Goal: Transaction & Acquisition: Purchase product/service

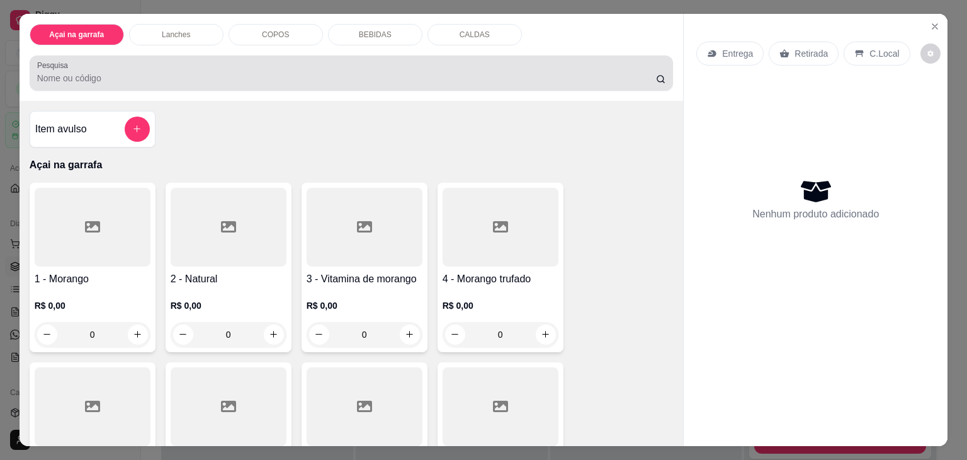
click at [143, 65] on div at bounding box center [351, 72] width 629 height 25
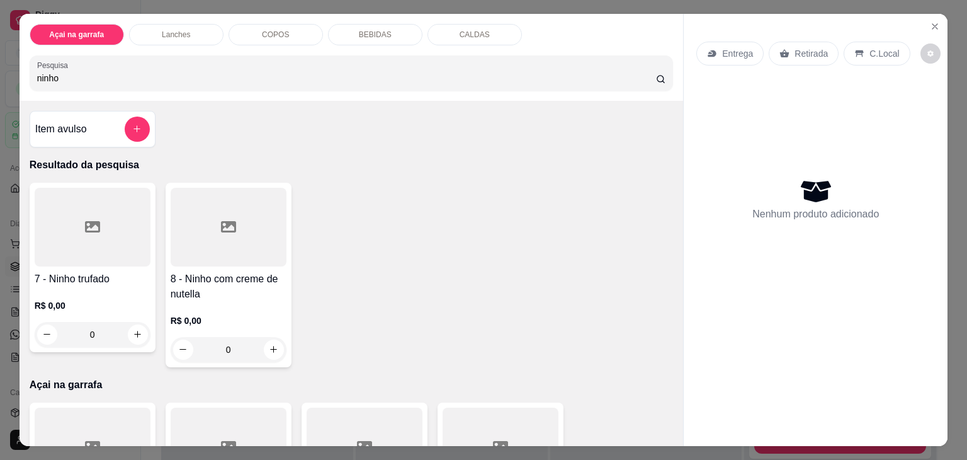
type input "ninho"
click at [205, 243] on div at bounding box center [229, 227] width 116 height 79
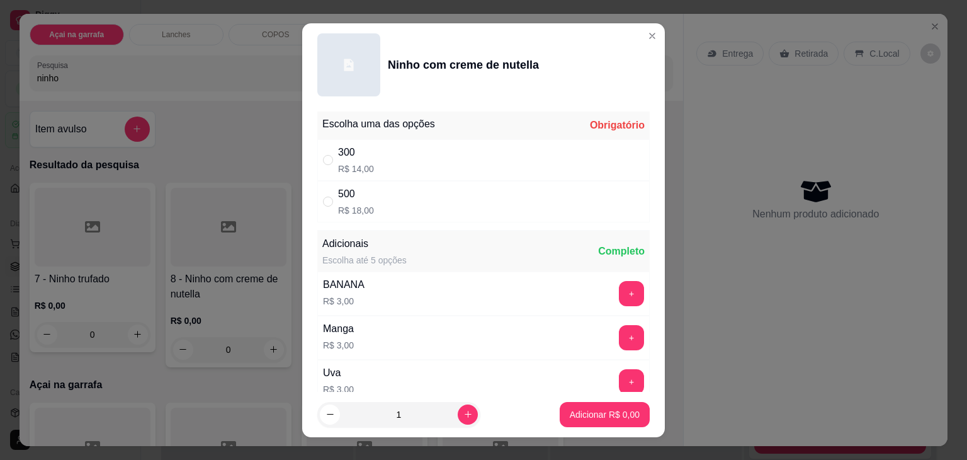
click at [324, 190] on div "500 R$ 18,00" at bounding box center [483, 202] width 332 height 42
radio input "true"
click at [569, 411] on p "Adicionar R$ 18,00" at bounding box center [602, 414] width 73 height 12
type input "1"
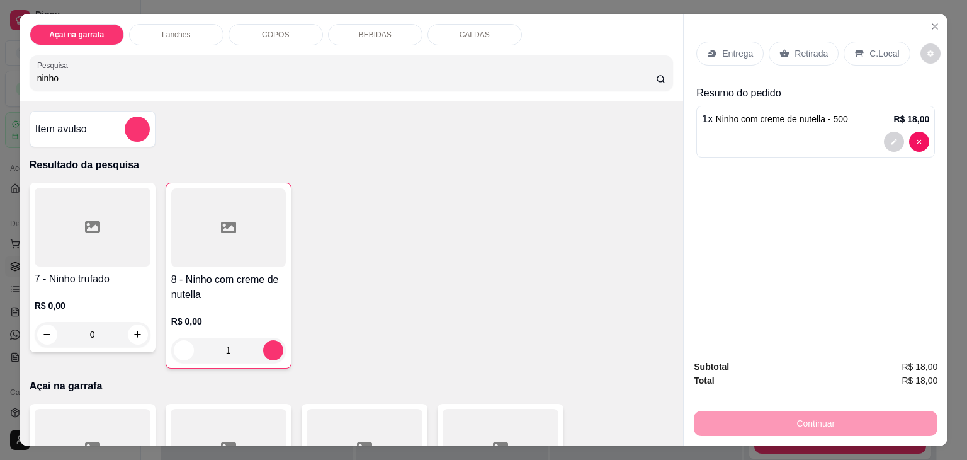
click at [280, 30] on p "COPOS" at bounding box center [275, 35] width 27 height 10
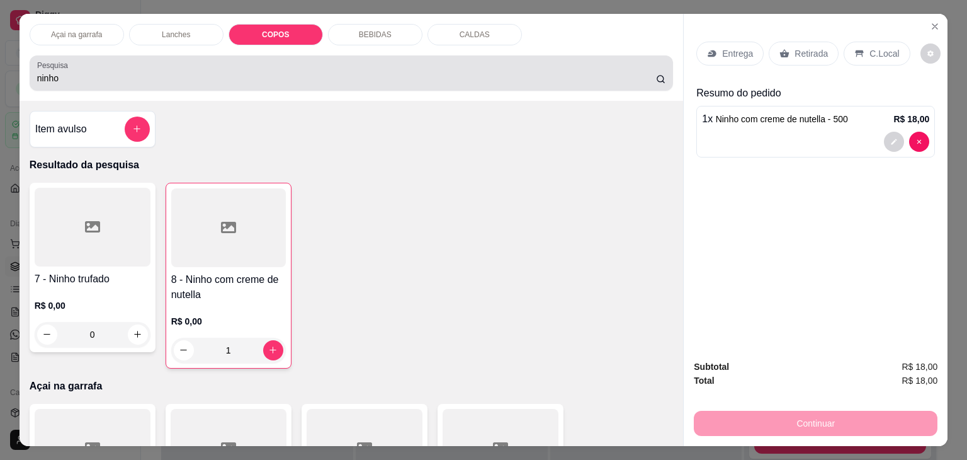
scroll to position [31, 0]
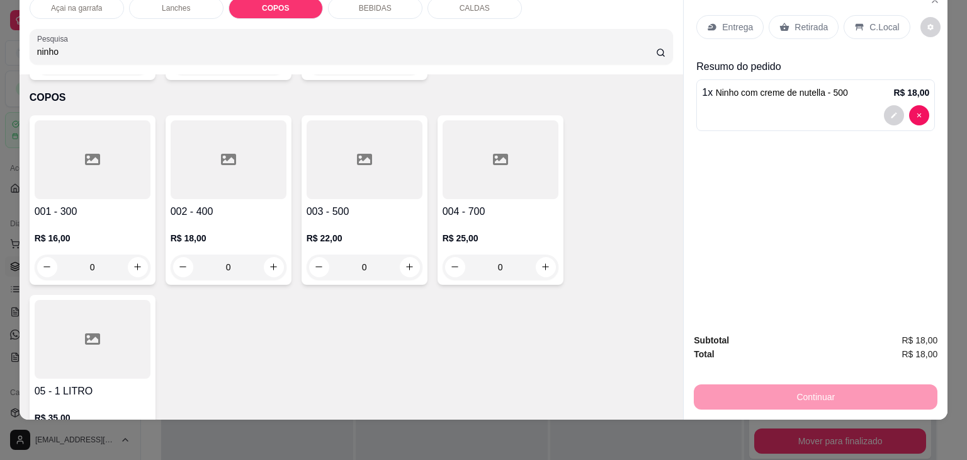
click at [360, 157] on div at bounding box center [365, 159] width 116 height 79
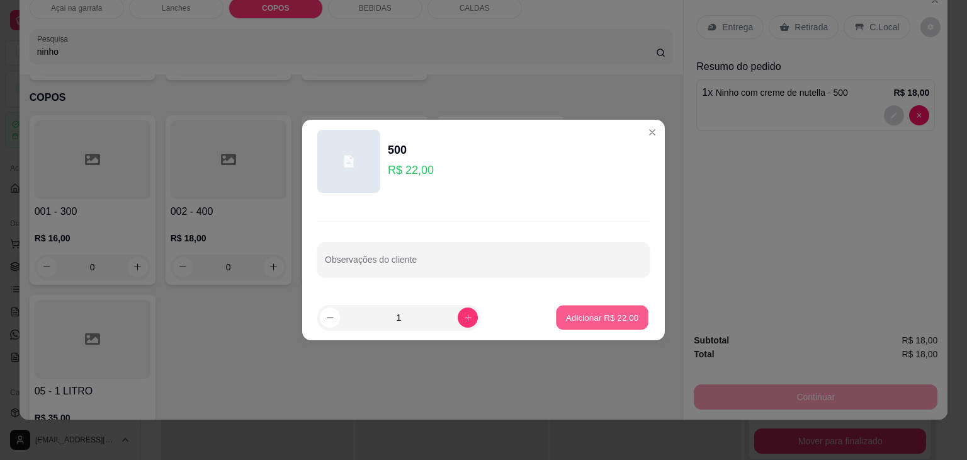
click at [604, 312] on p "Adicionar R$ 22,00" at bounding box center [602, 317] width 73 height 12
type input "1"
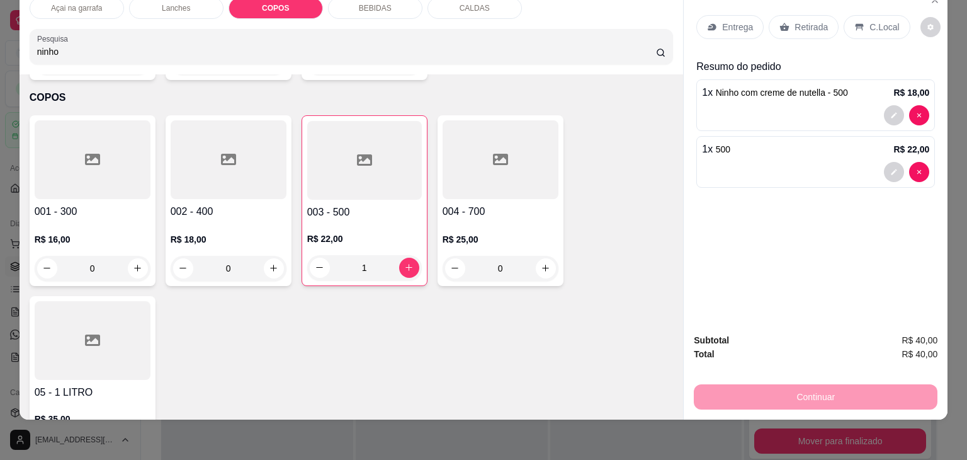
scroll to position [0, 0]
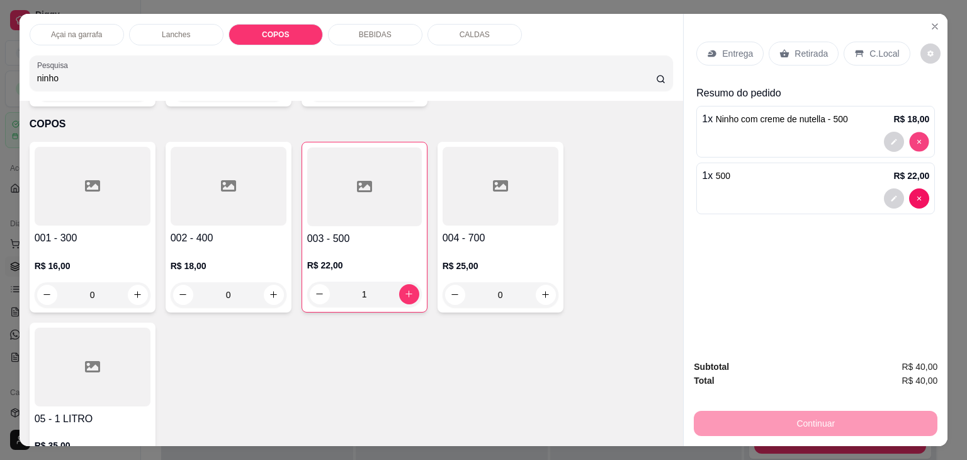
type input "0"
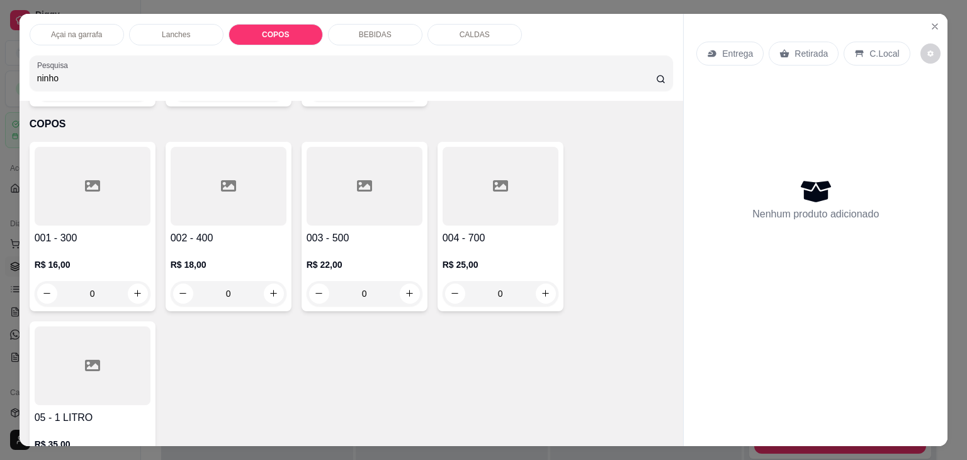
click at [254, 196] on div at bounding box center [229, 186] width 116 height 79
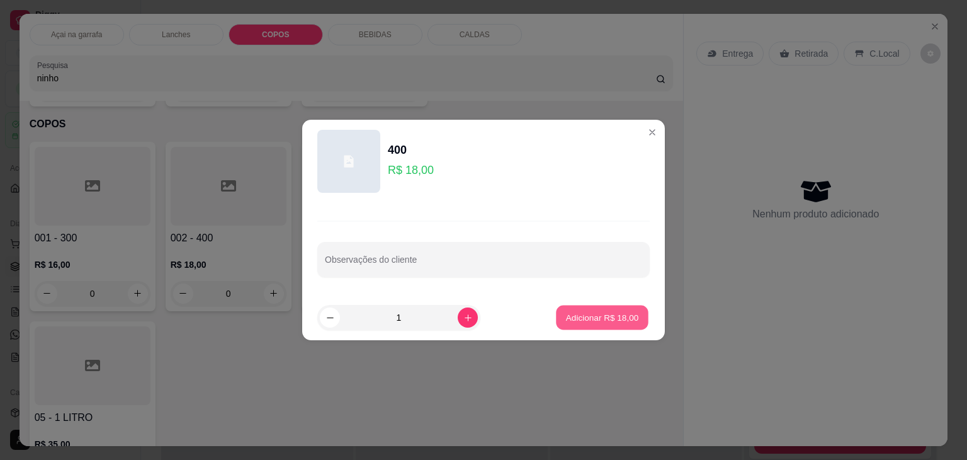
click at [618, 312] on p "Adicionar R$ 18,00" at bounding box center [602, 317] width 73 height 12
type input "1"
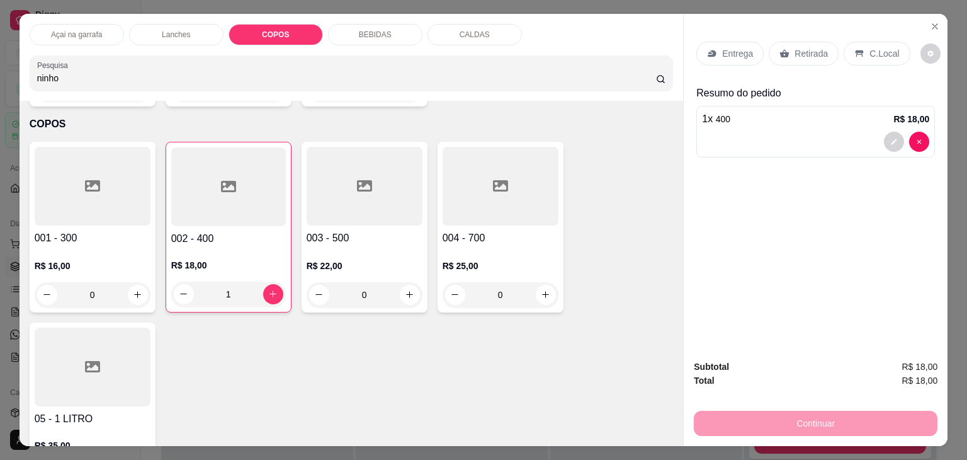
click at [89, 185] on div at bounding box center [93, 186] width 116 height 79
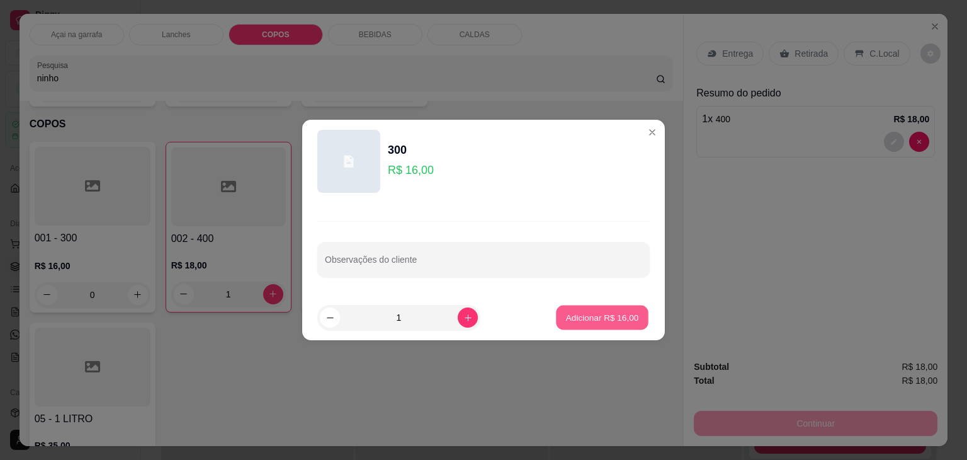
click at [572, 313] on p "Adicionar R$ 16,00" at bounding box center [602, 317] width 73 height 12
type input "1"
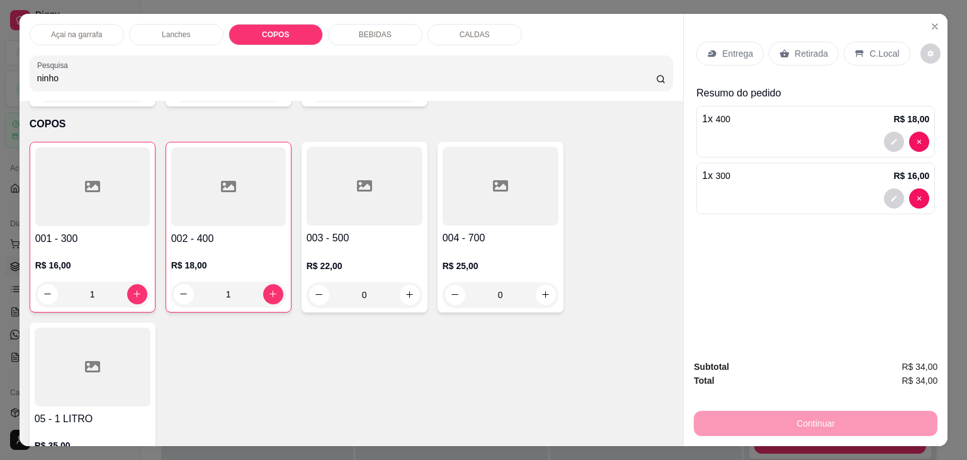
click at [91, 411] on h4 "05 - 1 LITRO" at bounding box center [93, 418] width 116 height 15
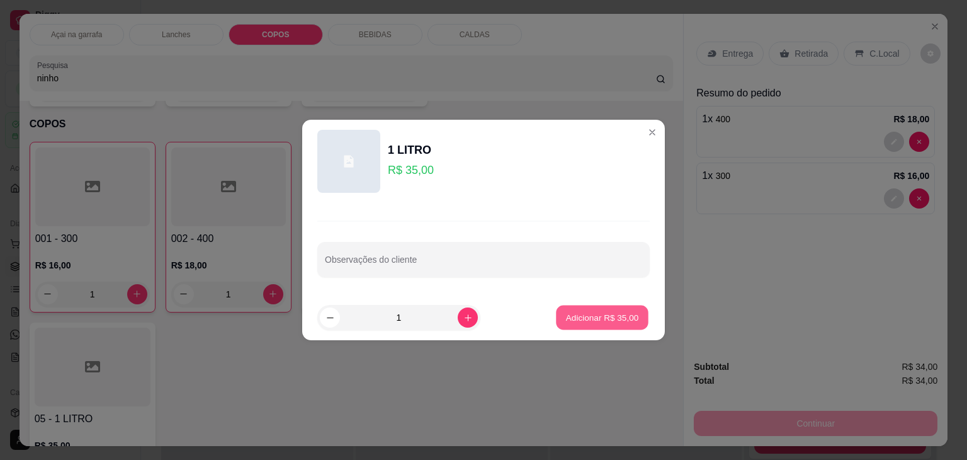
click at [573, 305] on button "Adicionar R$ 35,00" at bounding box center [602, 317] width 93 height 25
type input "1"
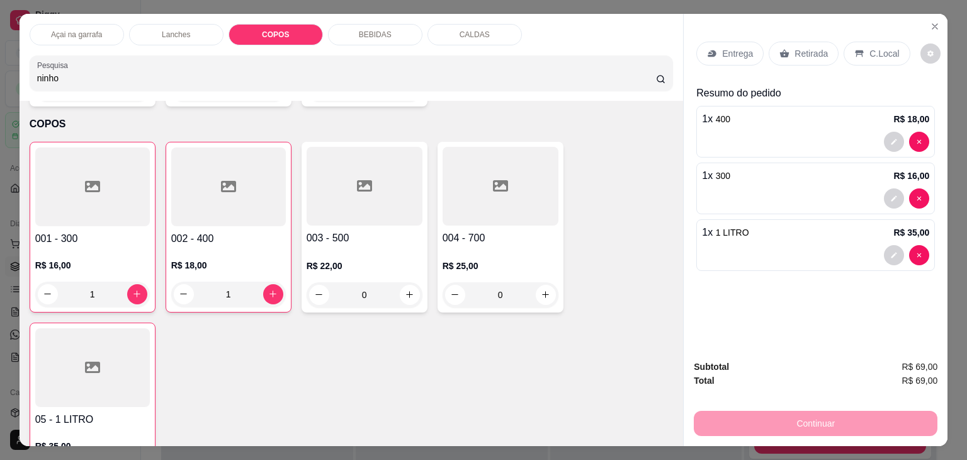
click at [874, 55] on div "C.Local" at bounding box center [877, 54] width 66 height 24
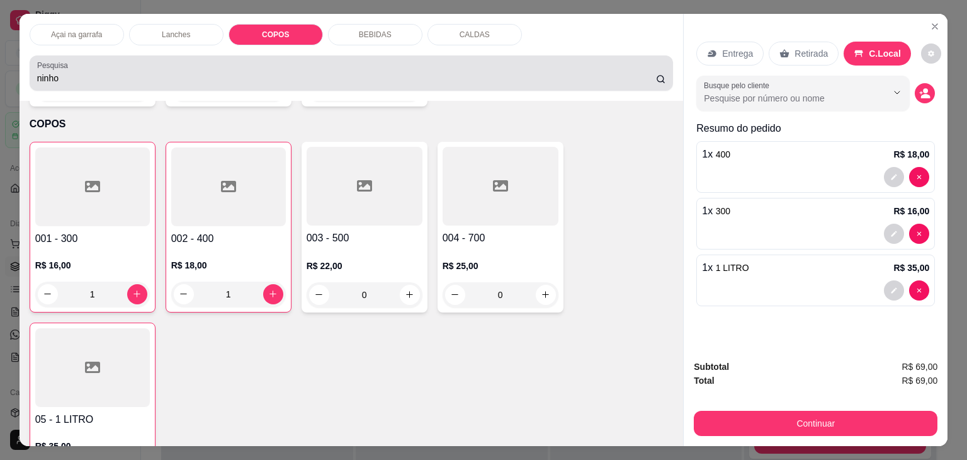
click at [315, 81] on div "Pesquisa ninho" at bounding box center [352, 72] width 644 height 35
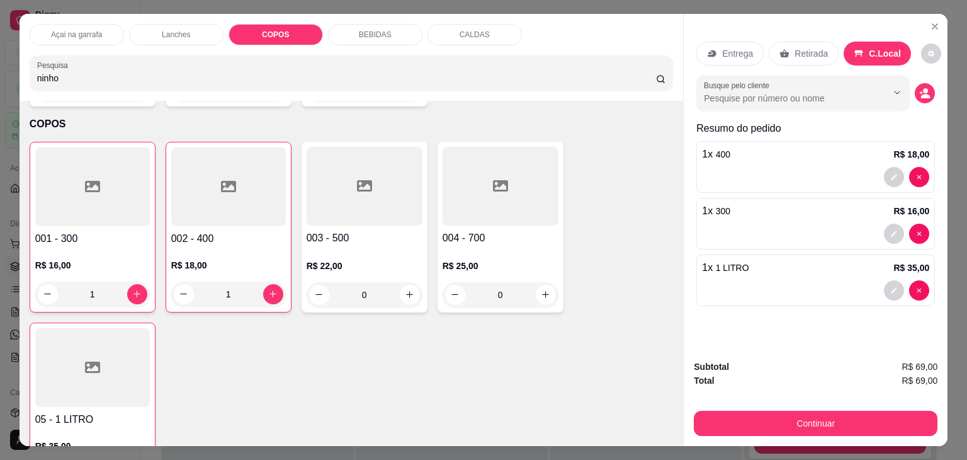
click at [315, 81] on div "Pesquisa ninho" at bounding box center [352, 72] width 644 height 35
type input "n"
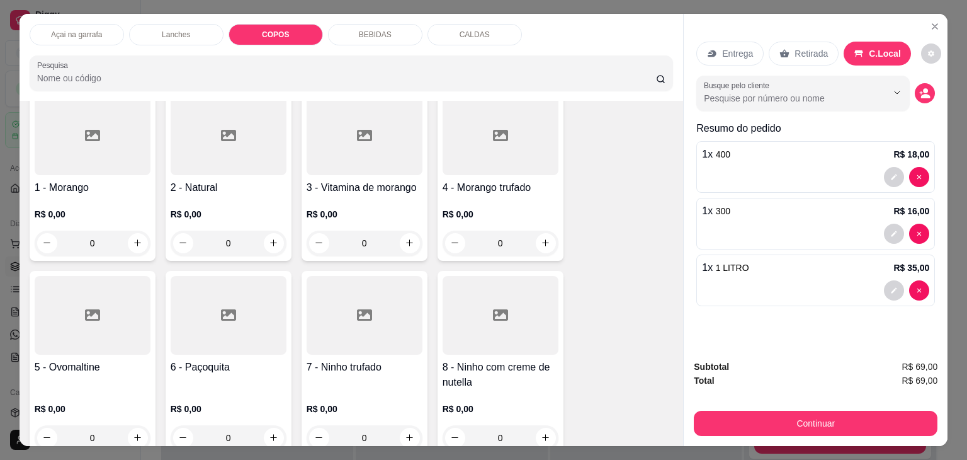
scroll to position [0, 0]
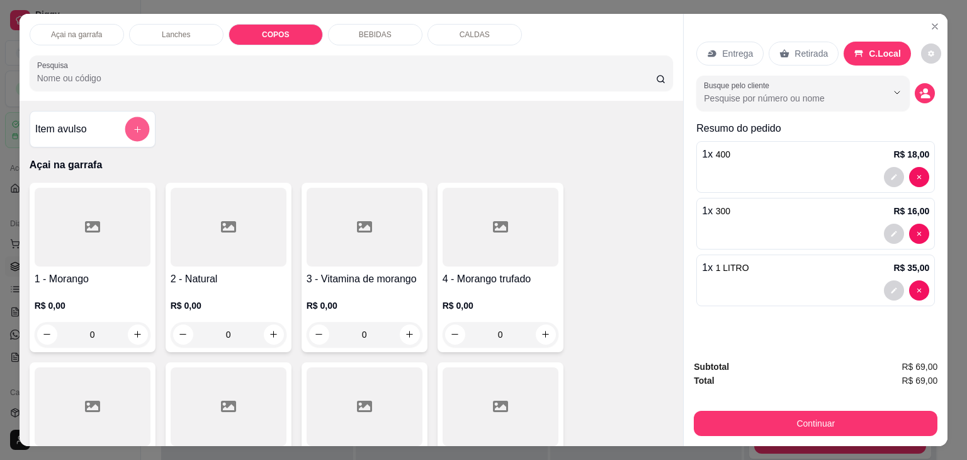
click at [141, 132] on button "add-separate-item" at bounding box center [137, 129] width 25 height 25
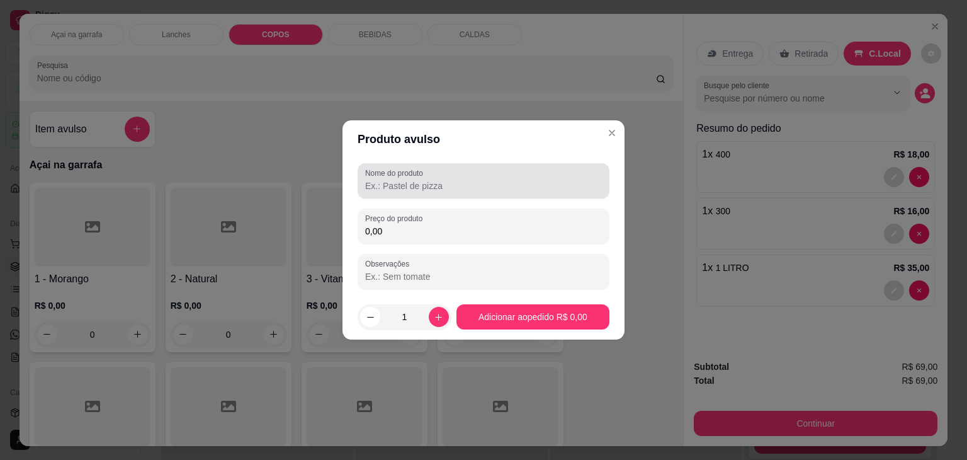
click at [390, 177] on label "Nome do produto" at bounding box center [396, 172] width 62 height 11
click at [390, 179] on input "Nome do produto" at bounding box center [483, 185] width 237 height 13
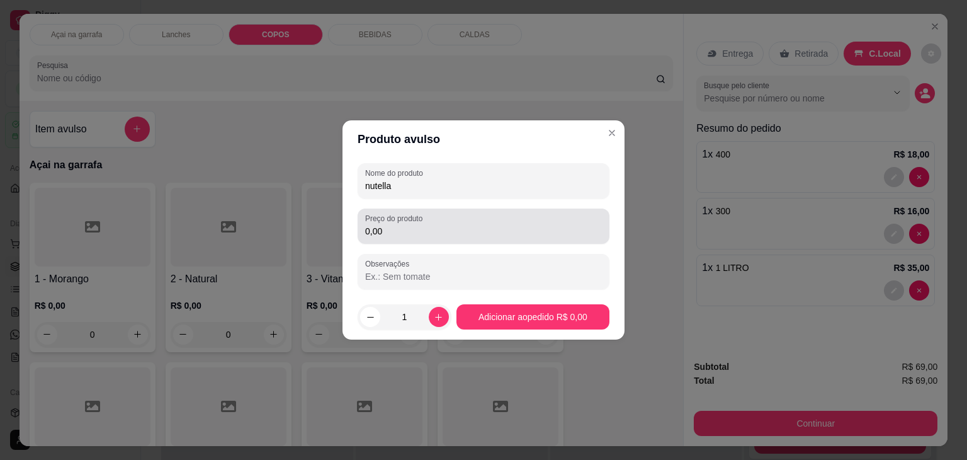
type input "nutella"
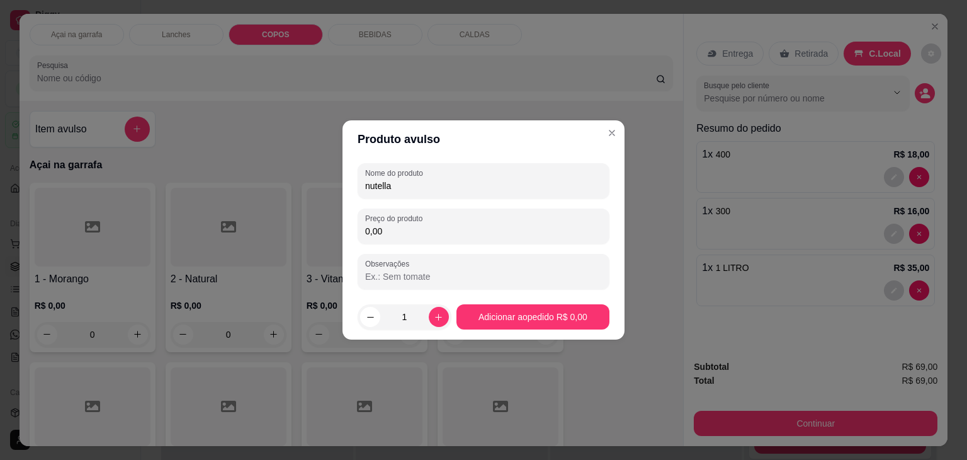
click at [403, 235] on input "0,00" at bounding box center [483, 231] width 237 height 13
type input "5,00"
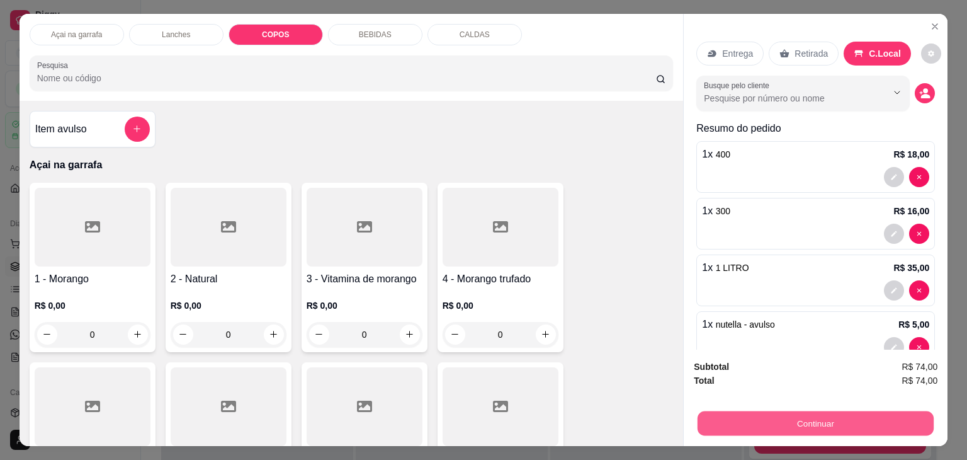
click at [841, 412] on button "Continuar" at bounding box center [816, 423] width 236 height 25
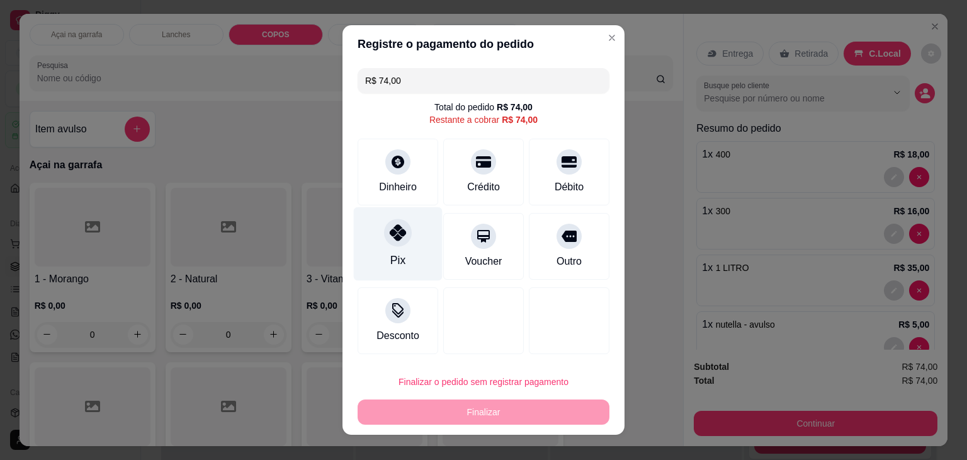
click at [390, 240] on icon at bounding box center [398, 232] width 16 height 16
type input "R$ 0,00"
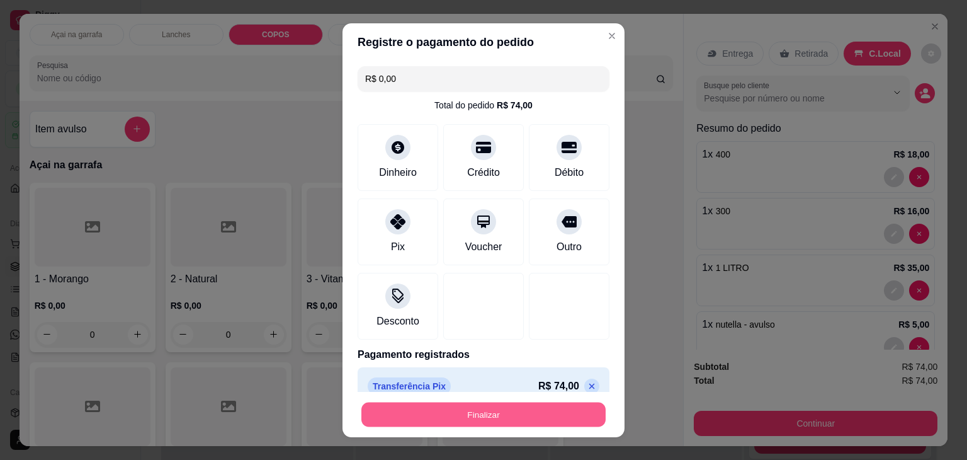
click at [437, 416] on button "Finalizar" at bounding box center [483, 414] width 244 height 25
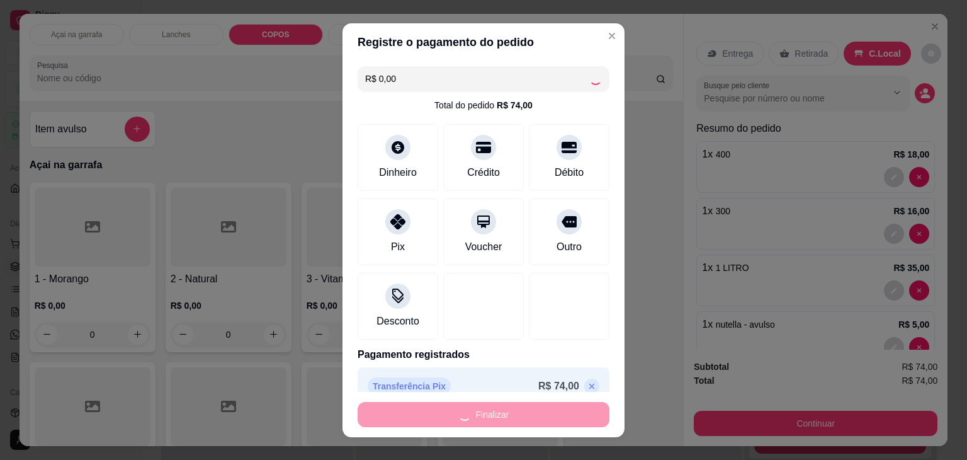
type input "0"
type input "-R$ 74,00"
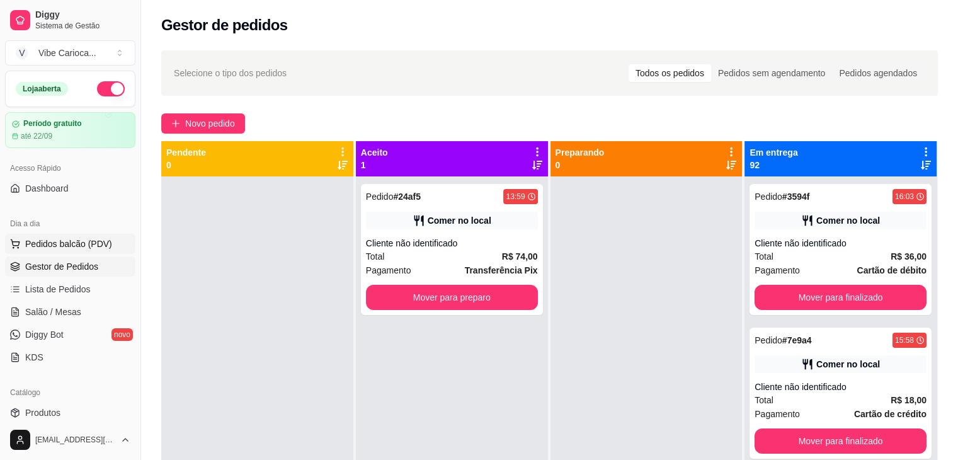
click at [50, 247] on span "Pedidos balcão (PDV)" at bounding box center [68, 243] width 87 height 13
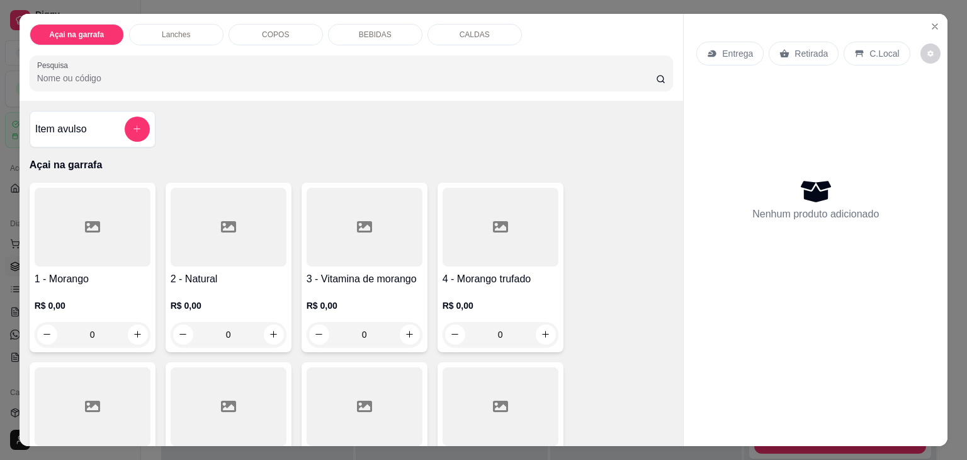
click at [254, 31] on div "COPOS" at bounding box center [276, 34] width 94 height 21
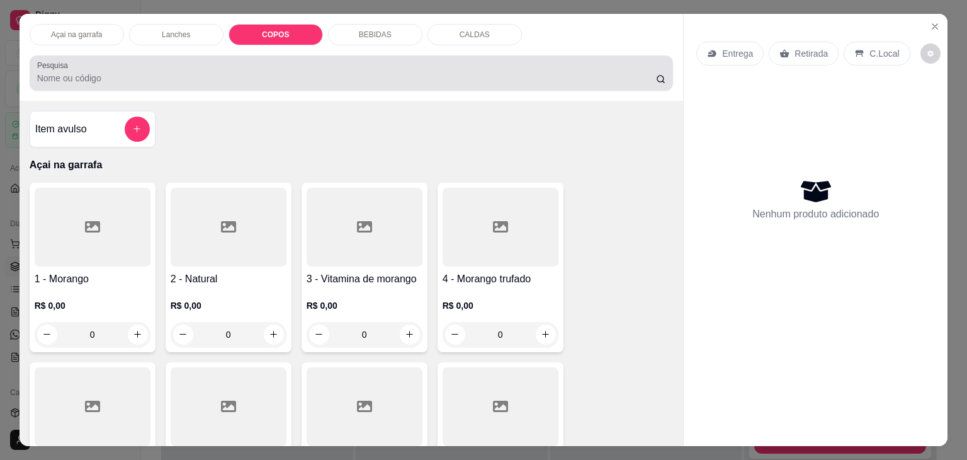
scroll to position [31, 0]
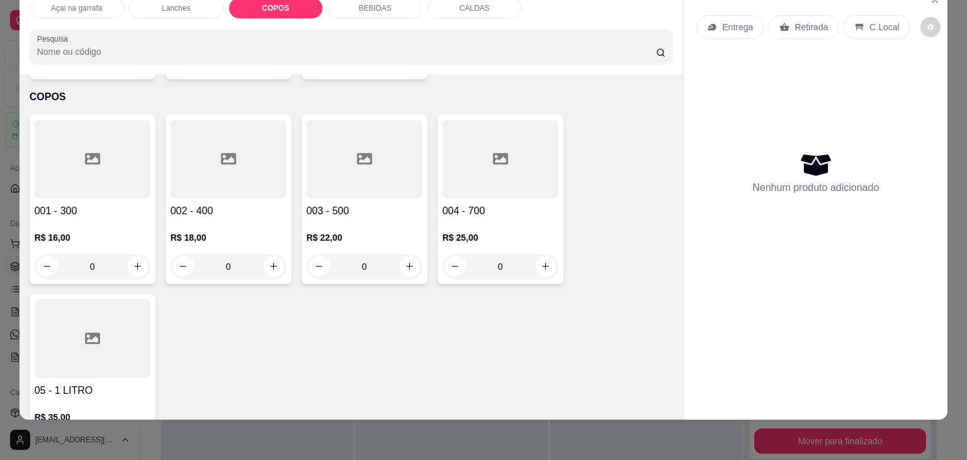
click at [157, 45] on input "Pesquisa" at bounding box center [346, 51] width 619 height 13
type input "3"
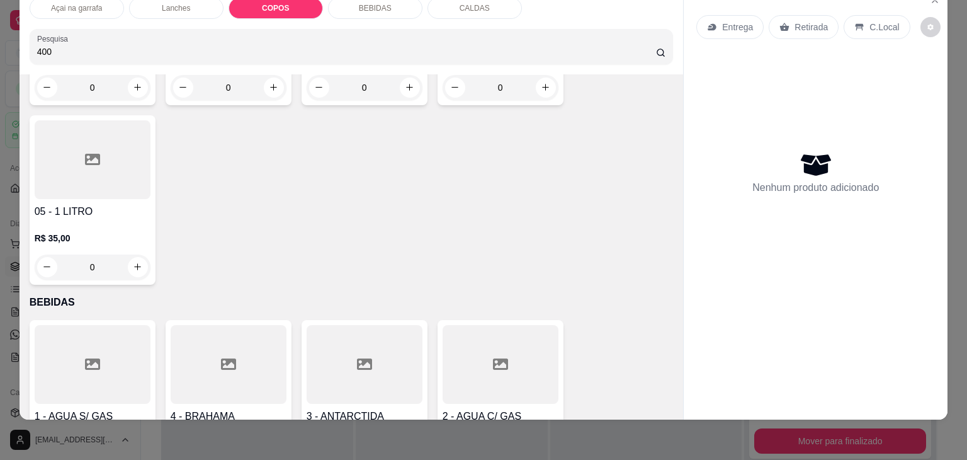
scroll to position [1403, 0]
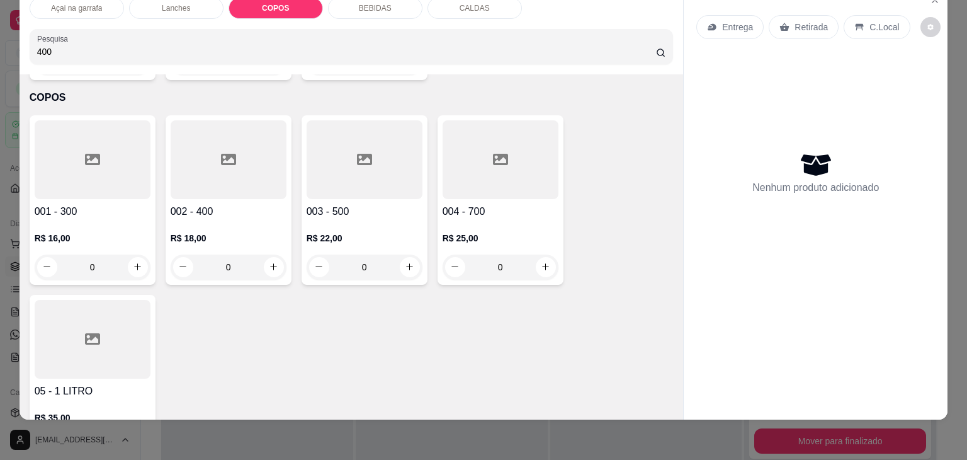
type input "400"
click at [221, 154] on icon at bounding box center [228, 159] width 15 height 11
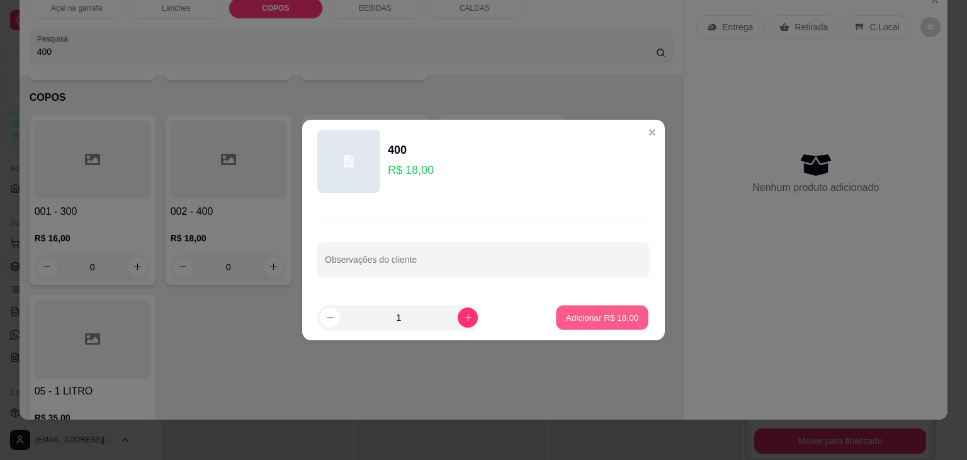
click at [590, 325] on button "Adicionar R$ 18,00" at bounding box center [602, 317] width 93 height 25
type input "1"
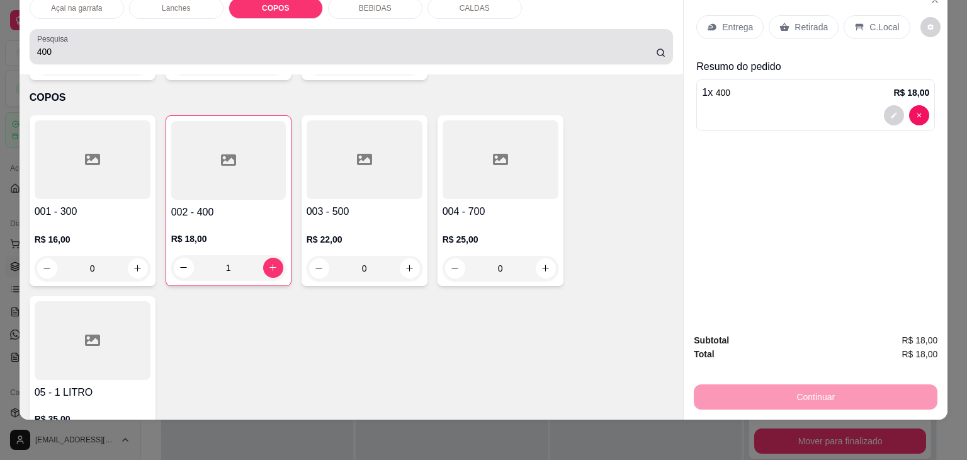
click at [275, 34] on div "400" at bounding box center [351, 46] width 629 height 25
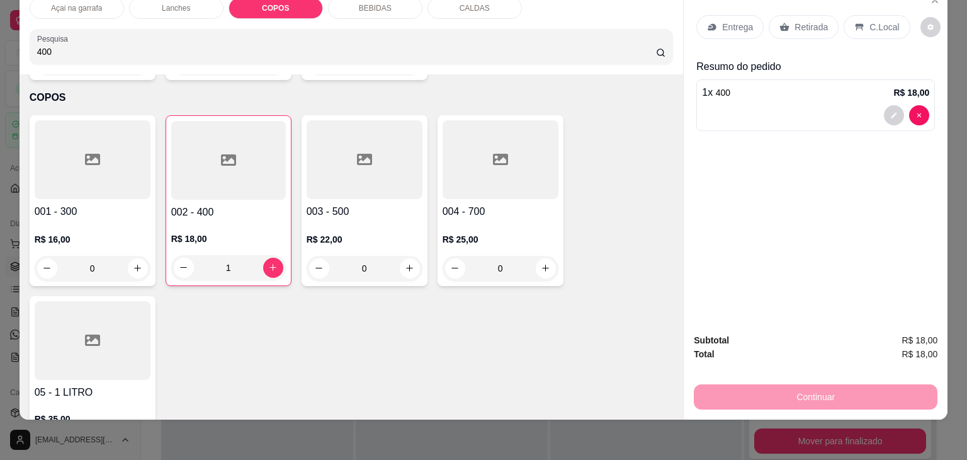
click at [275, 34] on div "400" at bounding box center [351, 46] width 629 height 25
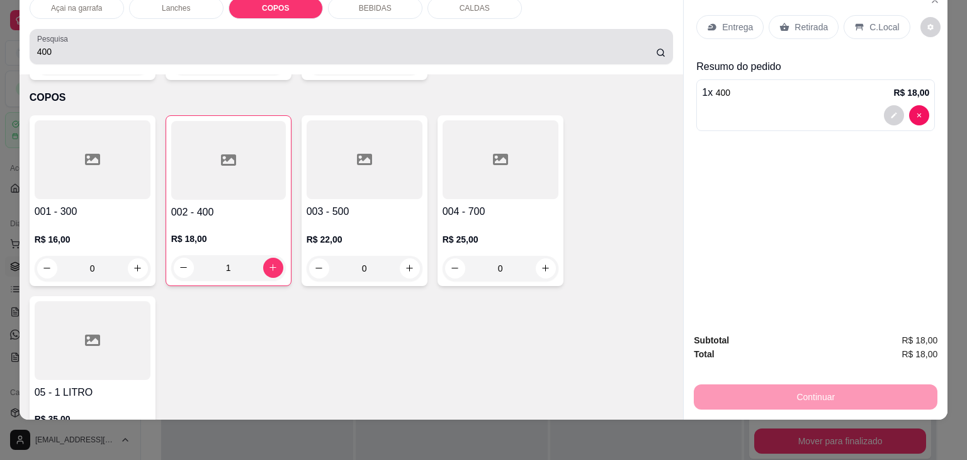
click at [275, 34] on div "400" at bounding box center [351, 46] width 629 height 25
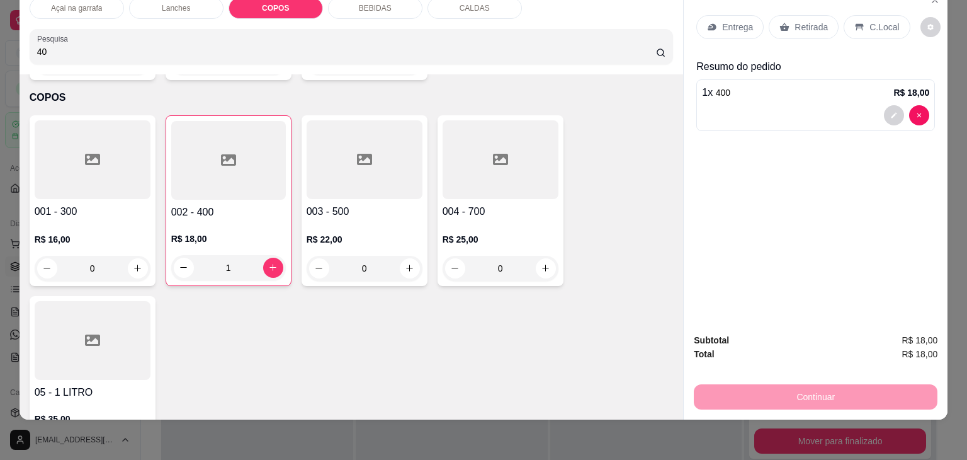
type input "4"
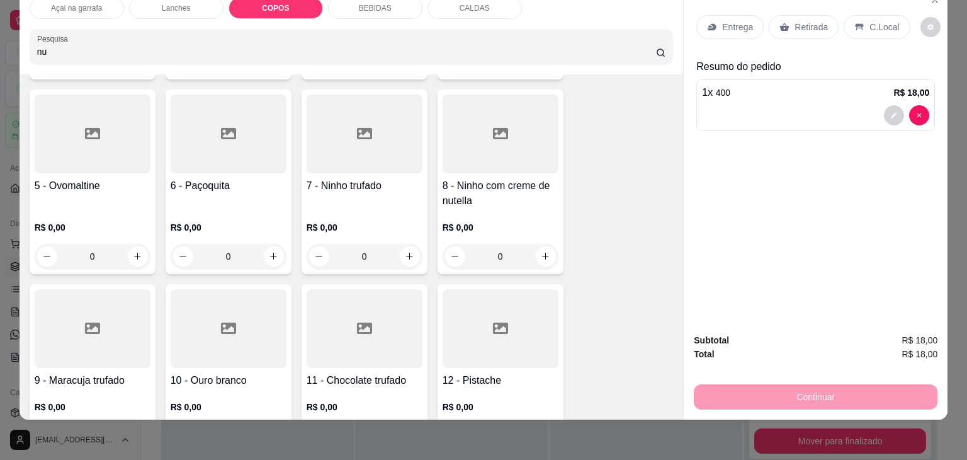
scroll to position [1418, 0]
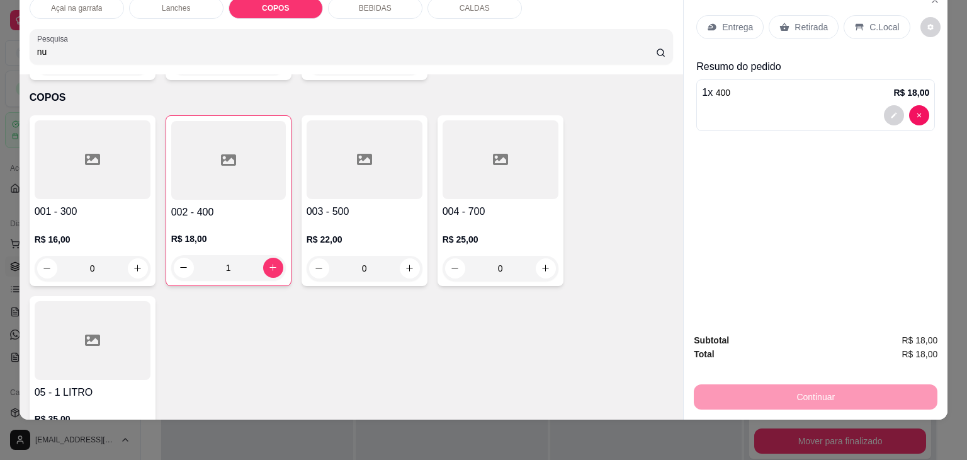
type input "n"
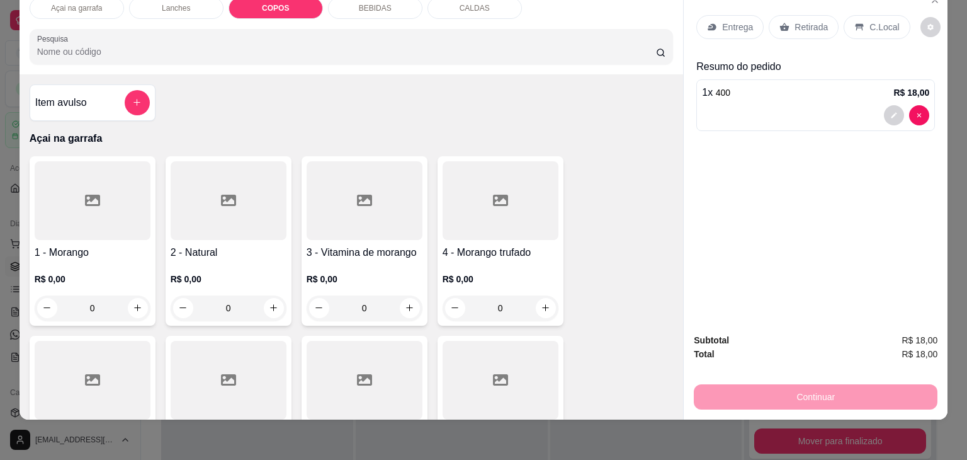
scroll to position [0, 0]
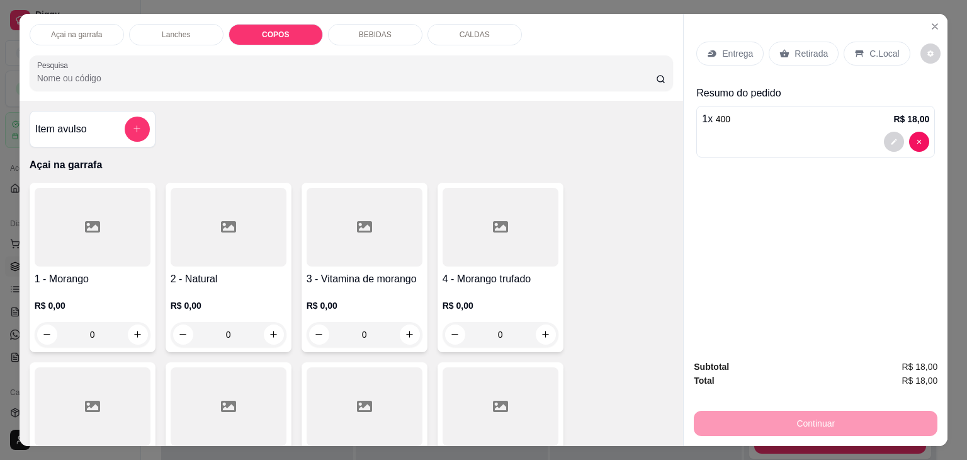
click at [91, 30] on p "Açai na garrafa" at bounding box center [76, 35] width 51 height 10
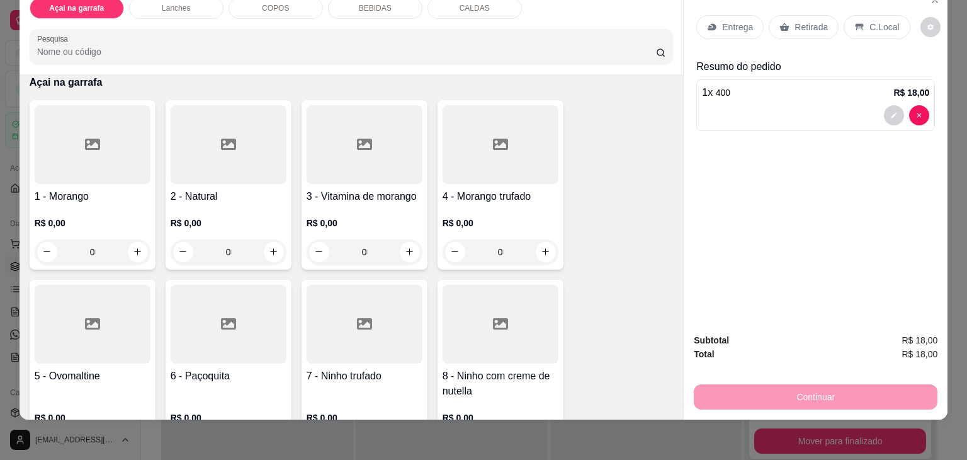
click at [472, 343] on div at bounding box center [501, 324] width 116 height 79
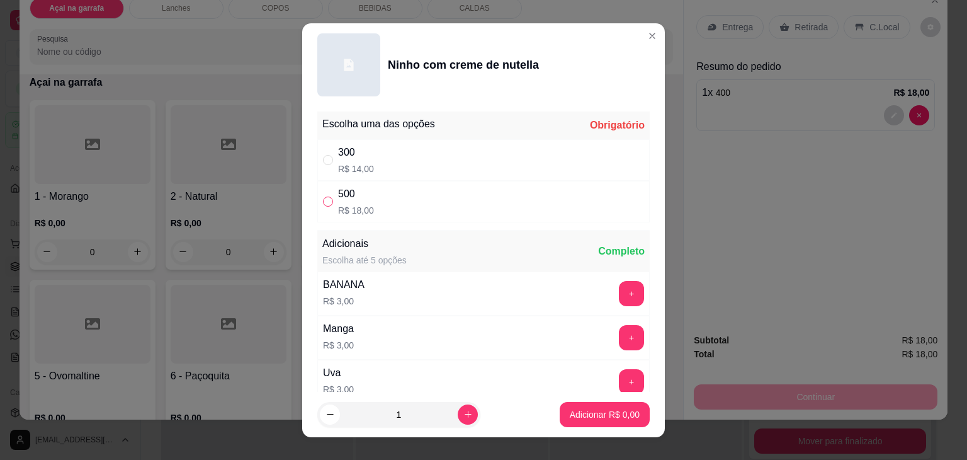
click at [323, 197] on input "" at bounding box center [328, 201] width 10 height 10
radio input "true"
click at [570, 408] on p "Adicionar R$ 18,00" at bounding box center [602, 414] width 73 height 12
type input "1"
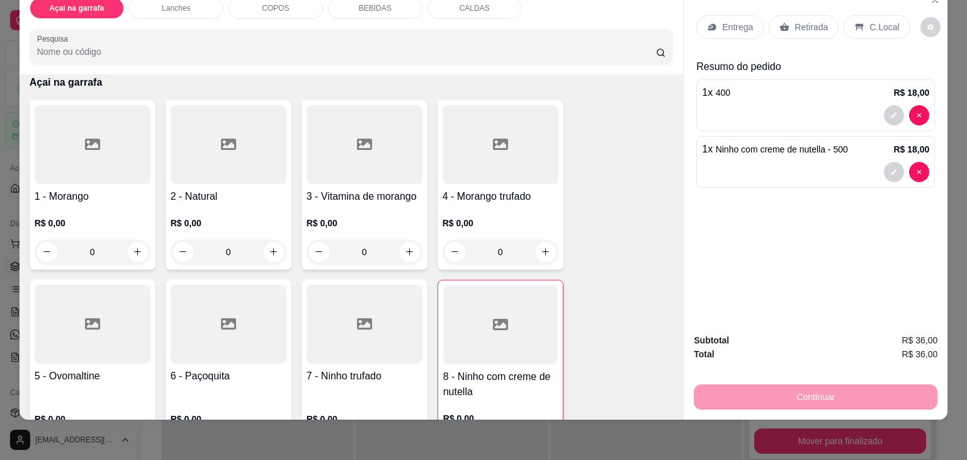
click at [869, 21] on p "C.Local" at bounding box center [884, 27] width 30 height 13
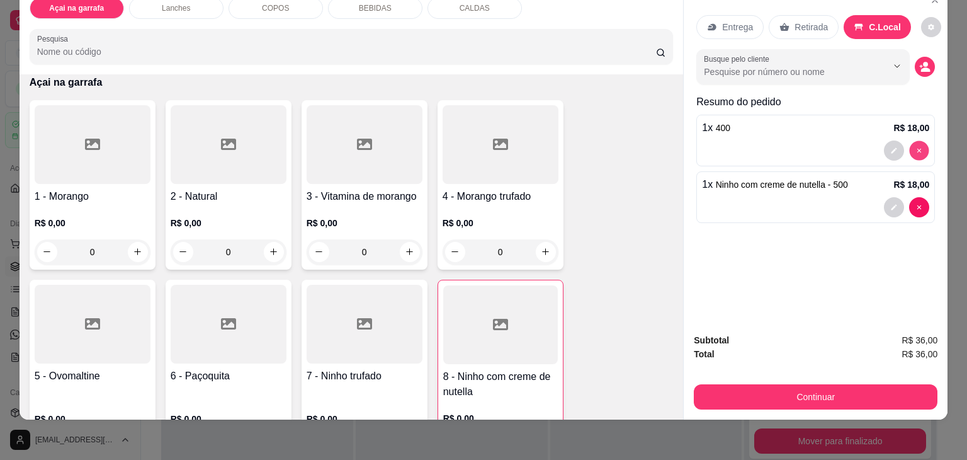
type input "0"
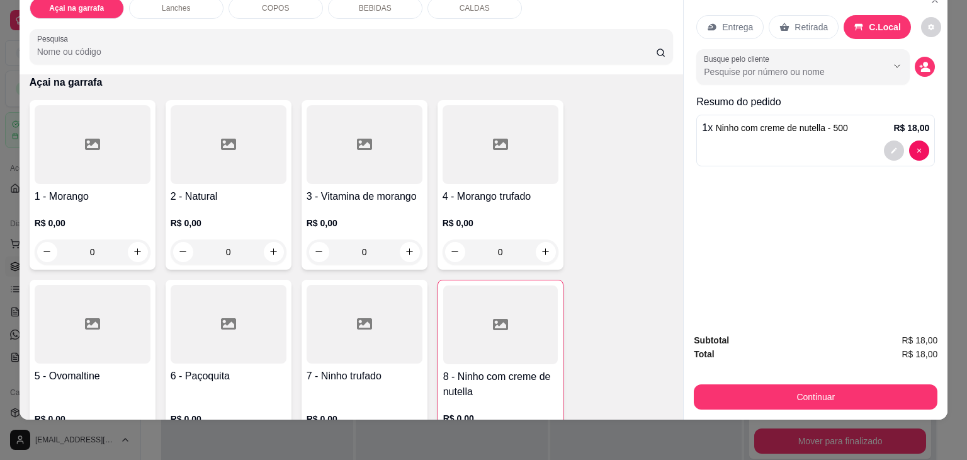
click at [106, 45] on input "Pesquisa" at bounding box center [346, 51] width 619 height 13
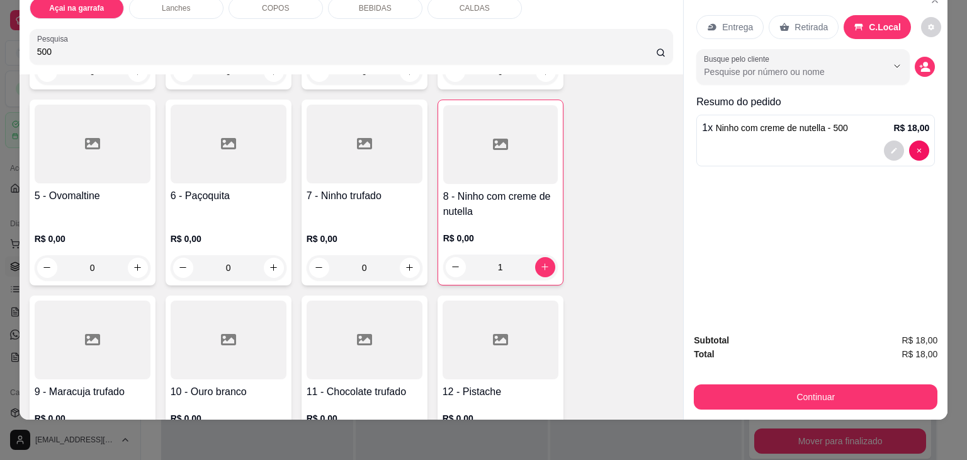
scroll to position [261, 0]
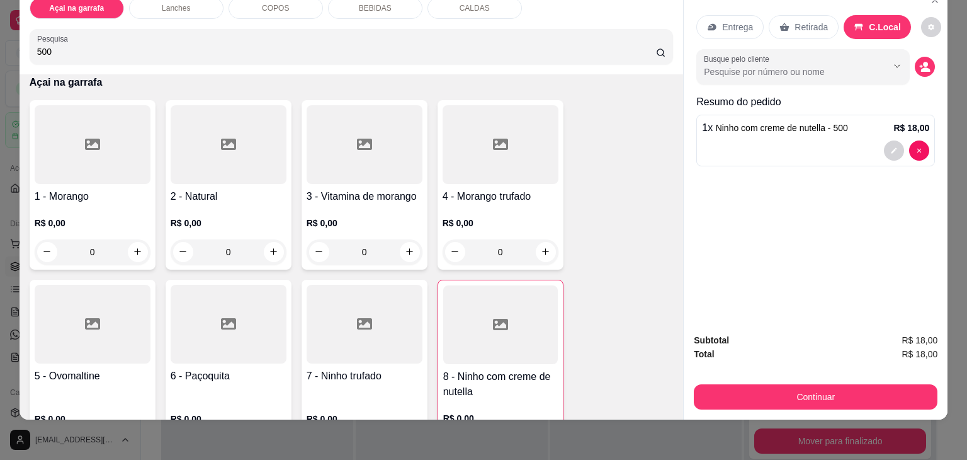
type input "500"
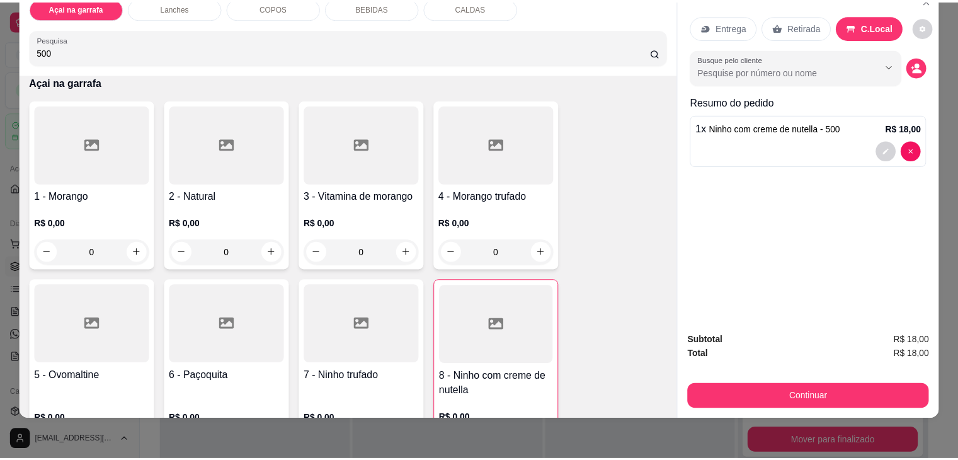
scroll to position [0, 0]
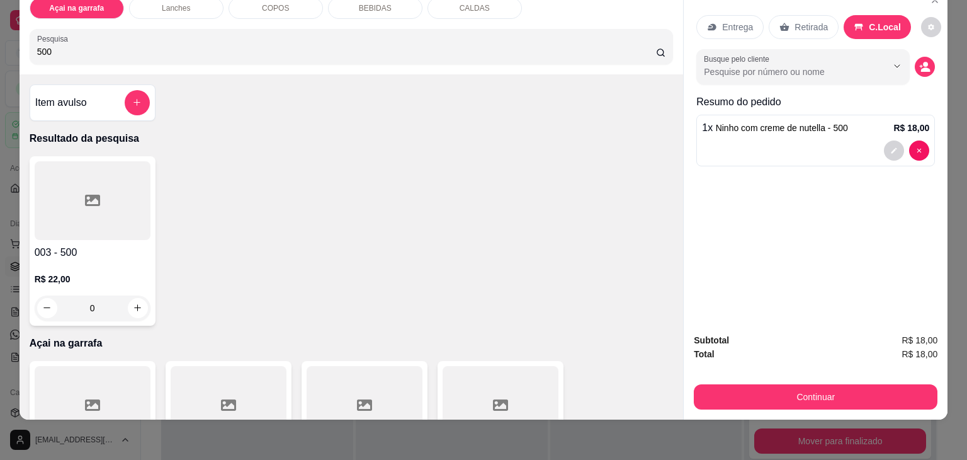
click at [60, 161] on div at bounding box center [93, 200] width 116 height 79
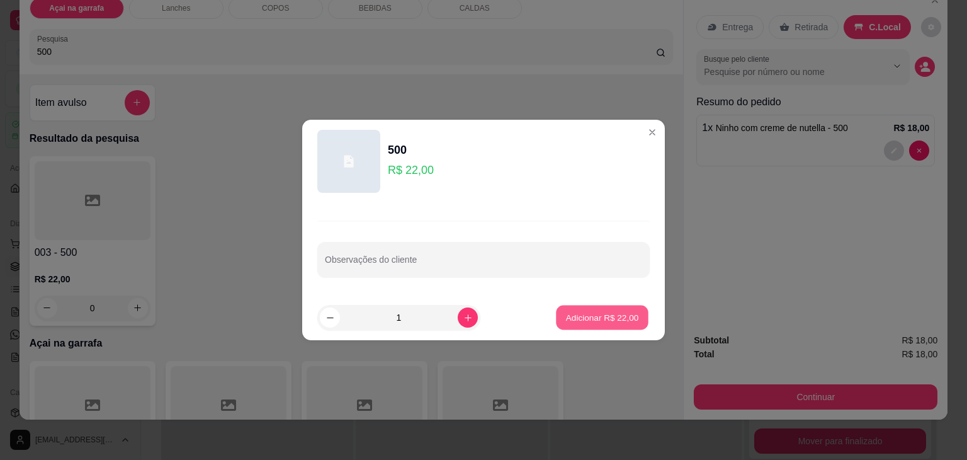
click at [584, 314] on p "Adicionar R$ 22,00" at bounding box center [602, 317] width 73 height 12
type input "1"
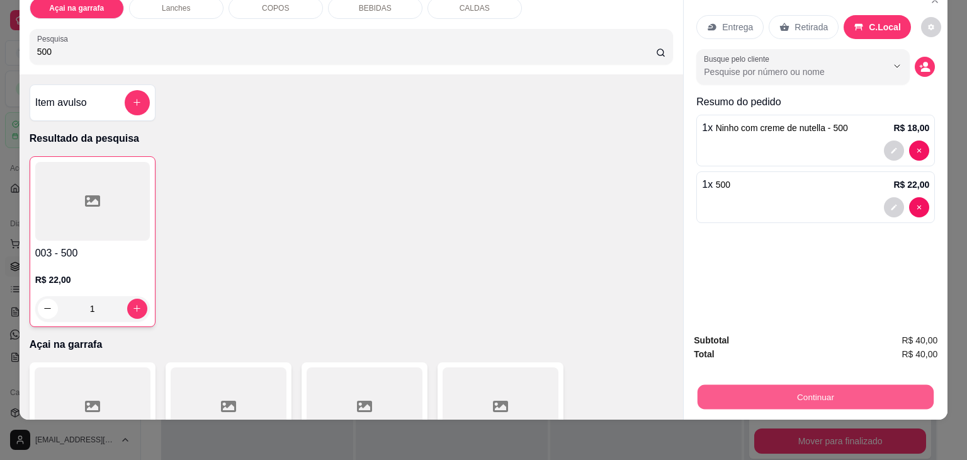
click at [788, 385] on button "Continuar" at bounding box center [816, 397] width 236 height 25
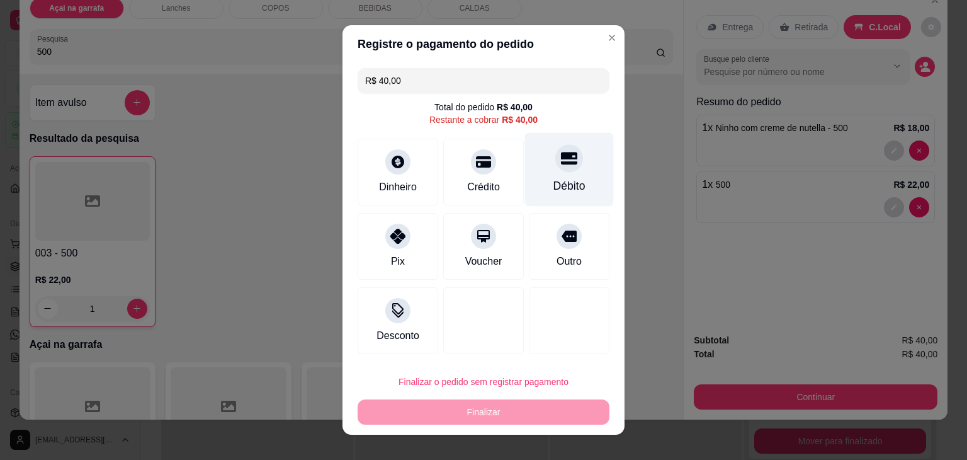
click at [553, 189] on div "Débito" at bounding box center [569, 186] width 32 height 16
type input "R$ 0,00"
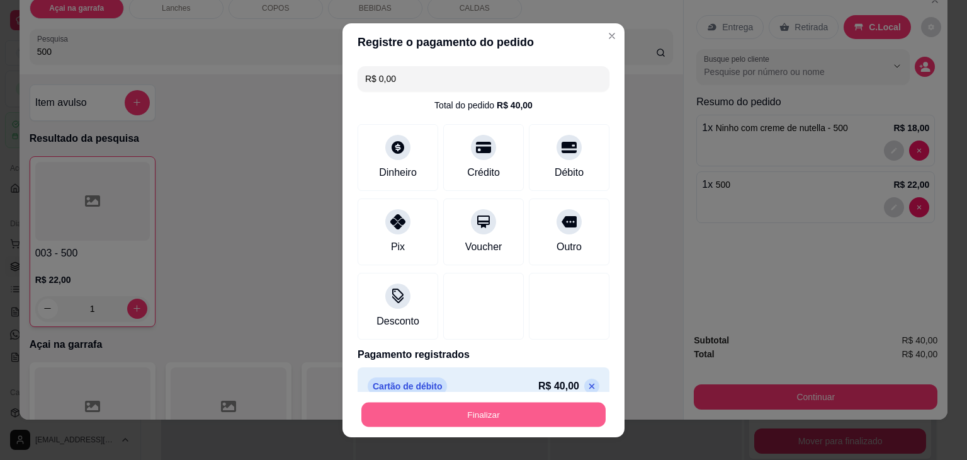
click at [477, 407] on button "Finalizar" at bounding box center [483, 414] width 244 height 25
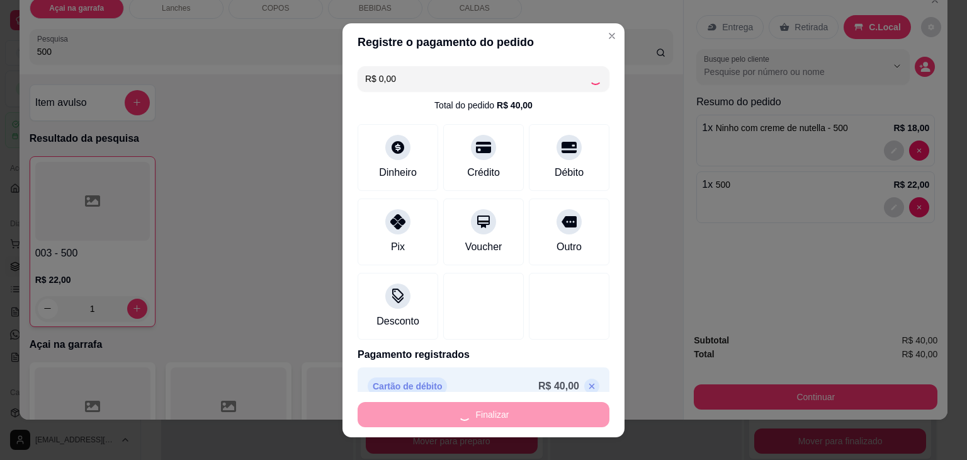
type input "0"
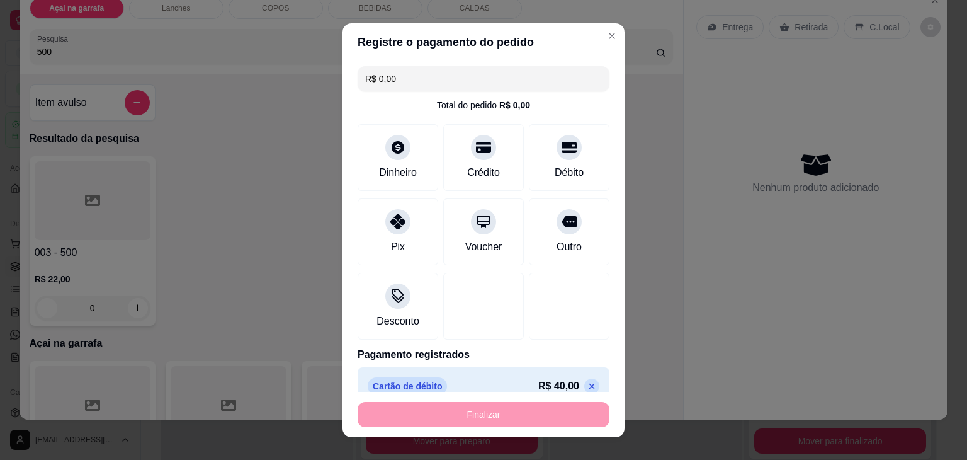
type input "-R$ 40,00"
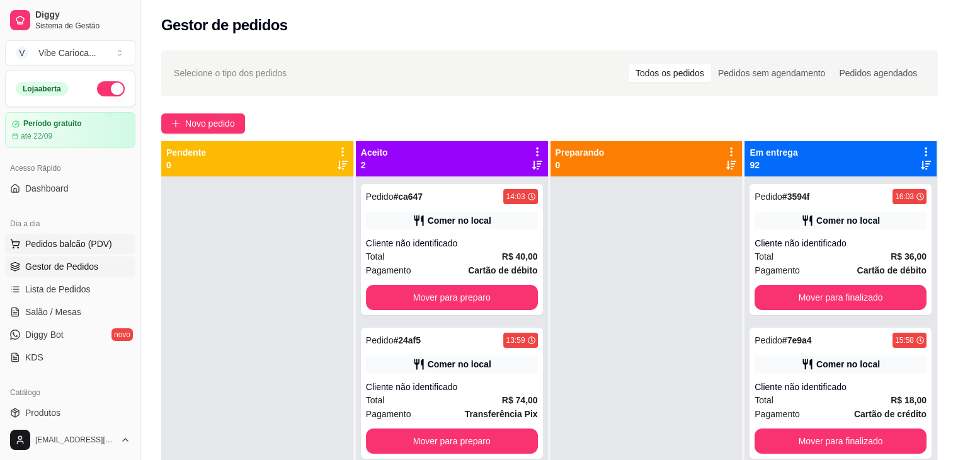
click at [84, 239] on span "Pedidos balcão (PDV)" at bounding box center [68, 243] width 87 height 13
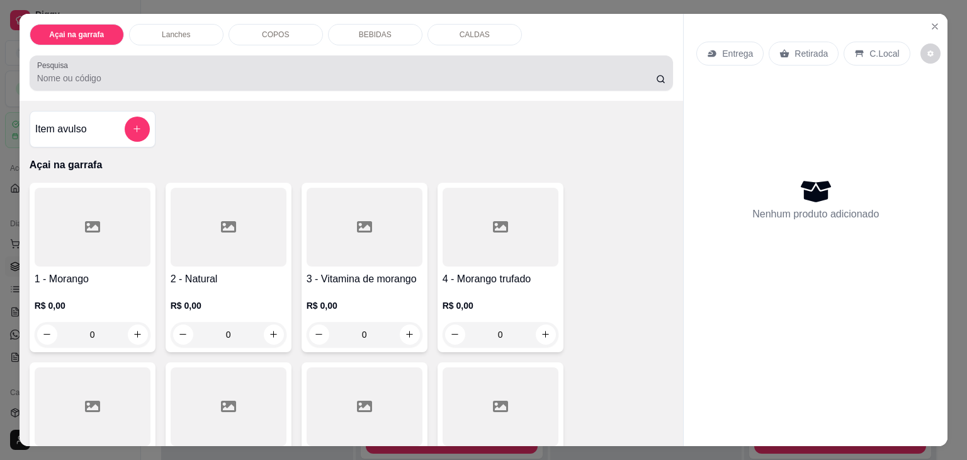
click at [249, 60] on div at bounding box center [351, 72] width 629 height 25
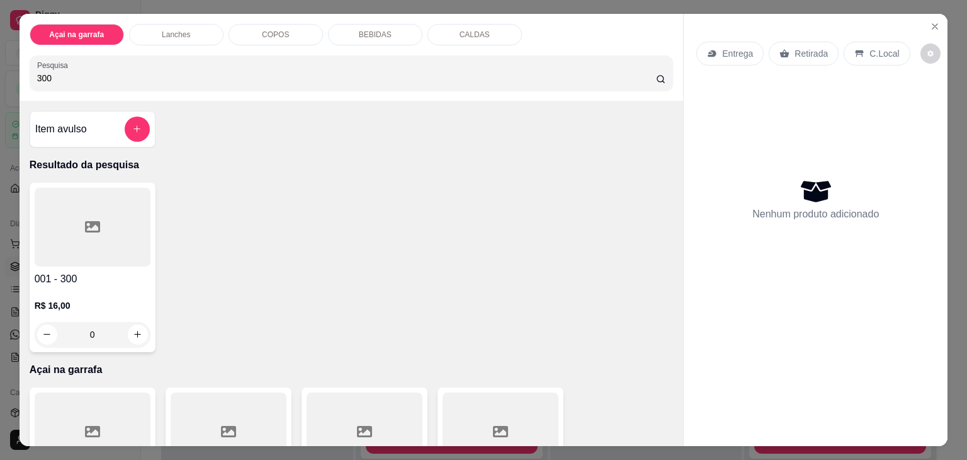
type input "300"
click at [133, 210] on div at bounding box center [93, 227] width 116 height 79
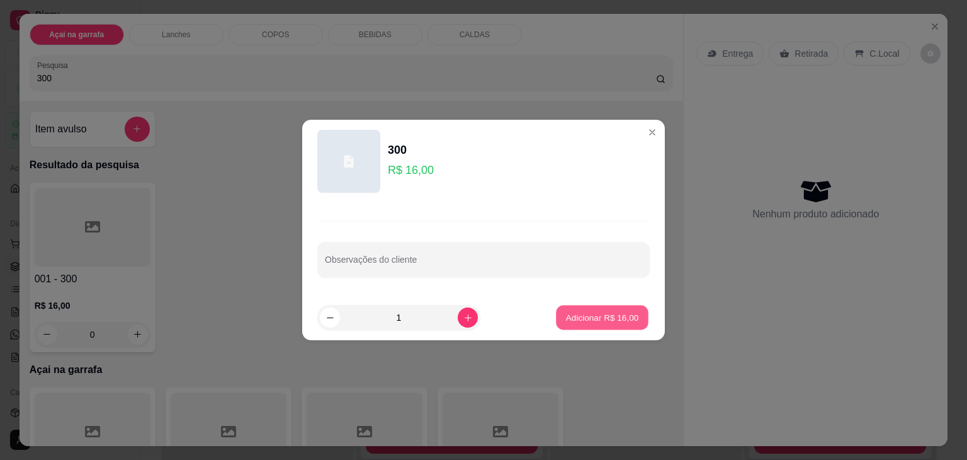
click at [574, 315] on p "Adicionar R$ 16,00" at bounding box center [602, 317] width 73 height 12
type input "1"
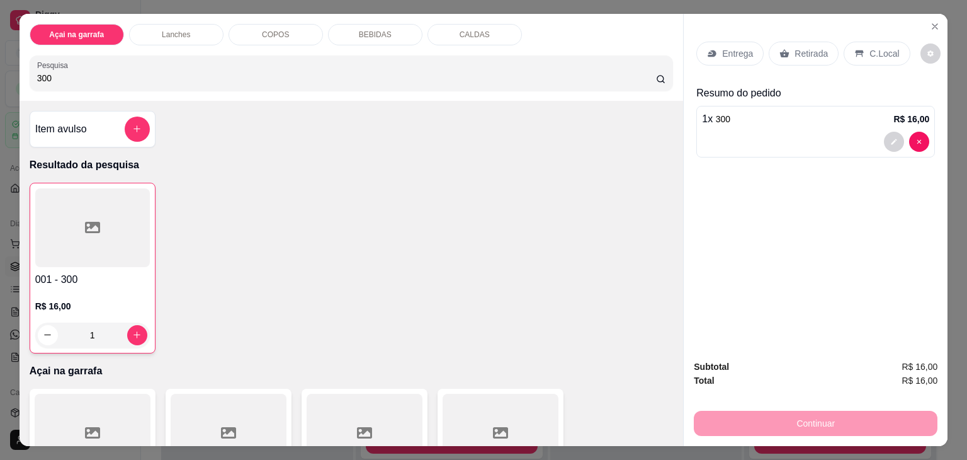
click at [886, 54] on p "C.Local" at bounding box center [884, 53] width 30 height 13
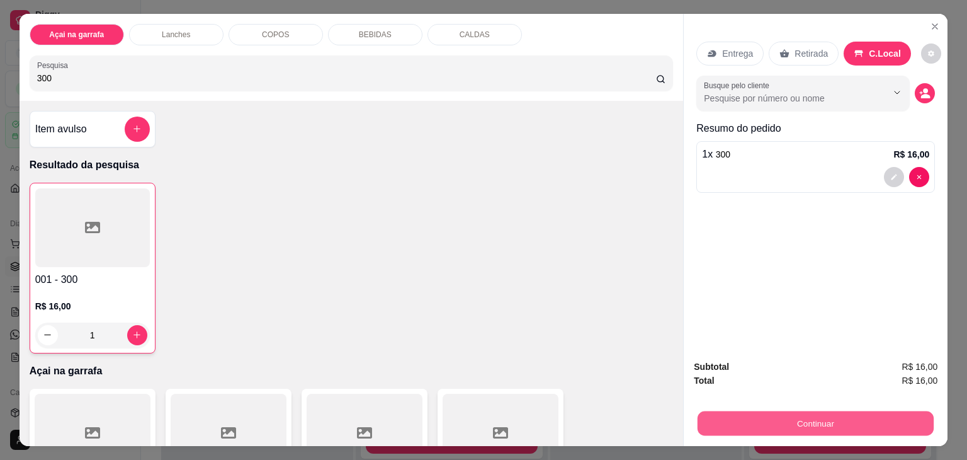
click at [792, 417] on button "Continuar" at bounding box center [816, 423] width 236 height 25
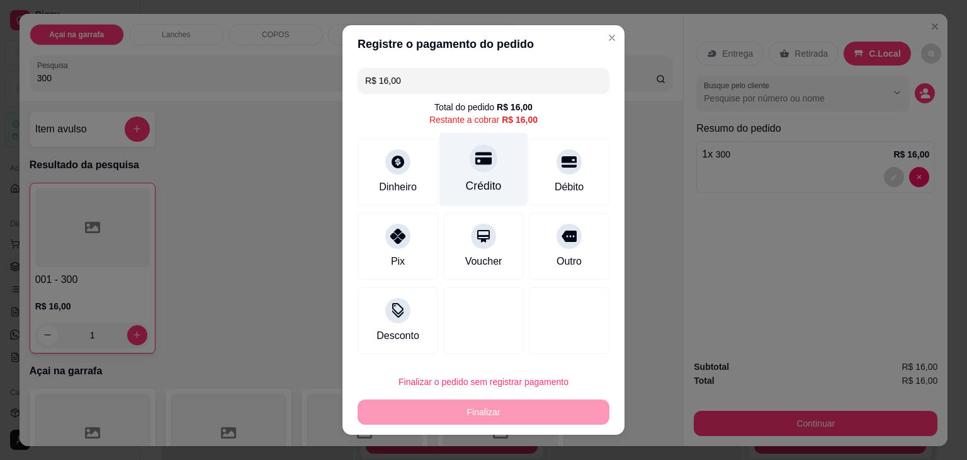
click at [466, 179] on div "Crédito" at bounding box center [484, 186] width 36 height 16
type input "R$ 0,00"
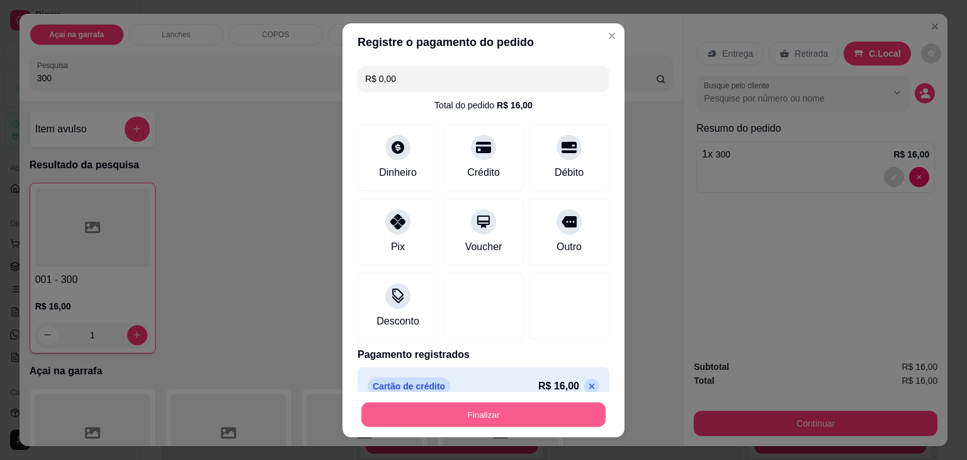
click at [455, 414] on button "Finalizar" at bounding box center [483, 414] width 244 height 25
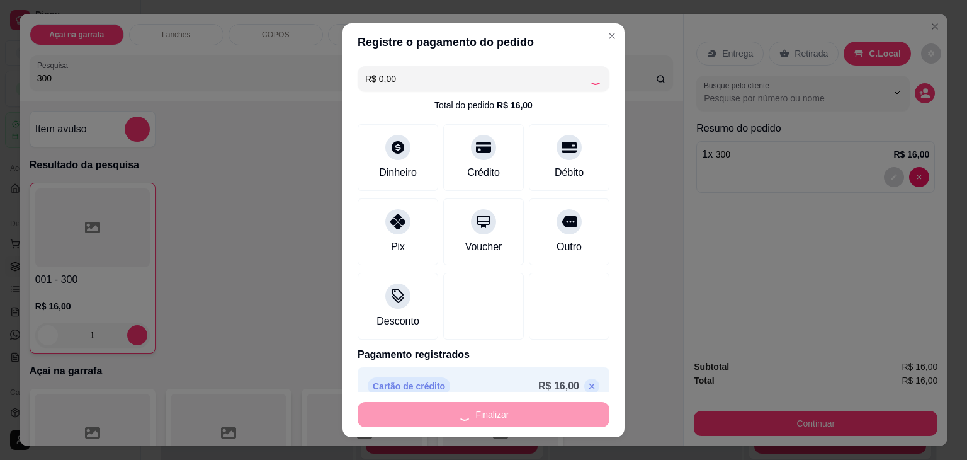
type input "0"
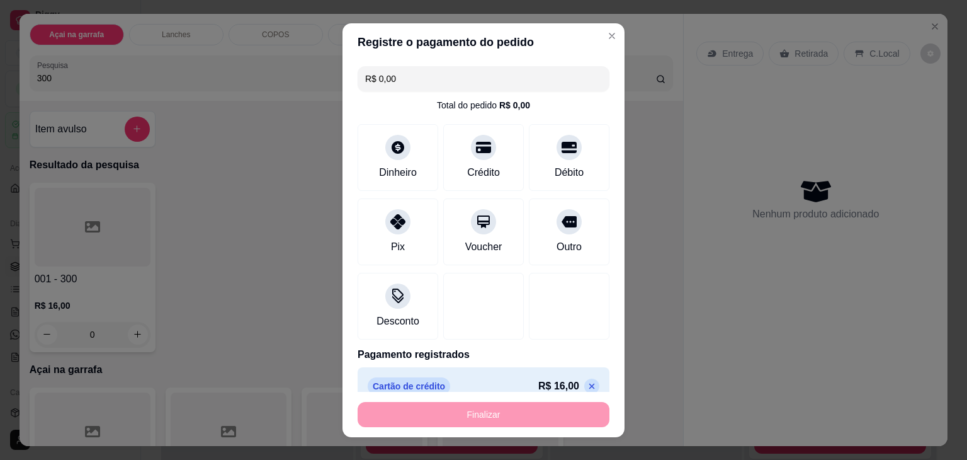
type input "-R$ 16,00"
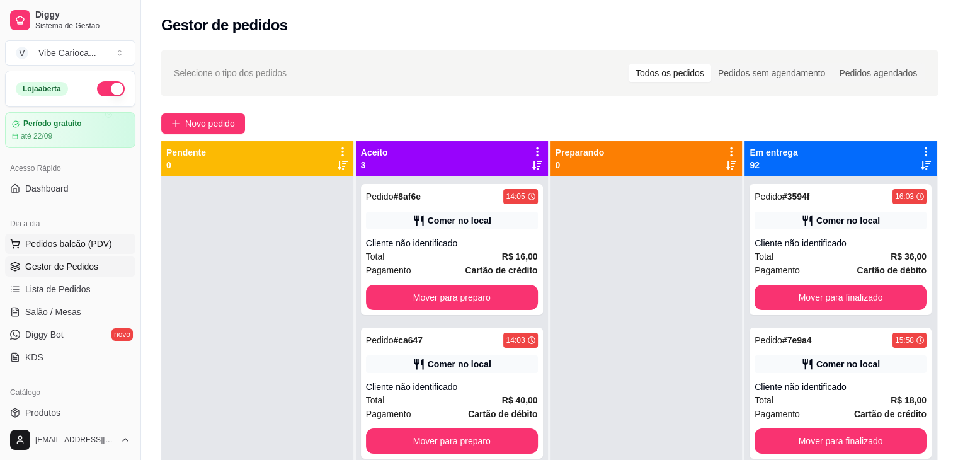
click at [33, 241] on span "Pedidos balcão (PDV)" at bounding box center [68, 243] width 87 height 13
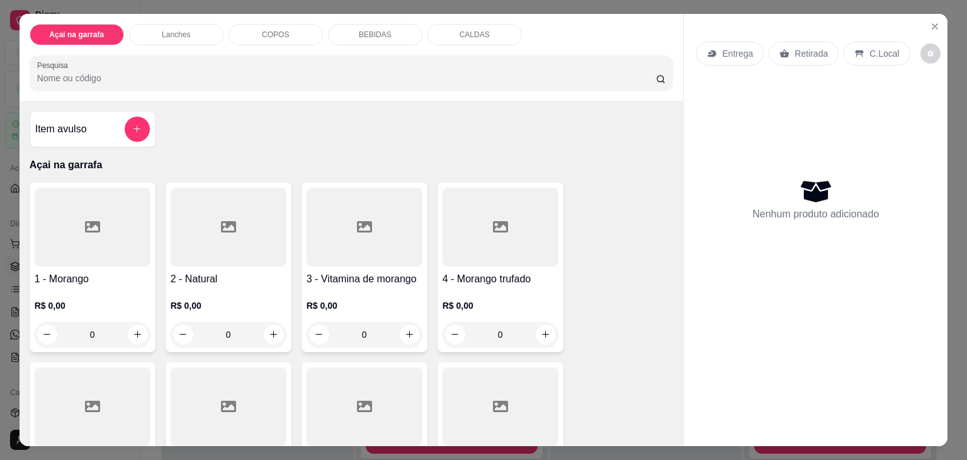
click at [44, 75] on input "Pesquisa" at bounding box center [346, 78] width 619 height 13
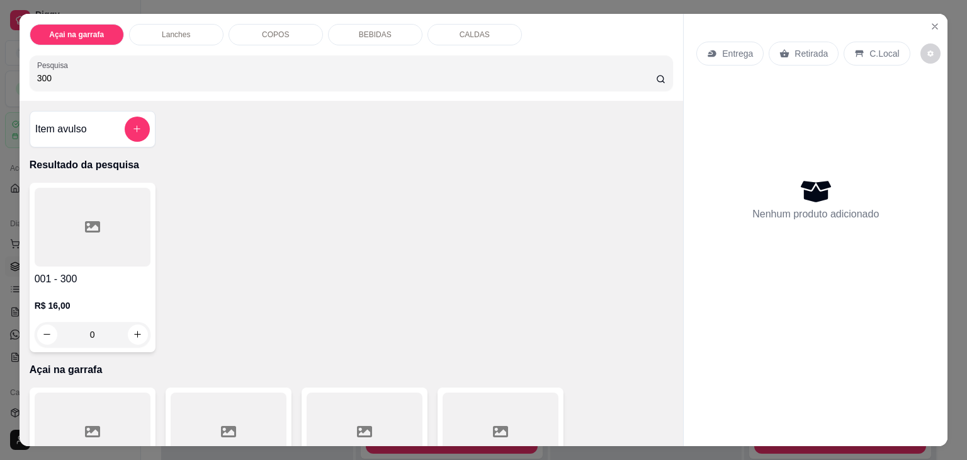
type input "300"
click at [60, 198] on div at bounding box center [93, 227] width 116 height 79
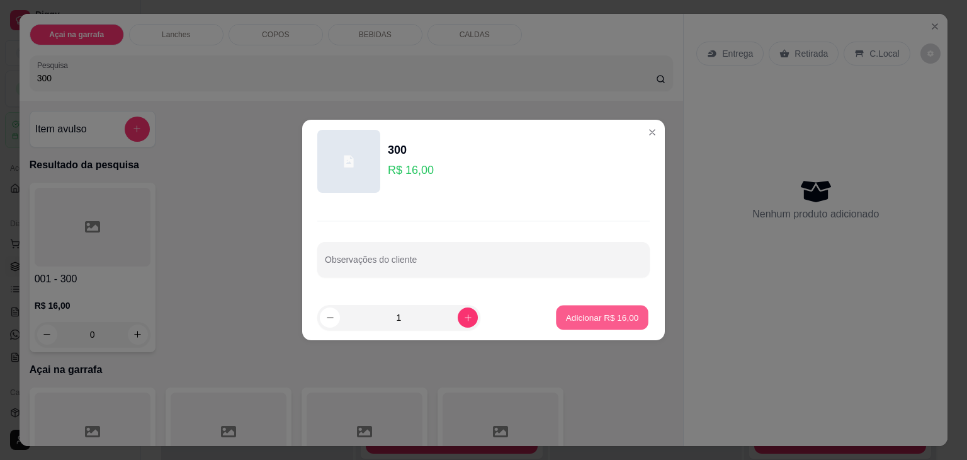
click at [613, 325] on button "Adicionar R$ 16,00" at bounding box center [602, 317] width 93 height 25
type input "1"
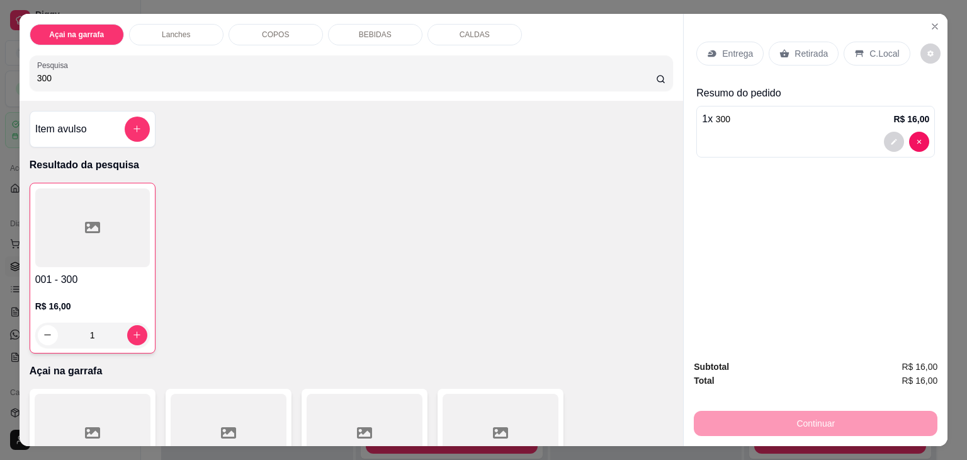
click at [859, 48] on div "C.Local" at bounding box center [877, 54] width 66 height 24
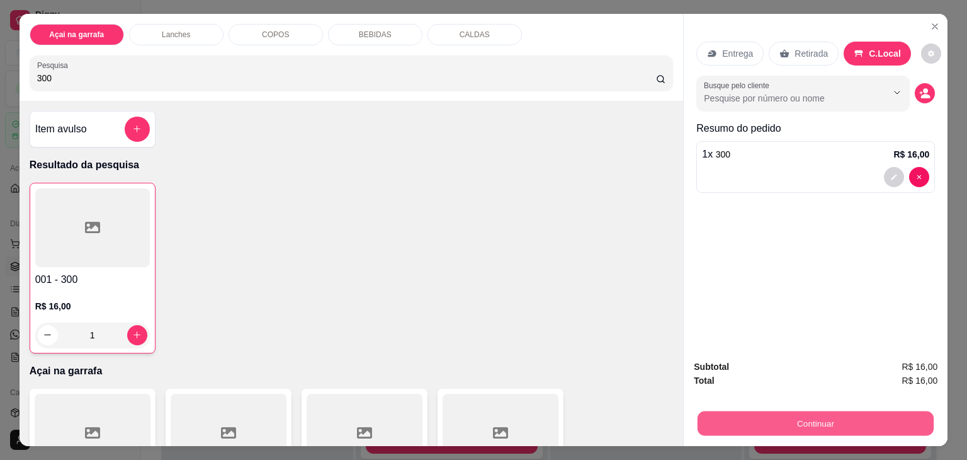
click at [721, 412] on button "Continuar" at bounding box center [816, 423] width 236 height 25
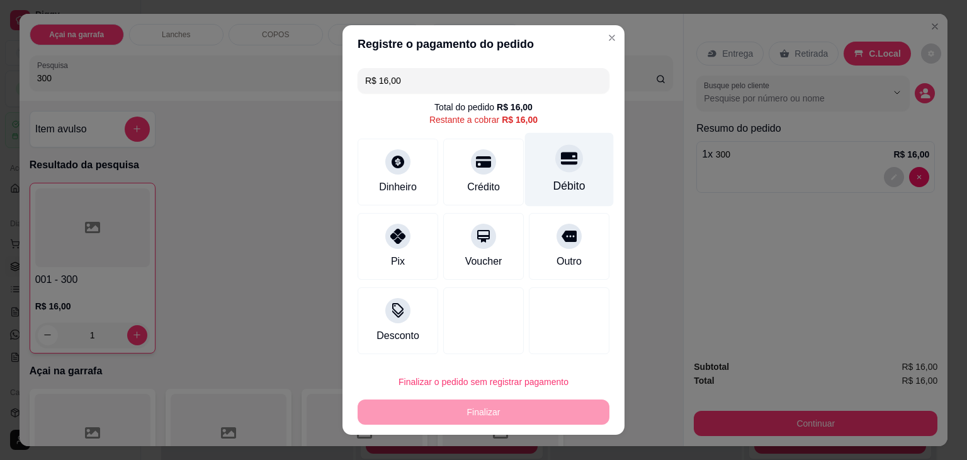
click at [541, 172] on div "Débito" at bounding box center [569, 170] width 89 height 74
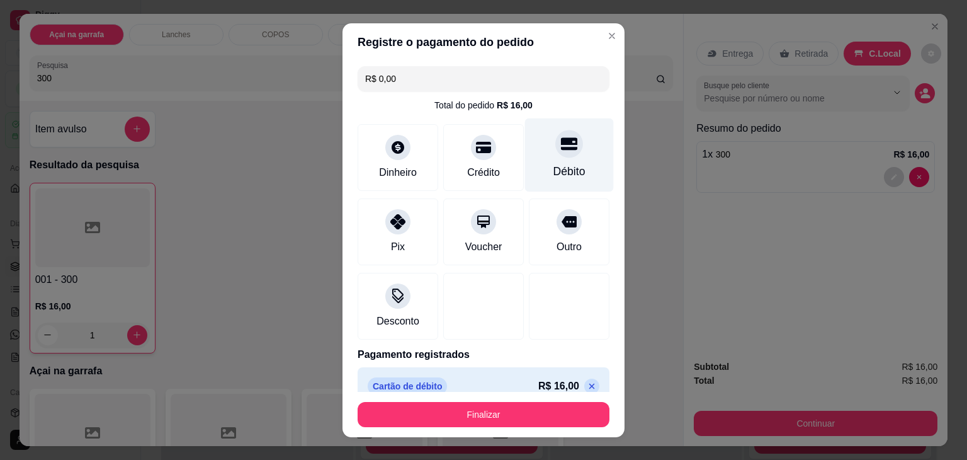
click at [561, 145] on icon at bounding box center [569, 143] width 16 height 16
click at [553, 174] on div "Débito" at bounding box center [569, 171] width 32 height 16
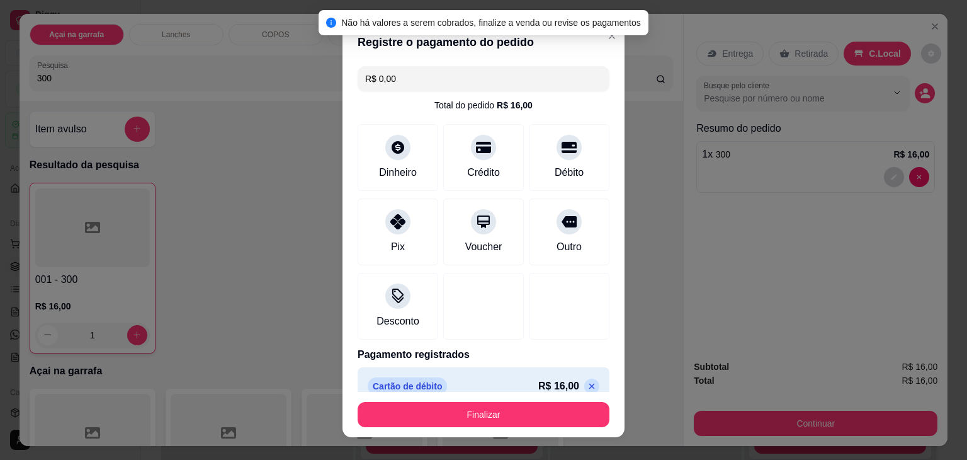
click at [472, 83] on input "R$ 0,00" at bounding box center [483, 78] width 237 height 25
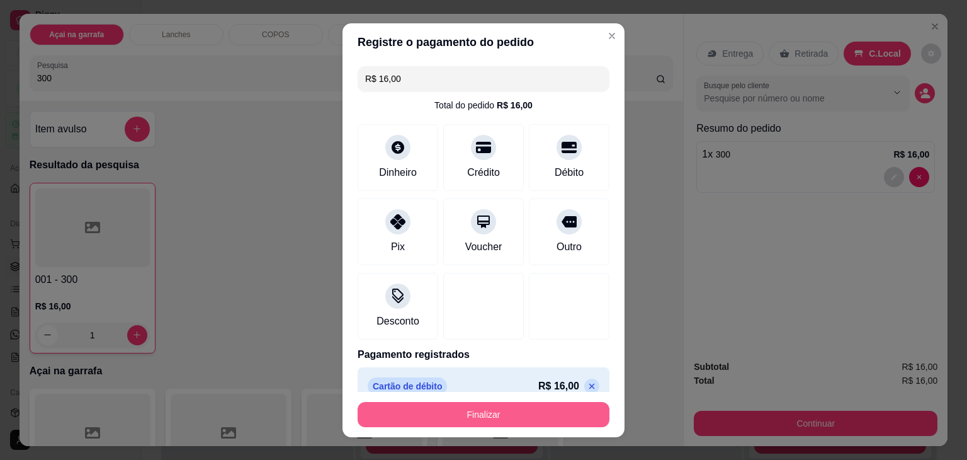
type input "R$ 16,00"
click at [420, 409] on button "Finalizar" at bounding box center [483, 414] width 244 height 25
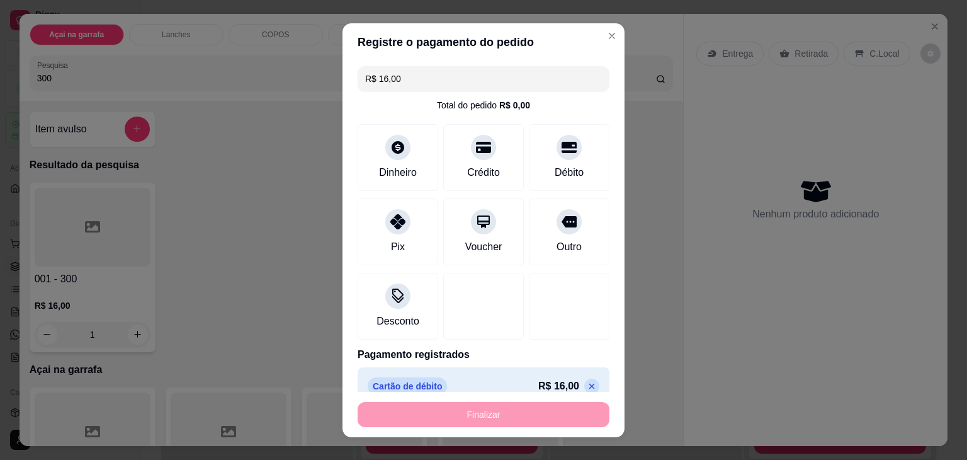
type input "0"
type input "-R$ 16,00"
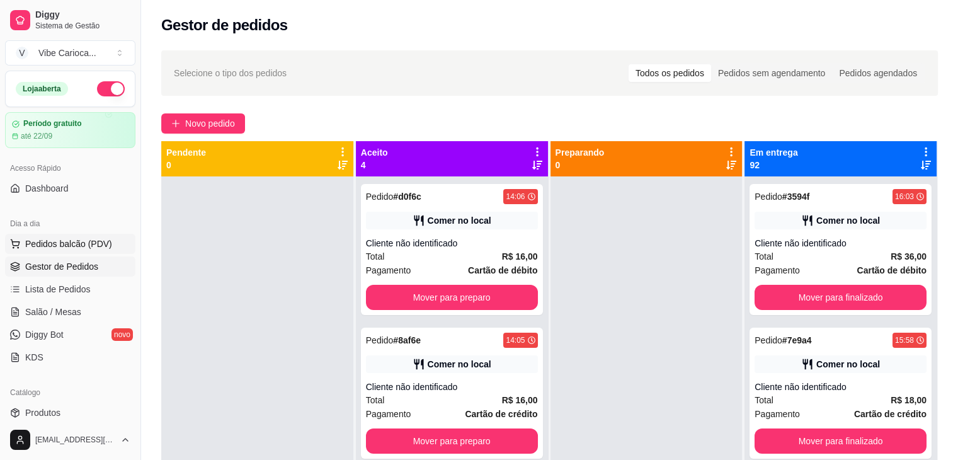
click at [58, 240] on span "Pedidos balcão (PDV)" at bounding box center [68, 243] width 87 height 13
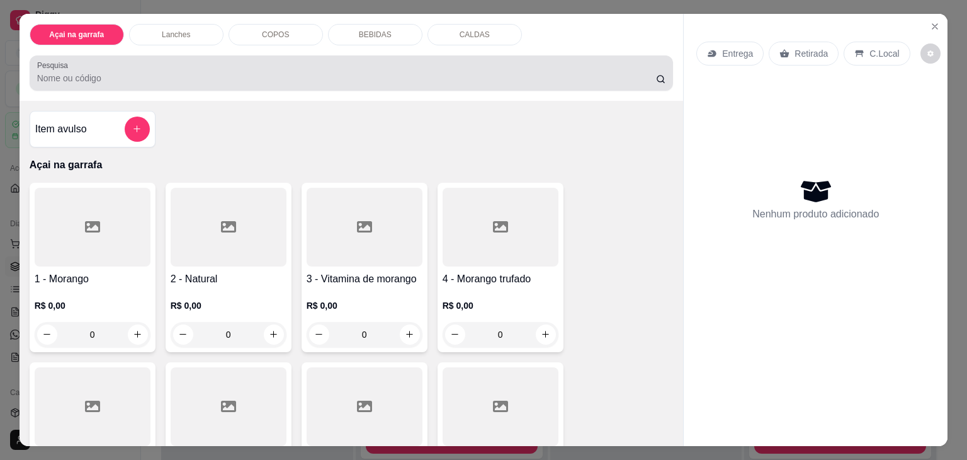
click at [108, 62] on div at bounding box center [351, 72] width 629 height 25
click at [48, 80] on div at bounding box center [351, 72] width 629 height 25
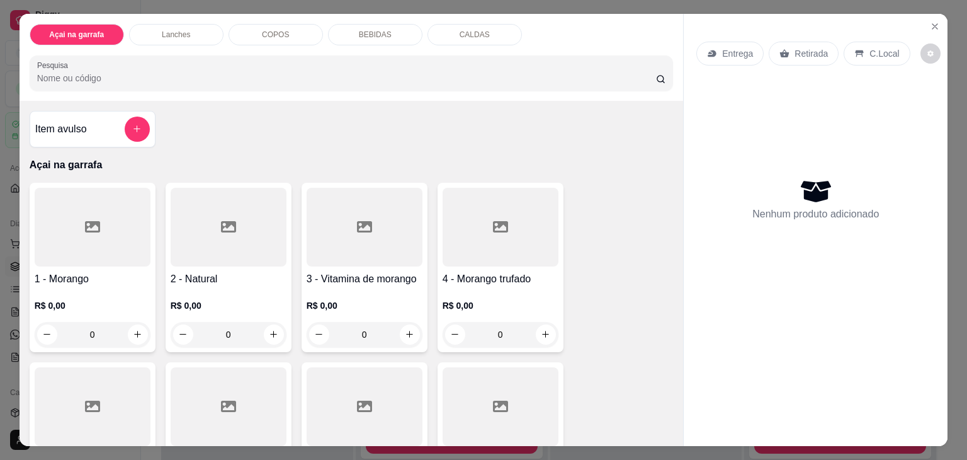
type input "3"
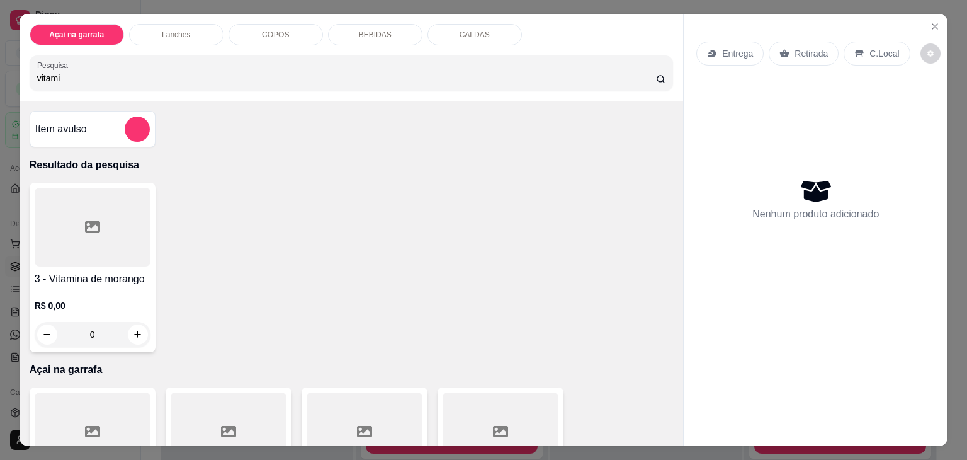
type input "vitami"
click at [78, 236] on div at bounding box center [93, 227] width 116 height 79
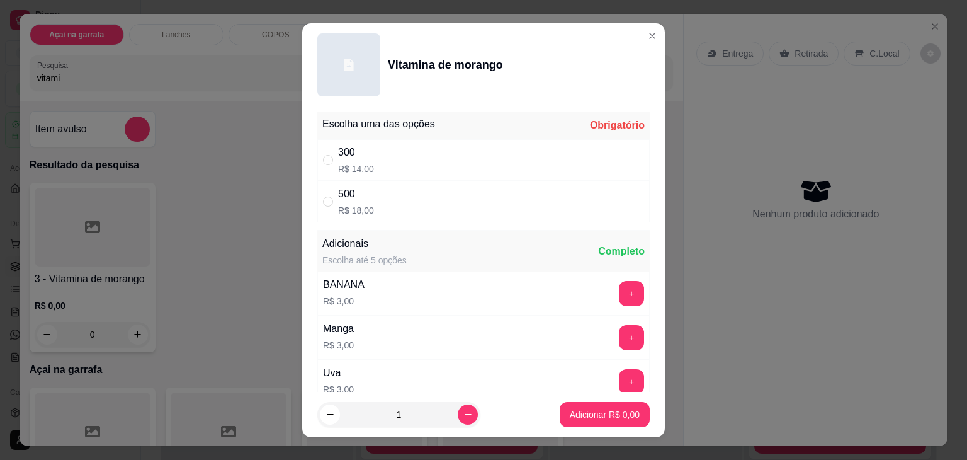
click at [331, 157] on div "" at bounding box center [330, 160] width 15 height 14
radio input "true"
click at [458, 412] on button "increase-product-quantity" at bounding box center [468, 414] width 20 height 20
type input "2"
click at [582, 419] on button "Adicionar R$ 28,00" at bounding box center [602, 414] width 93 height 25
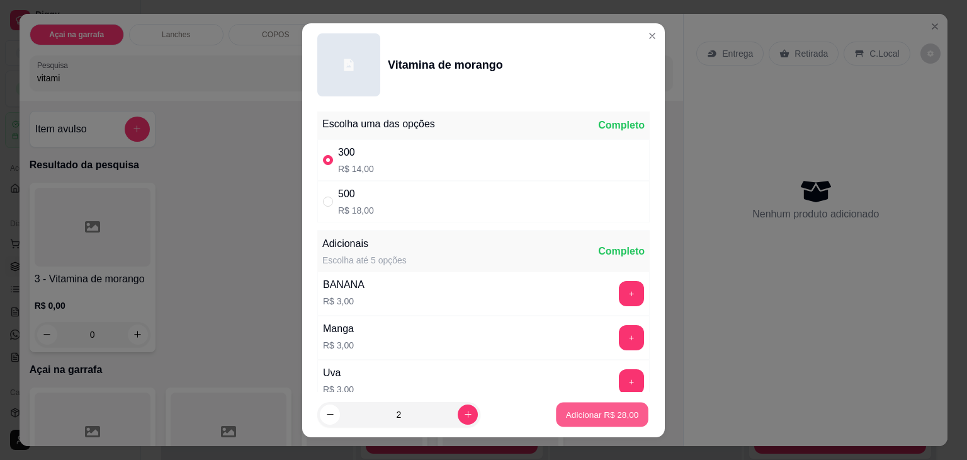
type input "2"
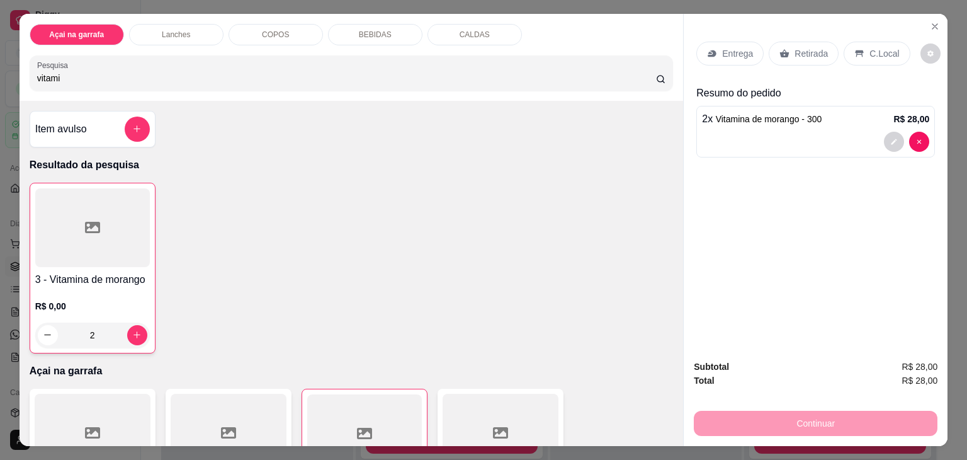
click at [869, 50] on p "C.Local" at bounding box center [884, 53] width 30 height 13
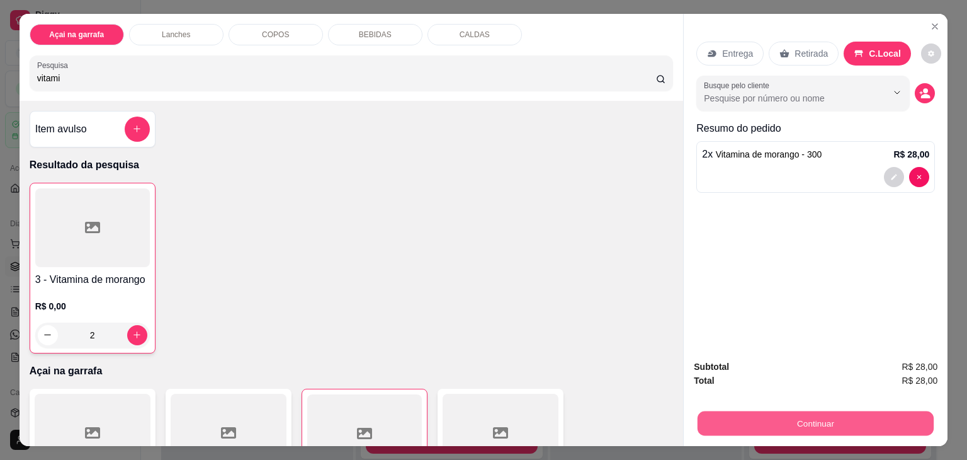
click at [786, 416] on button "Continuar" at bounding box center [816, 423] width 236 height 25
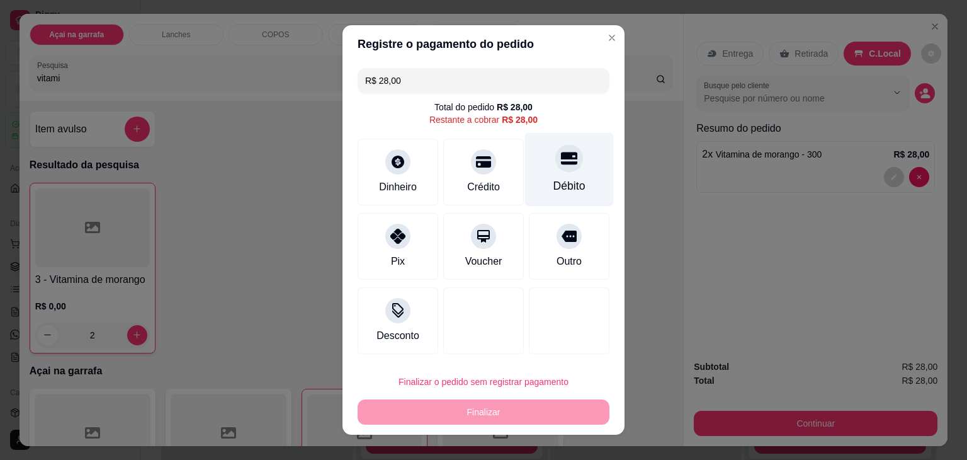
click at [558, 179] on div "Débito" at bounding box center [569, 186] width 32 height 16
type input "R$ 0,00"
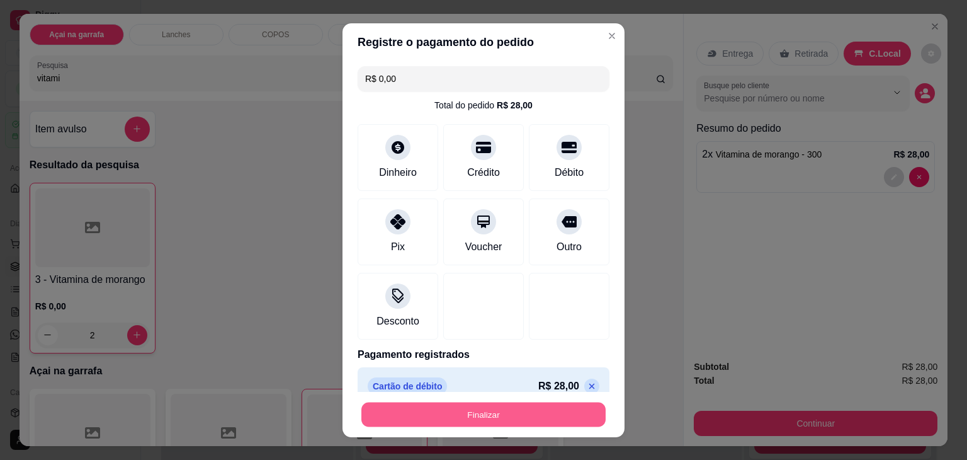
click at [448, 411] on button "Finalizar" at bounding box center [483, 414] width 244 height 25
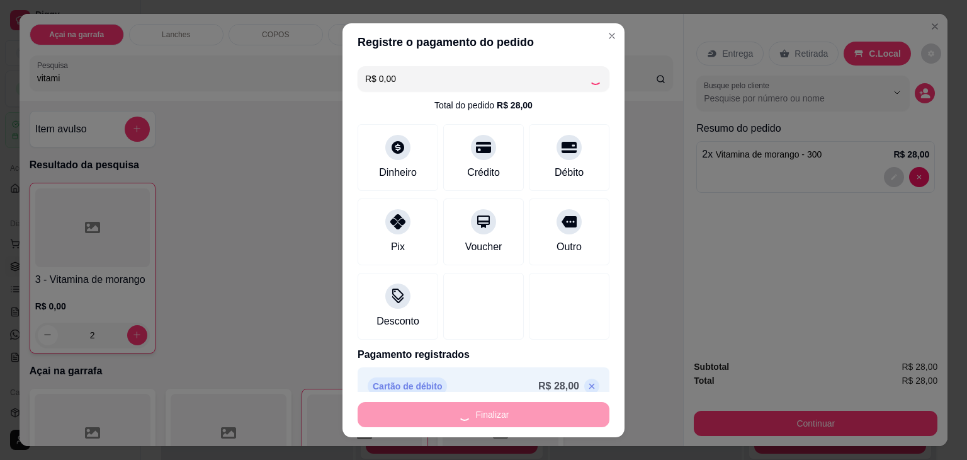
type input "0"
type input "-R$ 28,00"
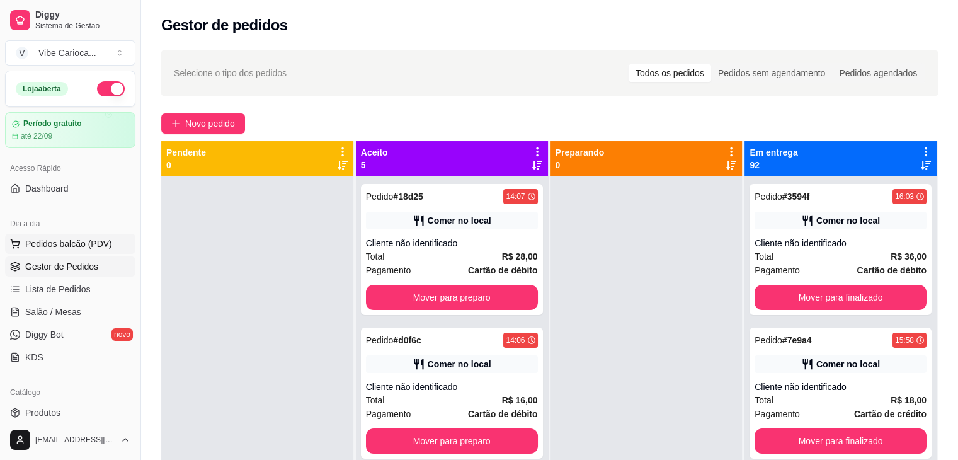
click at [36, 240] on span "Pedidos balcão (PDV)" at bounding box center [68, 243] width 87 height 13
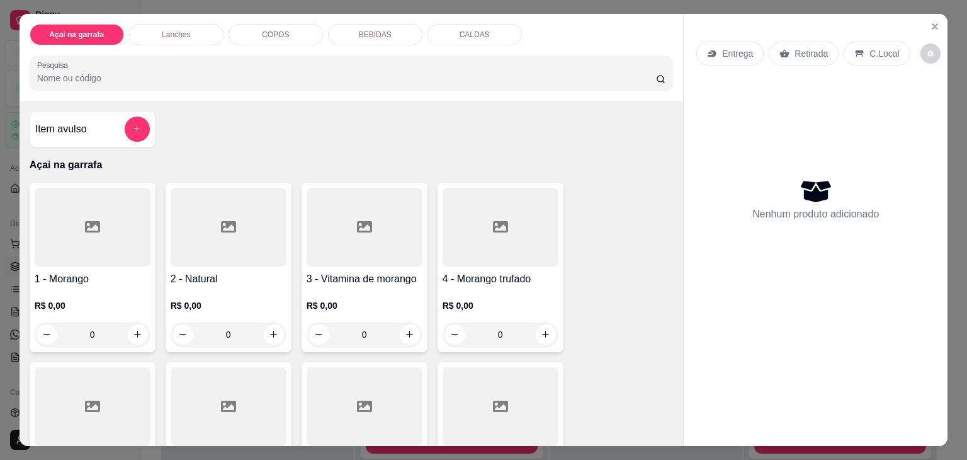
click at [193, 77] on input "Pesquisa" at bounding box center [346, 78] width 619 height 13
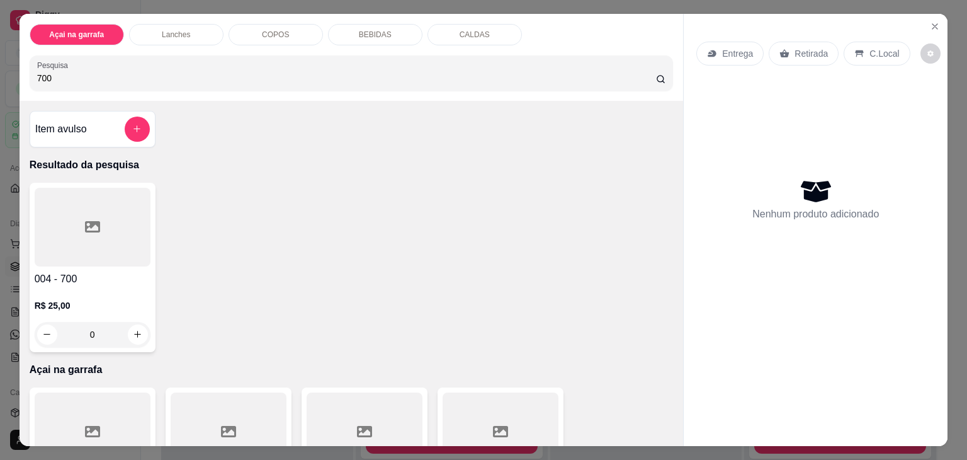
type input "700"
click at [116, 220] on div at bounding box center [93, 227] width 116 height 79
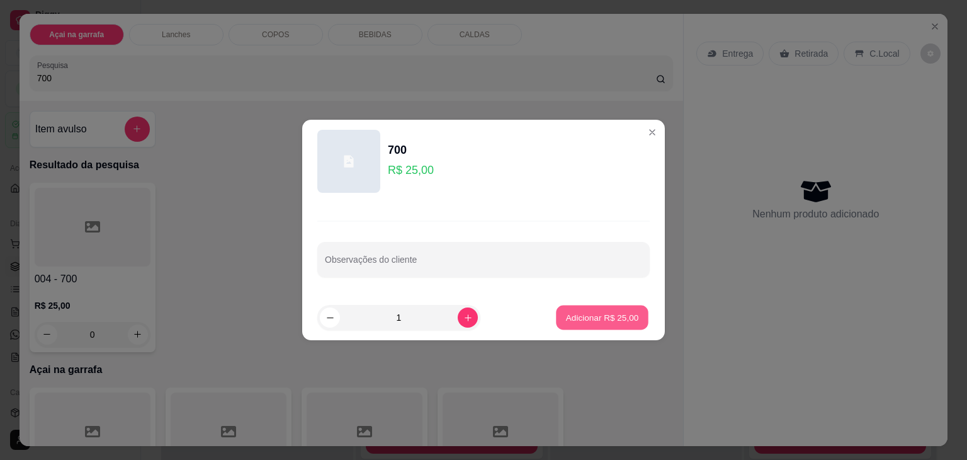
click at [566, 312] on p "Adicionar R$ 25,00" at bounding box center [602, 317] width 73 height 12
type input "1"
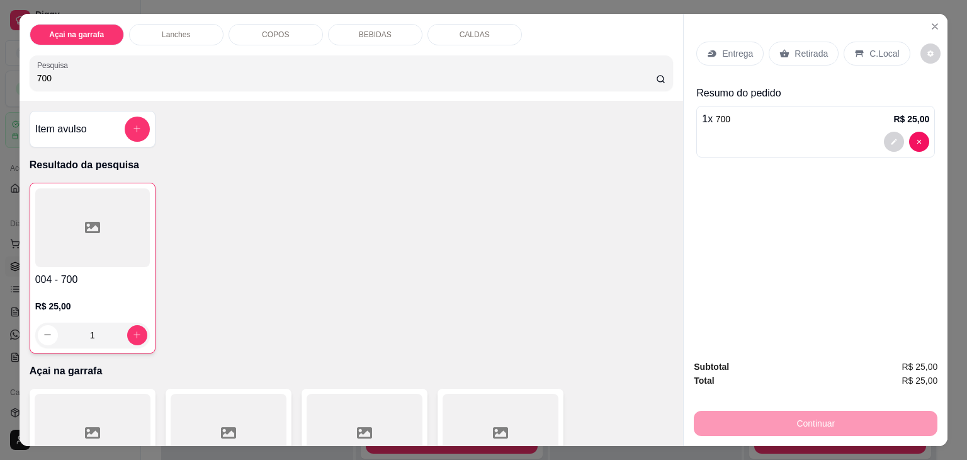
click at [140, 72] on input "700" at bounding box center [346, 78] width 619 height 13
click at [127, 132] on button "add-separate-item" at bounding box center [137, 129] width 25 height 25
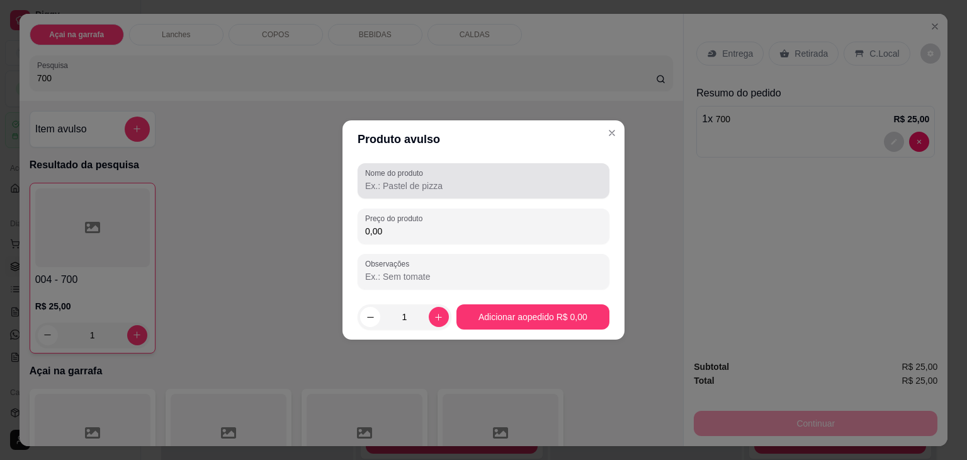
click at [415, 193] on div "Nome do produto" at bounding box center [484, 180] width 252 height 35
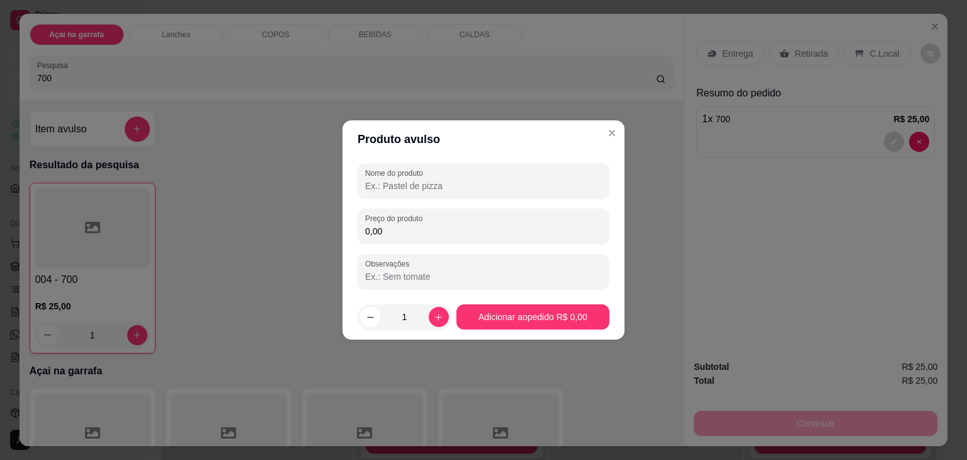
type input "5"
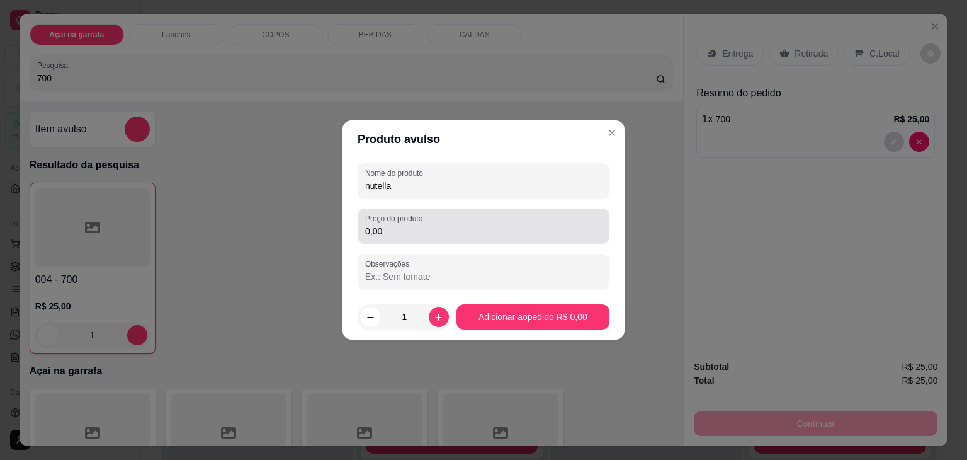
type input "nutella"
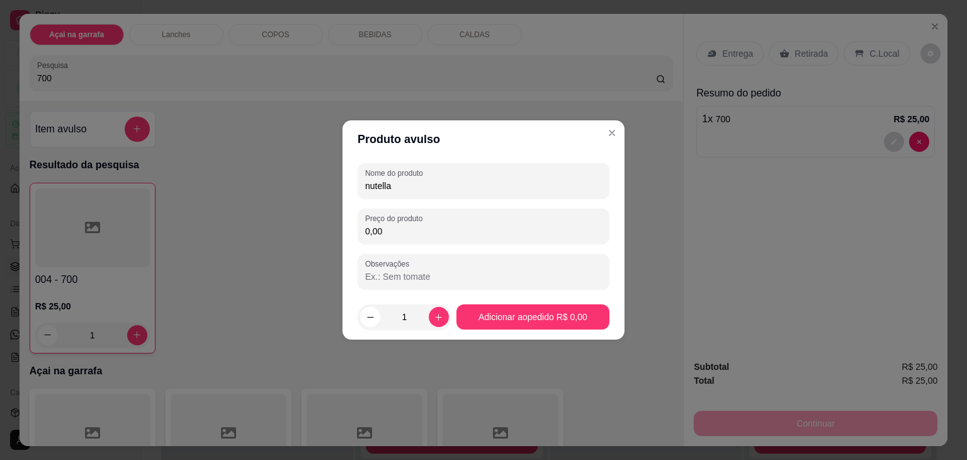
click at [399, 232] on input "0,00" at bounding box center [483, 231] width 237 height 13
type input "5,00"
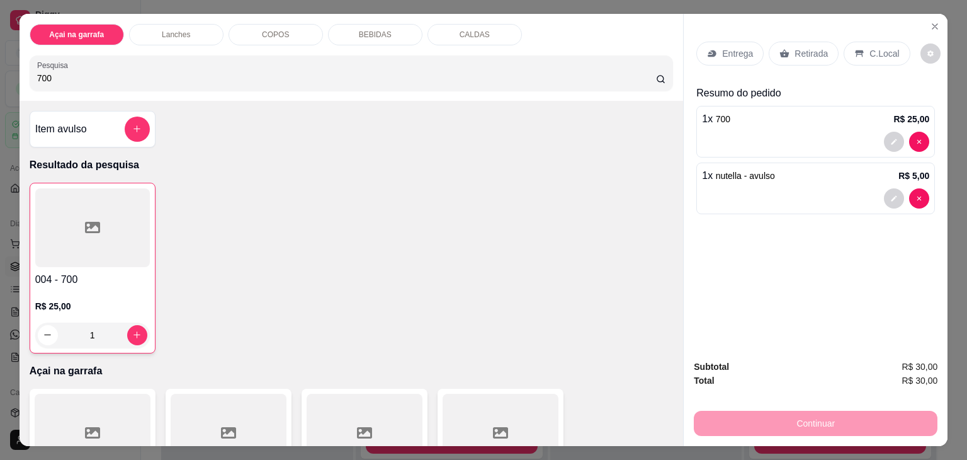
click at [56, 74] on input "700" at bounding box center [346, 78] width 619 height 13
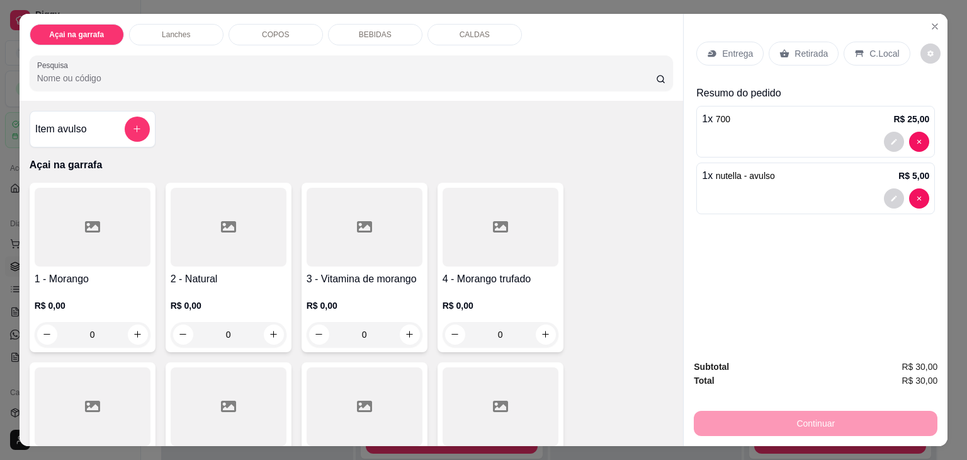
click at [56, 74] on input "Pesquisa" at bounding box center [346, 78] width 619 height 13
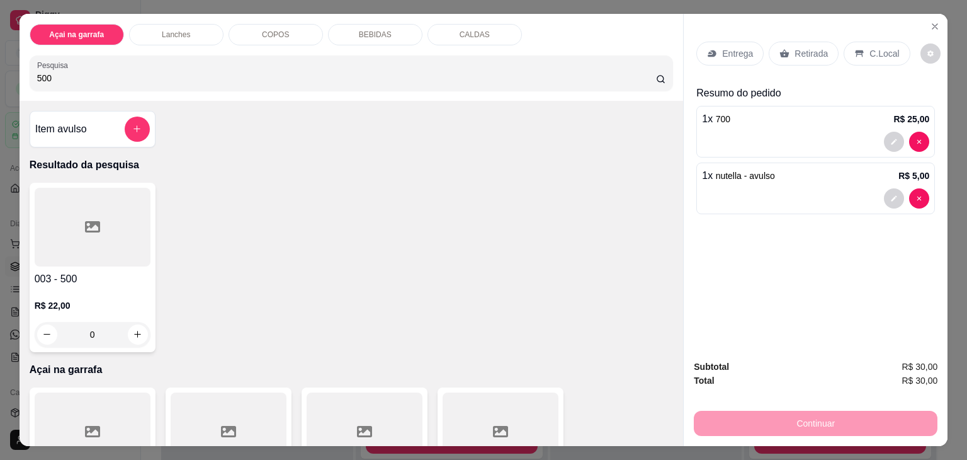
type input "500"
click at [82, 233] on div at bounding box center [93, 227] width 116 height 79
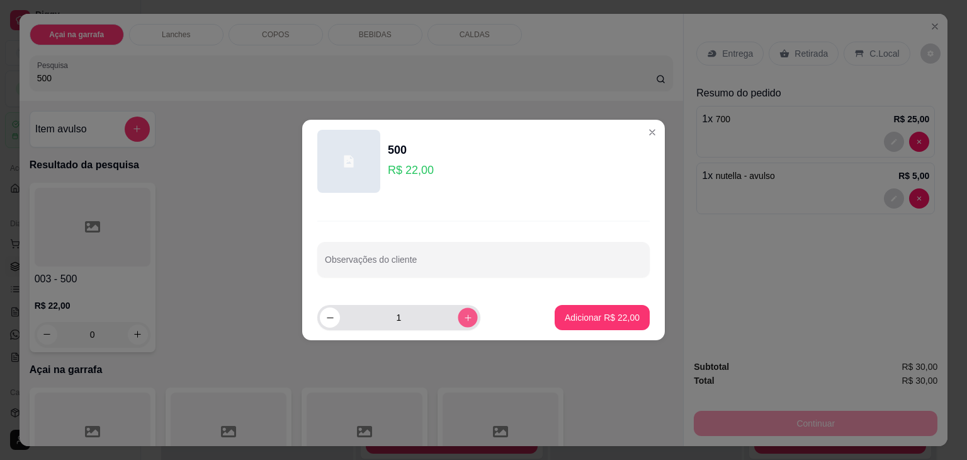
click at [463, 317] on button "increase-product-quantity" at bounding box center [468, 317] width 20 height 20
type input "2"
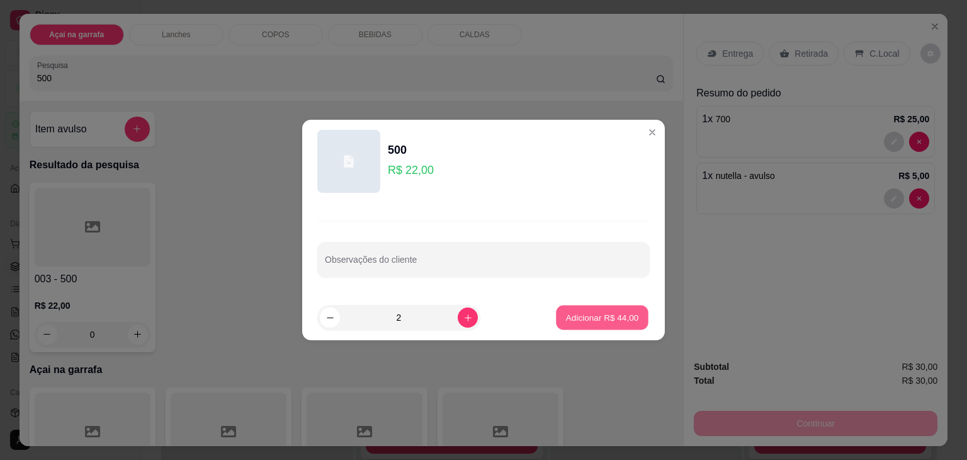
click at [582, 319] on p "Adicionar R$ 44,00" at bounding box center [602, 317] width 73 height 12
type input "2"
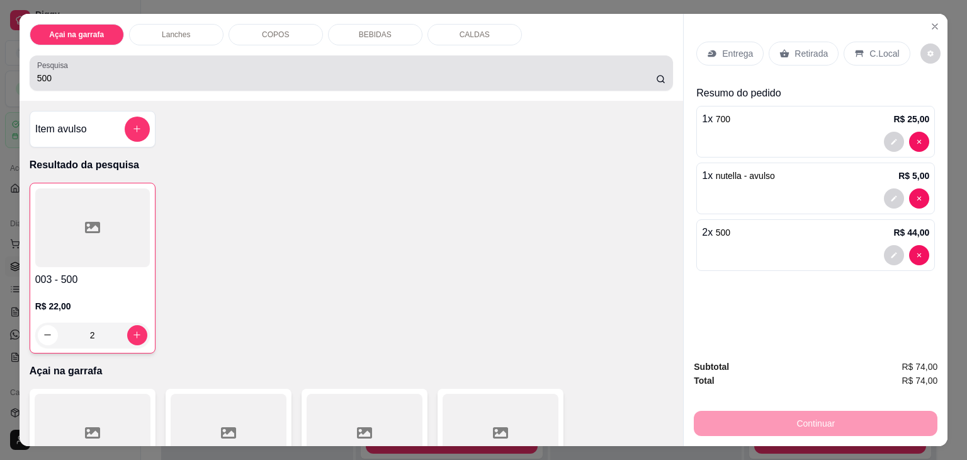
click at [178, 60] on div "500" at bounding box center [351, 72] width 629 height 25
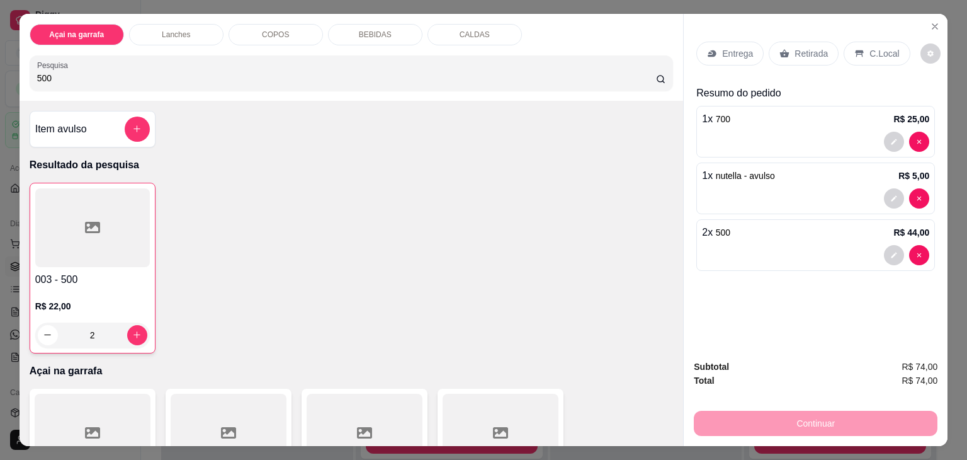
click at [856, 50] on icon at bounding box center [860, 53] width 8 height 7
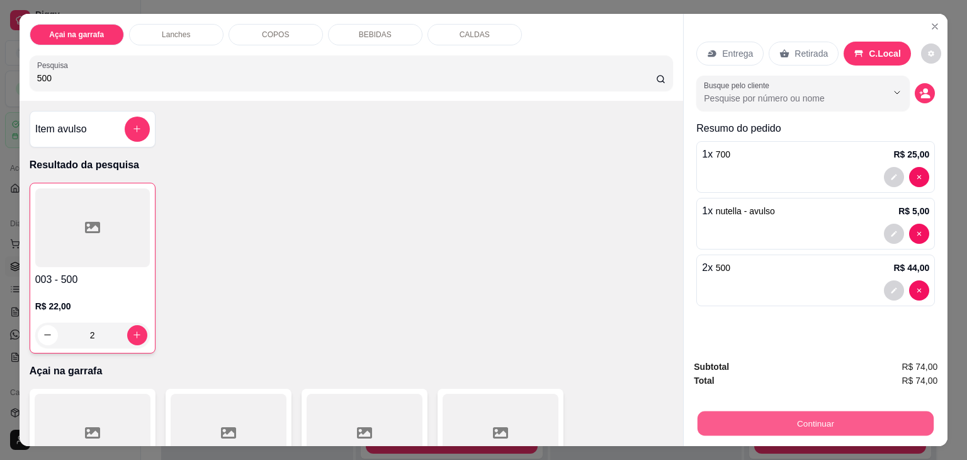
click at [726, 411] on button "Continuar" at bounding box center [816, 423] width 236 height 25
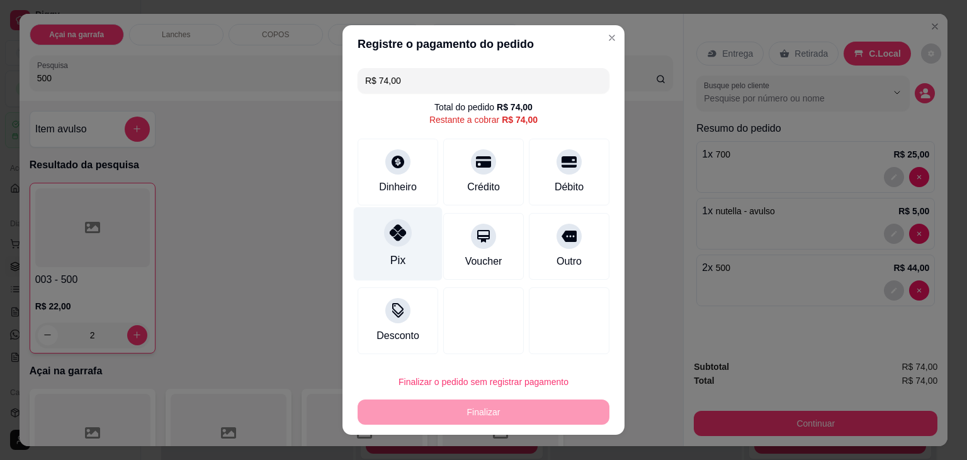
click at [393, 255] on div "Pix" at bounding box center [397, 260] width 15 height 16
type input "R$ 0,00"
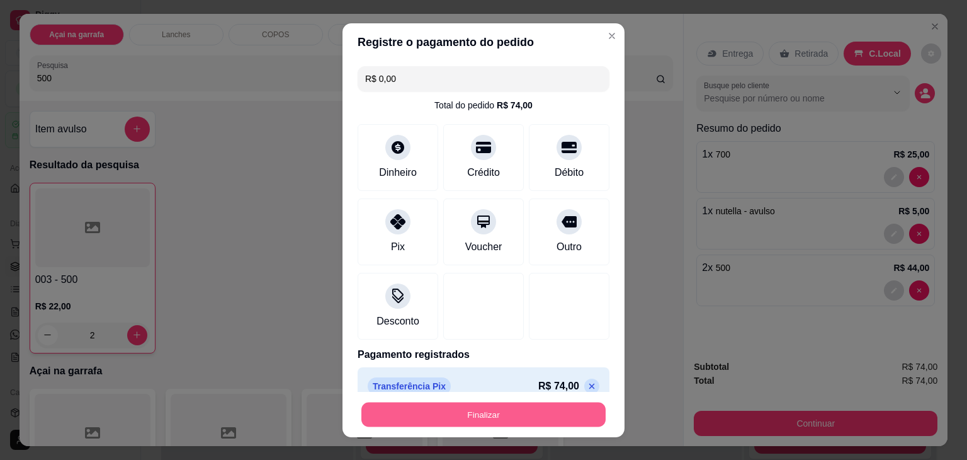
click at [454, 411] on button "Finalizar" at bounding box center [483, 414] width 244 height 25
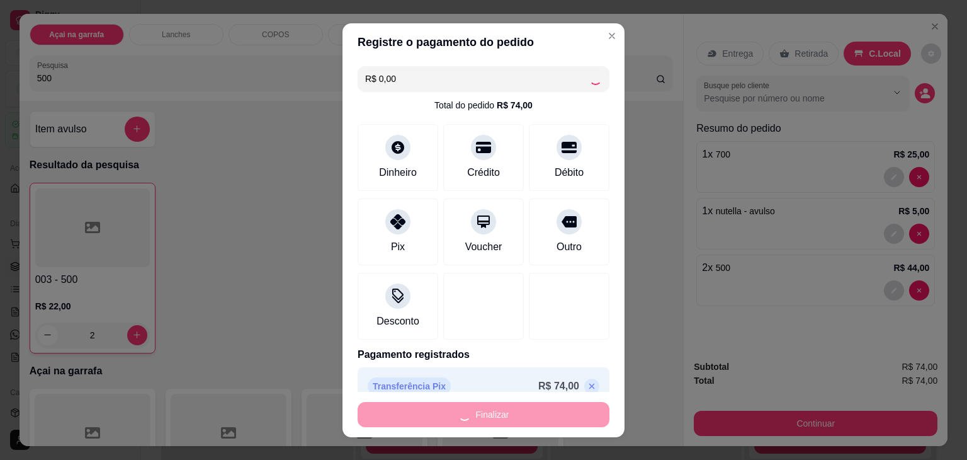
type input "0"
type input "-R$ 74,00"
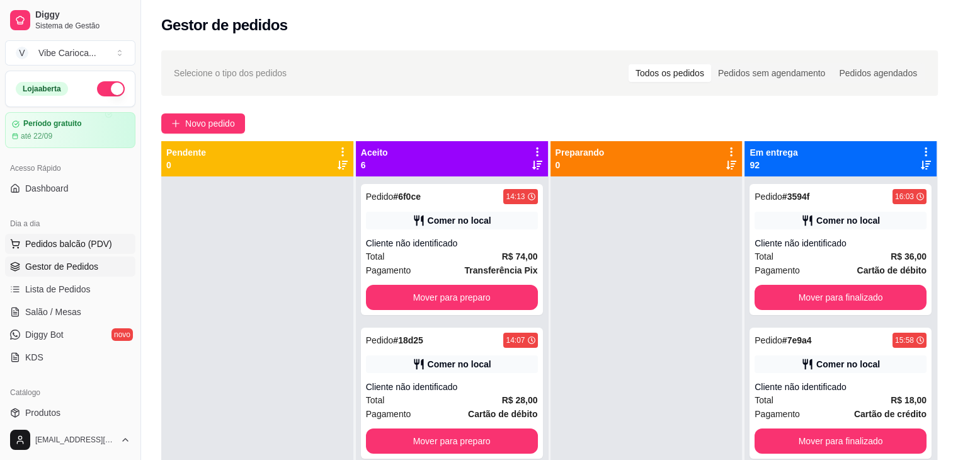
click at [71, 247] on span "Pedidos balcão (PDV)" at bounding box center [68, 243] width 87 height 13
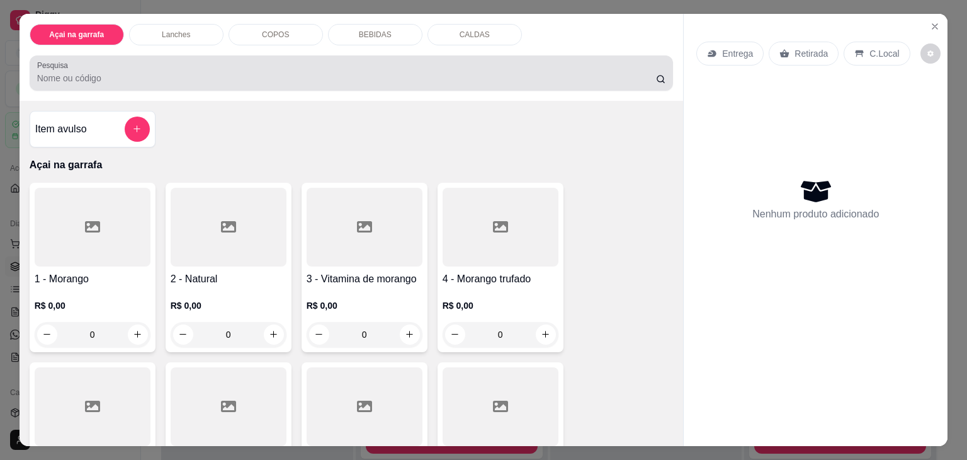
click at [108, 63] on div at bounding box center [351, 72] width 629 height 25
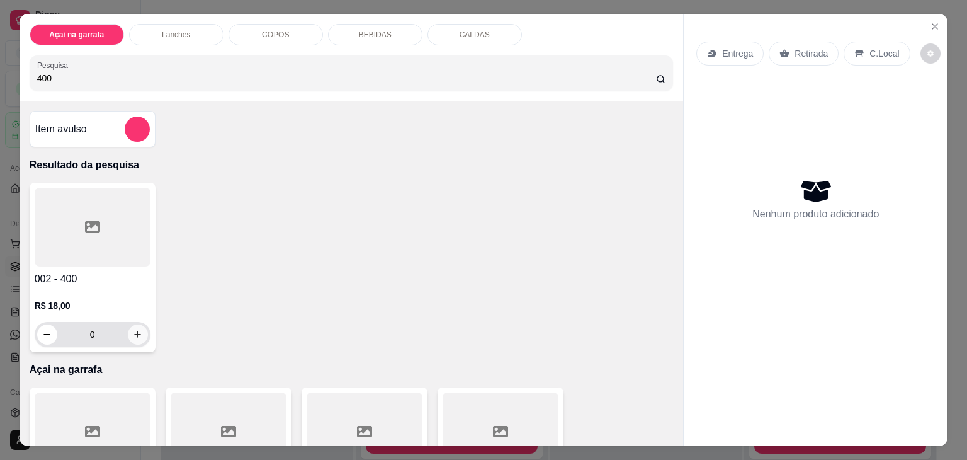
type input "400"
click at [133, 330] on icon "increase-product-quantity" at bounding box center [137, 334] width 9 height 9
type input "1"
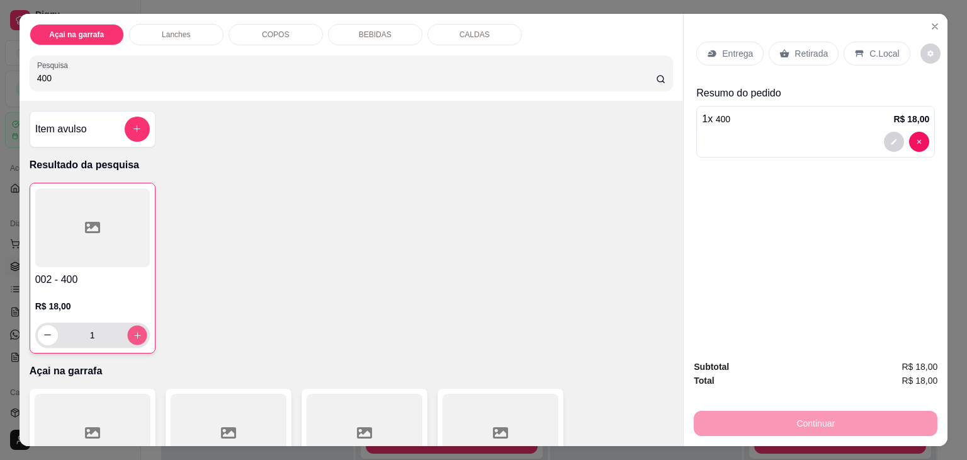
click at [132, 331] on icon "increase-product-quantity" at bounding box center [136, 335] width 9 height 9
type input "2"
click at [144, 73] on input "400" at bounding box center [346, 78] width 619 height 13
type input "4"
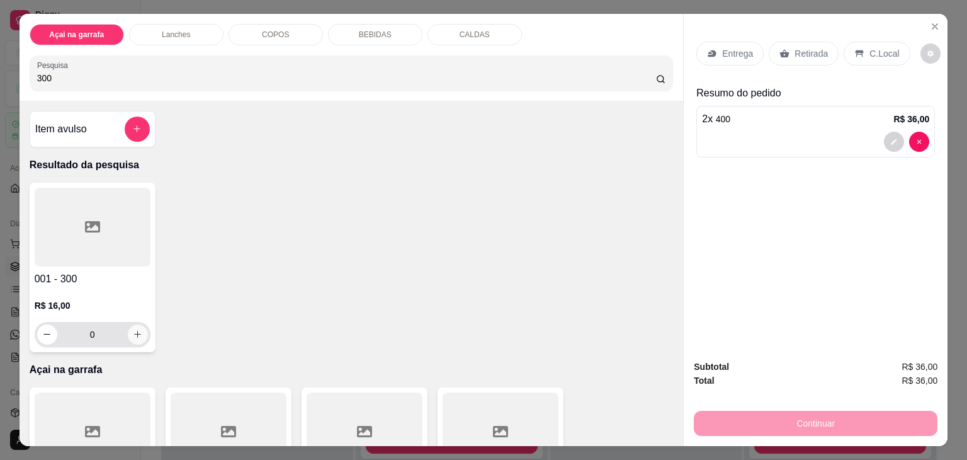
type input "300"
click at [133, 332] on icon "increase-product-quantity" at bounding box center [137, 333] width 9 height 9
type input "1"
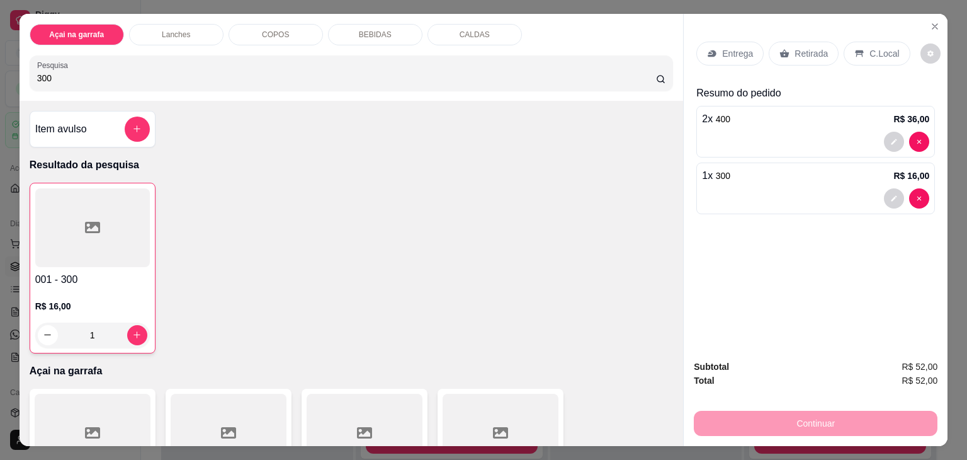
click at [870, 52] on p "C.Local" at bounding box center [884, 53] width 30 height 13
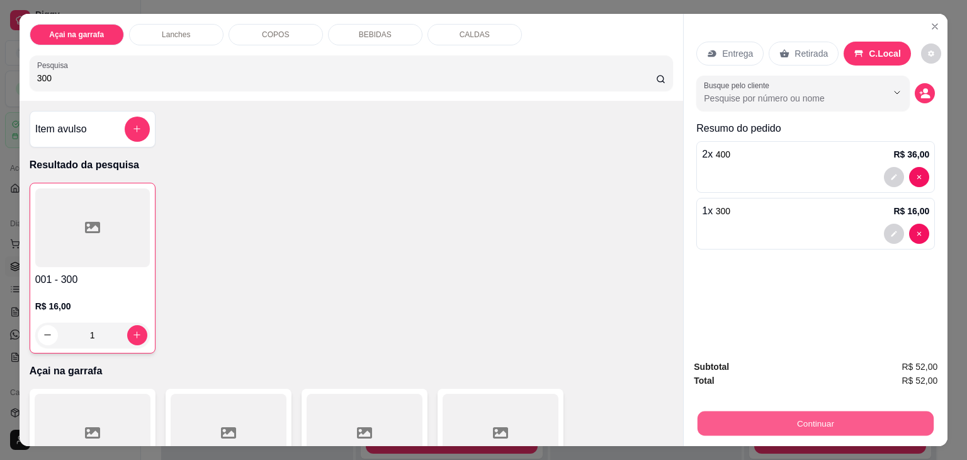
click at [807, 412] on button "Continuar" at bounding box center [816, 423] width 236 height 25
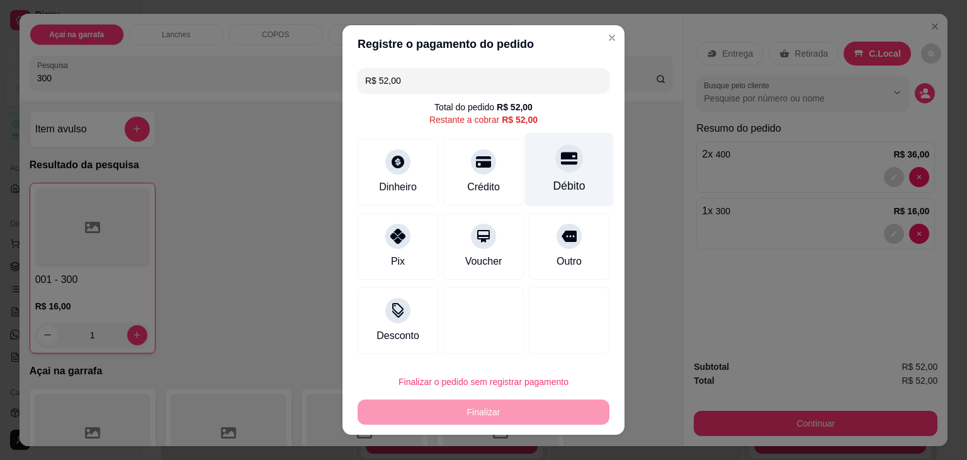
click at [557, 173] on div "Débito" at bounding box center [569, 170] width 89 height 74
type input "R$ 0,00"
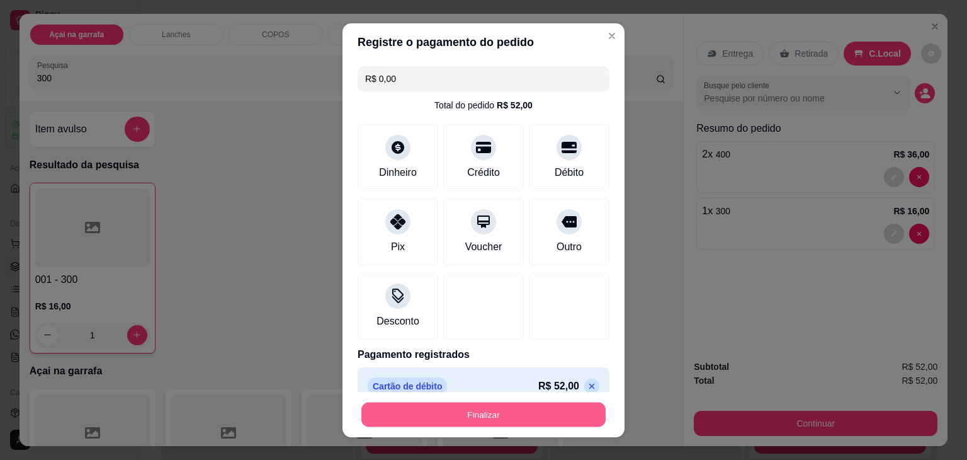
click at [417, 423] on button "Finalizar" at bounding box center [483, 414] width 244 height 25
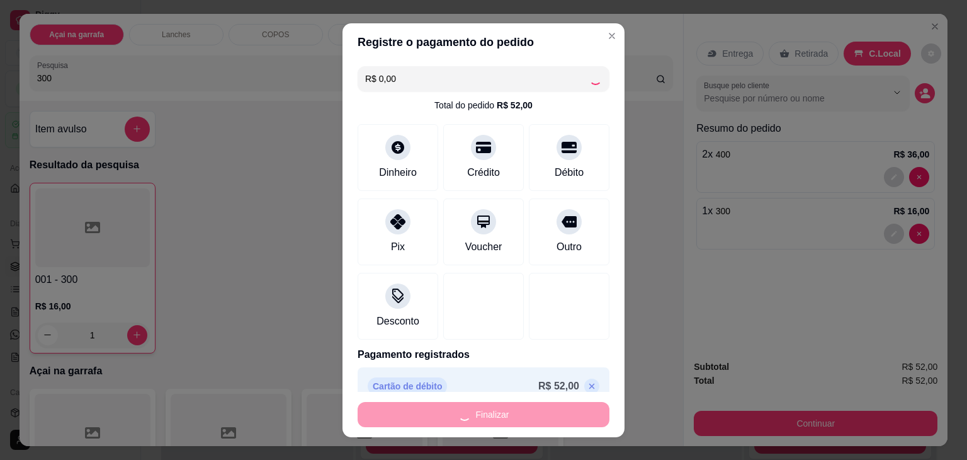
type input "0"
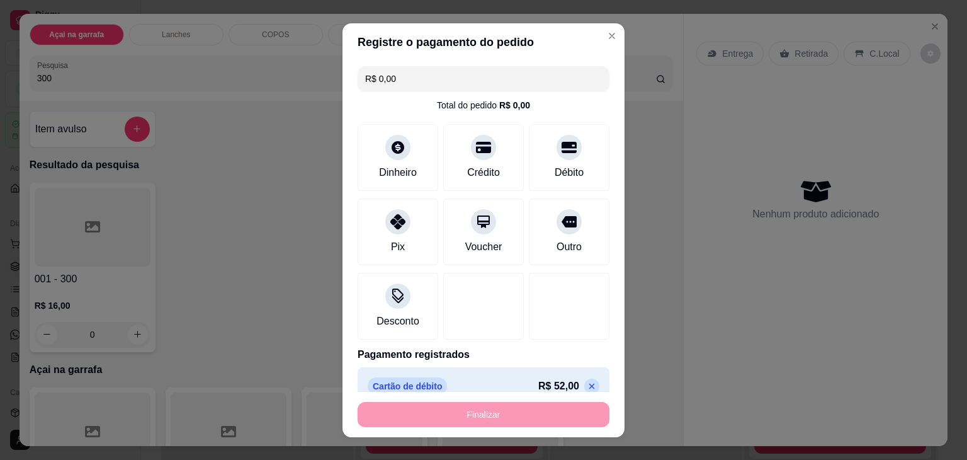
type input "-R$ 52,00"
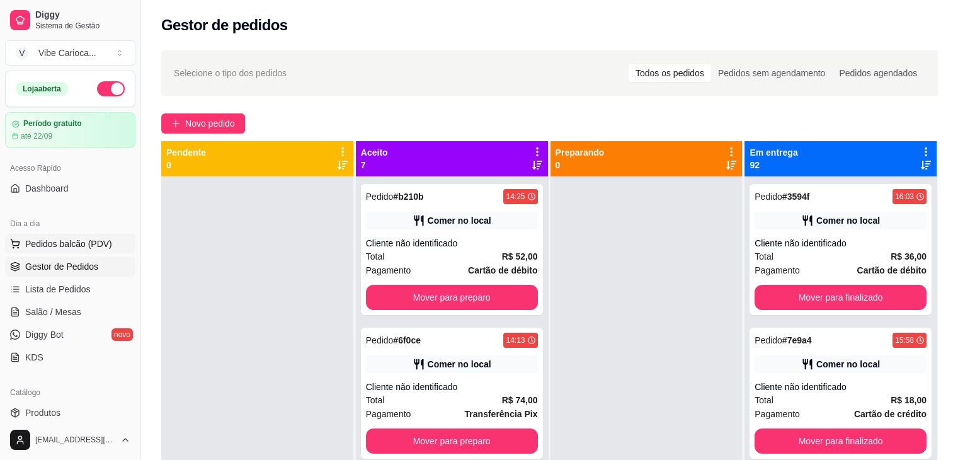
click at [28, 247] on span "Pedidos balcão (PDV)" at bounding box center [68, 243] width 87 height 13
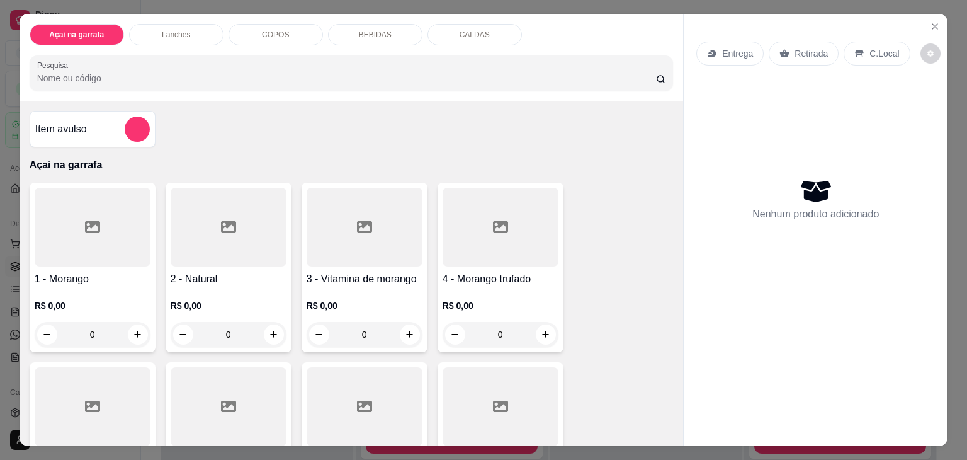
click at [274, 79] on input "Pesquisa" at bounding box center [346, 78] width 619 height 13
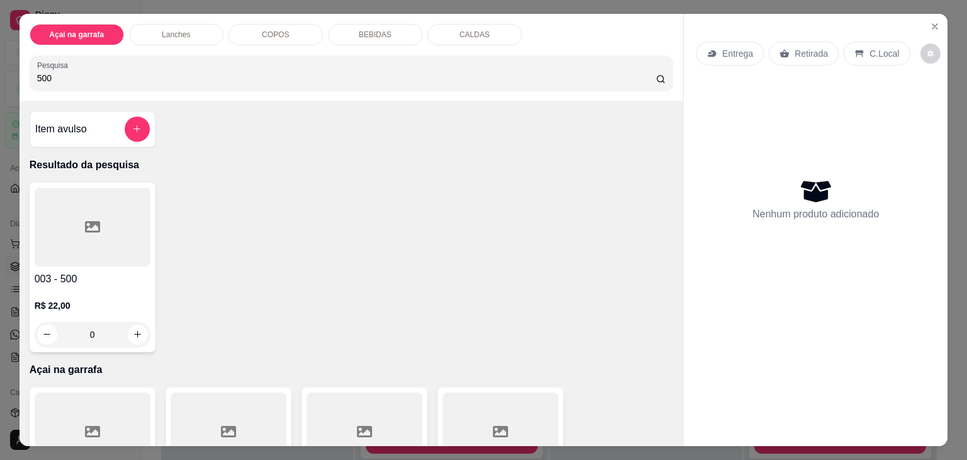
type input "500"
click at [105, 256] on div at bounding box center [93, 227] width 116 height 79
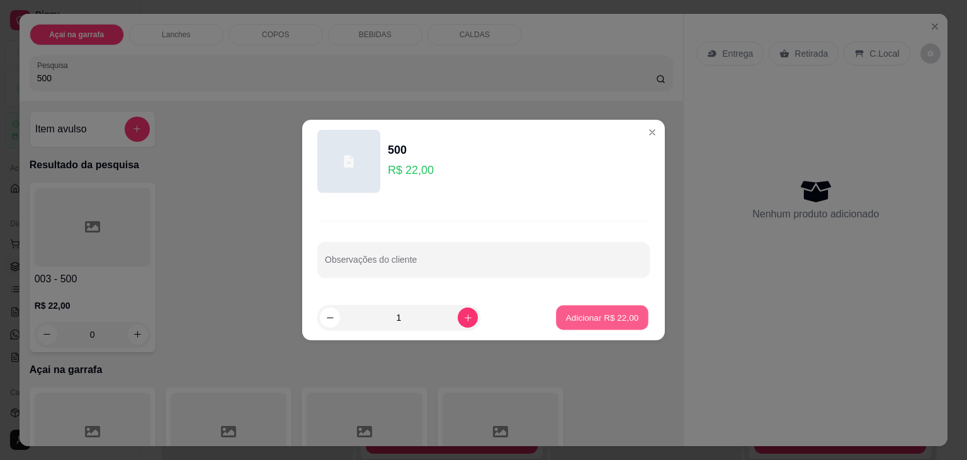
click at [568, 309] on button "Adicionar R$ 22,00" at bounding box center [602, 317] width 93 height 25
type input "1"
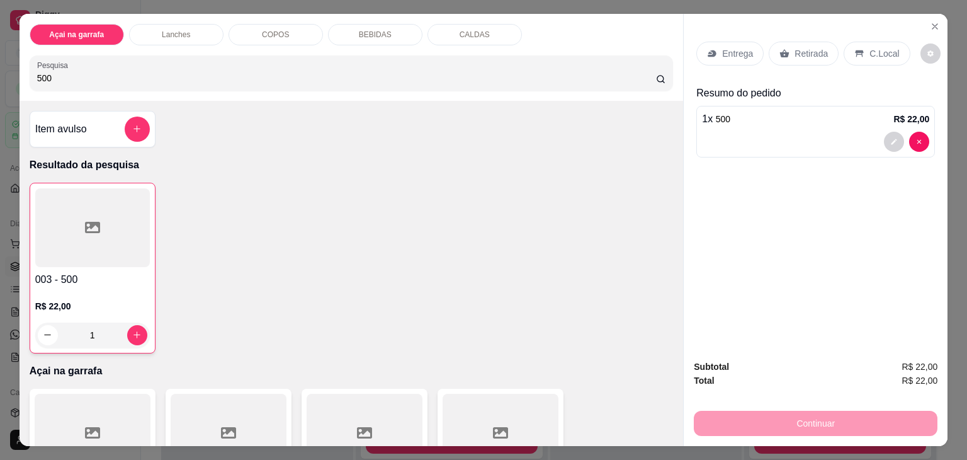
click at [854, 52] on icon at bounding box center [859, 53] width 10 height 10
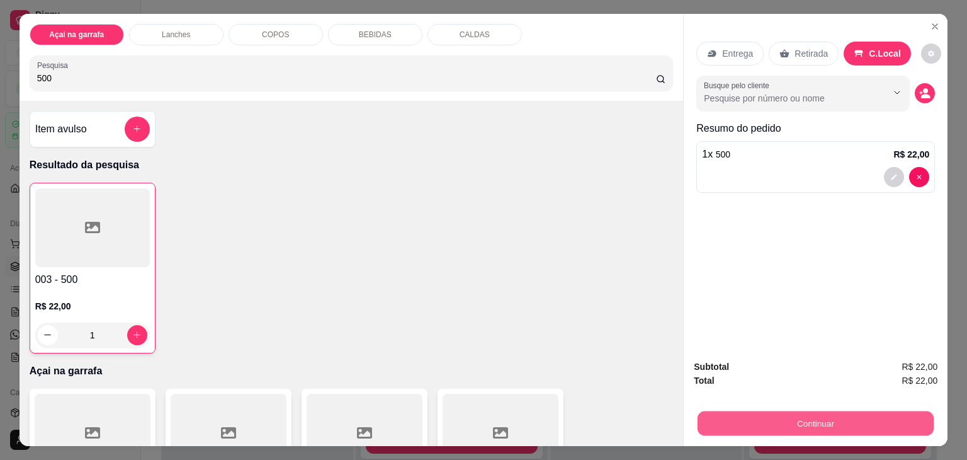
click at [750, 421] on button "Continuar" at bounding box center [816, 423] width 236 height 25
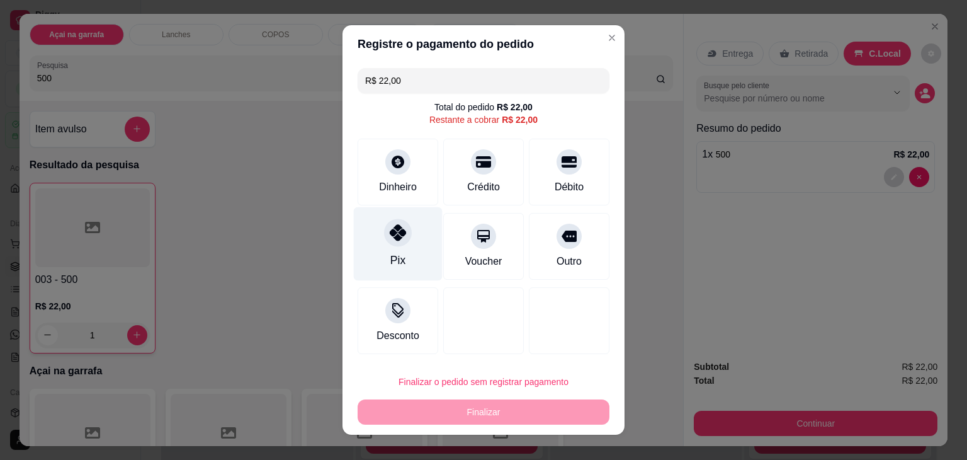
click at [394, 228] on icon at bounding box center [398, 232] width 16 height 16
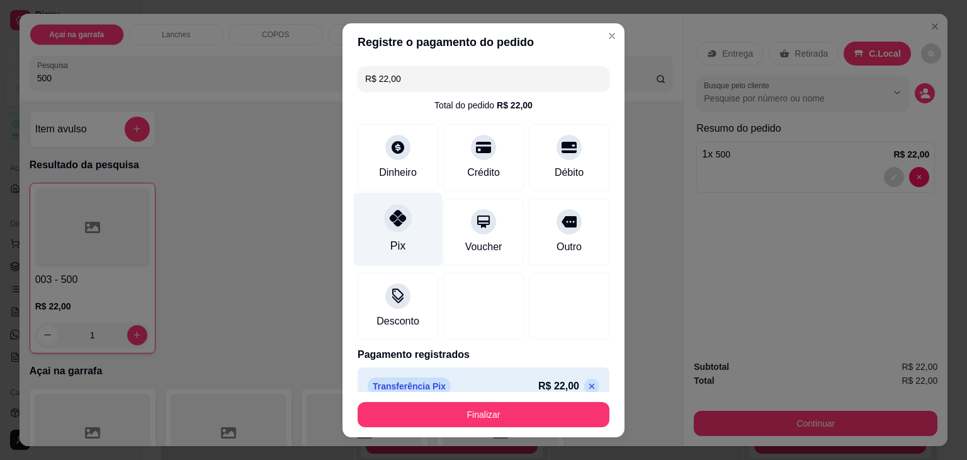
type input "R$ 0,00"
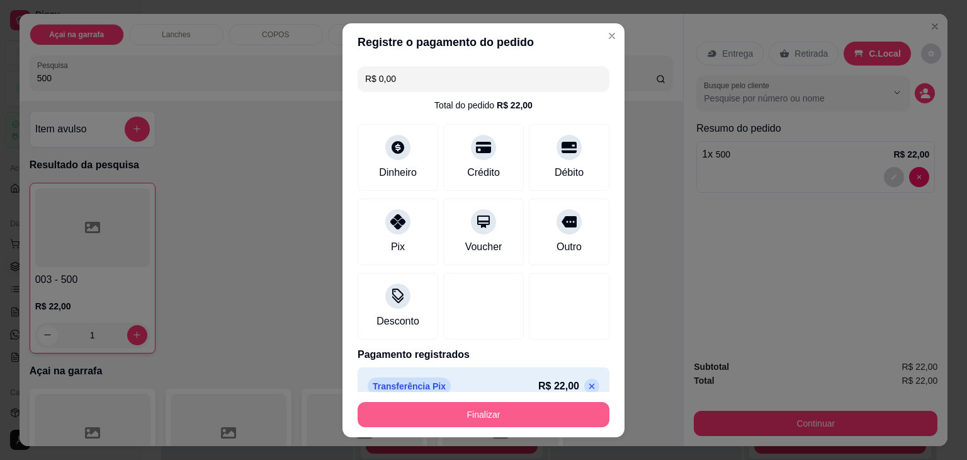
click at [423, 414] on button "Finalizar" at bounding box center [484, 414] width 252 height 25
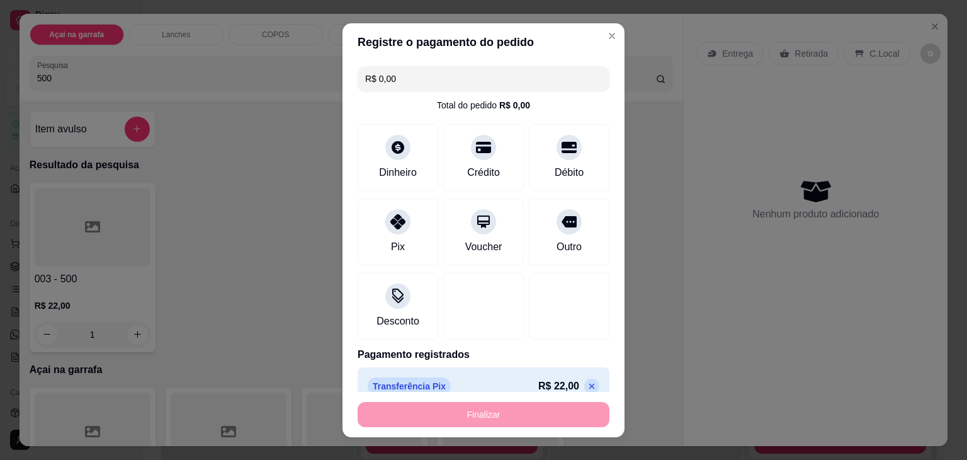
type input "0"
type input "-R$ 22,00"
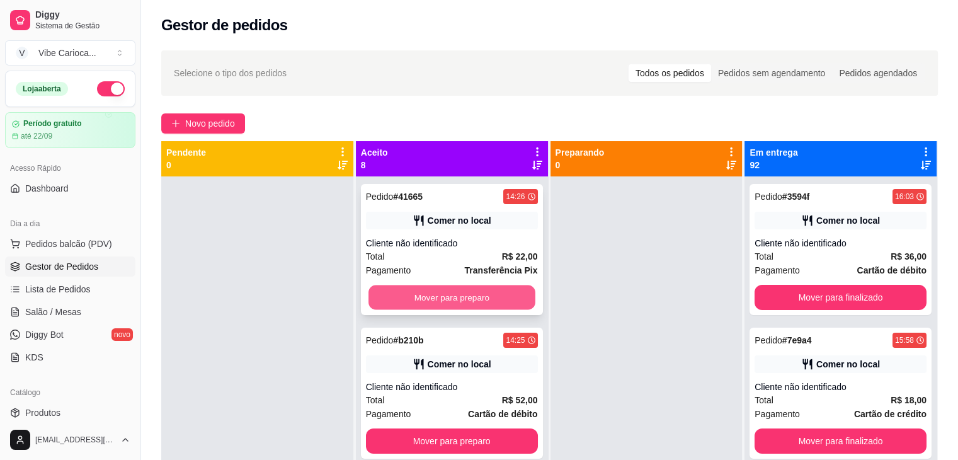
click at [463, 305] on button "Mover para preparo" at bounding box center [451, 297] width 167 height 25
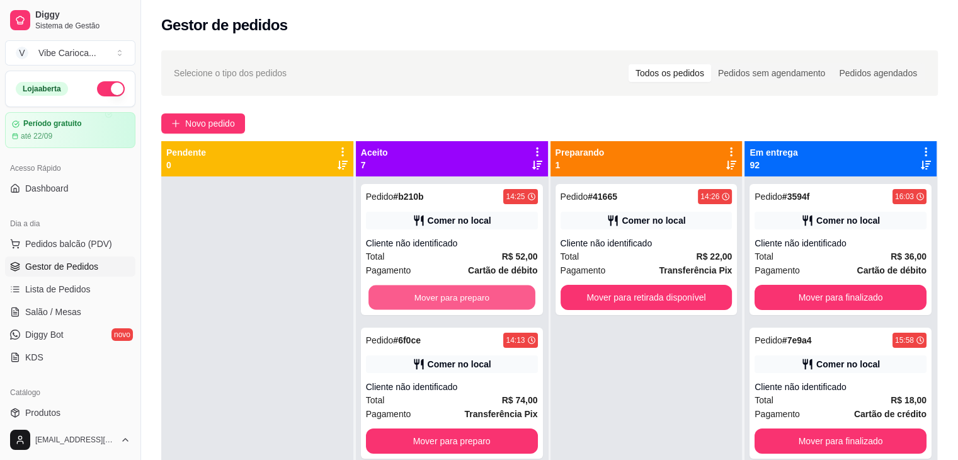
click at [463, 305] on button "Mover para preparo" at bounding box center [451, 297] width 167 height 25
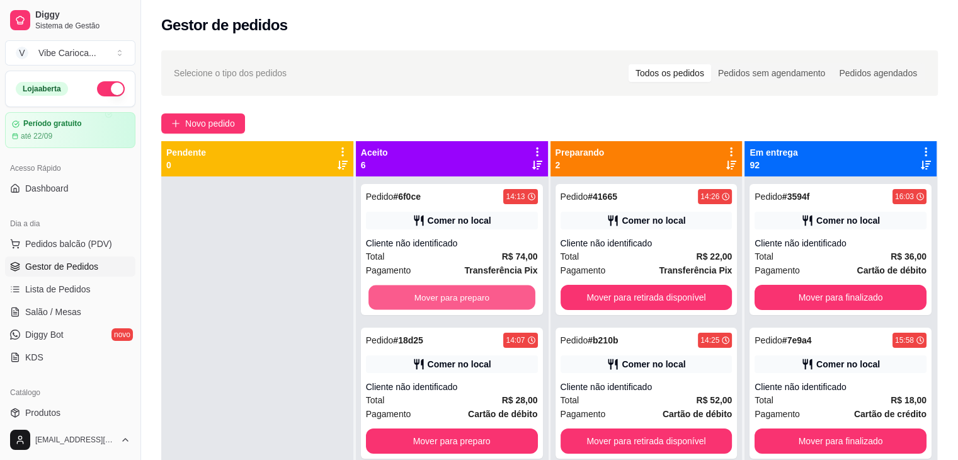
click at [463, 305] on button "Mover para preparo" at bounding box center [451, 297] width 167 height 25
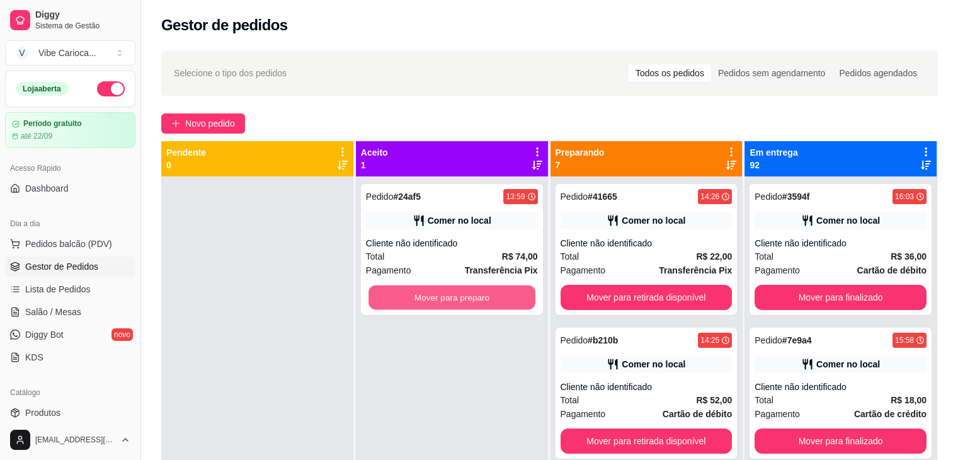
click at [463, 305] on button "Mover para preparo" at bounding box center [451, 297] width 167 height 25
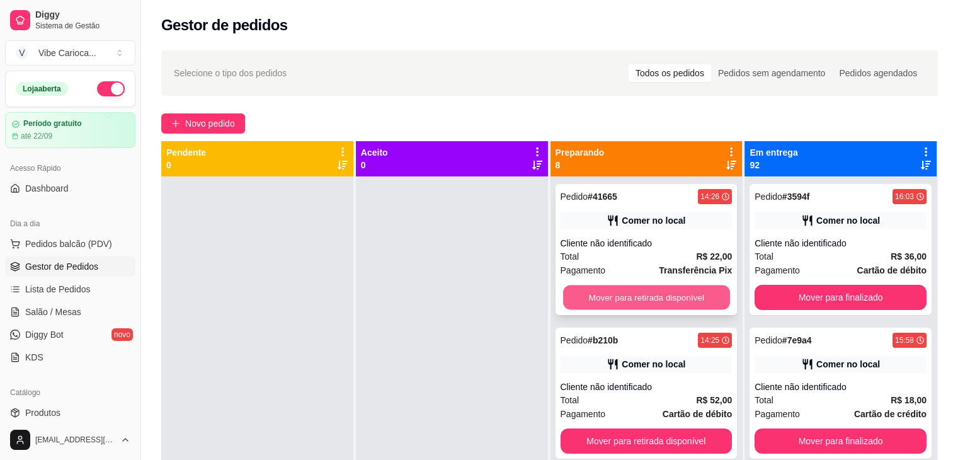
click at [580, 296] on button "Mover para retirada disponível" at bounding box center [646, 297] width 167 height 25
click at [580, 296] on button "Mover para retirada disponível" at bounding box center [646, 297] width 172 height 25
click at [580, 296] on button "Mover para retirada disponível" at bounding box center [646, 297] width 167 height 25
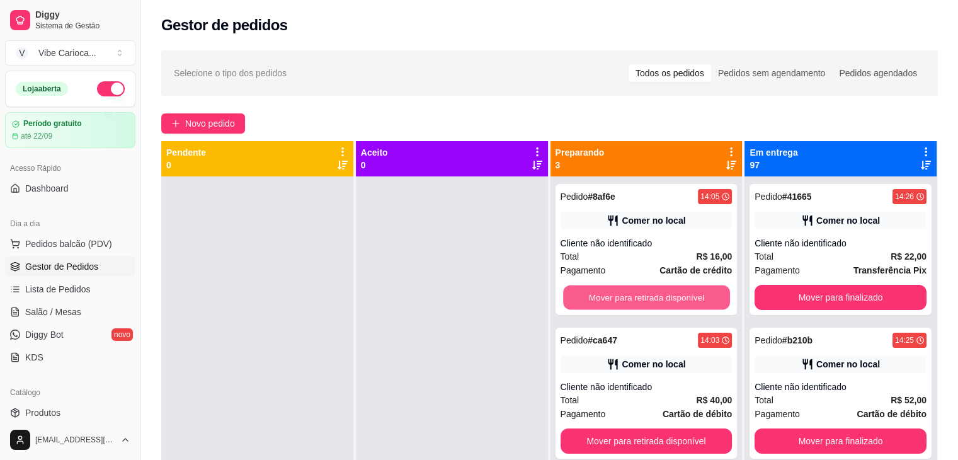
click at [580, 296] on button "Mover para retirada disponível" at bounding box center [646, 297] width 167 height 25
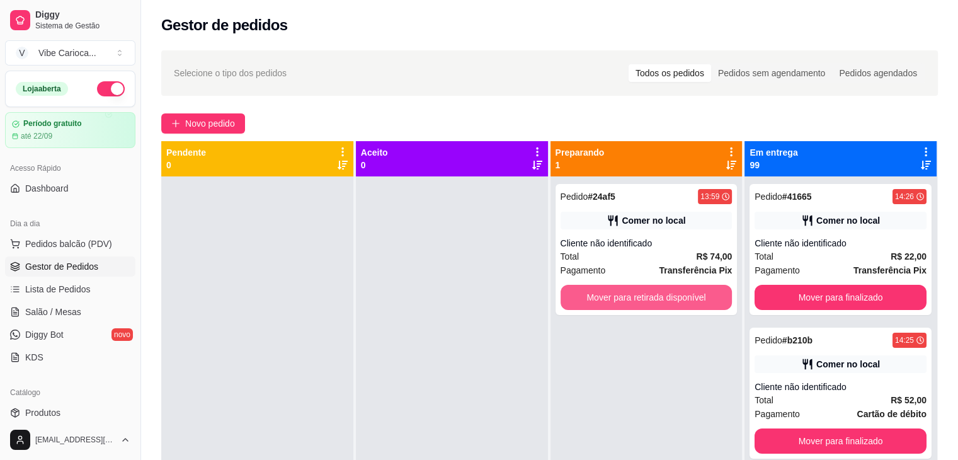
click at [580, 296] on button "Mover para retirada disponível" at bounding box center [646, 297] width 172 height 25
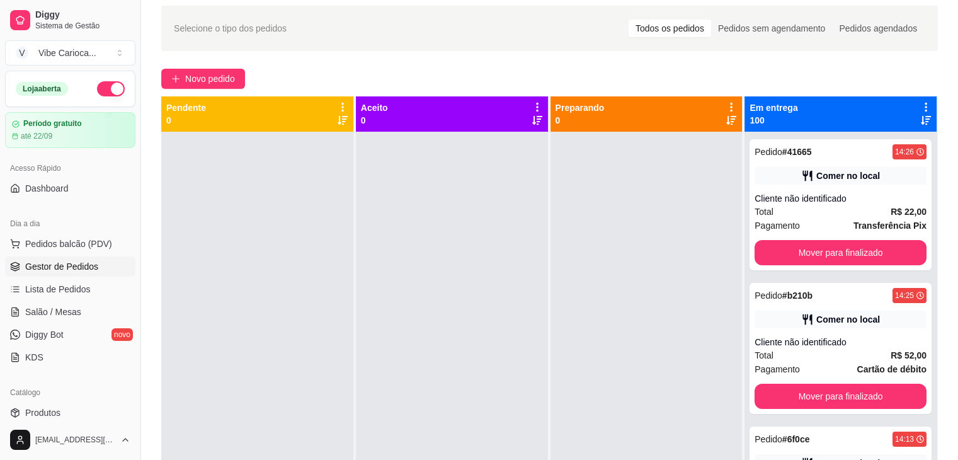
scroll to position [70, 0]
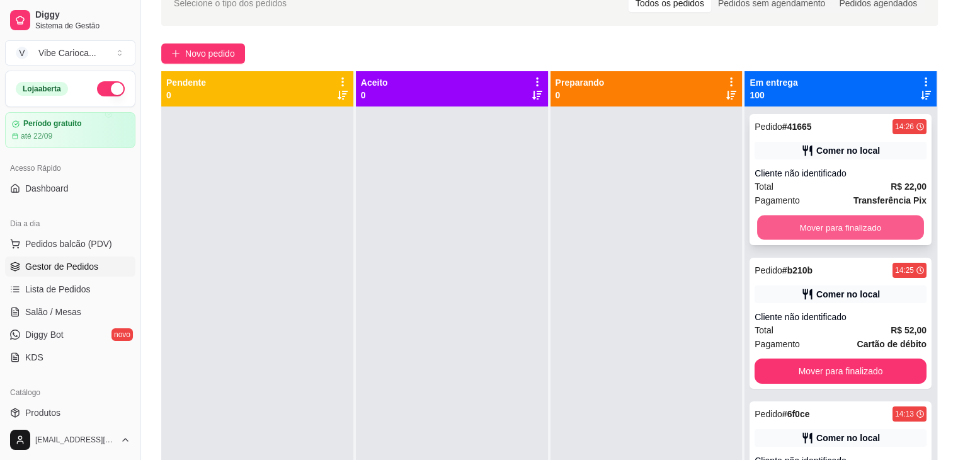
click at [860, 220] on button "Mover para finalizado" at bounding box center [840, 227] width 167 height 25
click at [860, 220] on button "Mover para finalizado" at bounding box center [840, 227] width 172 height 25
click at [860, 220] on button "Mover para finalizado" at bounding box center [840, 227] width 167 height 25
click at [860, 220] on button "Mover para finalizado" at bounding box center [840, 227] width 172 height 25
click at [860, 220] on button "Mover para finalizado" at bounding box center [840, 227] width 167 height 25
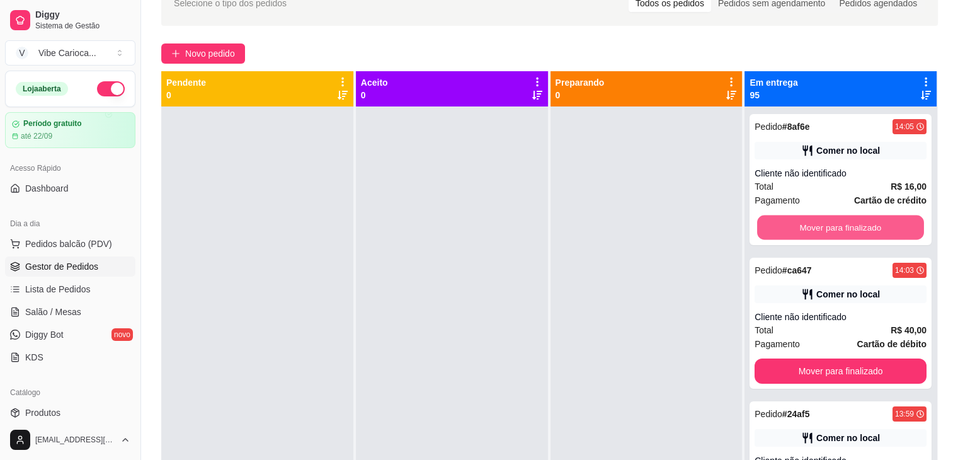
click at [860, 220] on button "Mover para finalizado" at bounding box center [840, 227] width 167 height 25
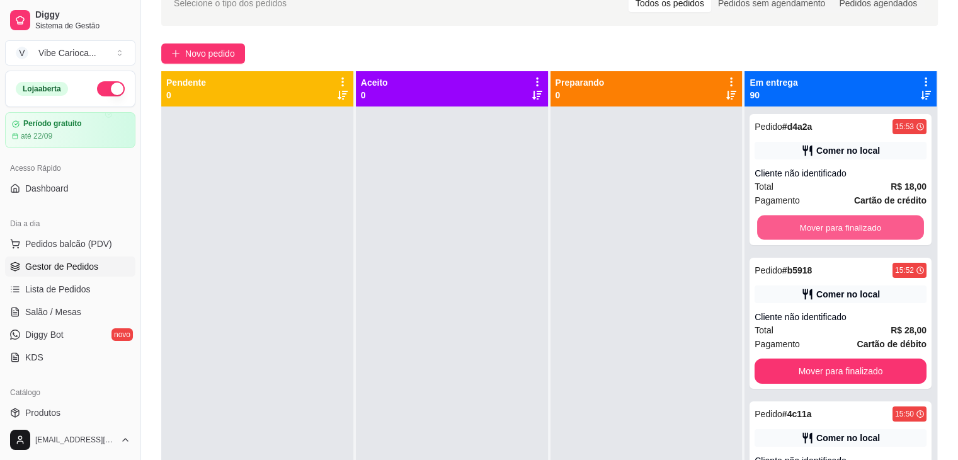
click at [860, 220] on button "Mover para finalizado" at bounding box center [840, 227] width 167 height 25
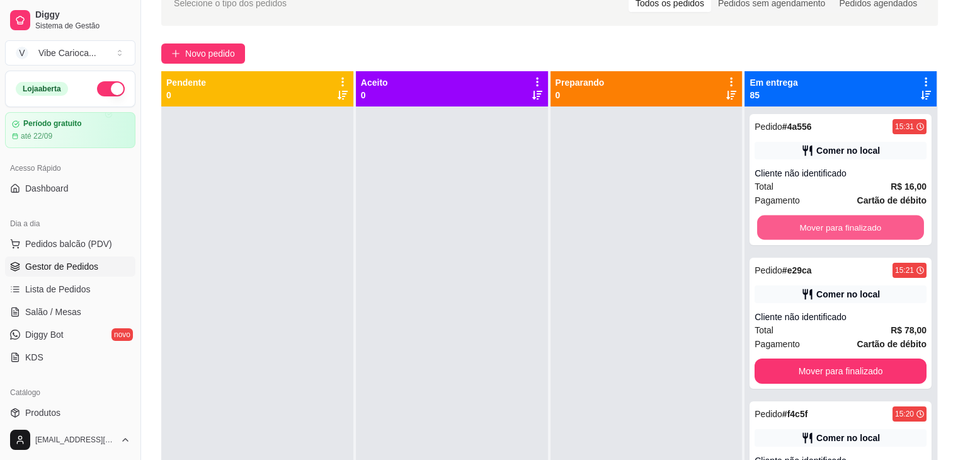
click at [860, 220] on button "Mover para finalizado" at bounding box center [840, 227] width 167 height 25
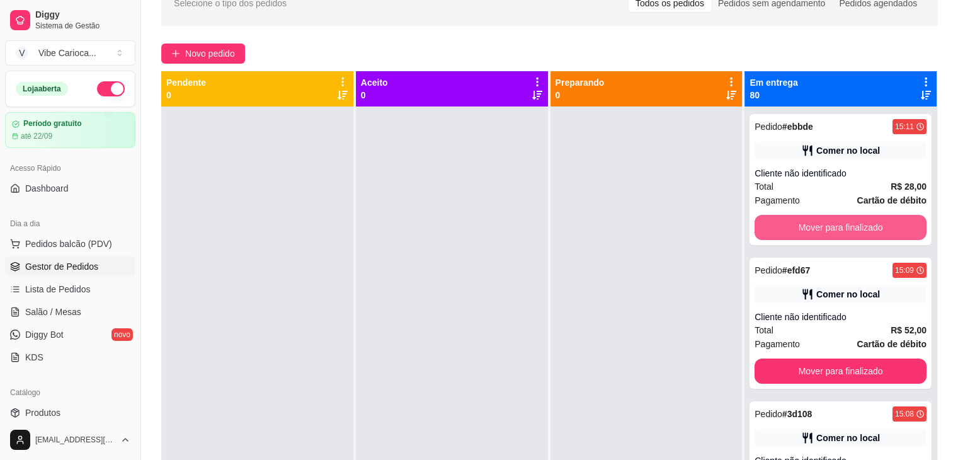
click at [860, 220] on button "Mover para finalizado" at bounding box center [840, 227] width 172 height 25
click at [860, 220] on button "Mover para finalizado" at bounding box center [840, 227] width 167 height 25
click at [860, 220] on button "Mover para finalizado" at bounding box center [840, 227] width 172 height 25
click at [860, 220] on button "Mover para finalizado" at bounding box center [840, 227] width 167 height 25
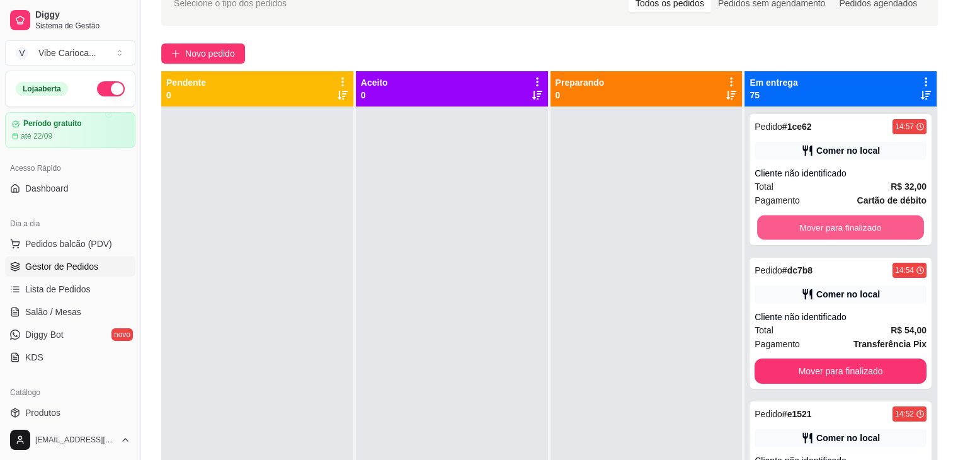
click at [860, 220] on button "Mover para finalizado" at bounding box center [840, 227] width 167 height 25
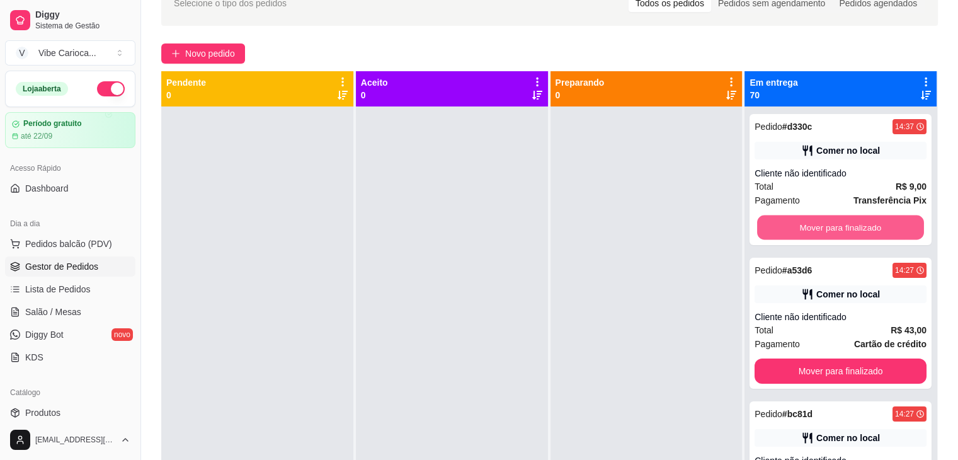
click at [860, 220] on button "Mover para finalizado" at bounding box center [840, 227] width 167 height 25
click at [860, 220] on button "Mover para finalizado" at bounding box center [840, 227] width 172 height 25
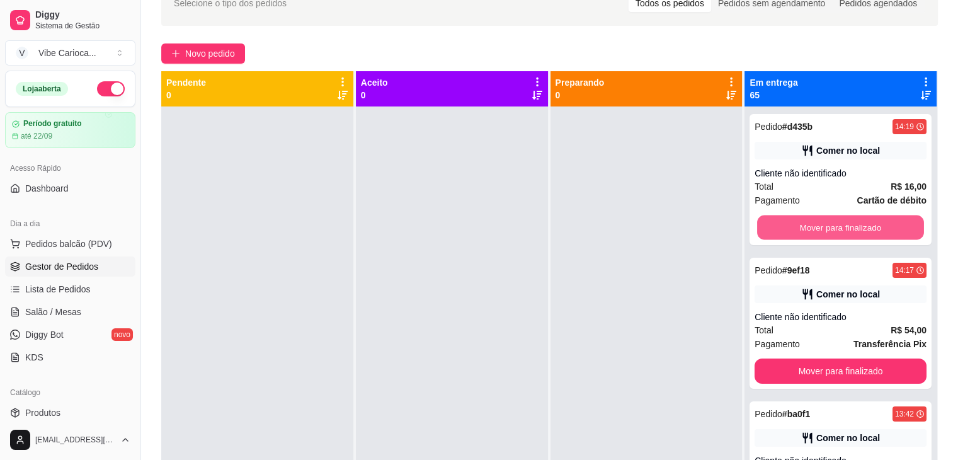
click at [860, 220] on button "Mover para finalizado" at bounding box center [840, 227] width 167 height 25
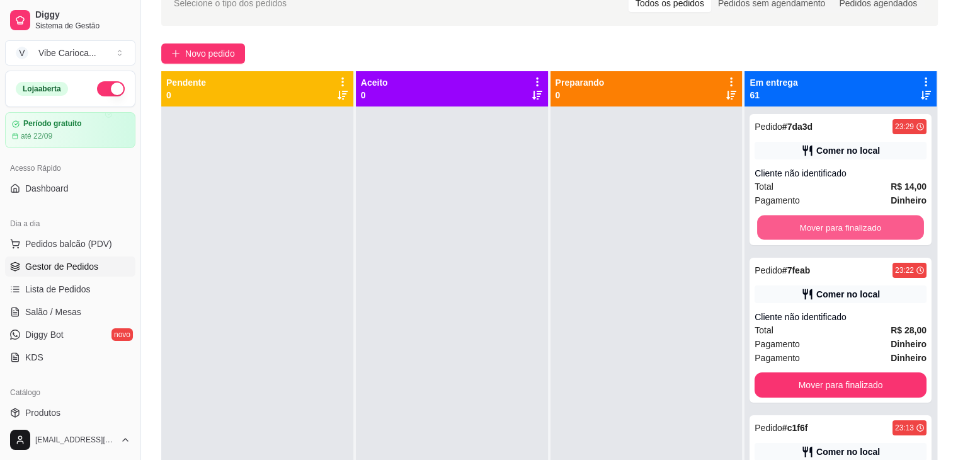
click at [860, 220] on button "Mover para finalizado" at bounding box center [840, 227] width 167 height 25
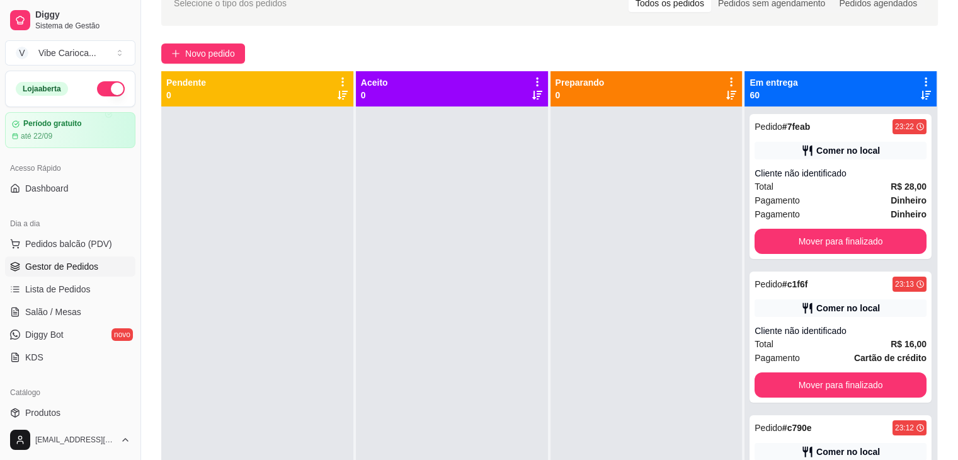
click at [860, 220] on div "Pagamento Dinheiro" at bounding box center [840, 214] width 172 height 14
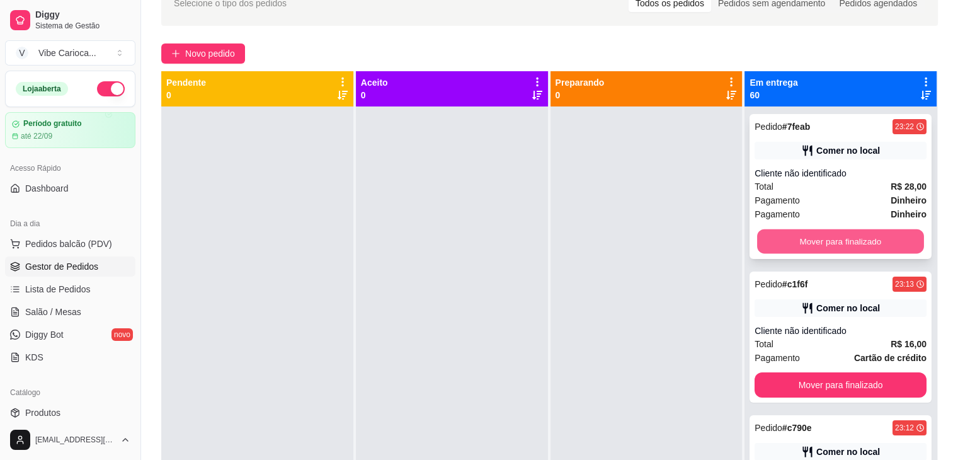
click at [773, 240] on button "Mover para finalizado" at bounding box center [840, 241] width 167 height 25
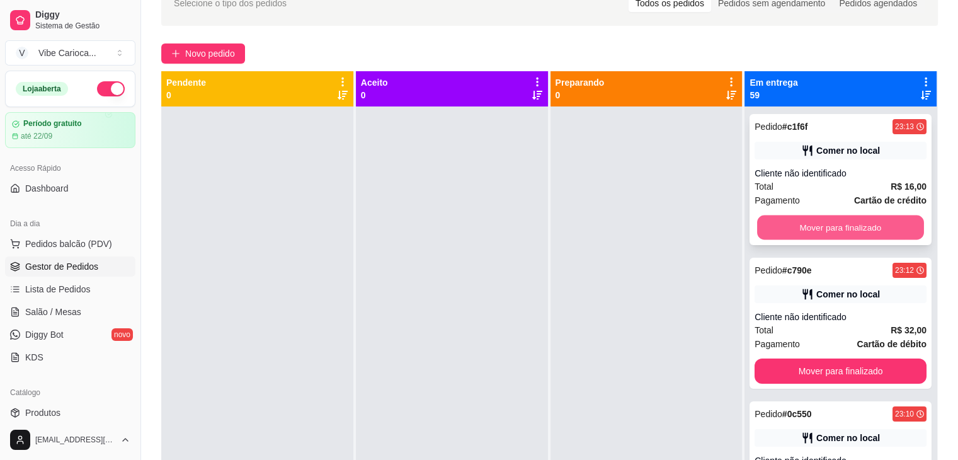
click at [776, 230] on button "Mover para finalizado" at bounding box center [840, 227] width 167 height 25
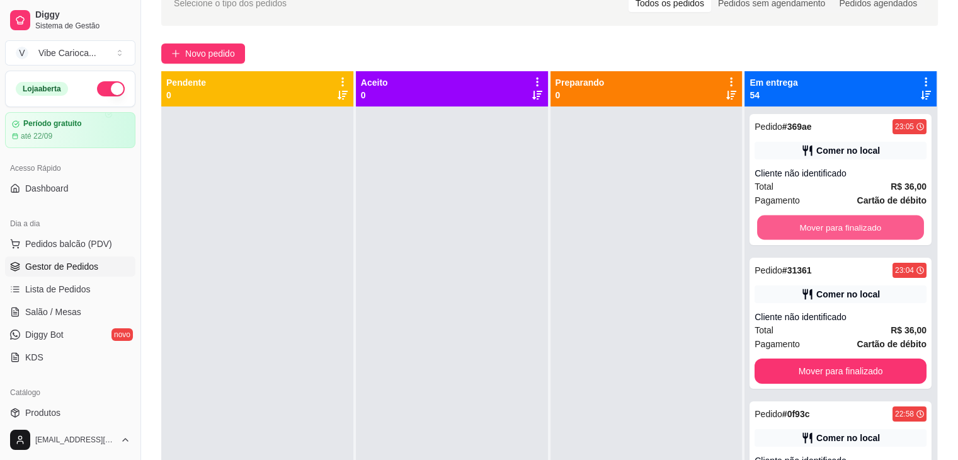
click at [776, 230] on button "Mover para finalizado" at bounding box center [840, 227] width 167 height 25
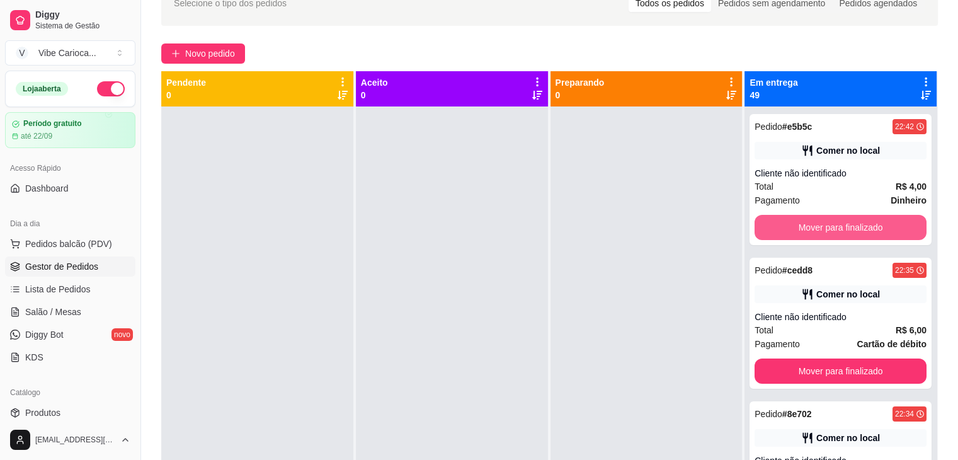
click at [776, 230] on button "Mover para finalizado" at bounding box center [840, 227] width 172 height 25
click at [776, 230] on button "Mover para finalizado" at bounding box center [840, 227] width 167 height 25
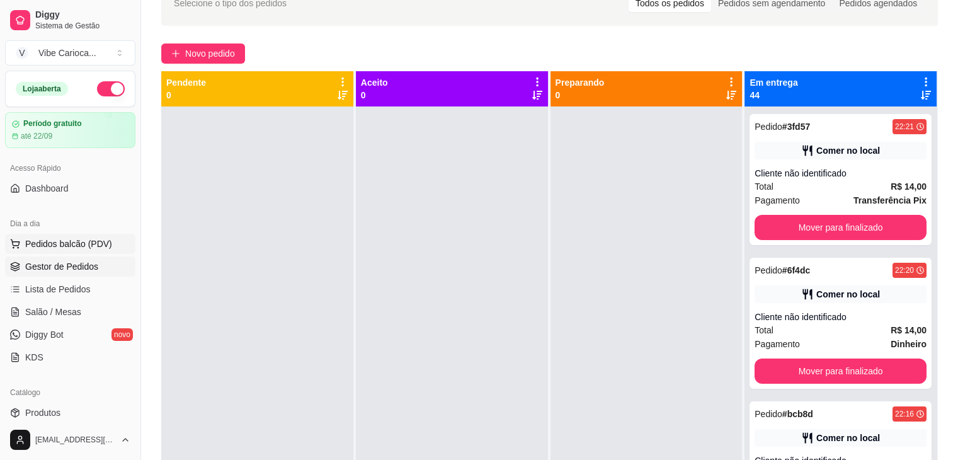
click at [43, 247] on span "Pedidos balcão (PDV)" at bounding box center [68, 243] width 87 height 13
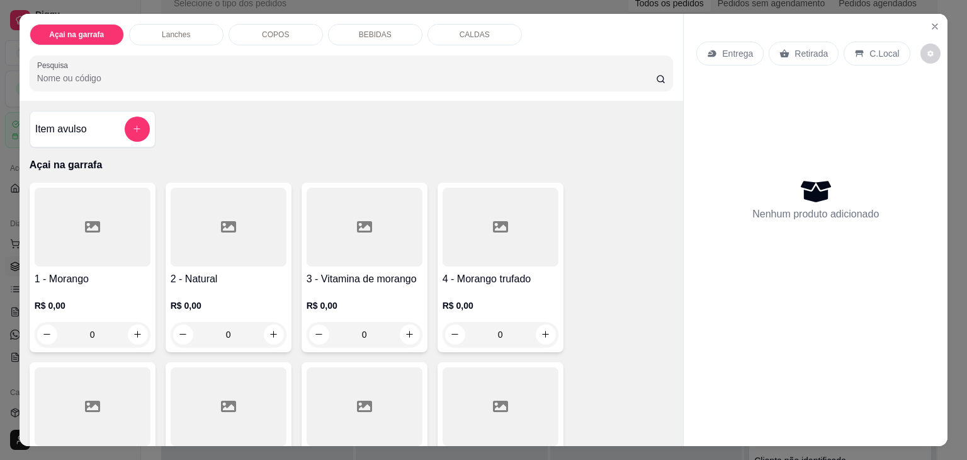
click at [145, 73] on input "Pesquisa" at bounding box center [346, 78] width 619 height 13
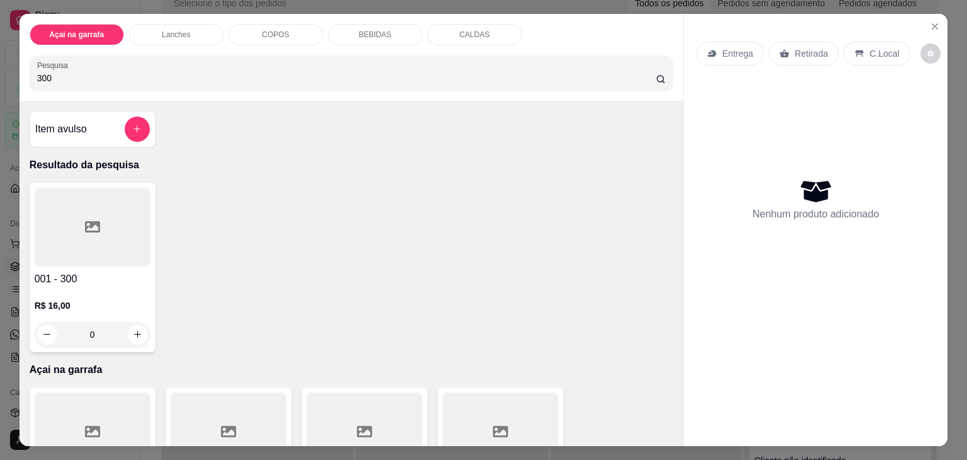
type input "300"
click at [100, 209] on div at bounding box center [93, 227] width 116 height 79
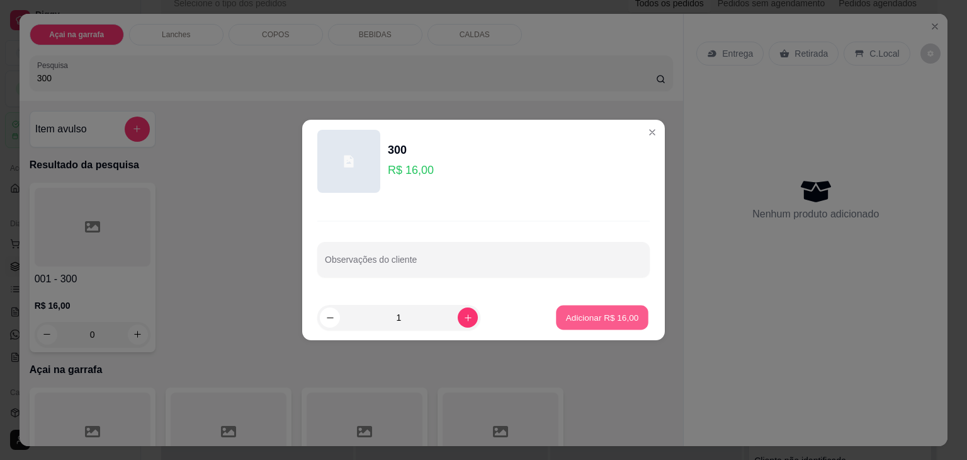
click at [604, 317] on p "Adicionar R$ 16,00" at bounding box center [602, 317] width 73 height 12
type input "1"
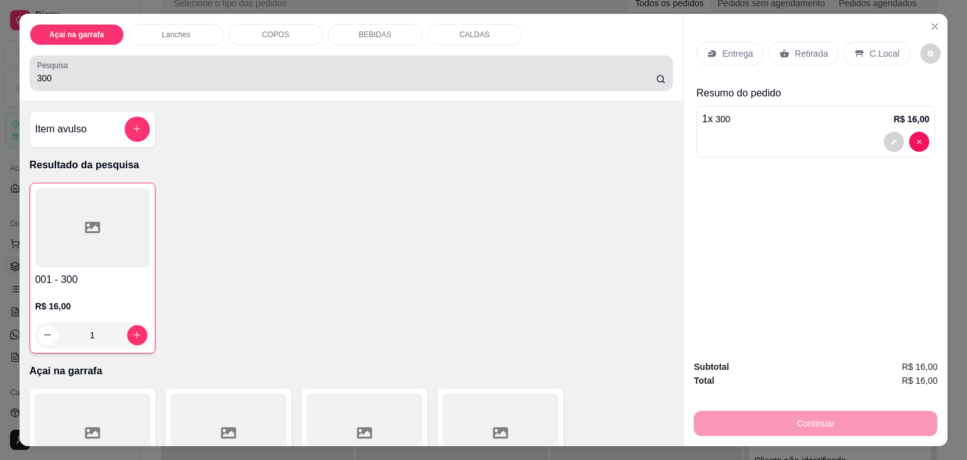
click at [81, 62] on div "300" at bounding box center [351, 72] width 629 height 25
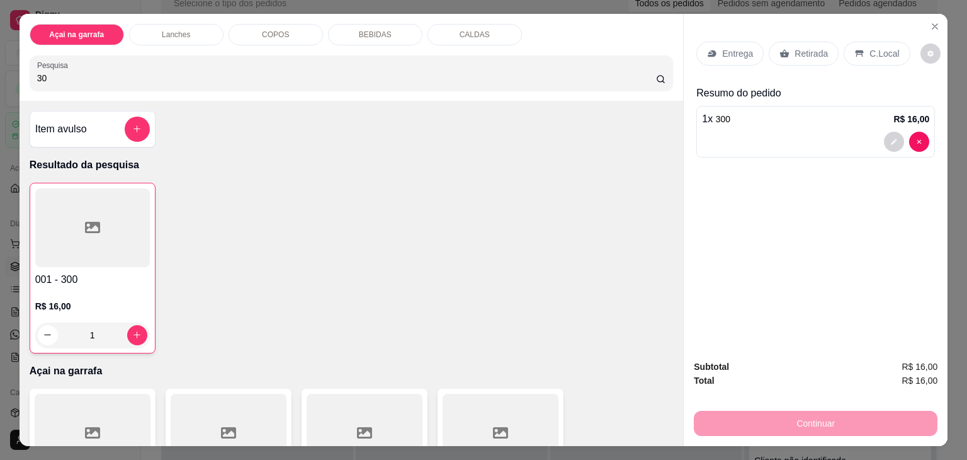
type input "3"
type input "5"
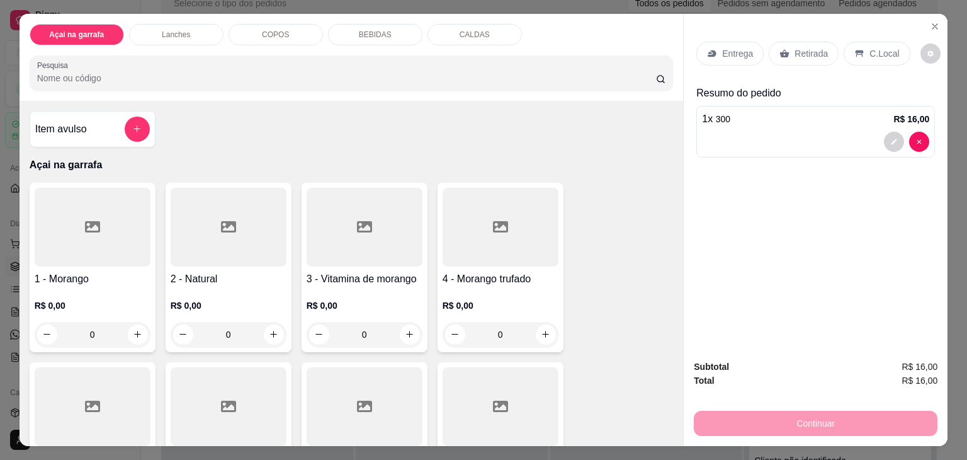
click at [182, 76] on input "Pesquisa" at bounding box center [346, 78] width 619 height 13
drag, startPoint x: 929, startPoint y: 137, endPoint x: 915, endPoint y: 135, distance: 14.5
click at [915, 135] on div "1 x 300 R$ 16,00" at bounding box center [815, 132] width 239 height 52
type input "0"
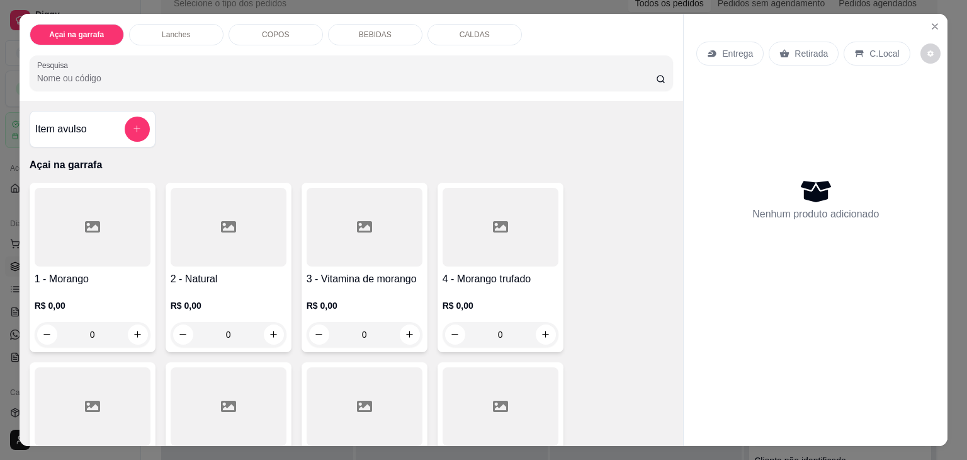
click at [91, 78] on input "Pesquisa" at bounding box center [346, 78] width 619 height 13
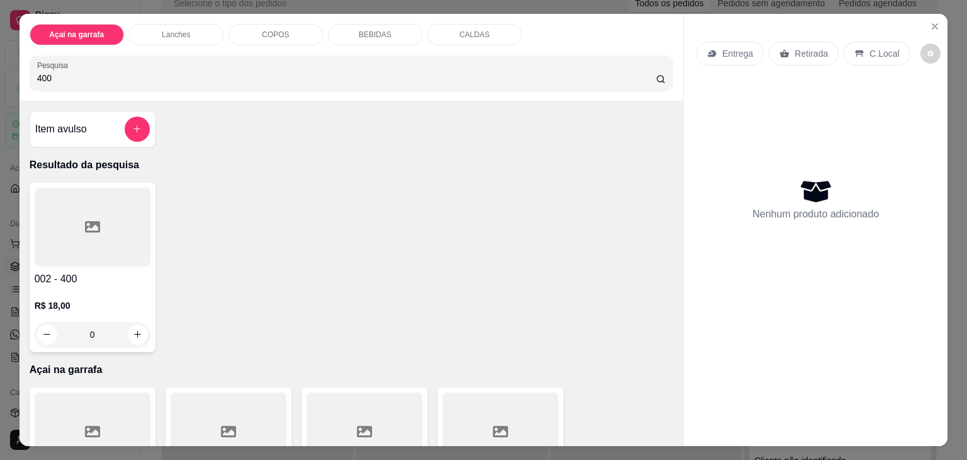
type input "400"
click at [48, 252] on div at bounding box center [93, 227] width 116 height 79
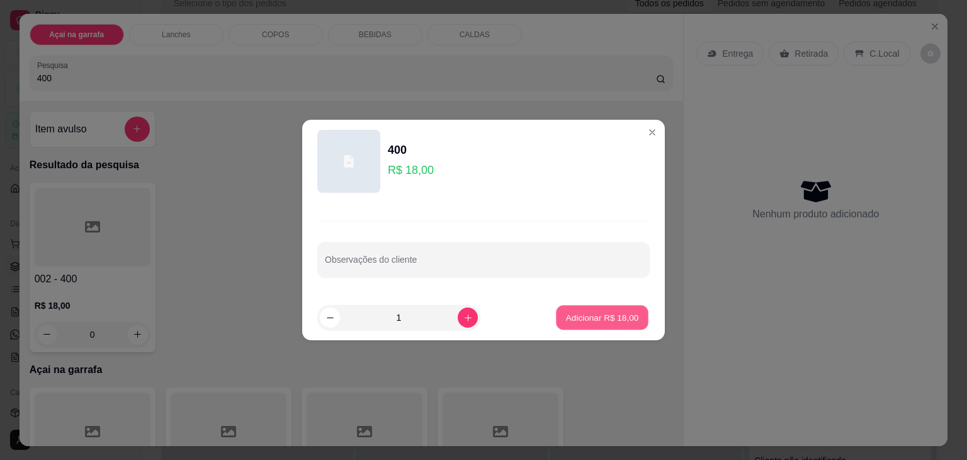
click at [611, 311] on p "Adicionar R$ 18,00" at bounding box center [602, 317] width 73 height 12
type input "1"
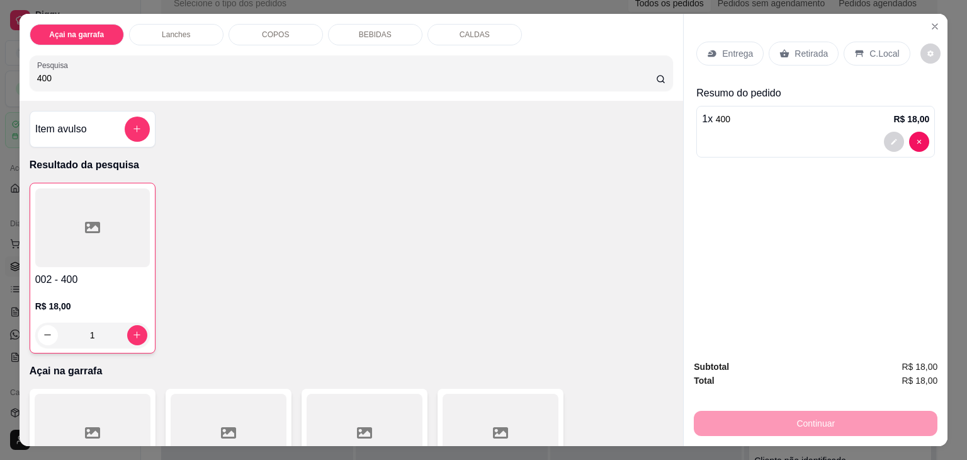
click at [98, 72] on input "400" at bounding box center [346, 78] width 619 height 13
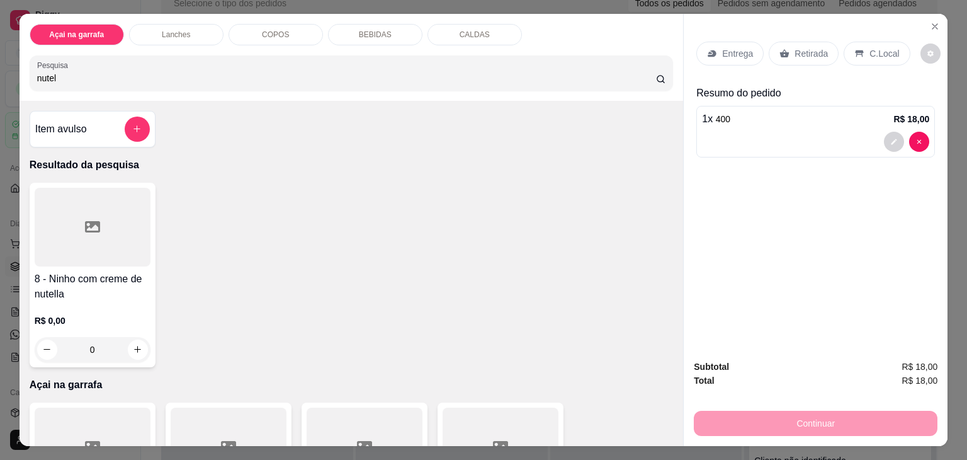
type input "nutel"
click at [89, 256] on div at bounding box center [93, 227] width 116 height 79
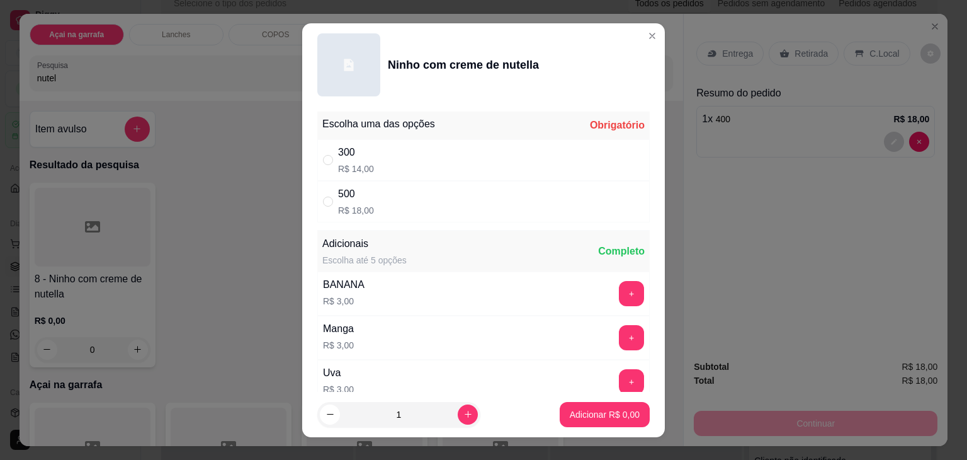
click at [331, 168] on div "300 R$ 14,00" at bounding box center [483, 160] width 332 height 42
radio input "true"
click at [573, 411] on p "Adicionar R$ 14,00" at bounding box center [602, 414] width 75 height 13
type input "1"
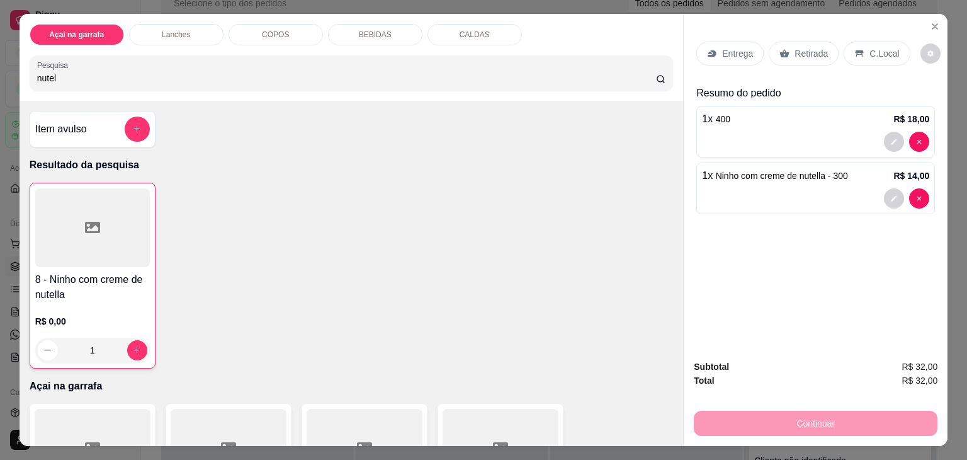
click at [167, 72] on input "nutel" at bounding box center [346, 78] width 619 height 13
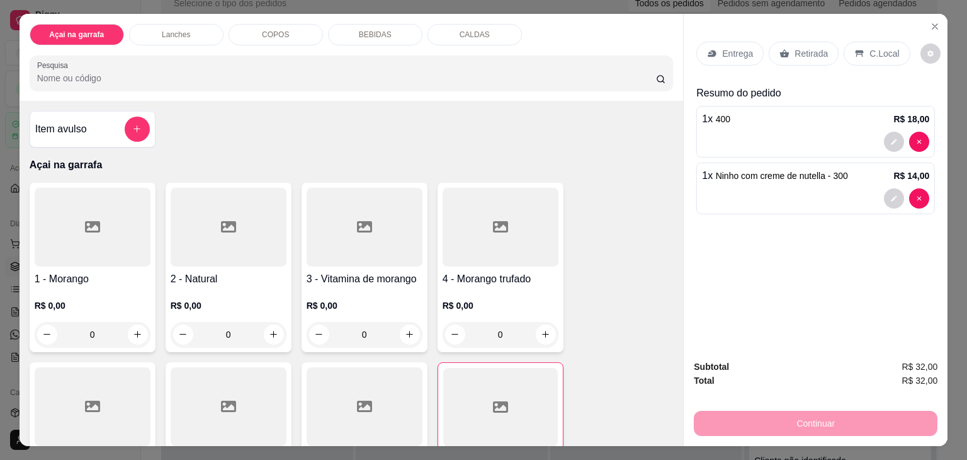
click at [854, 48] on icon at bounding box center [859, 53] width 10 height 10
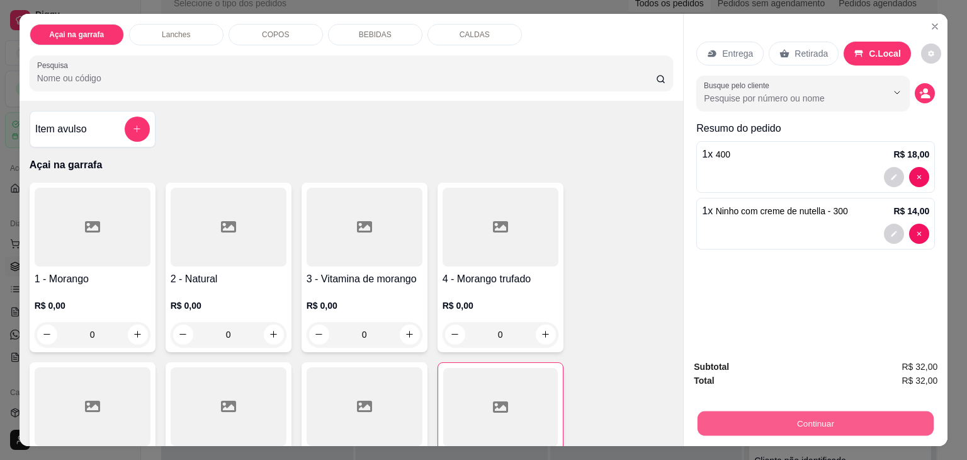
click at [803, 421] on button "Continuar" at bounding box center [816, 423] width 236 height 25
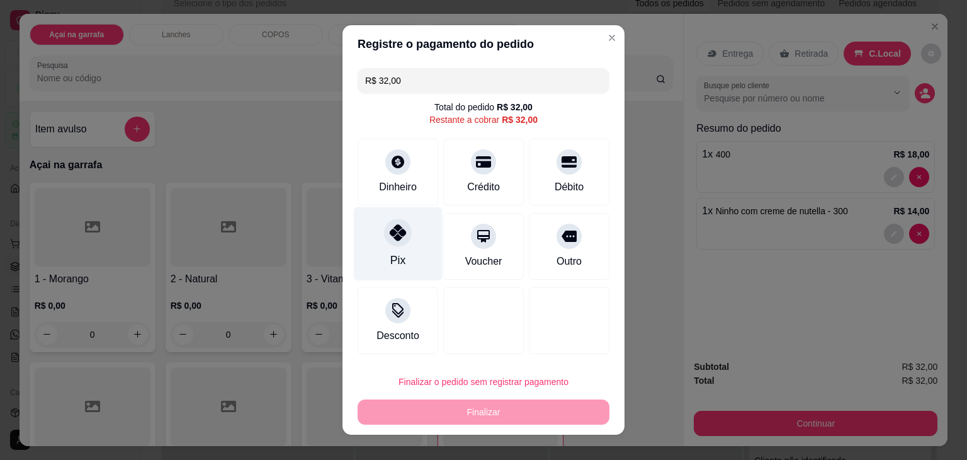
click at [395, 249] on div "Pix" at bounding box center [398, 244] width 89 height 74
type input "R$ 0,00"
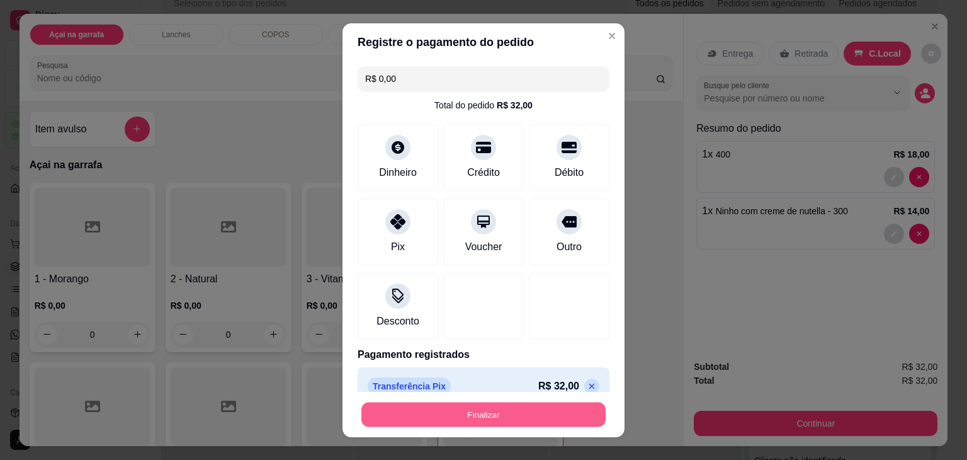
click at [466, 415] on button "Finalizar" at bounding box center [483, 414] width 244 height 25
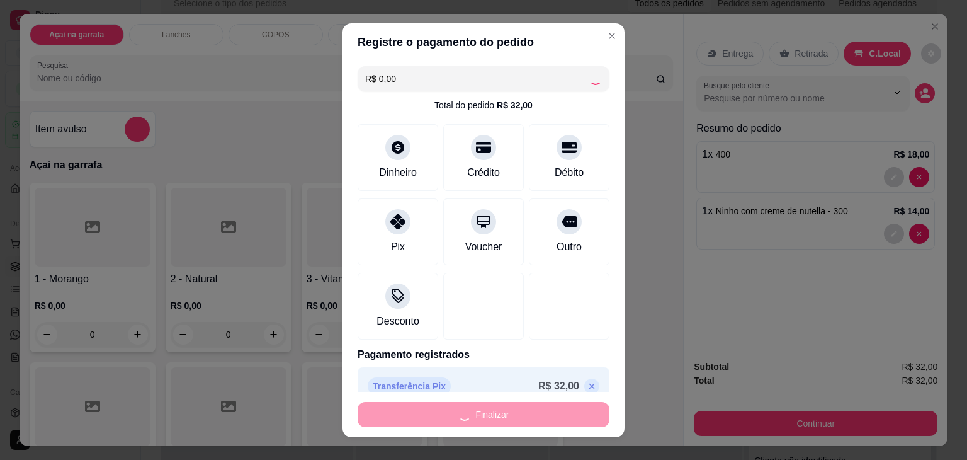
type input "0"
type input "-R$ 32,00"
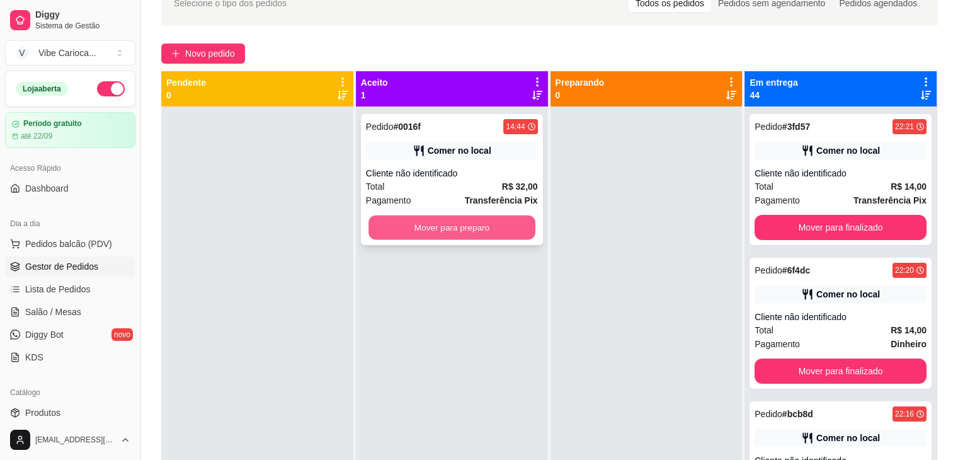
click at [412, 237] on button "Mover para preparo" at bounding box center [451, 227] width 167 height 25
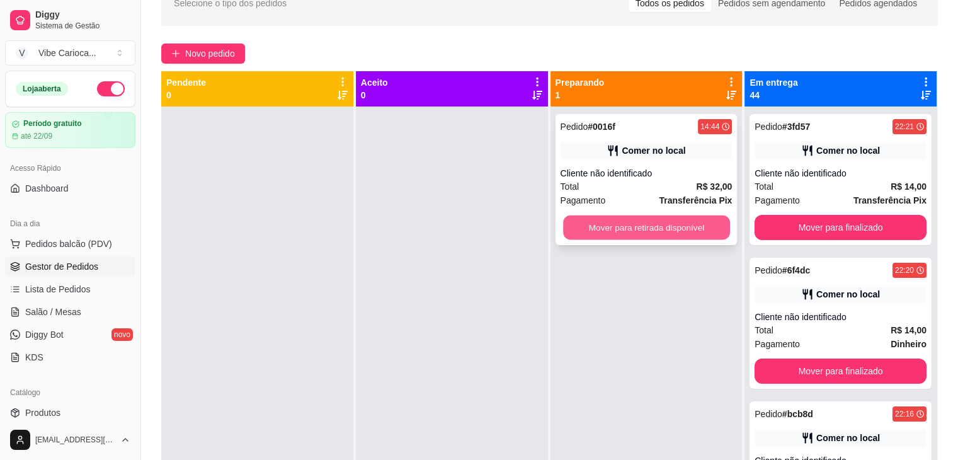
click at [619, 227] on button "Mover para retirada disponível" at bounding box center [646, 227] width 167 height 25
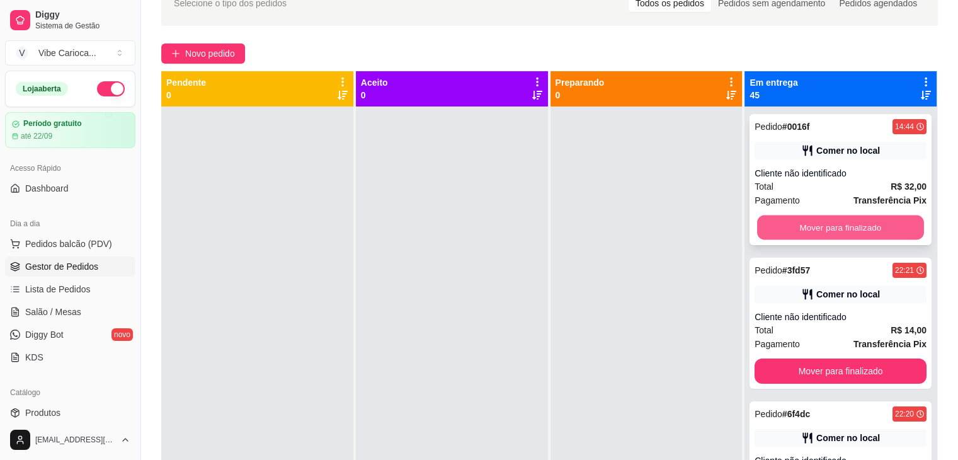
click at [808, 227] on button "Mover para finalizado" at bounding box center [840, 227] width 167 height 25
click at [808, 227] on button "Mover para finalizado" at bounding box center [840, 227] width 172 height 25
click at [808, 227] on button "Mover para finalizado" at bounding box center [840, 227] width 167 height 25
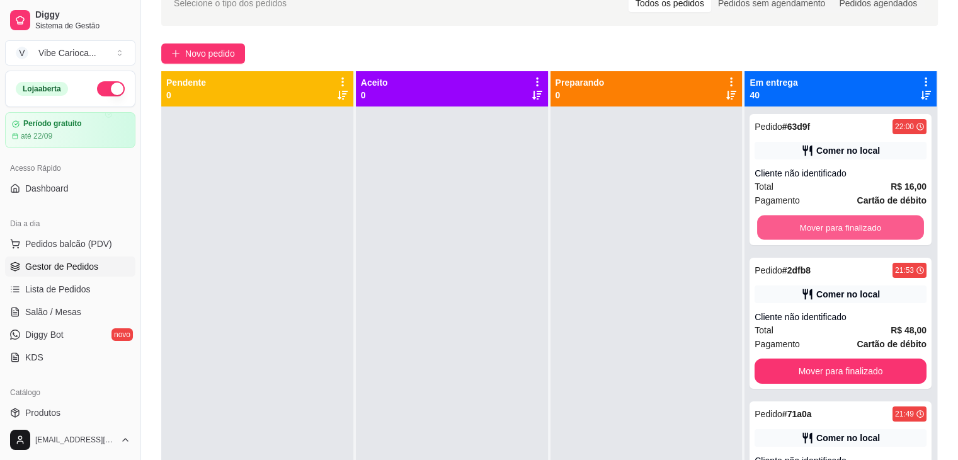
click at [808, 227] on button "Mover para finalizado" at bounding box center [840, 227] width 167 height 25
click at [808, 227] on button "Mover para finalizado" at bounding box center [840, 227] width 172 height 25
click at [808, 227] on button "Mover para finalizado" at bounding box center [840, 227] width 167 height 25
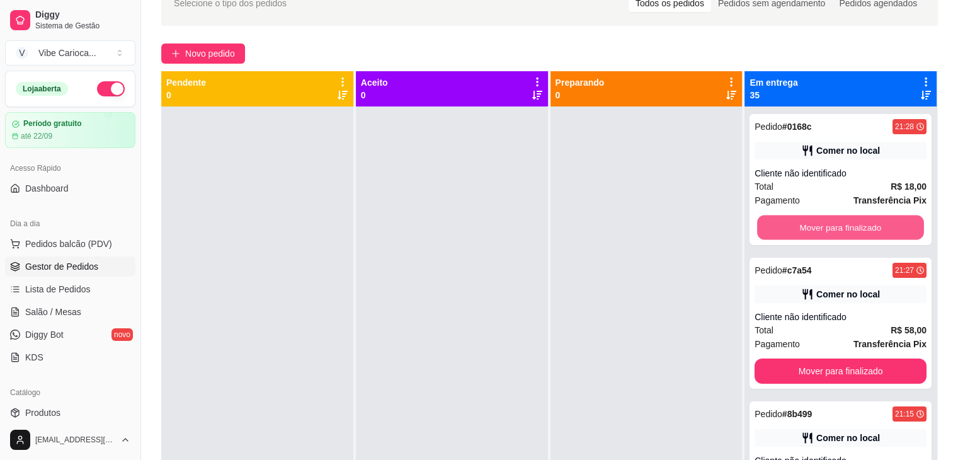
click at [808, 227] on button "Mover para finalizado" at bounding box center [840, 227] width 167 height 25
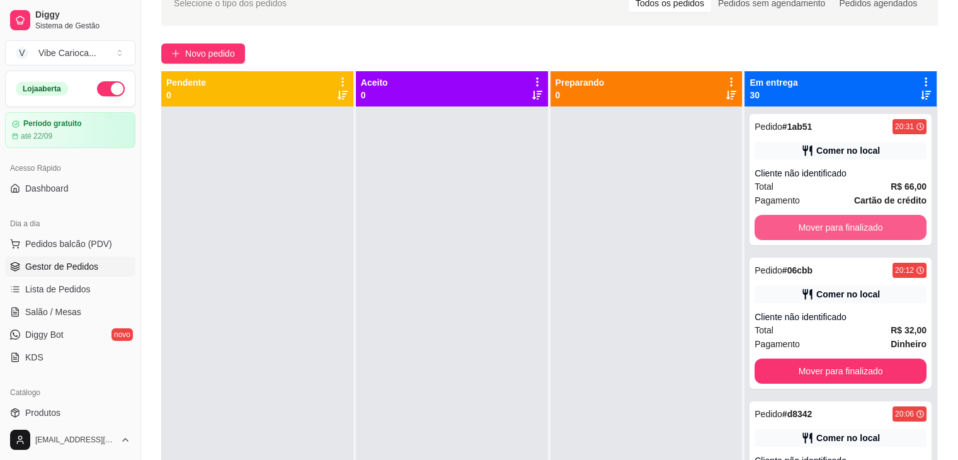
click at [808, 227] on button "Mover para finalizado" at bounding box center [840, 227] width 172 height 25
click at [808, 227] on button "Mover para finalizado" at bounding box center [840, 227] width 167 height 25
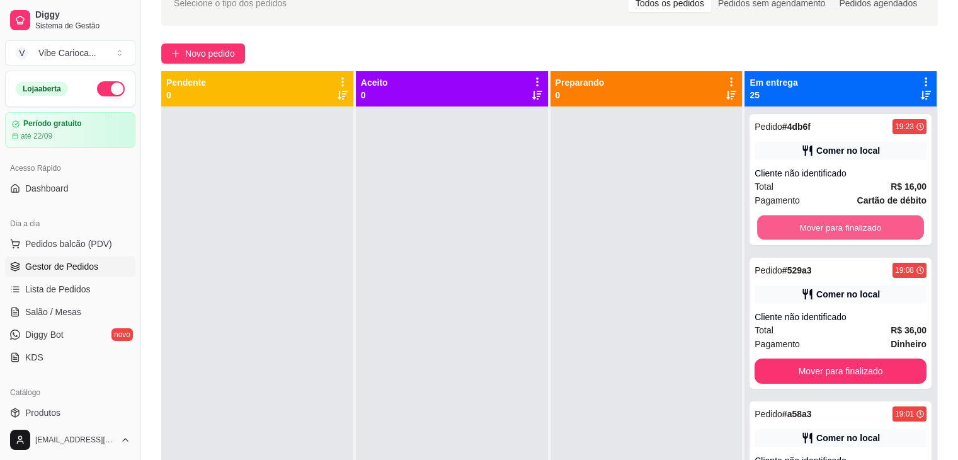
click at [808, 227] on button "Mover para finalizado" at bounding box center [840, 227] width 167 height 25
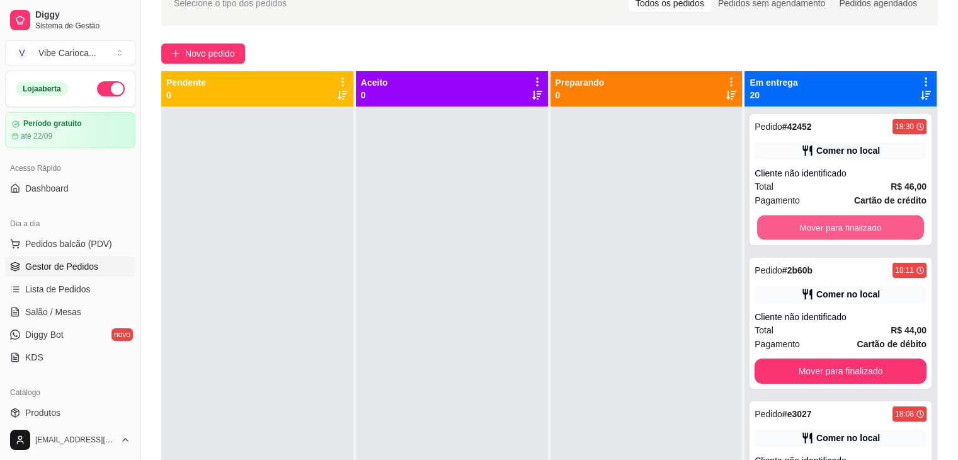
click at [808, 227] on button "Mover para finalizado" at bounding box center [840, 227] width 167 height 25
click at [808, 227] on button "Mover para finalizado" at bounding box center [840, 227] width 172 height 25
click at [808, 227] on button "Mover para finalizado" at bounding box center [840, 227] width 167 height 25
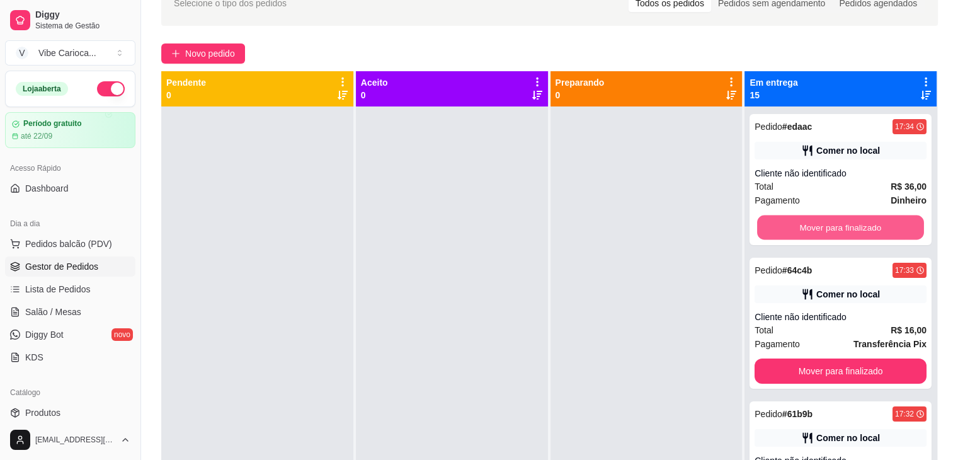
click at [808, 227] on button "Mover para finalizado" at bounding box center [840, 227] width 167 height 25
click at [808, 227] on button "Mover para finalizado" at bounding box center [840, 227] width 172 height 25
click at [808, 227] on button "Mover para finalizado" at bounding box center [840, 227] width 167 height 25
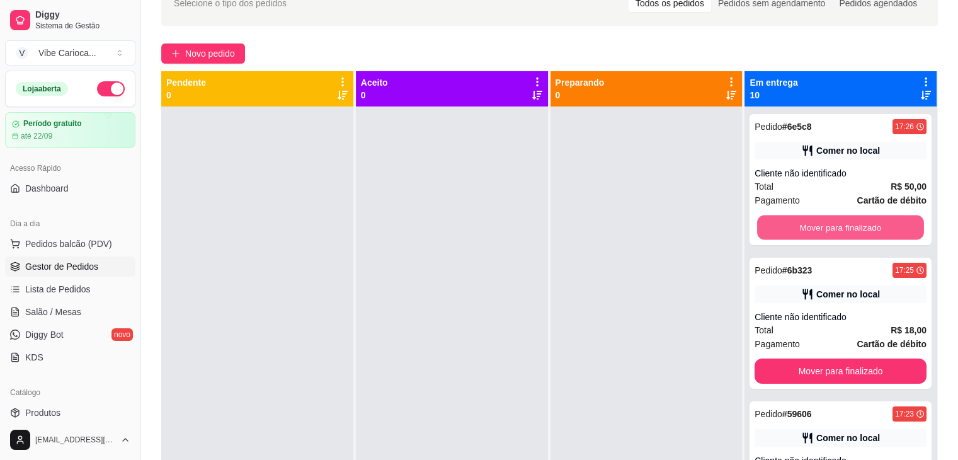
click at [808, 227] on button "Mover para finalizado" at bounding box center [840, 227] width 167 height 25
click at [808, 227] on button "Mover para finalizado" at bounding box center [840, 227] width 172 height 25
click at [808, 227] on button "Mover para finalizado" at bounding box center [840, 227] width 167 height 25
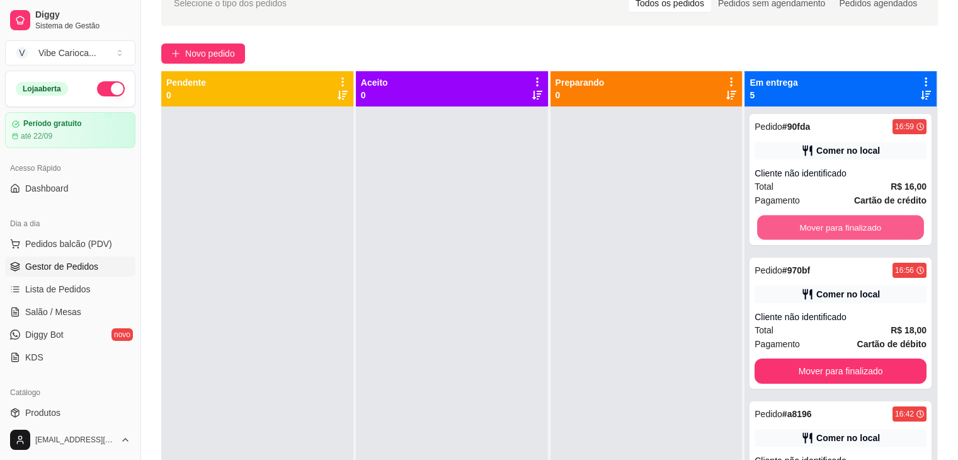
click at [808, 227] on button "Mover para finalizado" at bounding box center [840, 227] width 167 height 25
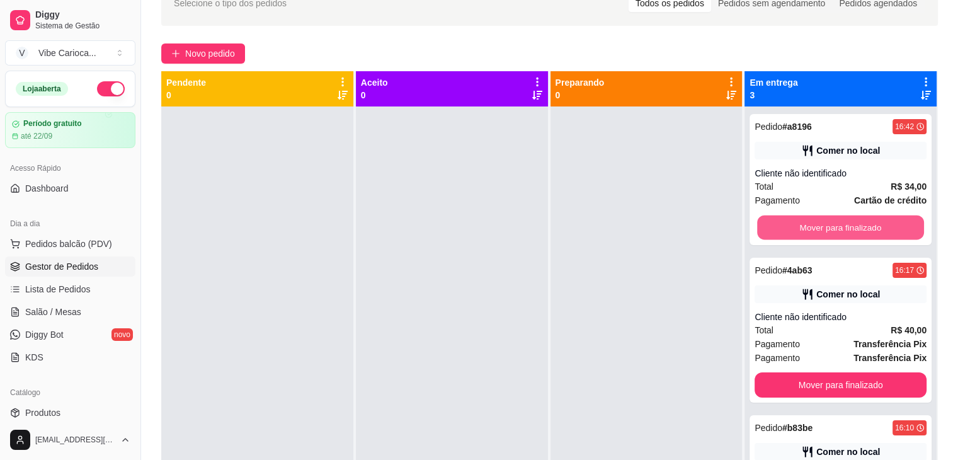
click at [808, 227] on button "Mover para finalizado" at bounding box center [840, 227] width 167 height 25
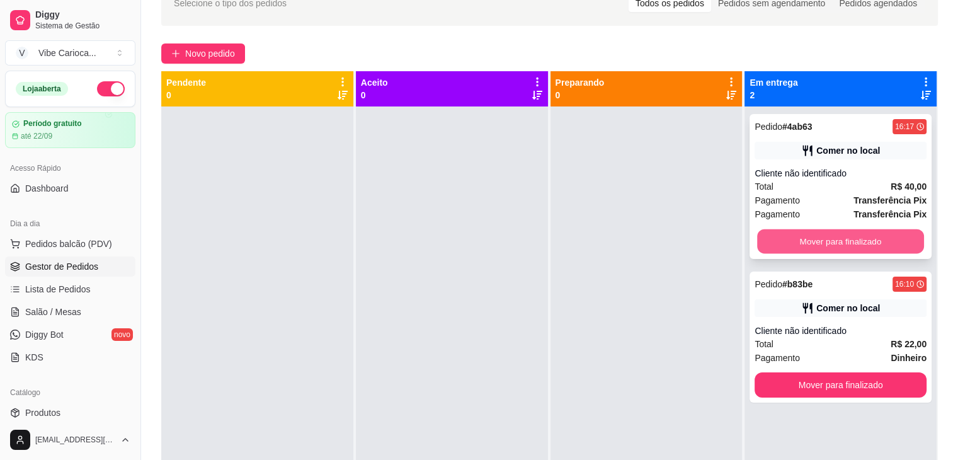
click at [800, 244] on button "Mover para finalizado" at bounding box center [840, 241] width 167 height 25
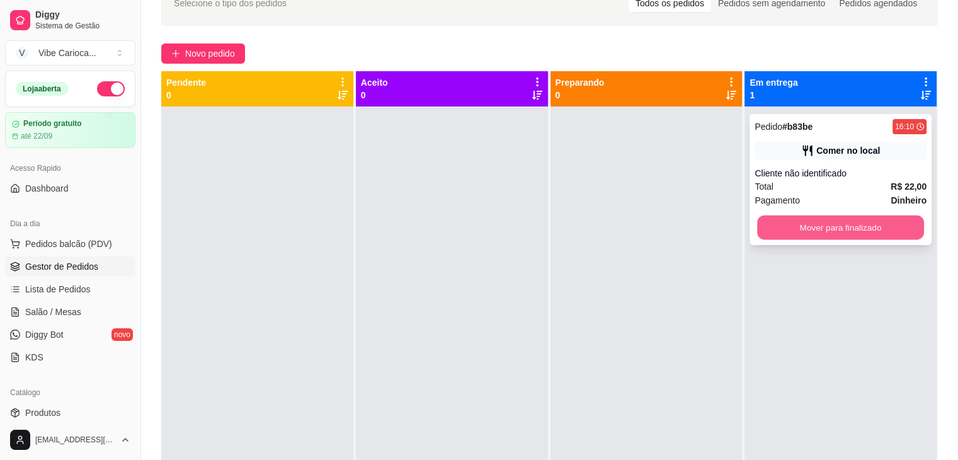
click at [801, 234] on button "Mover para finalizado" at bounding box center [840, 227] width 167 height 25
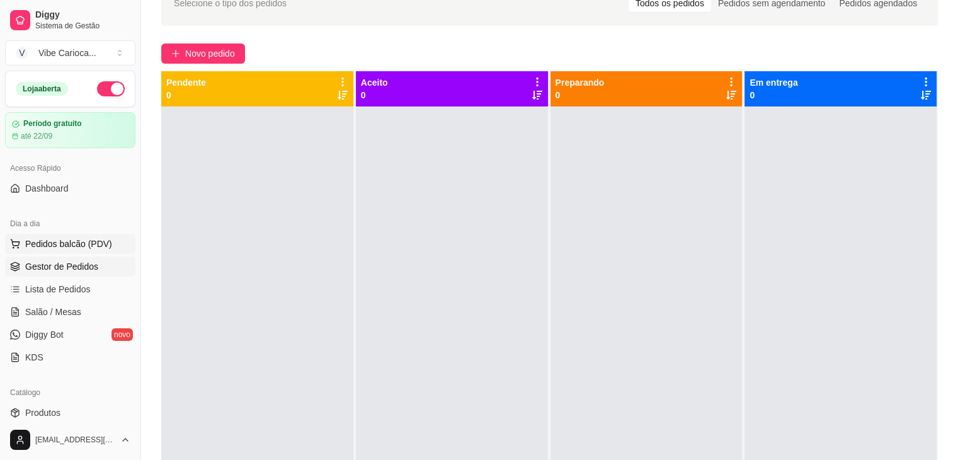
click at [33, 249] on button "Pedidos balcão (PDV)" at bounding box center [70, 244] width 130 height 20
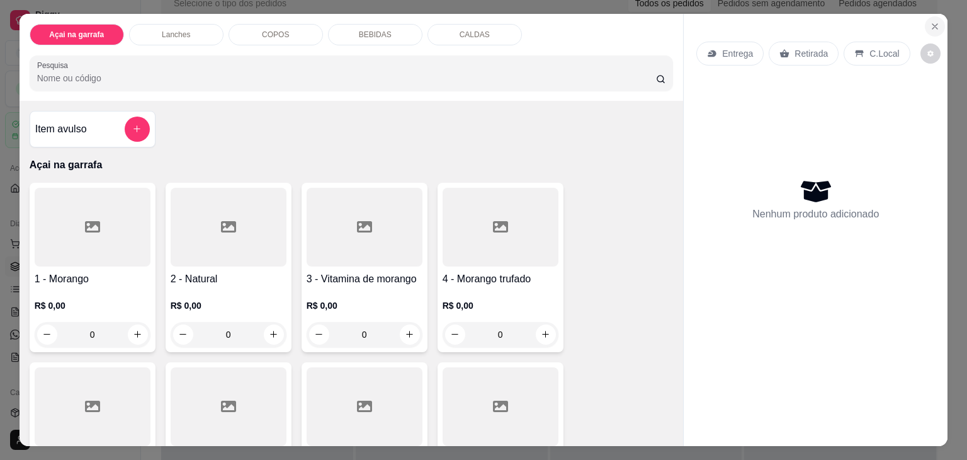
click at [932, 21] on icon "Close" at bounding box center [935, 26] width 10 height 10
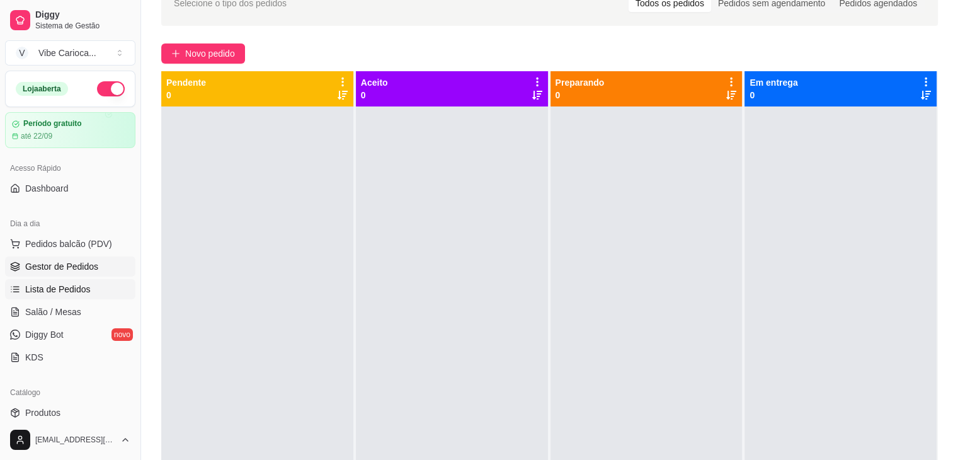
click at [41, 285] on span "Lista de Pedidos" at bounding box center [57, 289] width 65 height 13
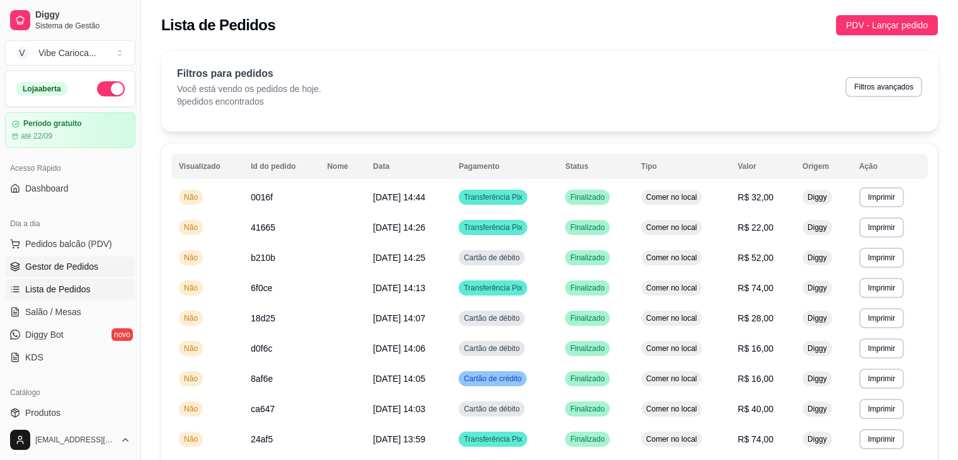
click at [49, 264] on span "Gestor de Pedidos" at bounding box center [61, 266] width 73 height 13
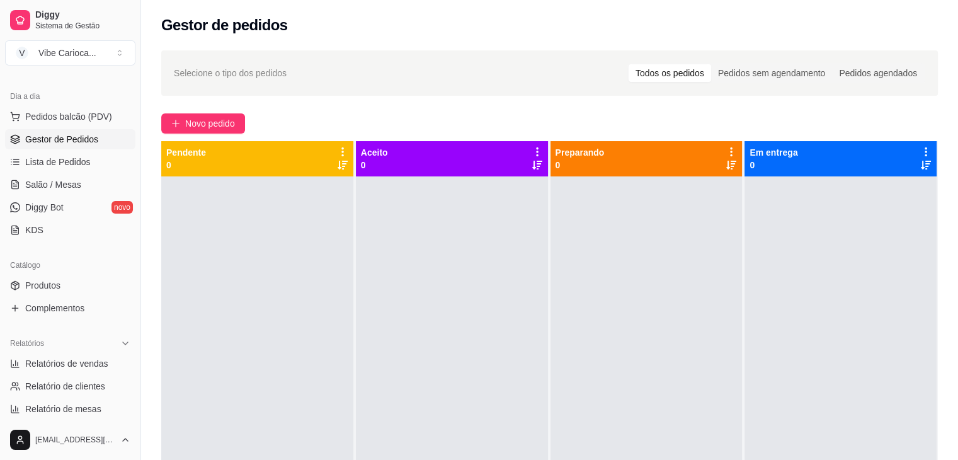
scroll to position [142, 0]
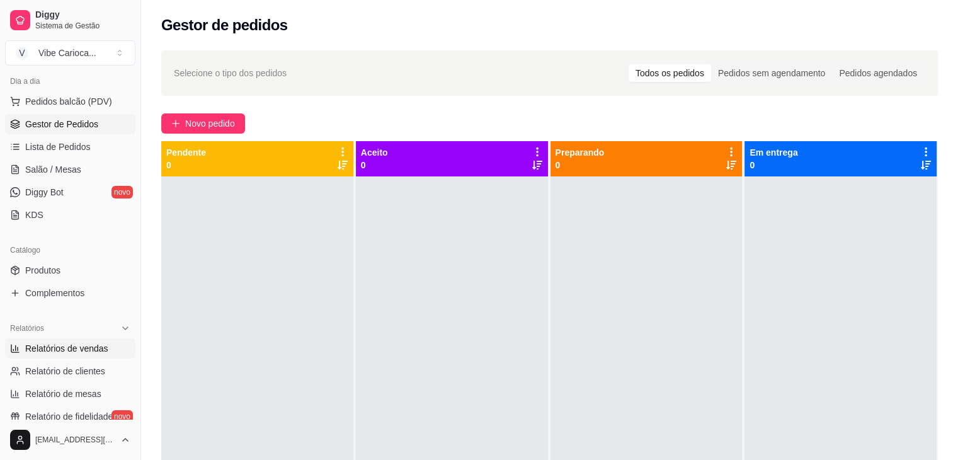
click at [94, 342] on span "Relatórios de vendas" at bounding box center [66, 348] width 83 height 13
select select "ALL"
select select "0"
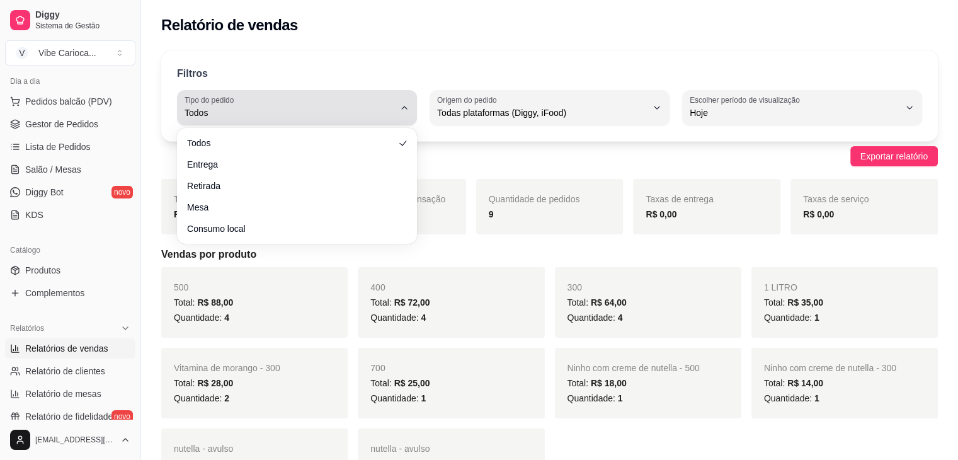
click at [375, 110] on span "Todos" at bounding box center [289, 112] width 210 height 13
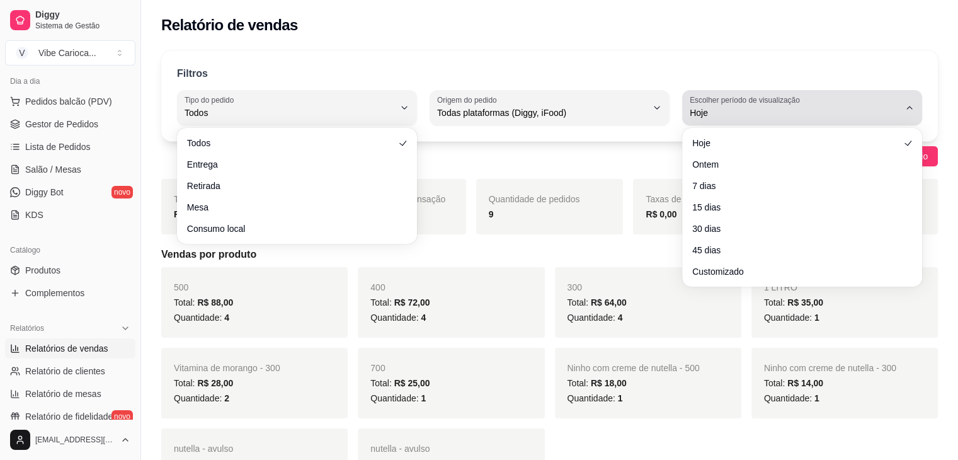
click at [716, 94] on button "Escolher período de visualização Hoje" at bounding box center [802, 107] width 240 height 35
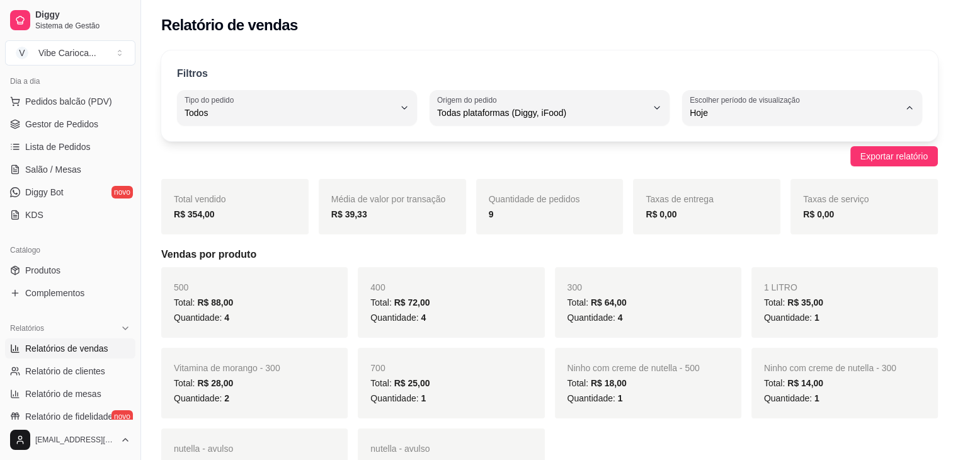
click at [711, 158] on span "Ontem" at bounding box center [795, 163] width 199 height 12
type input "1"
select select "1"
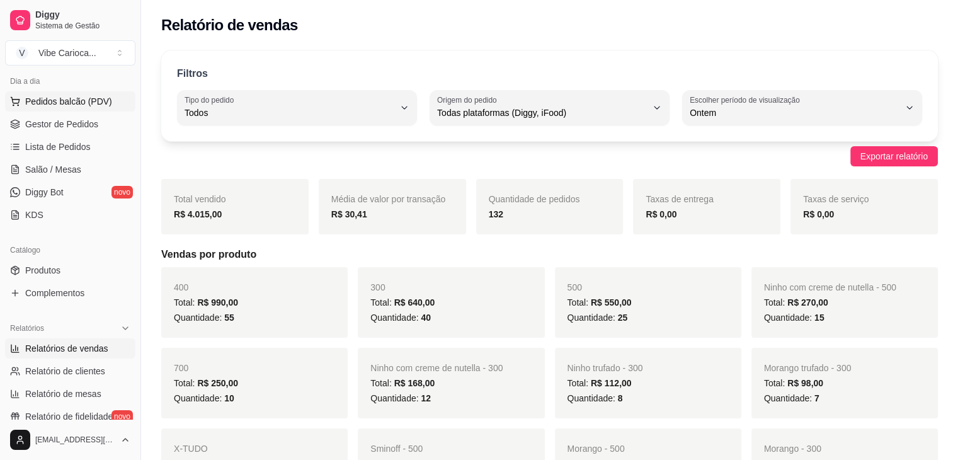
click at [80, 102] on span "Pedidos balcão (PDV)" at bounding box center [68, 101] width 87 height 13
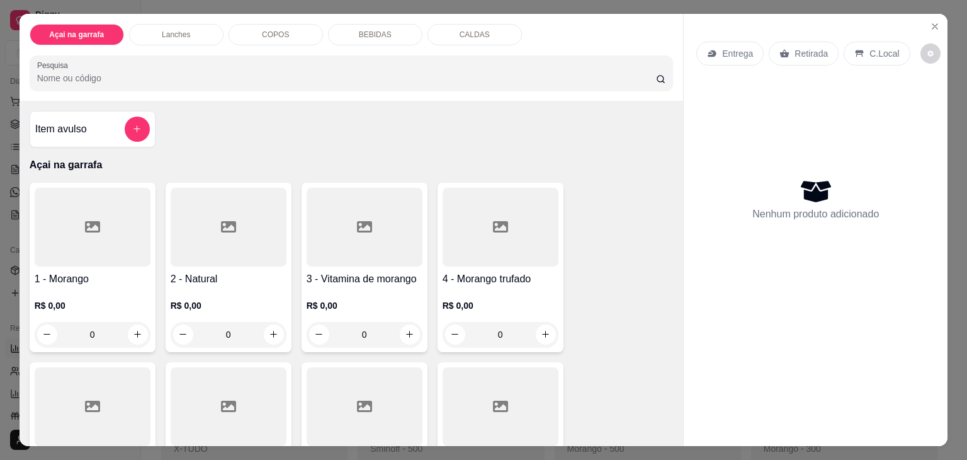
click at [138, 73] on input "Pesquisa" at bounding box center [346, 78] width 619 height 13
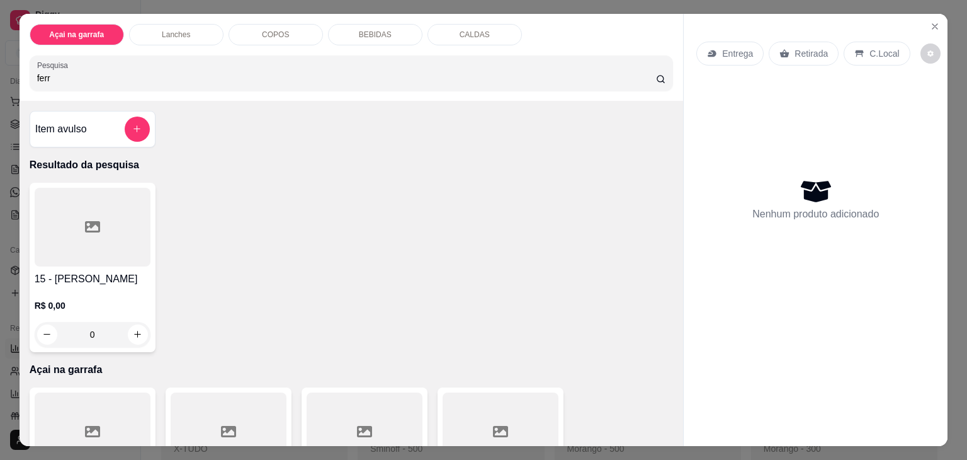
type input "ferr"
click at [90, 256] on div at bounding box center [93, 227] width 116 height 79
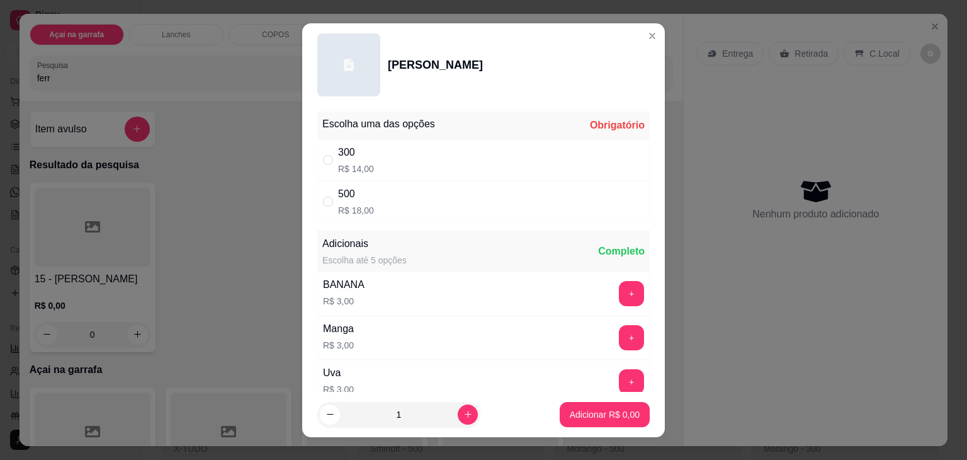
click at [360, 195] on div "500" at bounding box center [356, 193] width 36 height 15
radio input "true"
click at [566, 410] on p "Adicionar R$ 18,00" at bounding box center [602, 414] width 73 height 12
type input "1"
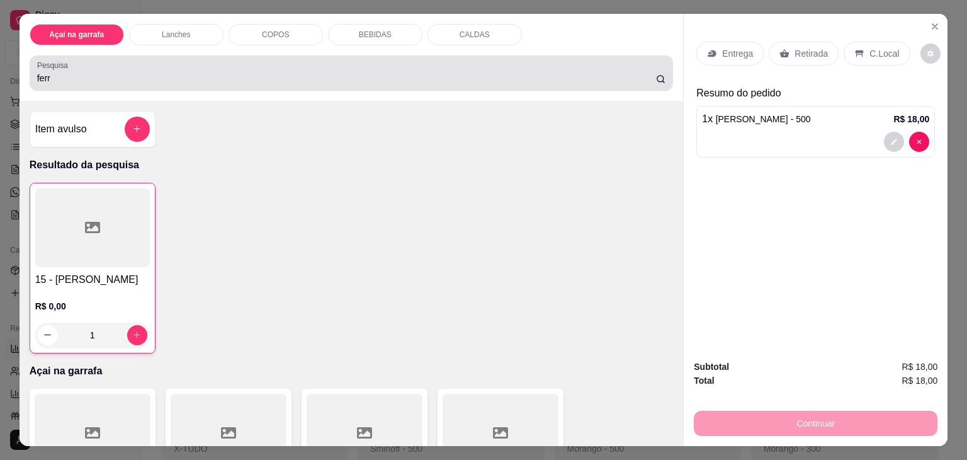
click at [61, 64] on label "Pesquisa" at bounding box center [54, 65] width 35 height 11
click at [61, 72] on input "ferr" at bounding box center [346, 78] width 619 height 13
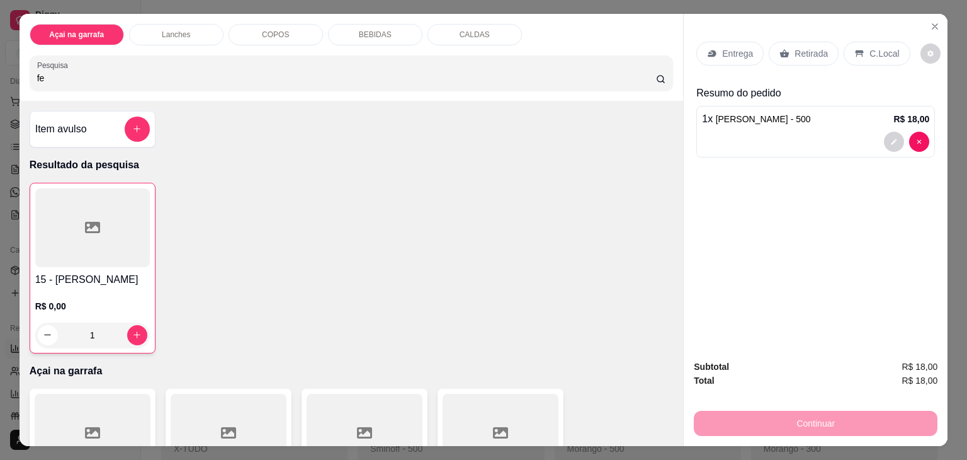
type input "f"
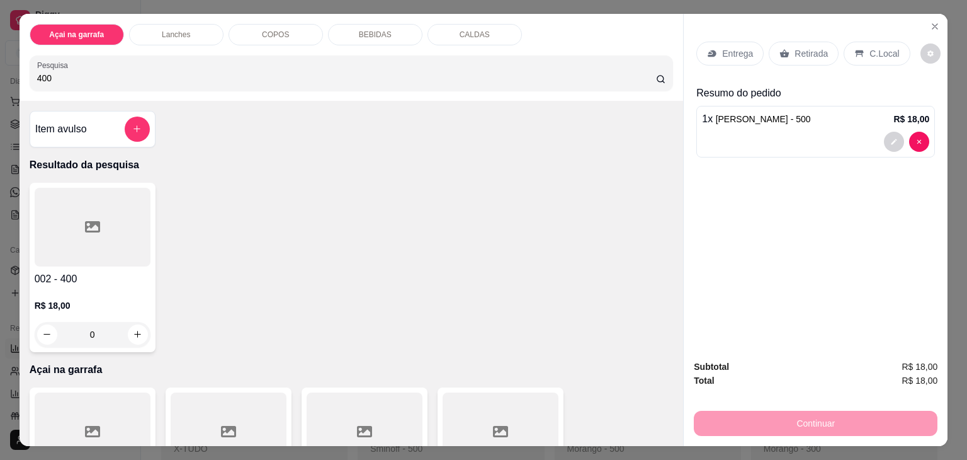
type input "400"
click at [85, 221] on icon at bounding box center [92, 226] width 15 height 11
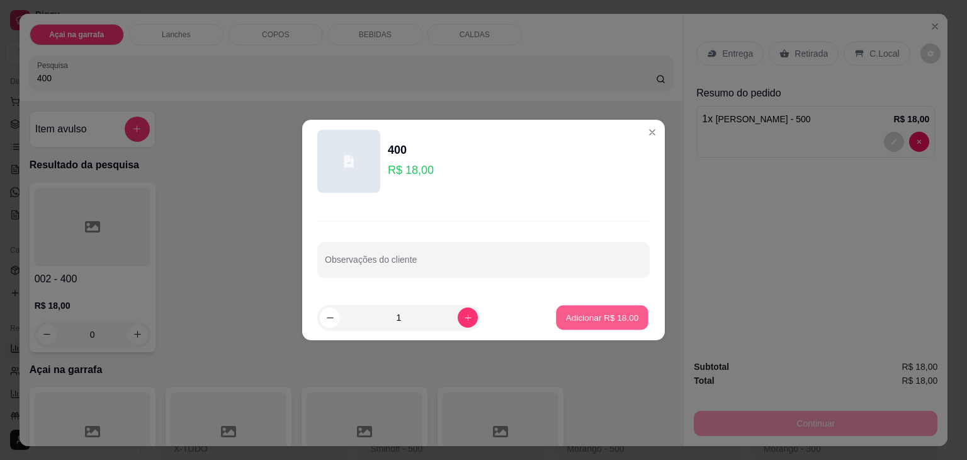
click at [589, 319] on p "Adicionar R$ 18,00" at bounding box center [602, 317] width 73 height 12
type input "1"
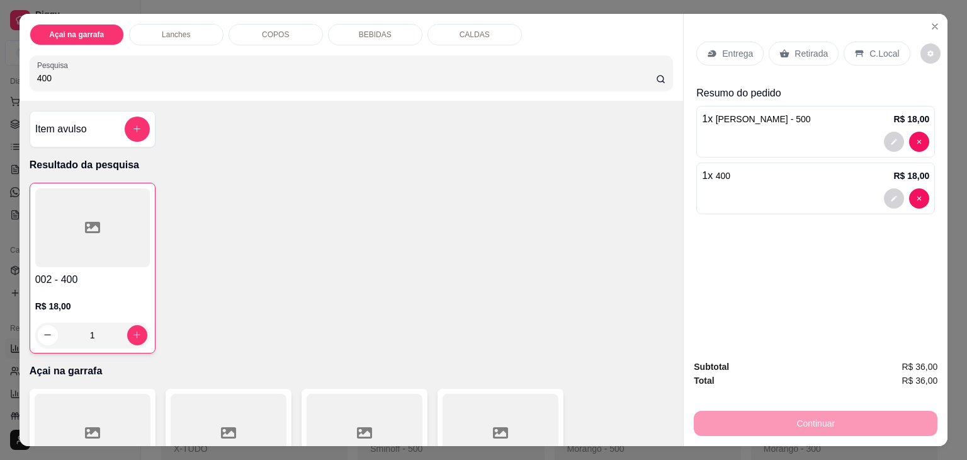
click at [857, 42] on div "C.Local" at bounding box center [877, 54] width 66 height 24
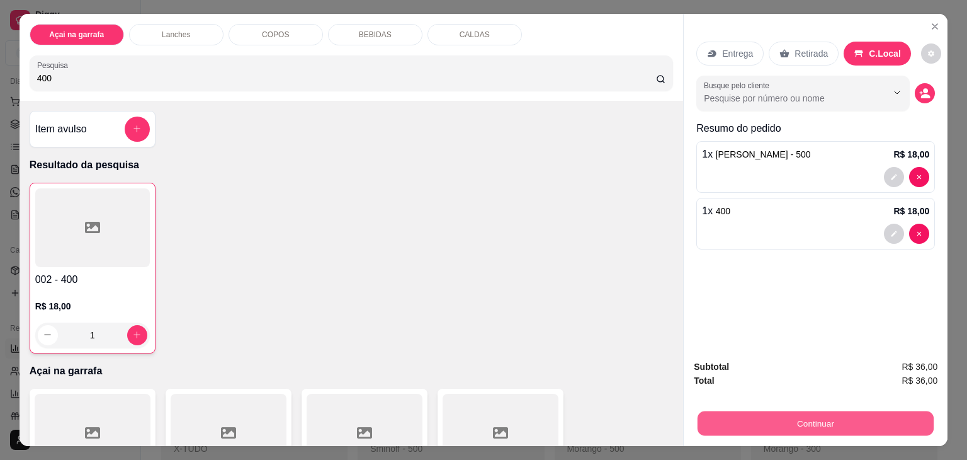
click at [771, 414] on button "Continuar" at bounding box center [816, 423] width 236 height 25
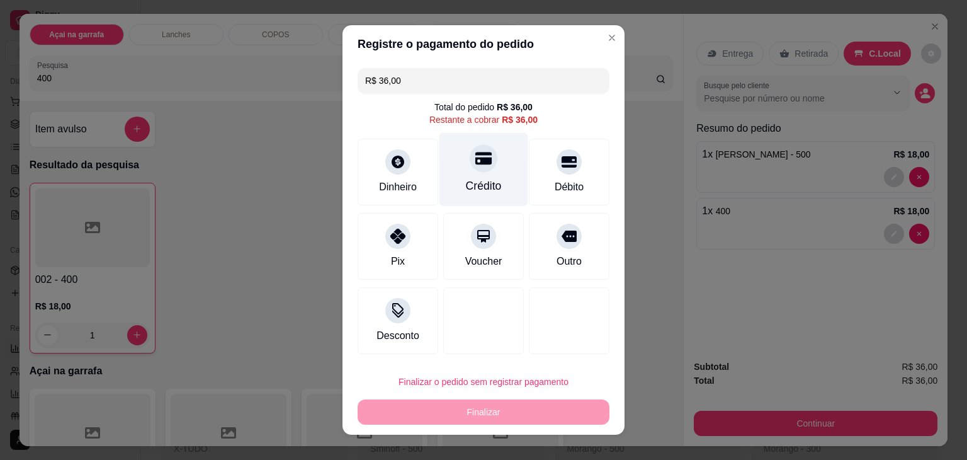
click at [482, 182] on div "Crédito" at bounding box center [484, 186] width 36 height 16
type input "R$ 0,00"
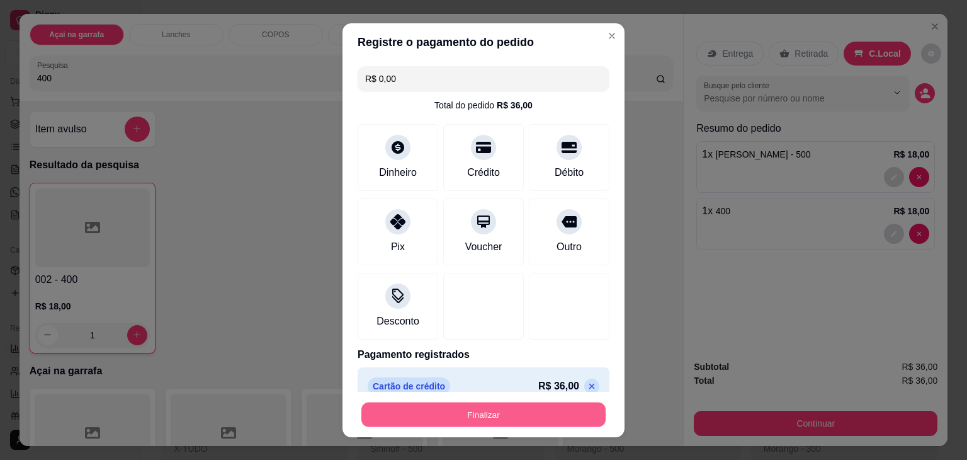
click at [448, 421] on button "Finalizar" at bounding box center [483, 414] width 244 height 25
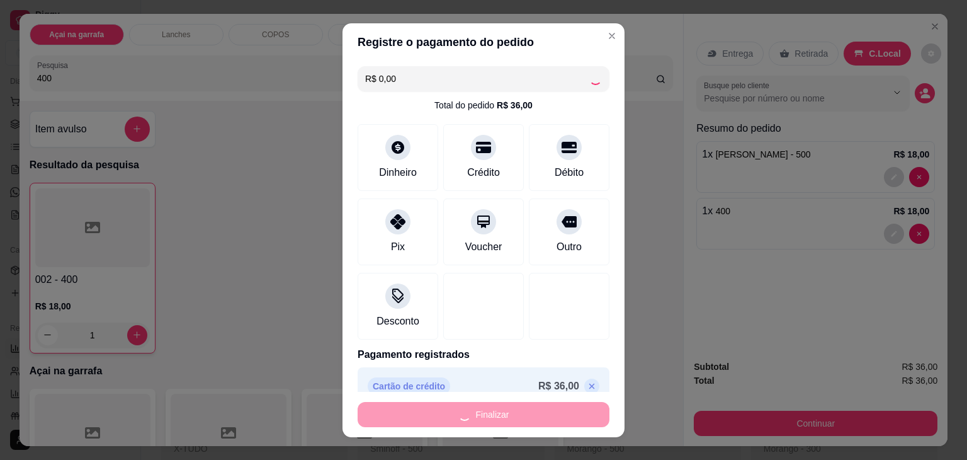
type input "0"
type input "-R$ 36,00"
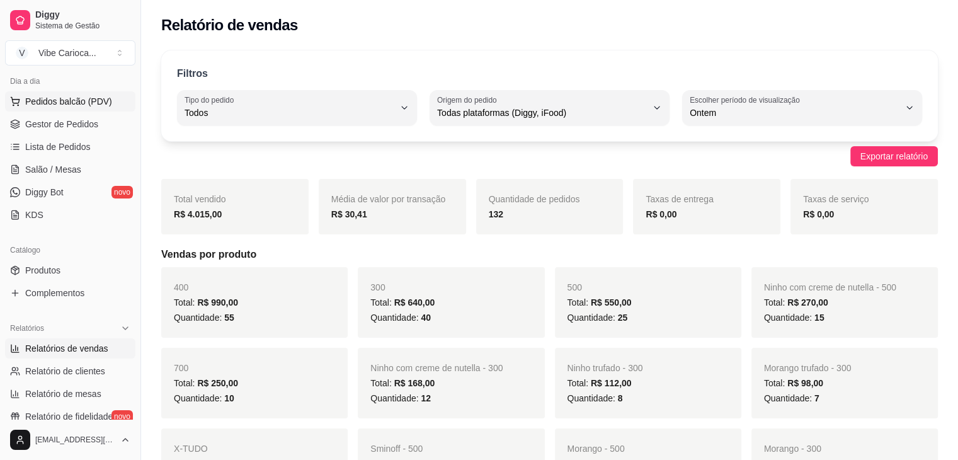
click at [55, 106] on span "Pedidos balcão (PDV)" at bounding box center [68, 101] width 87 height 13
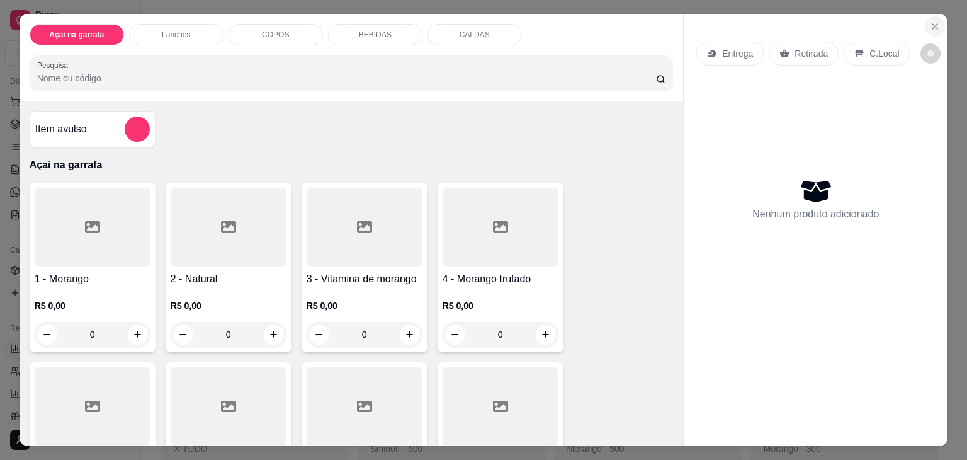
click at [932, 24] on icon "Close" at bounding box center [934, 26] width 5 height 5
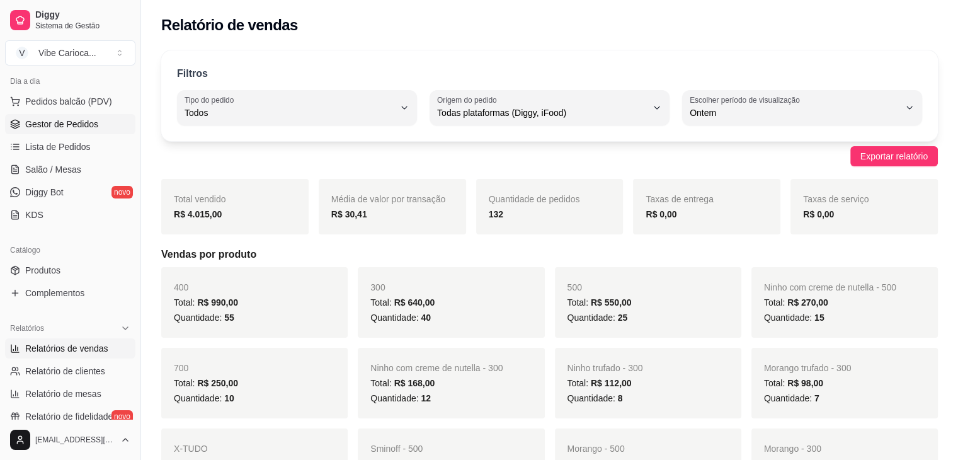
click at [57, 122] on span "Gestor de Pedidos" at bounding box center [61, 124] width 73 height 13
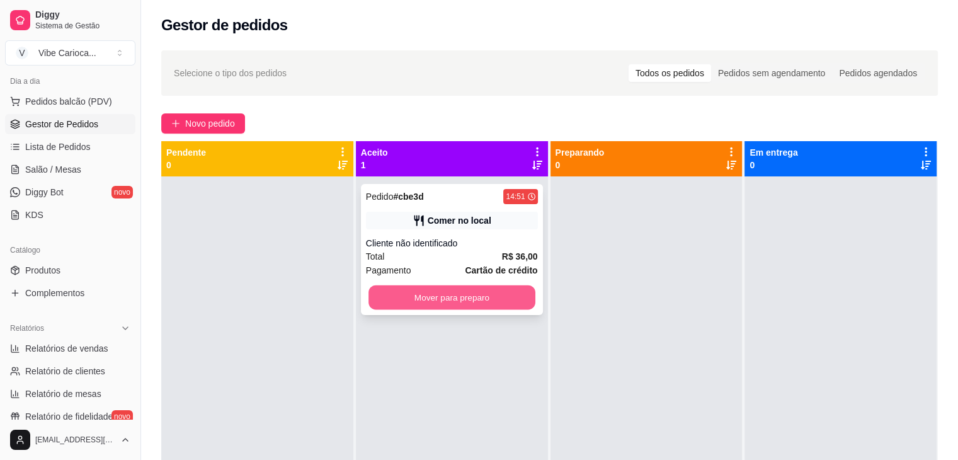
click at [423, 293] on button "Mover para preparo" at bounding box center [451, 297] width 167 height 25
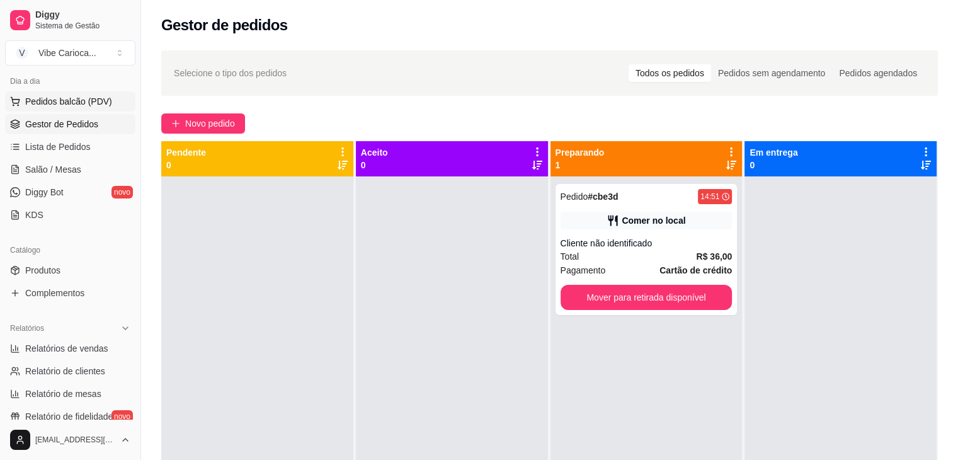
click at [60, 97] on span "Pedidos balcão (PDV)" at bounding box center [68, 101] width 87 height 13
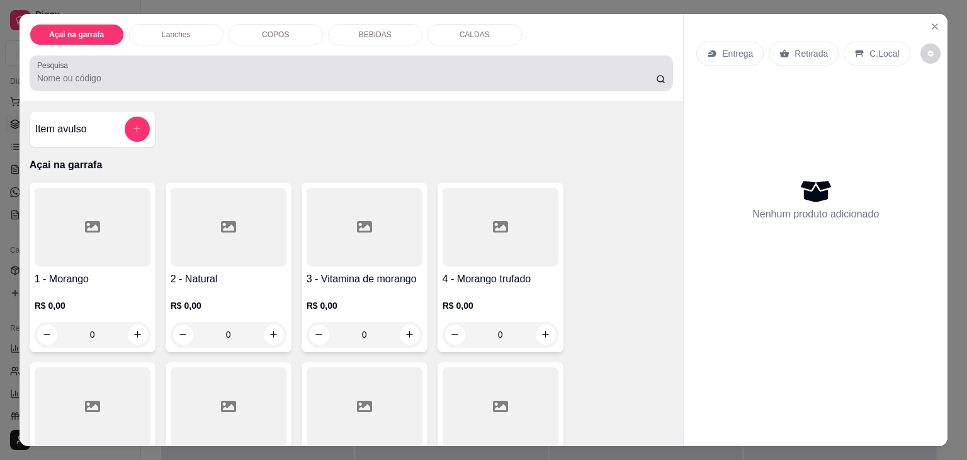
click at [359, 60] on div at bounding box center [351, 72] width 629 height 25
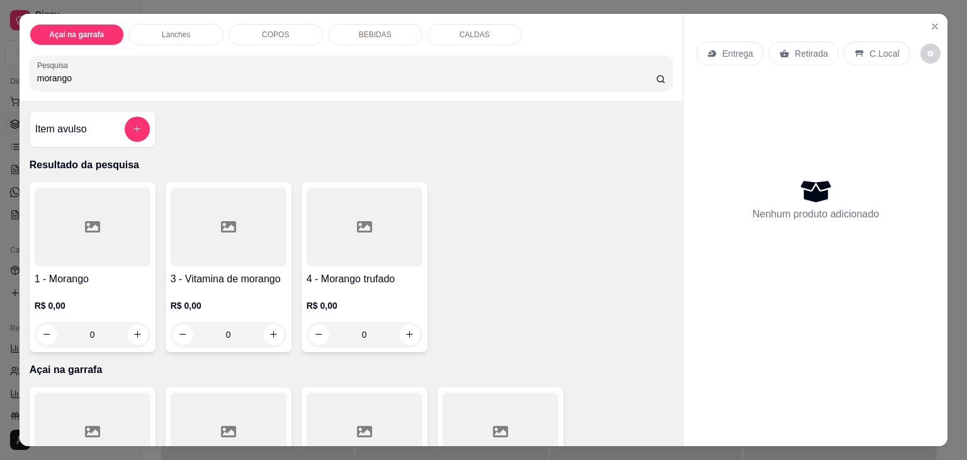
type input "morango"
click at [77, 225] on div at bounding box center [93, 227] width 116 height 79
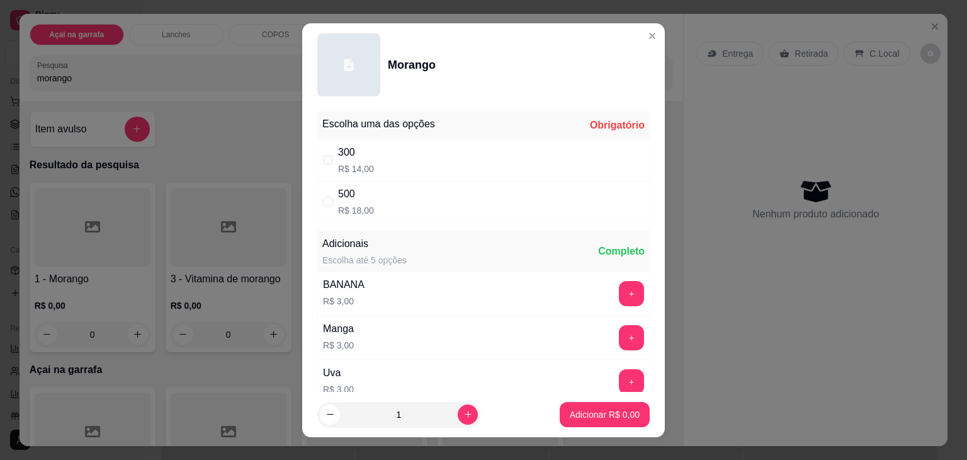
click at [330, 195] on div "" at bounding box center [330, 202] width 15 height 14
radio input "true"
click at [596, 416] on p "Adicionar R$ 18,00" at bounding box center [602, 414] width 73 height 12
type input "1"
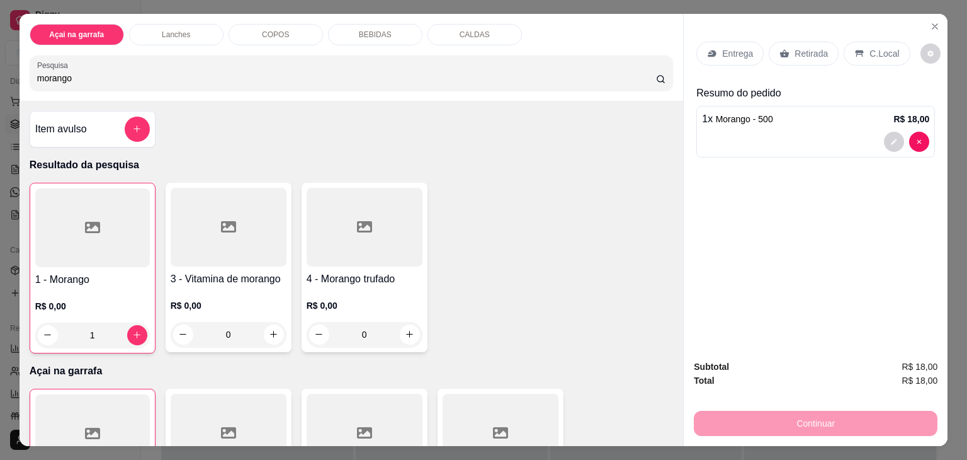
click at [84, 72] on input "morango" at bounding box center [346, 78] width 619 height 13
type input "m"
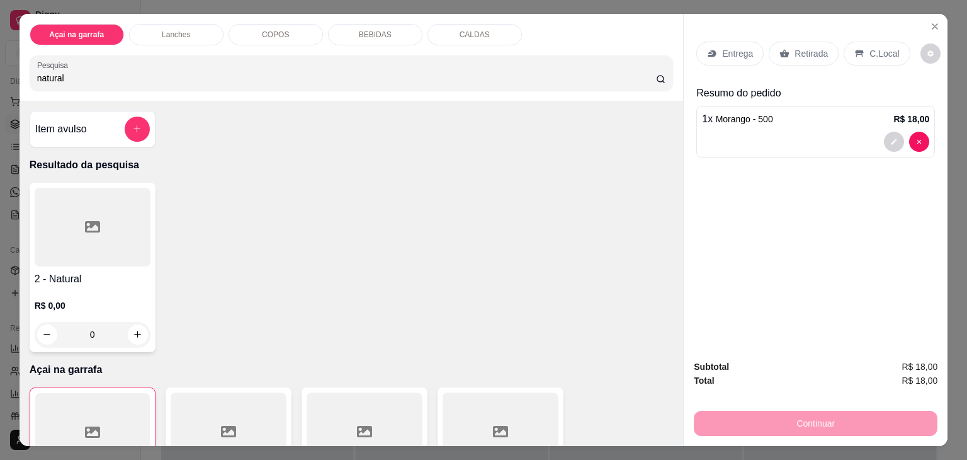
type input "natural"
click at [50, 236] on div at bounding box center [93, 227] width 116 height 79
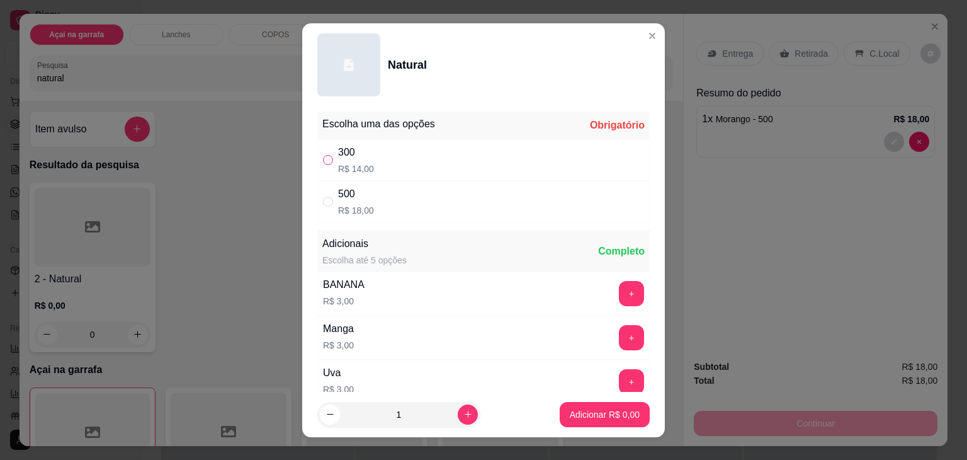
click at [326, 162] on input "" at bounding box center [328, 160] width 10 height 10
radio input "true"
click at [604, 416] on p "Adicionar R$ 14,00" at bounding box center [602, 414] width 73 height 12
type input "1"
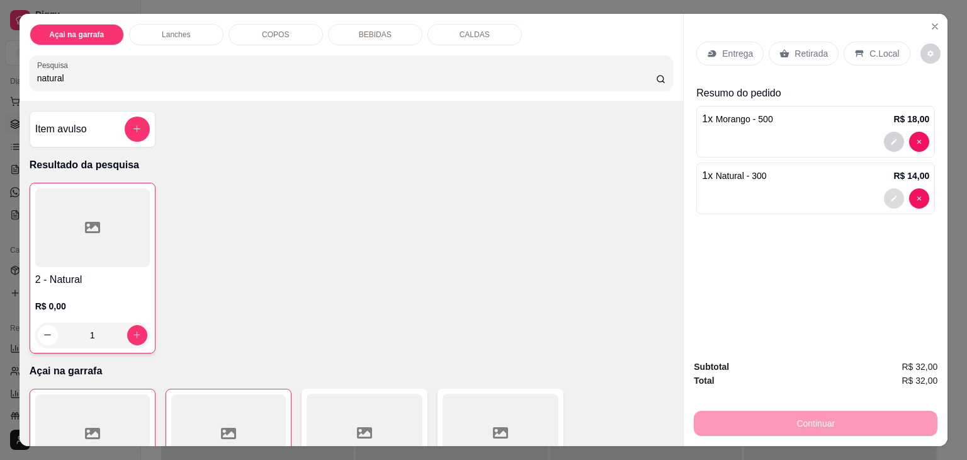
click at [891, 196] on icon "decrease-product-quantity" at bounding box center [894, 199] width 8 height 8
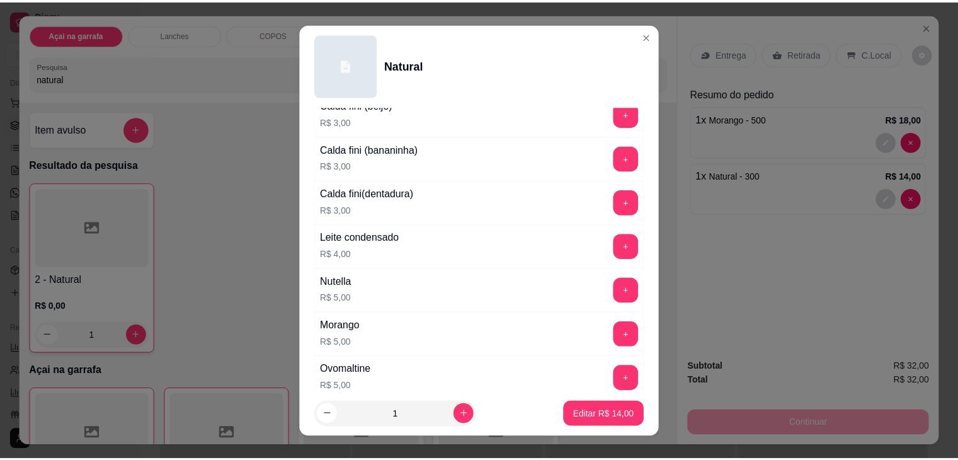
scroll to position [543, 0]
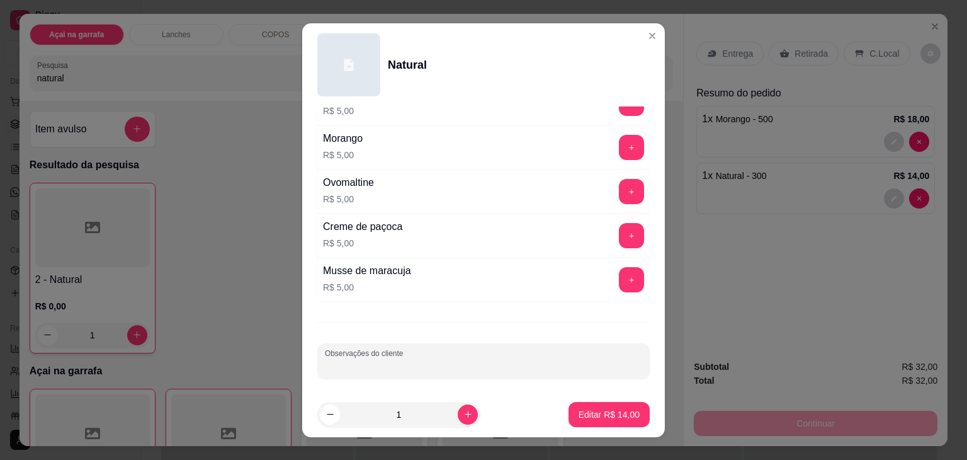
click at [438, 360] on input "Observações do cliente" at bounding box center [483, 365] width 317 height 13
type input "somente aveia e calda"
click at [599, 409] on p "Editar R$ 14,00" at bounding box center [609, 414] width 61 height 13
type input "0"
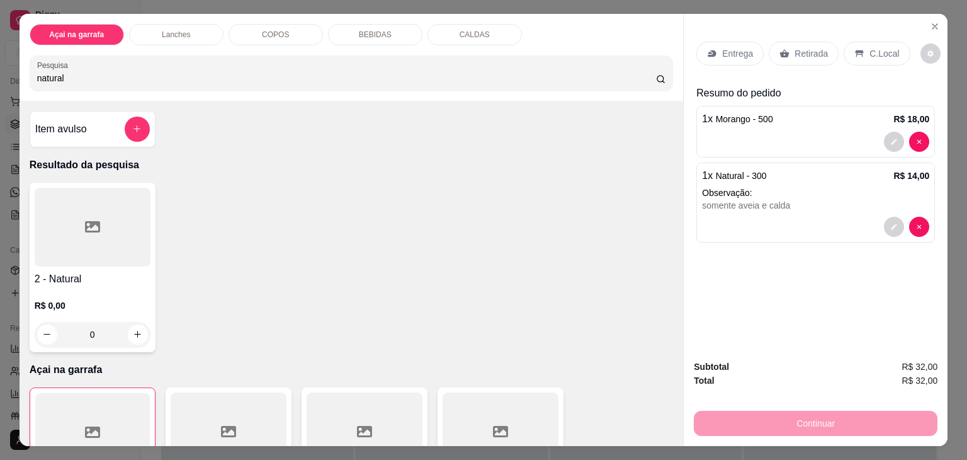
click at [869, 48] on p "C.Local" at bounding box center [884, 53] width 30 height 13
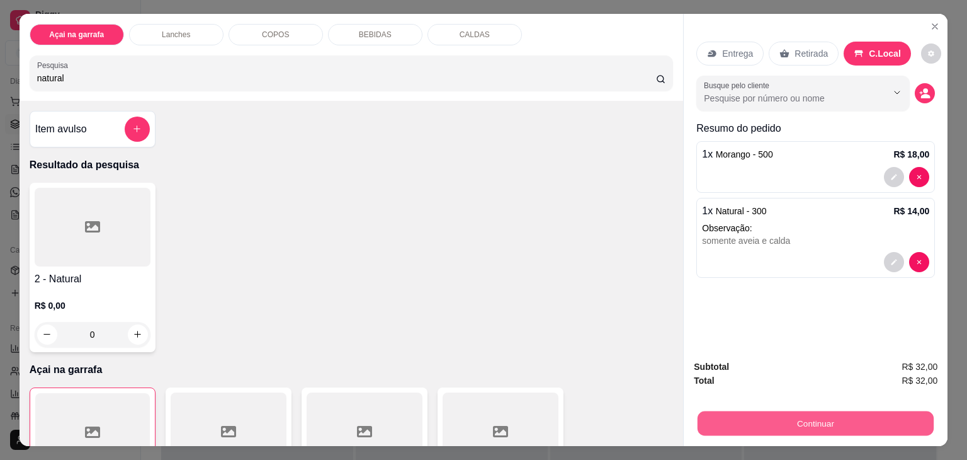
click at [810, 411] on button "Continuar" at bounding box center [816, 423] width 236 height 25
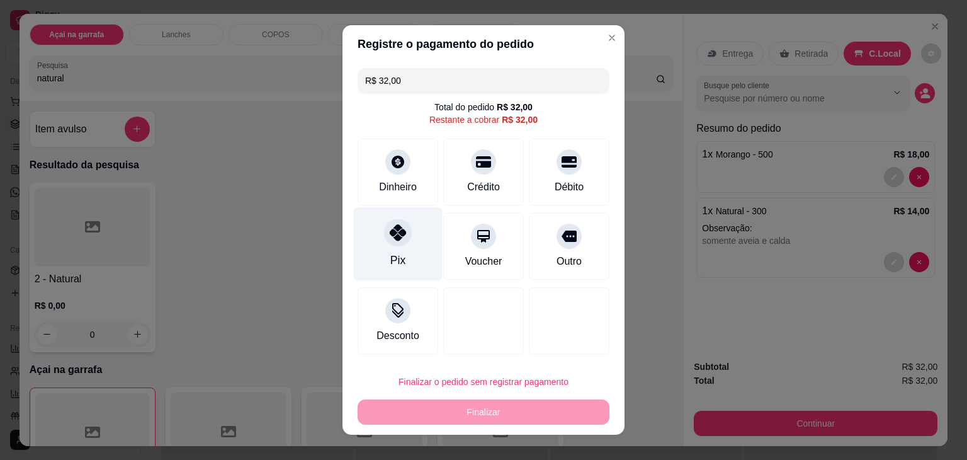
click at [405, 249] on div "Pix" at bounding box center [398, 244] width 89 height 74
type input "R$ 0,00"
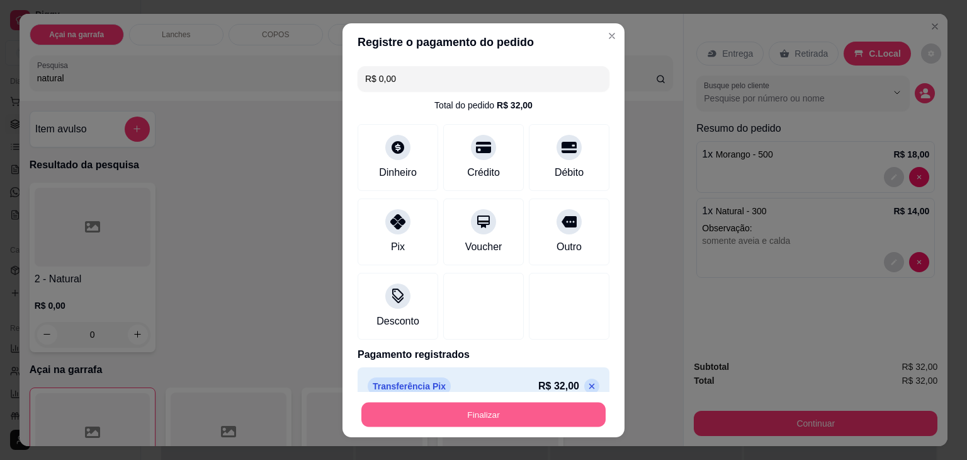
click at [452, 409] on button "Finalizar" at bounding box center [483, 414] width 244 height 25
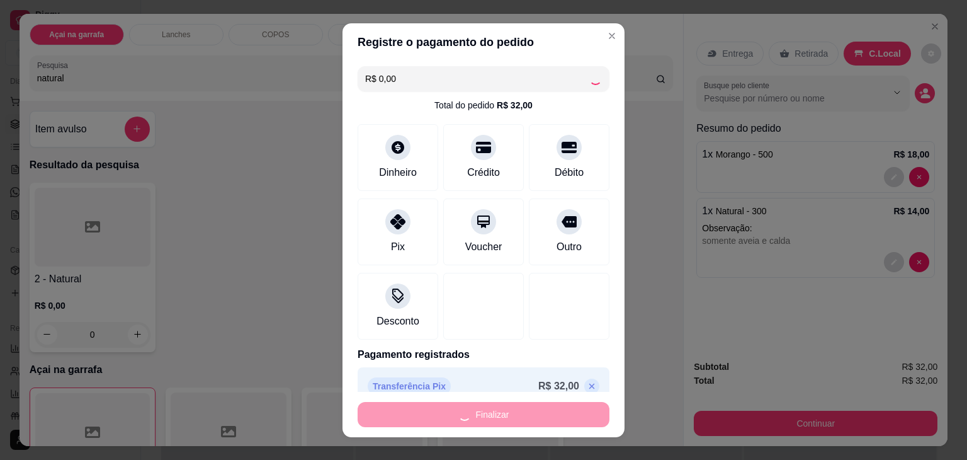
type input "0"
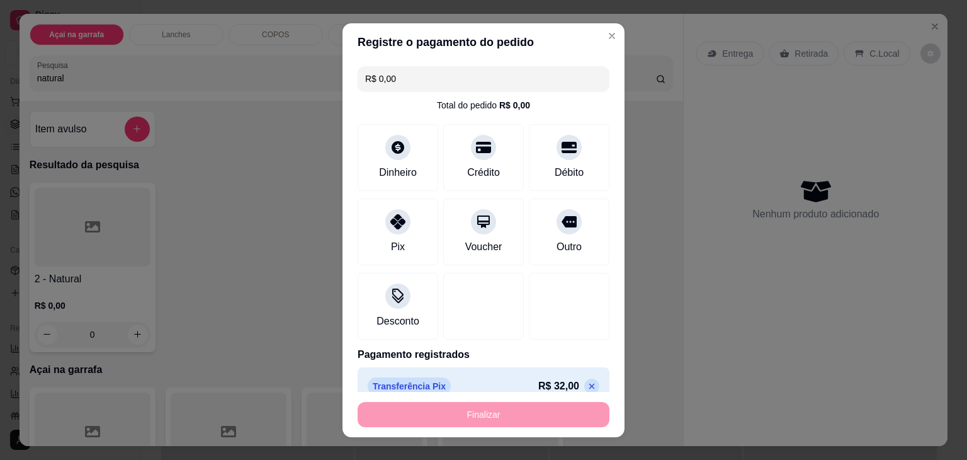
type input "-R$ 32,00"
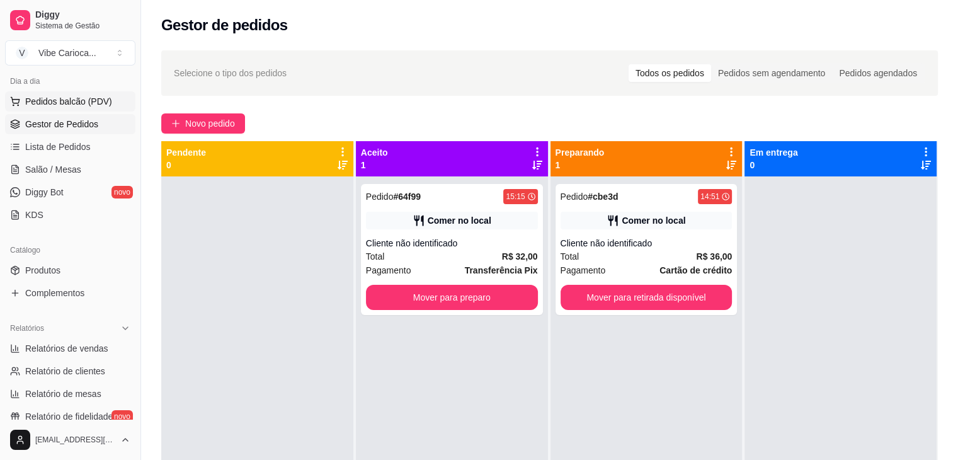
click at [53, 96] on span "Pedidos balcão (PDV)" at bounding box center [68, 101] width 87 height 13
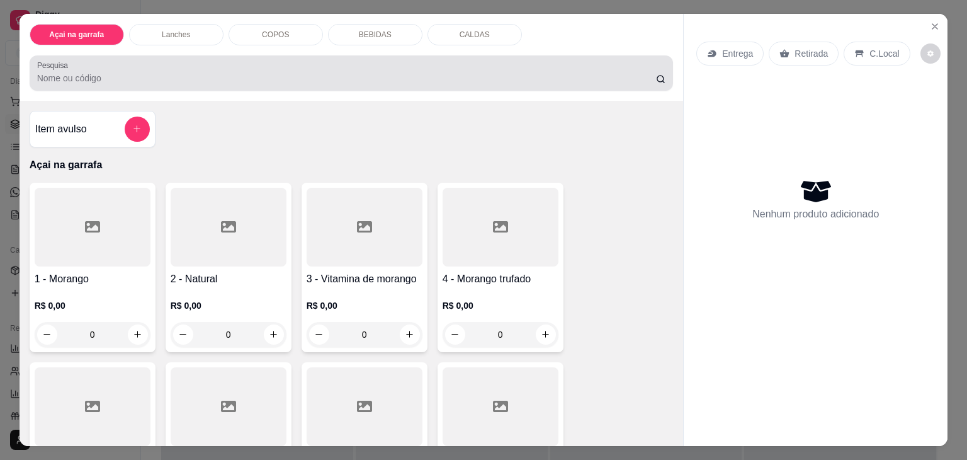
click at [262, 65] on div at bounding box center [351, 72] width 629 height 25
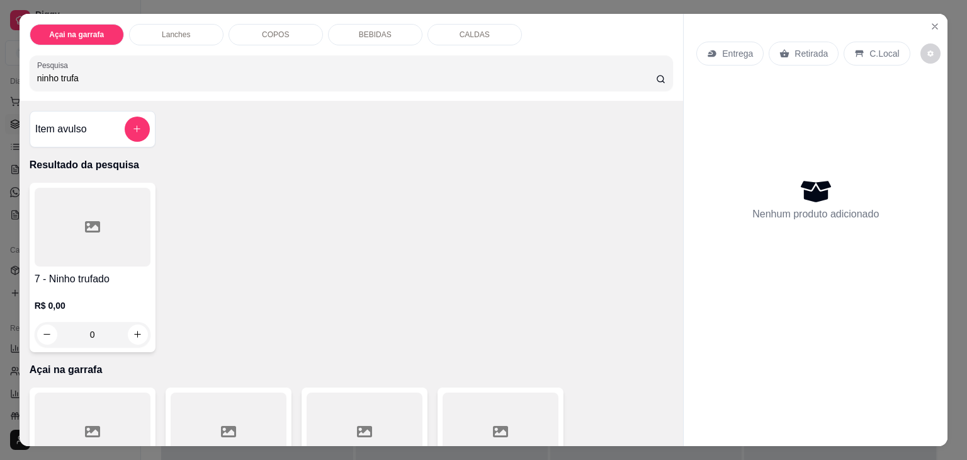
type input "ninho trufa"
click at [65, 240] on div at bounding box center [93, 227] width 116 height 79
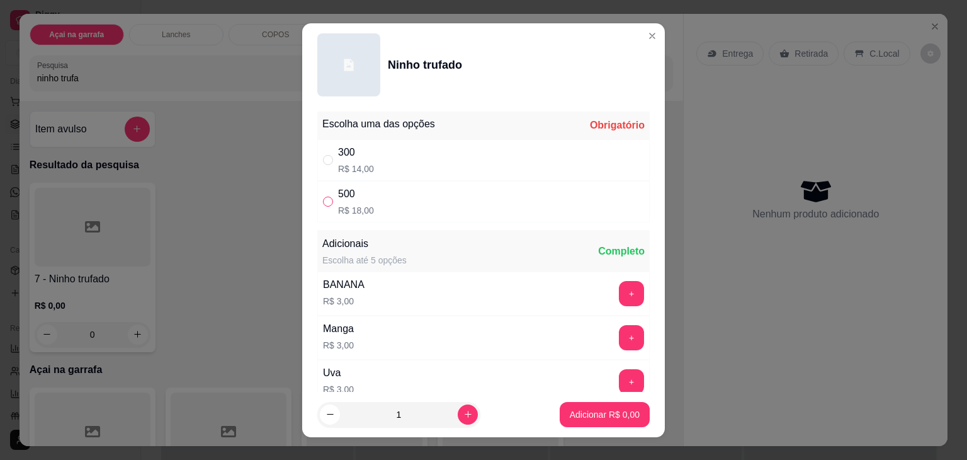
click at [323, 197] on input "" at bounding box center [328, 201] width 10 height 10
radio input "true"
click at [602, 410] on p "Adicionar R$ 18,00" at bounding box center [602, 414] width 73 height 12
type input "1"
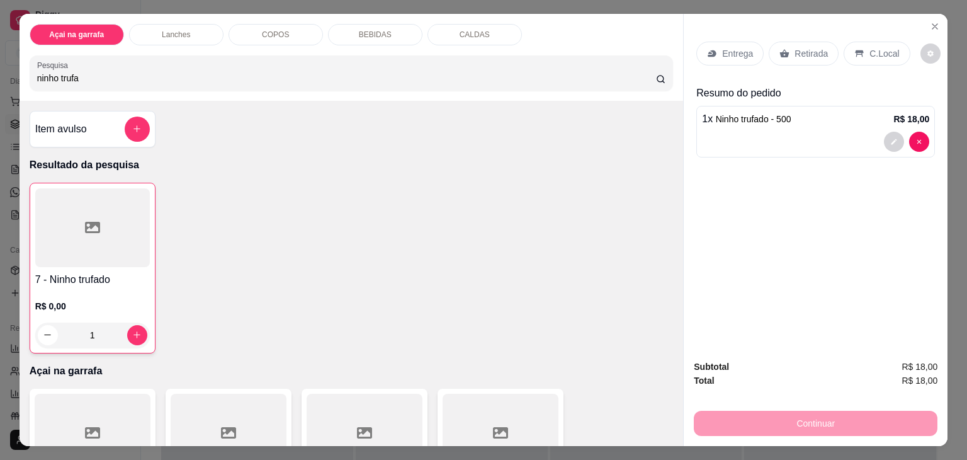
click at [854, 52] on icon at bounding box center [859, 53] width 10 height 10
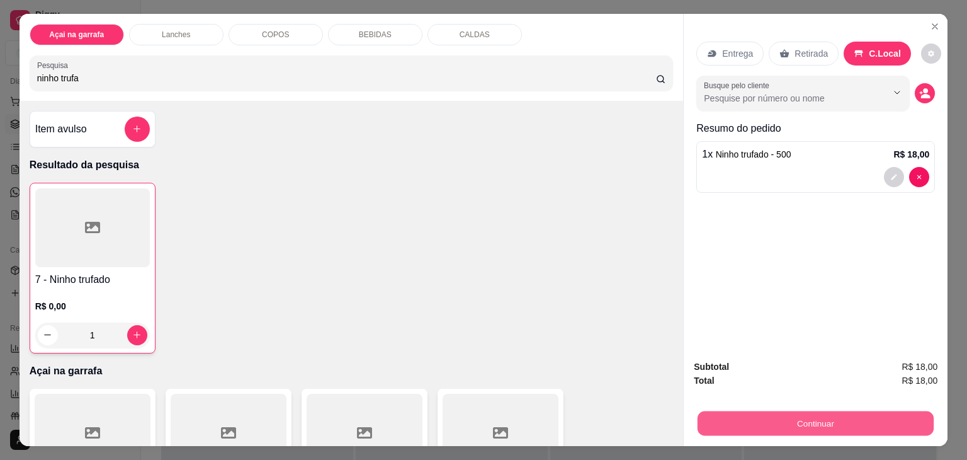
click at [753, 411] on button "Continuar" at bounding box center [816, 423] width 236 height 25
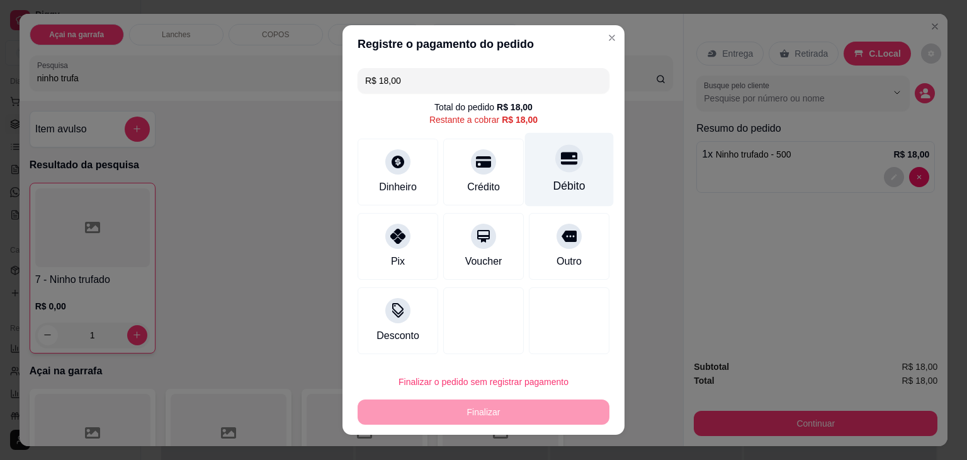
click at [561, 157] on icon at bounding box center [569, 158] width 16 height 13
type input "R$ 0,00"
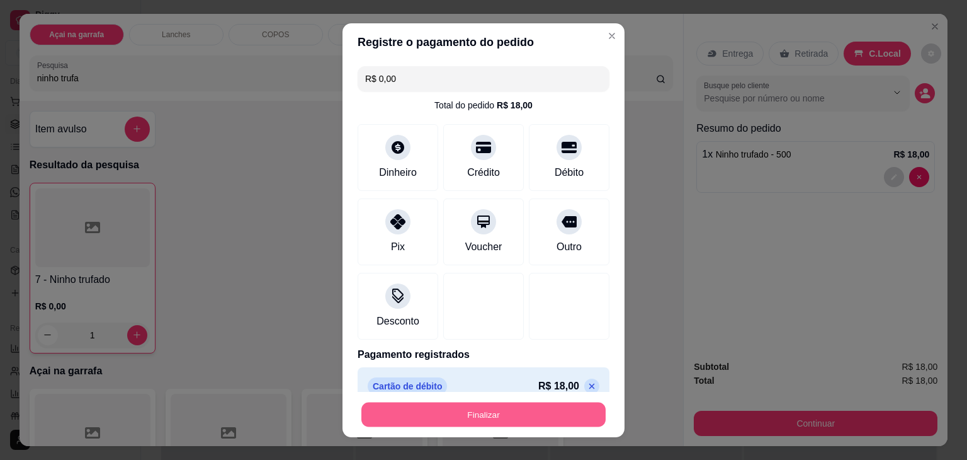
click at [428, 422] on button "Finalizar" at bounding box center [483, 414] width 244 height 25
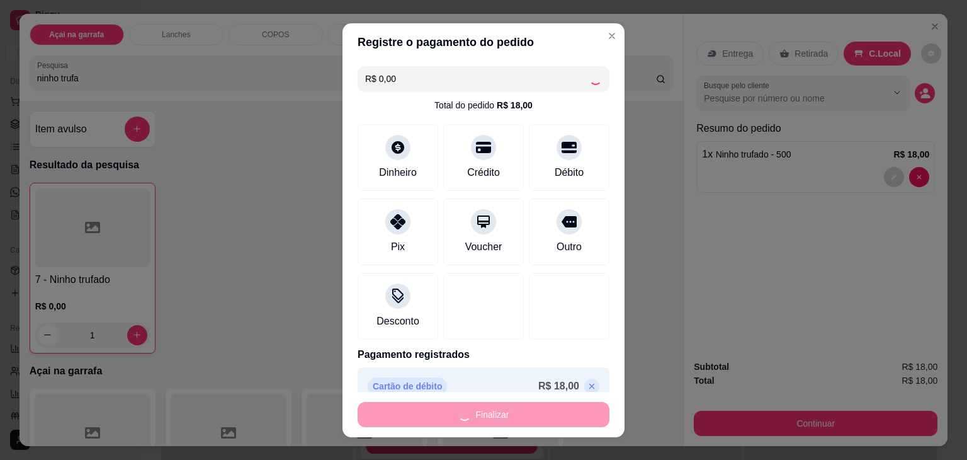
type input "0"
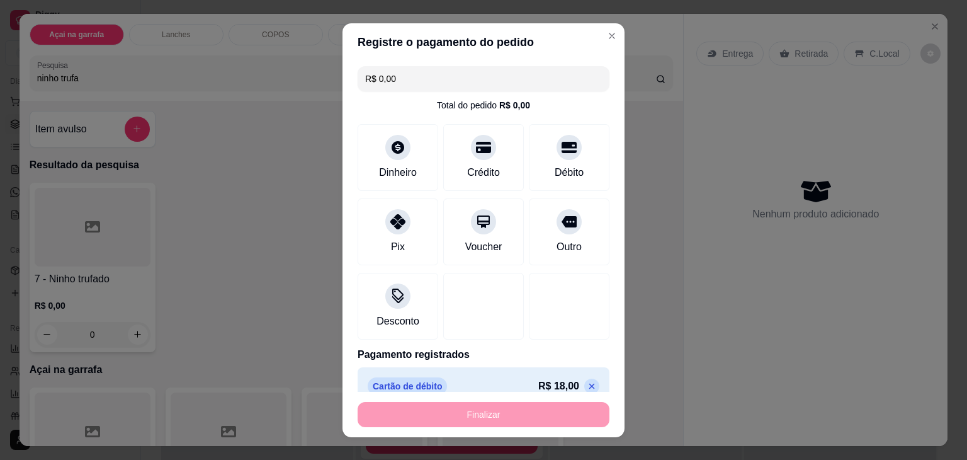
type input "-R$ 18,00"
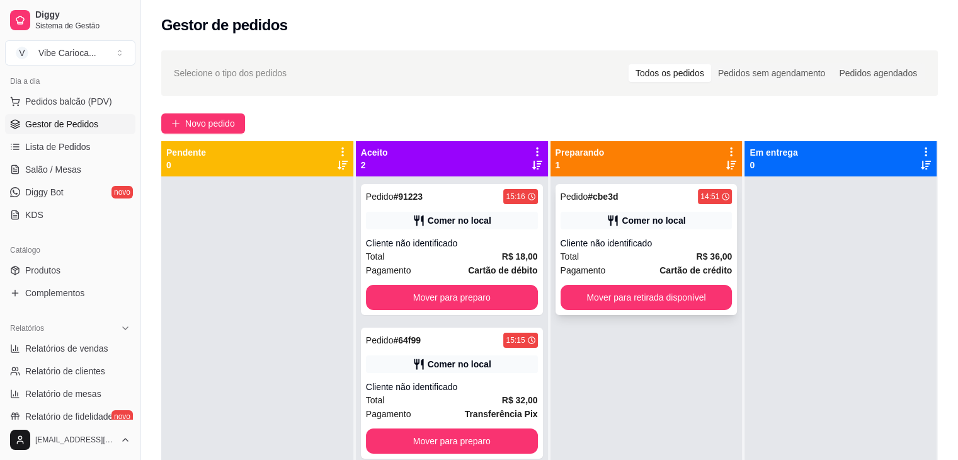
click at [653, 237] on div "Cliente não identificado" at bounding box center [646, 243] width 172 height 13
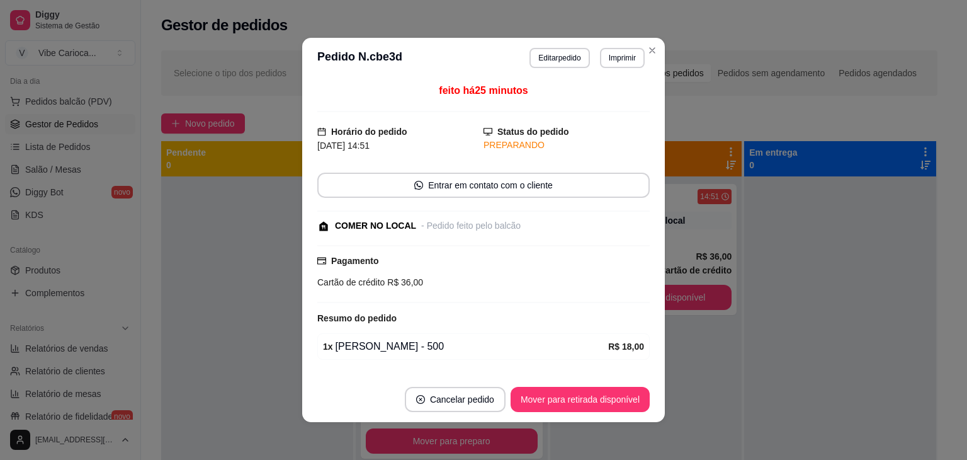
click at [646, 60] on header "**********" at bounding box center [483, 58] width 363 height 40
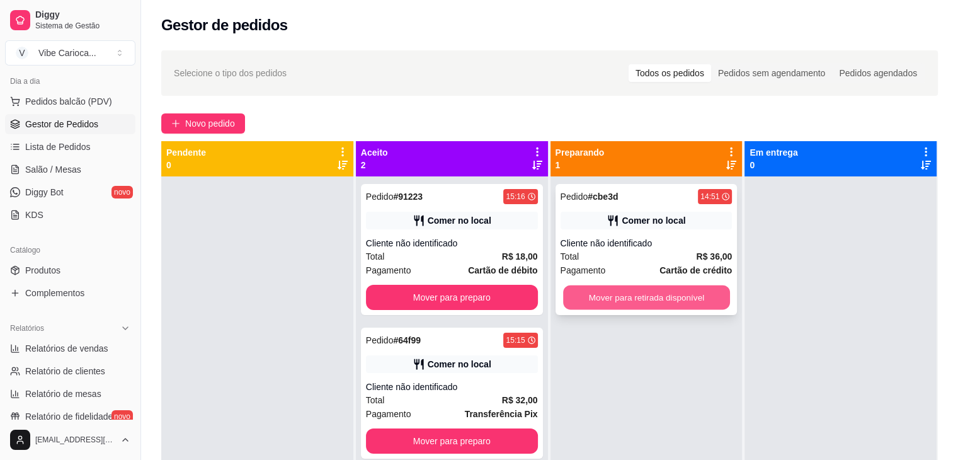
click at [650, 298] on button "Mover para retirada disponível" at bounding box center [646, 297] width 167 height 25
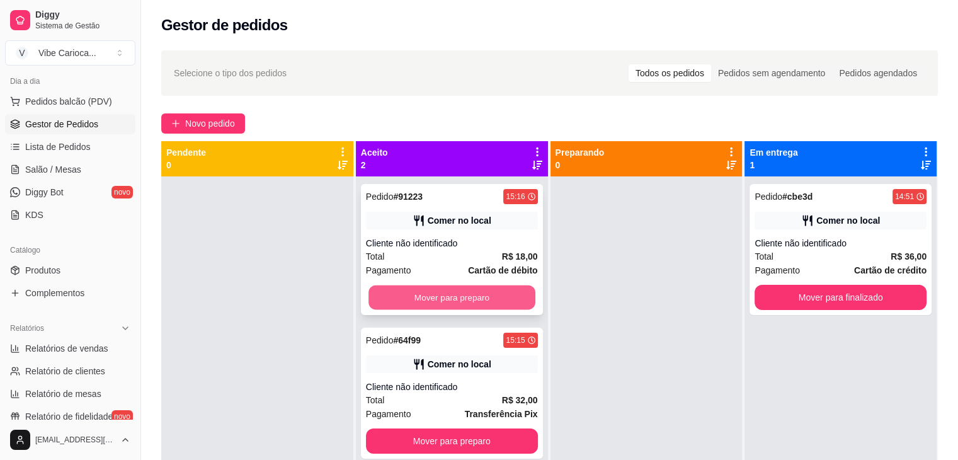
click at [485, 307] on button "Mover para preparo" at bounding box center [451, 297] width 167 height 25
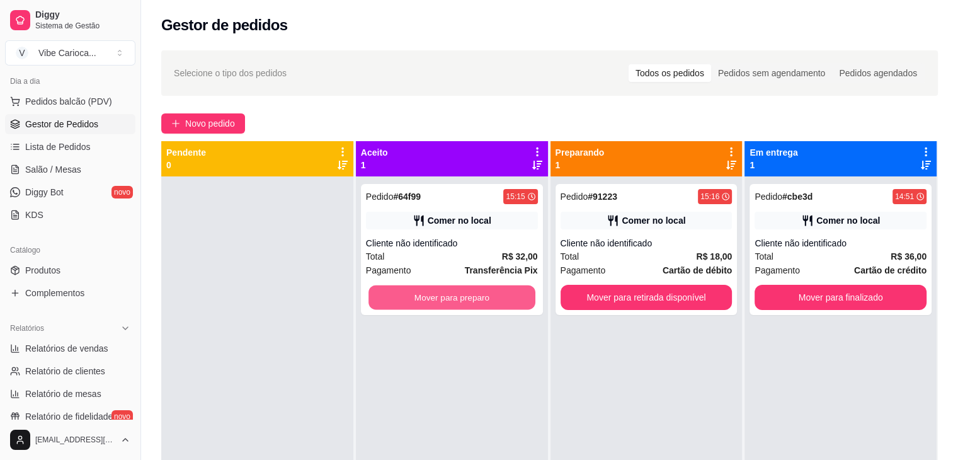
click at [485, 307] on button "Mover para preparo" at bounding box center [451, 297] width 167 height 25
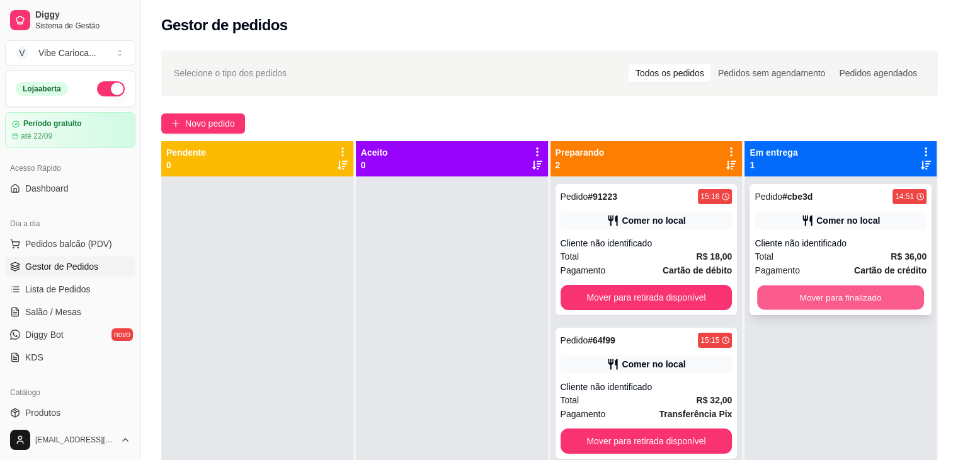
click at [828, 290] on button "Mover para finalizado" at bounding box center [840, 297] width 167 height 25
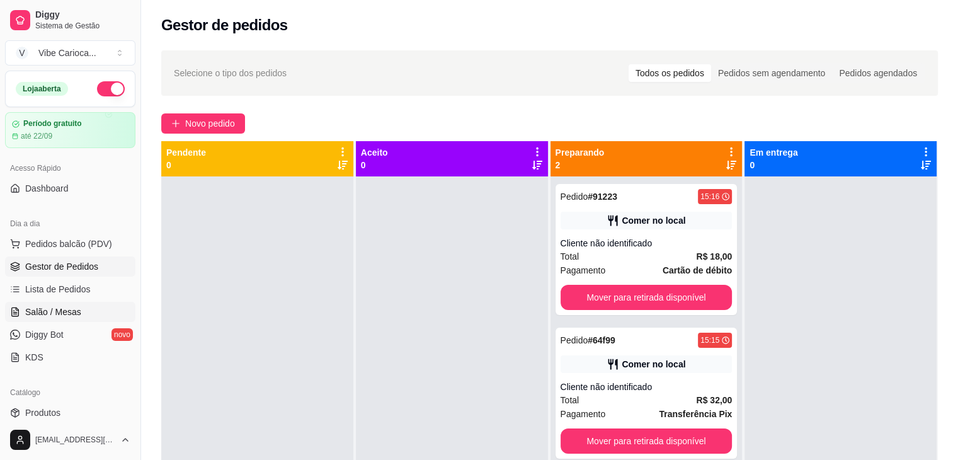
click at [40, 312] on span "Salão / Mesas" at bounding box center [53, 311] width 56 height 13
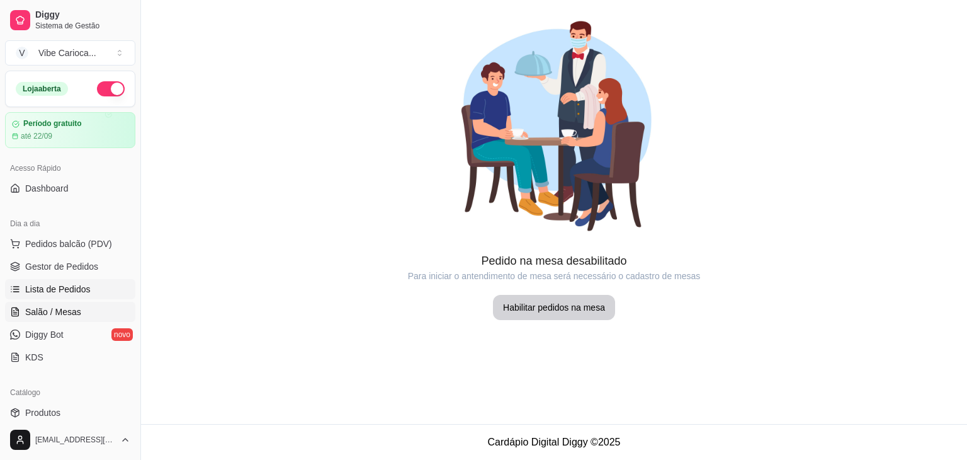
click at [45, 291] on span "Lista de Pedidos" at bounding box center [57, 289] width 65 height 13
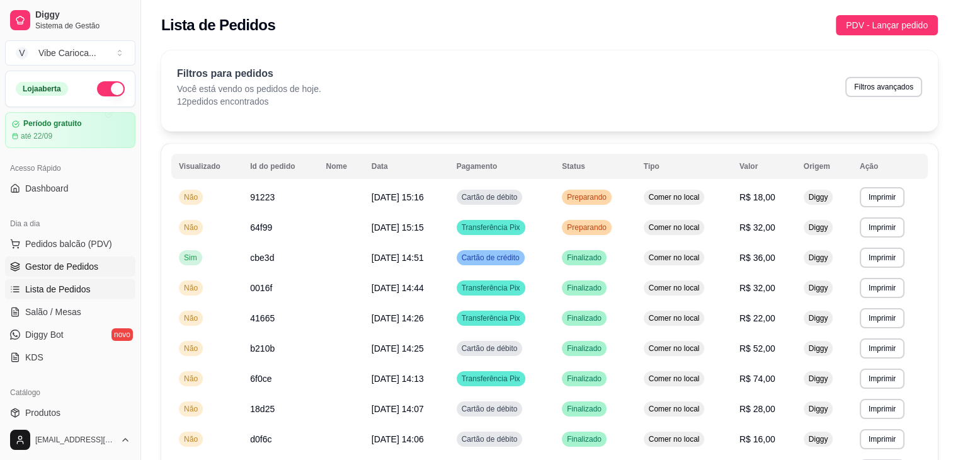
click at [32, 264] on span "Gestor de Pedidos" at bounding box center [61, 266] width 73 height 13
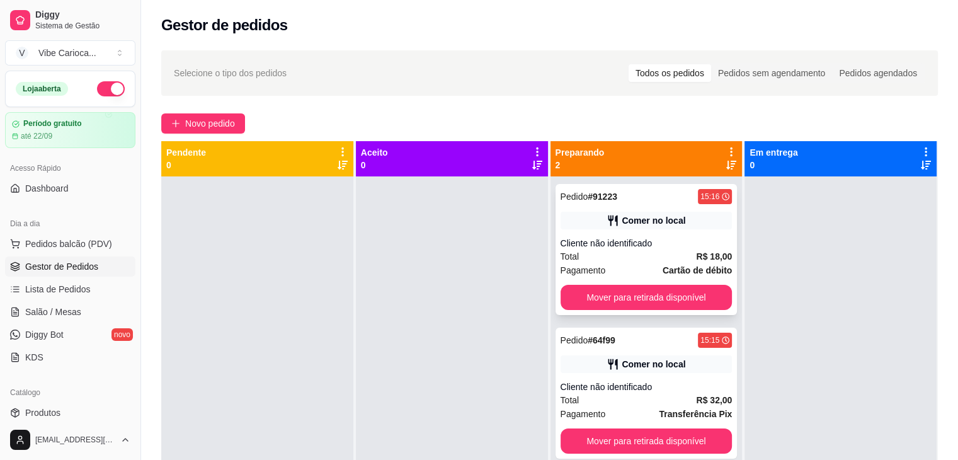
click at [674, 218] on div "Comer no local" at bounding box center [653, 220] width 64 height 13
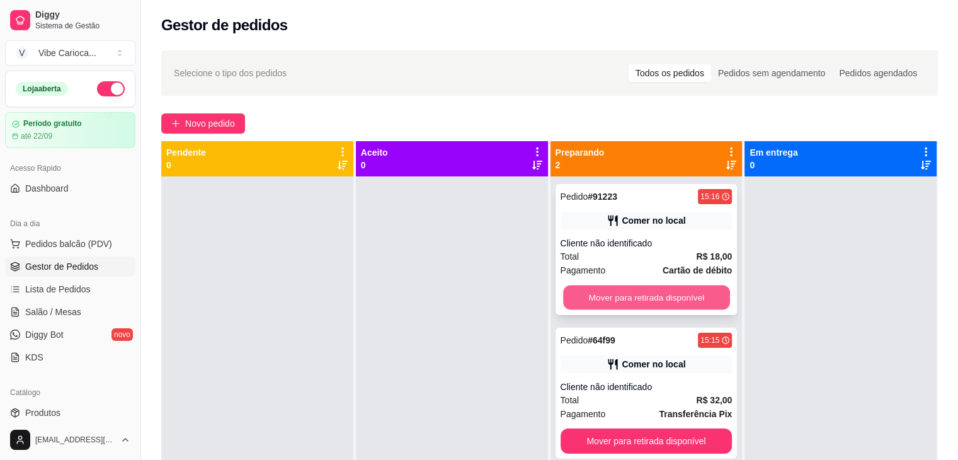
click at [594, 298] on button "Mover para retirada disponível" at bounding box center [646, 297] width 167 height 25
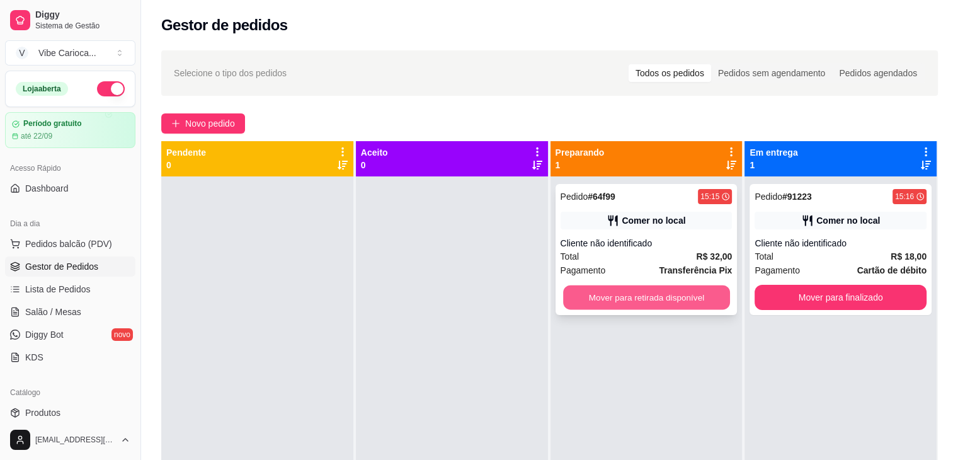
click at [593, 299] on button "Mover para retirada disponível" at bounding box center [646, 297] width 167 height 25
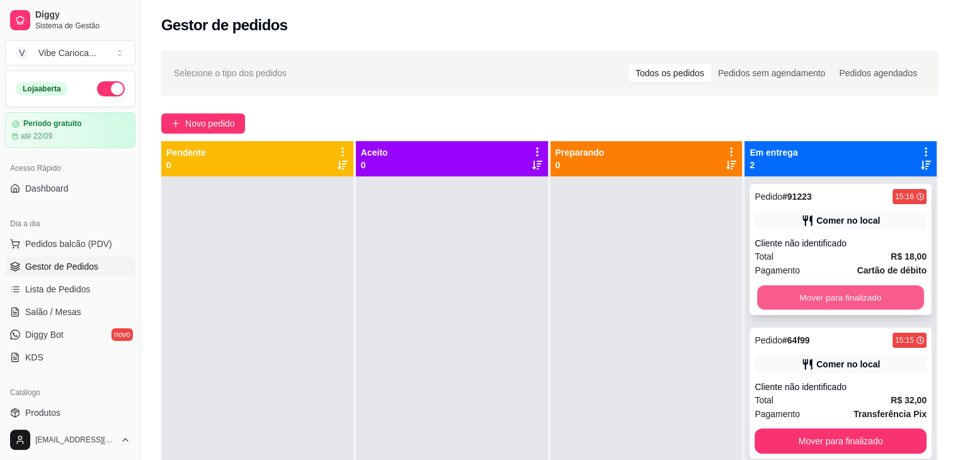
click at [796, 300] on button "Mover para finalizado" at bounding box center [840, 297] width 167 height 25
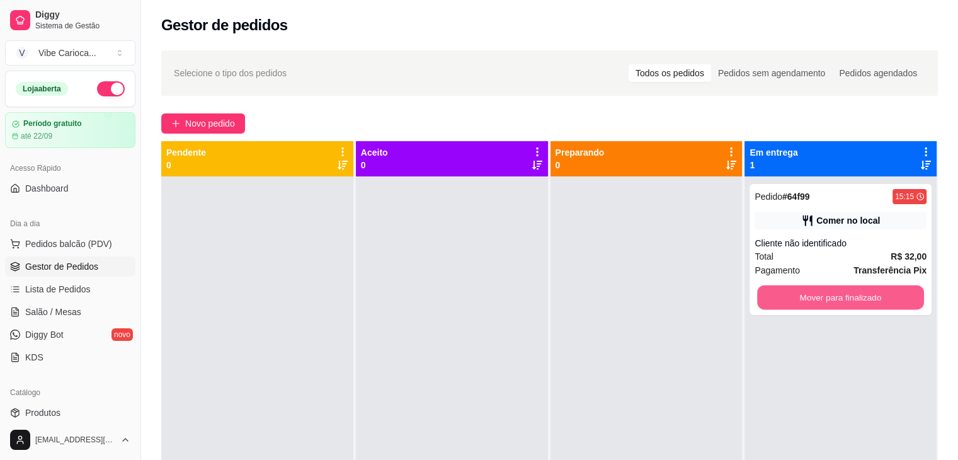
click at [796, 300] on button "Mover para finalizado" at bounding box center [840, 297] width 167 height 25
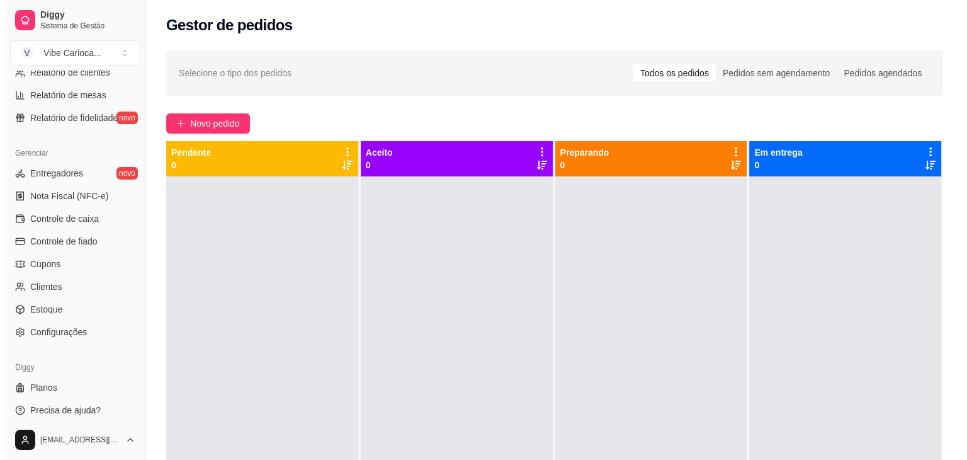
scroll to position [446, 0]
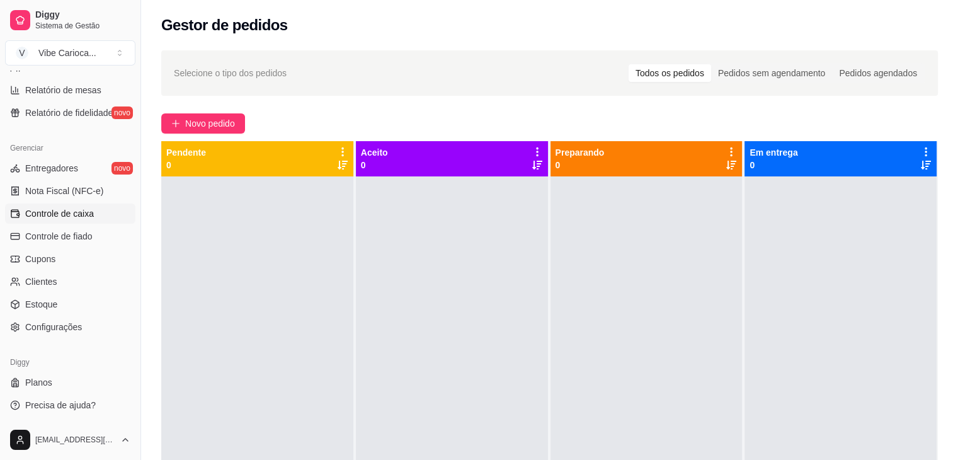
click at [64, 217] on span "Controle de caixa" at bounding box center [59, 213] width 69 height 13
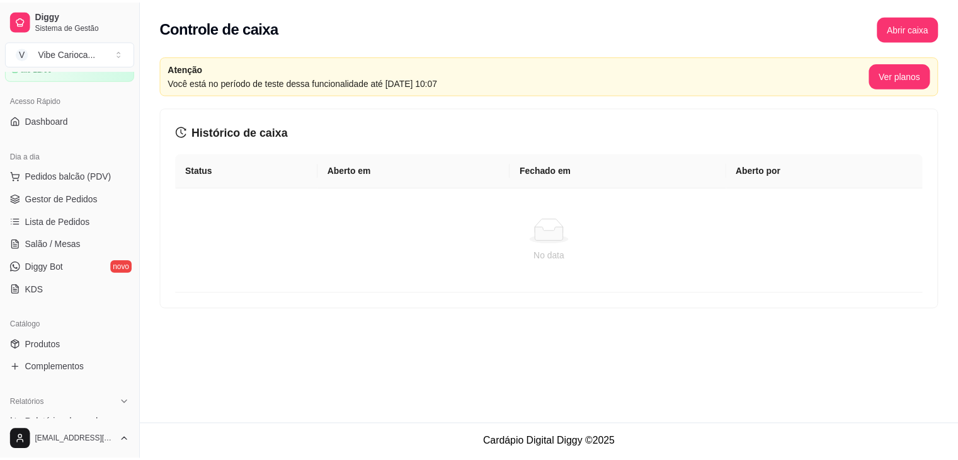
scroll to position [67, 0]
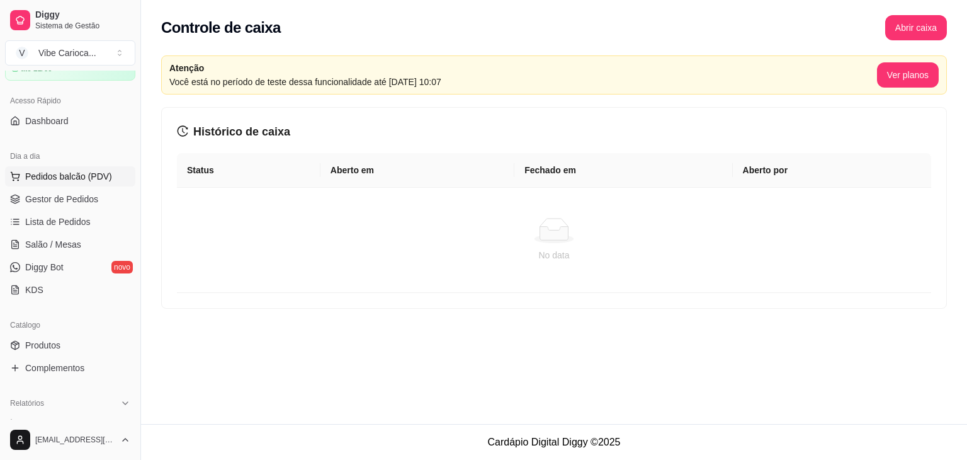
click at [55, 174] on span "Pedidos balcão (PDV)" at bounding box center [68, 176] width 87 height 13
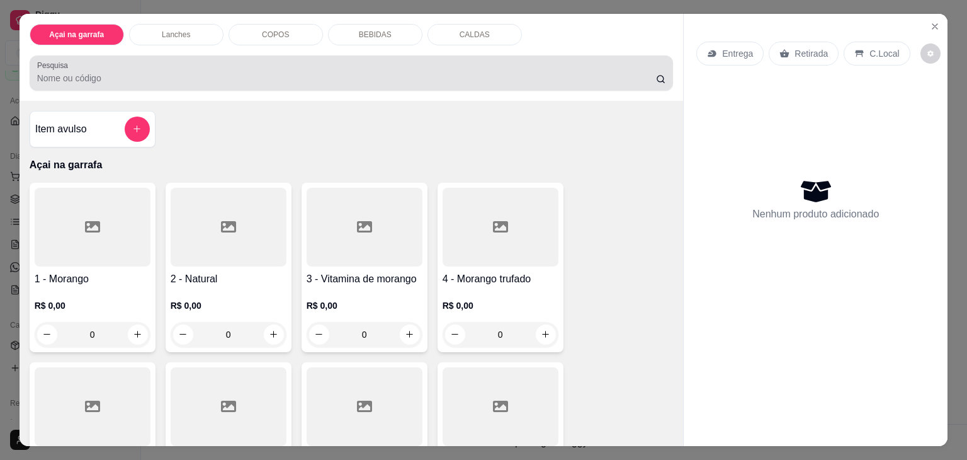
click at [189, 64] on div at bounding box center [351, 72] width 629 height 25
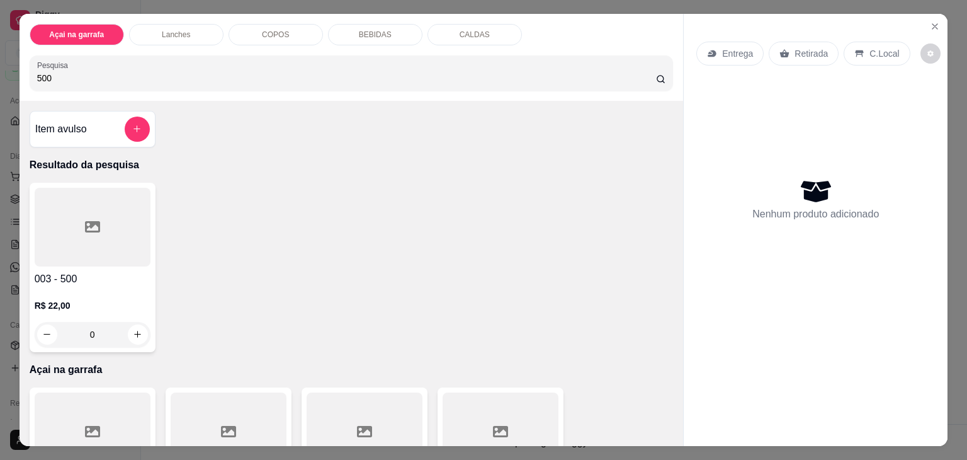
type input "500"
click at [132, 189] on div at bounding box center [93, 227] width 116 height 79
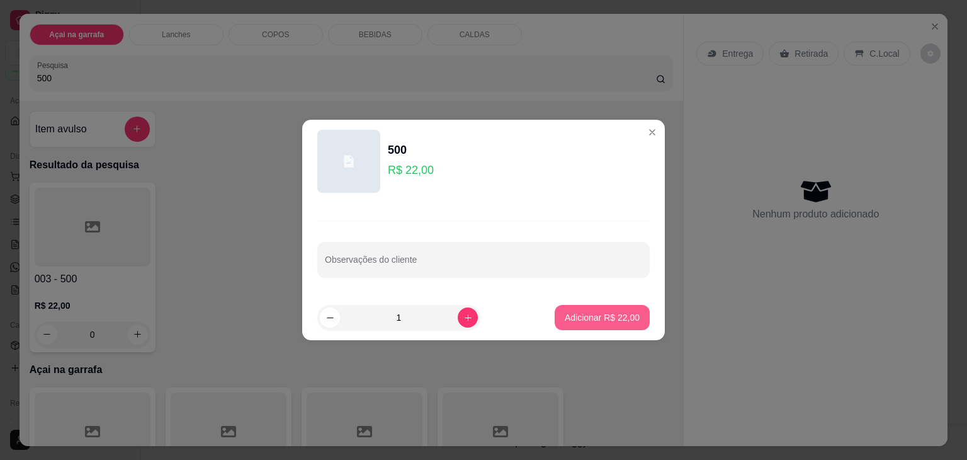
click at [574, 324] on button "Adicionar R$ 22,00" at bounding box center [602, 317] width 95 height 25
type input "1"
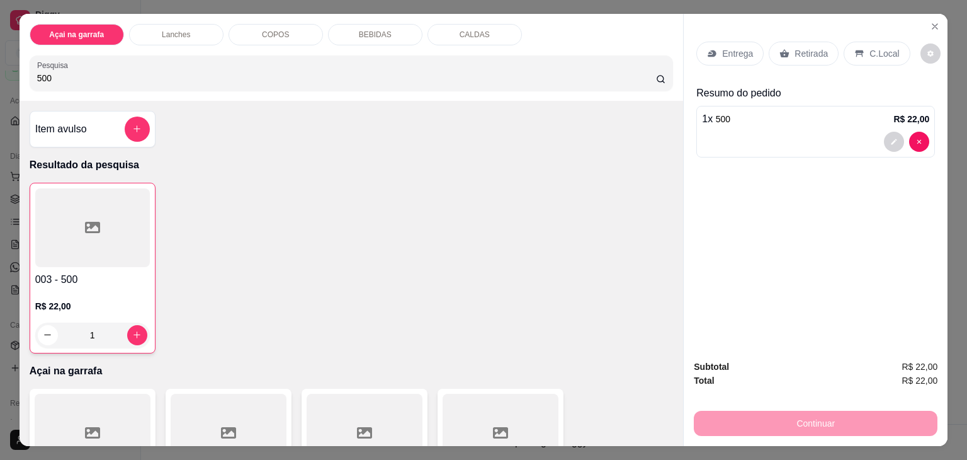
click at [575, 77] on input "500" at bounding box center [346, 78] width 619 height 13
type input "5"
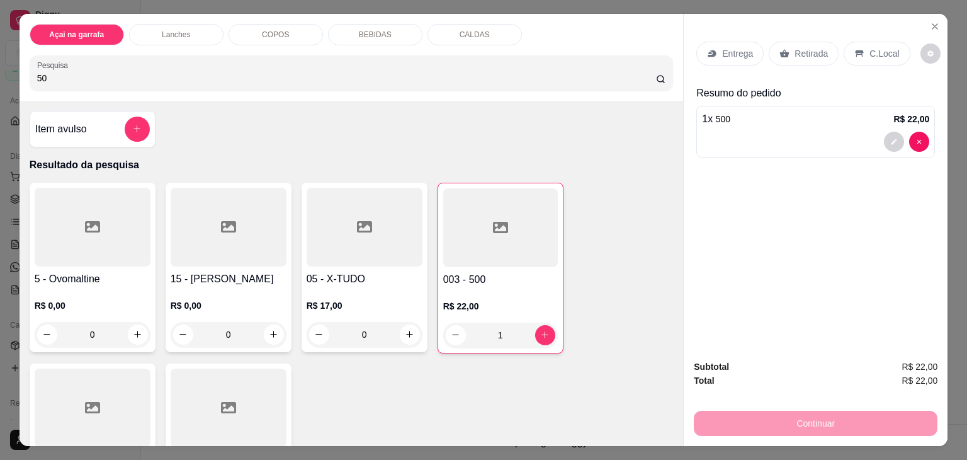
type input "500"
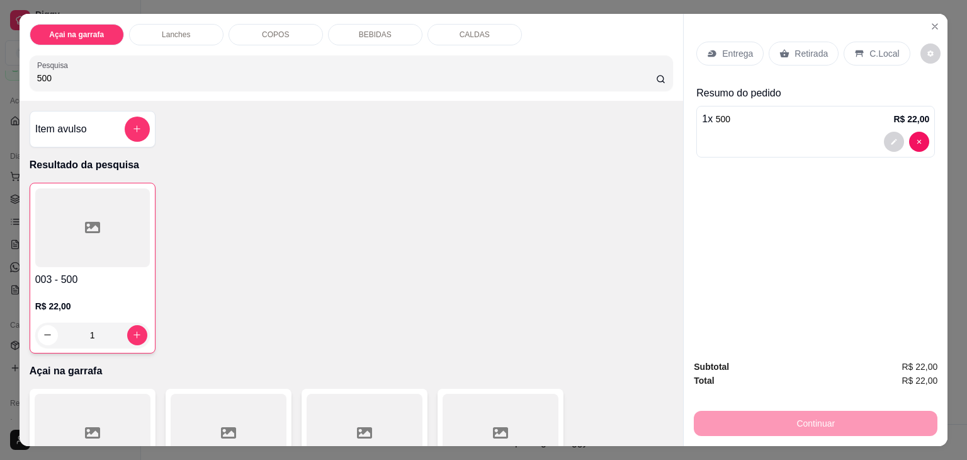
click at [116, 224] on div at bounding box center [92, 227] width 115 height 79
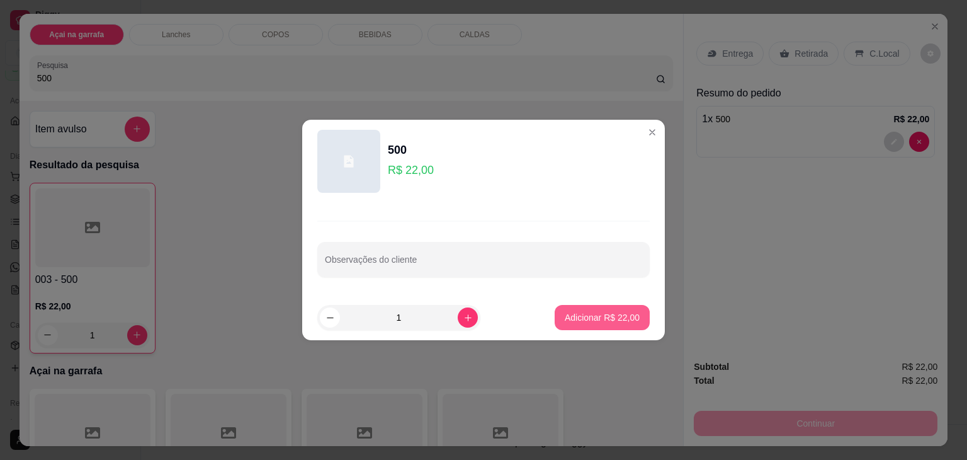
click at [614, 312] on p "Adicionar R$ 22,00" at bounding box center [602, 317] width 75 height 13
type input "2"
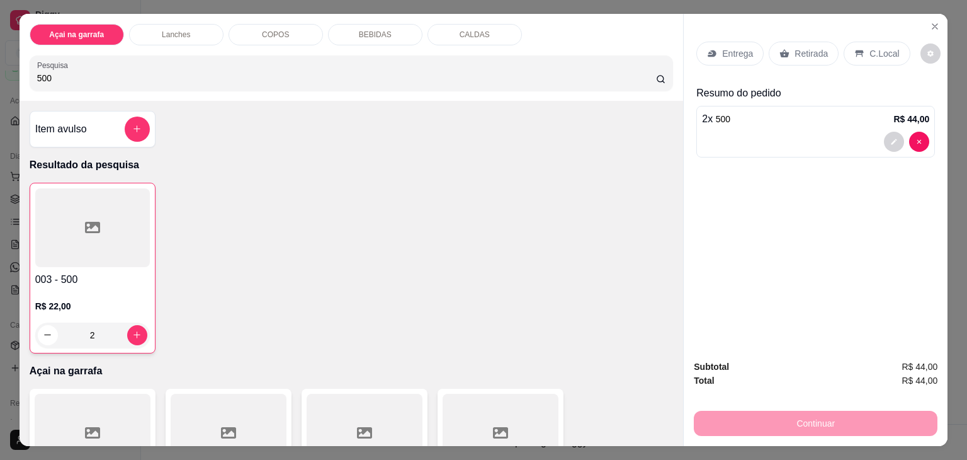
click at [438, 72] on input "500" at bounding box center [346, 78] width 619 height 13
type input "5"
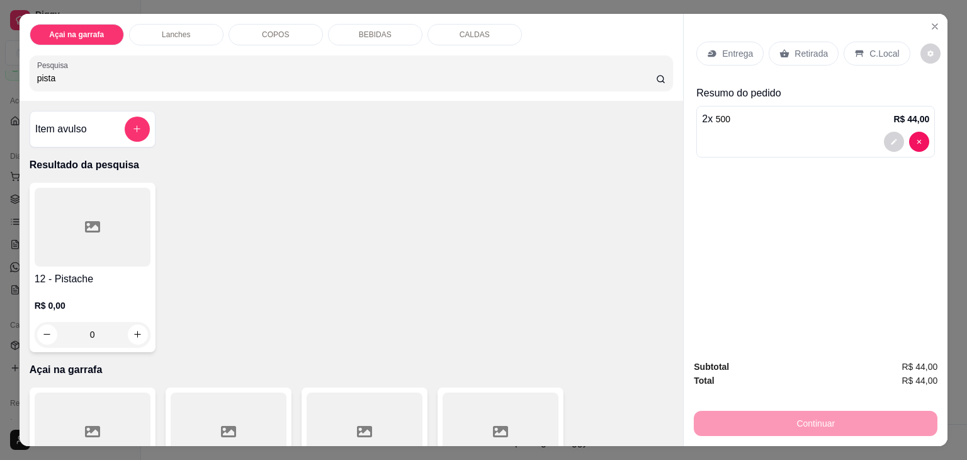
type input "pista"
click at [89, 207] on div at bounding box center [93, 227] width 116 height 79
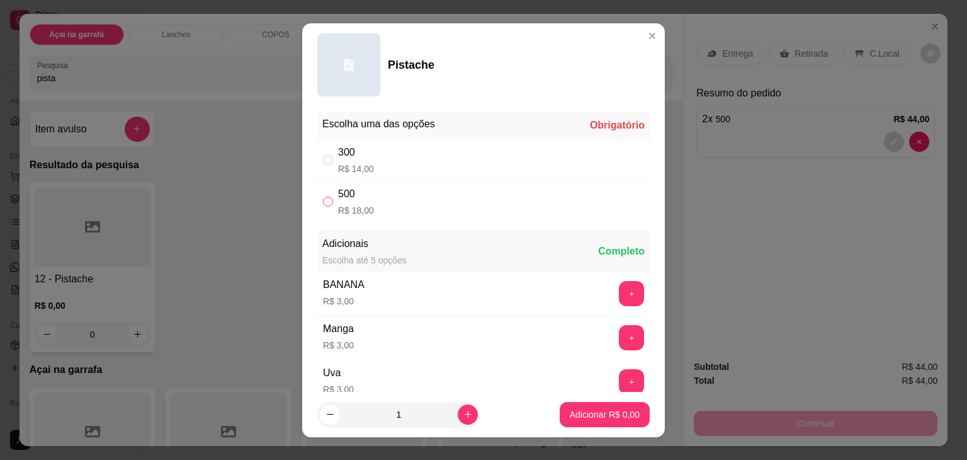
click at [323, 196] on input "" at bounding box center [328, 201] width 10 height 10
radio input "true"
click at [587, 406] on button "Adicionar R$ 18,00" at bounding box center [602, 414] width 93 height 25
type input "1"
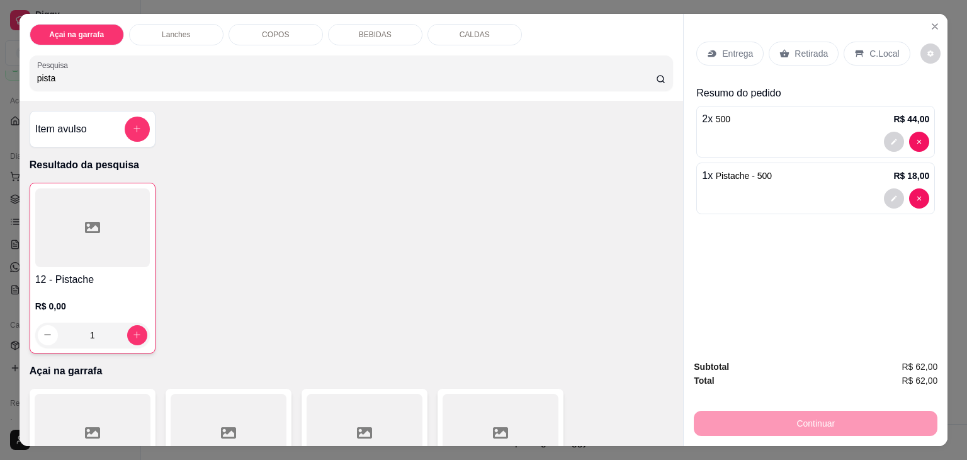
click at [422, 88] on div "Açai na garrafa Lanches COPOS BEBIDAS CALDAS Pesquisa pista" at bounding box center [352, 57] width 664 height 87
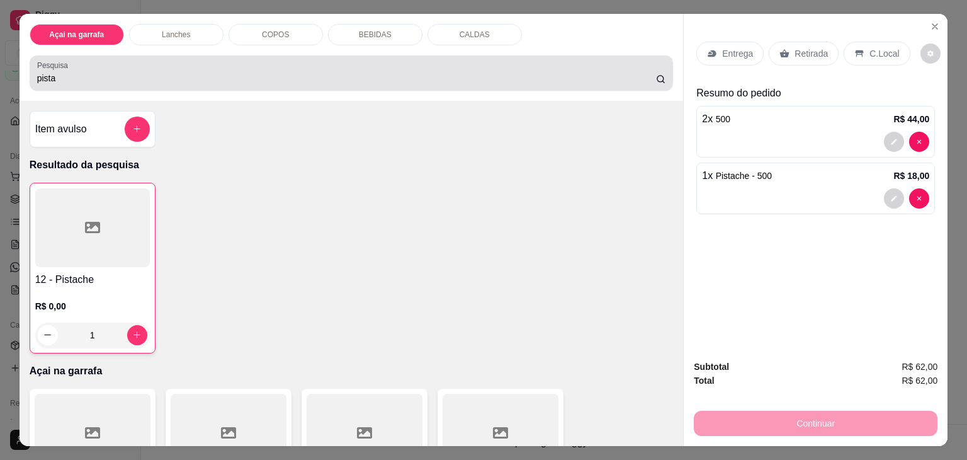
click at [419, 65] on div "pista" at bounding box center [351, 72] width 629 height 25
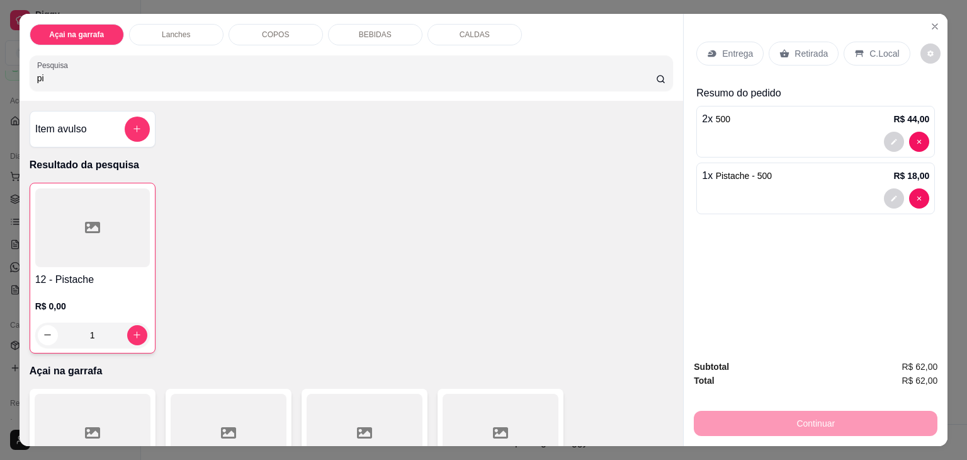
type input "p"
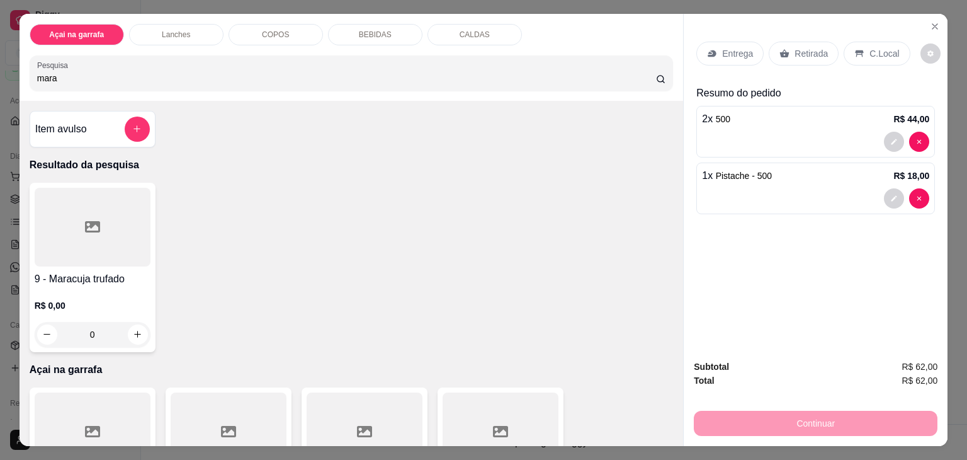
type input "mara"
click at [69, 205] on div at bounding box center [93, 227] width 116 height 79
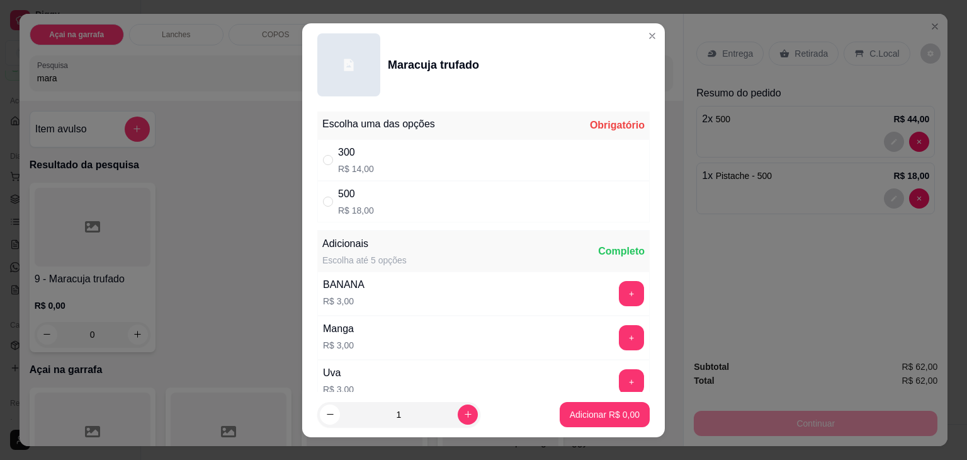
click at [329, 202] on div "" at bounding box center [330, 202] width 15 height 14
radio input "true"
click at [574, 408] on p "Adicionar R$ 18,00" at bounding box center [602, 414] width 73 height 12
type input "1"
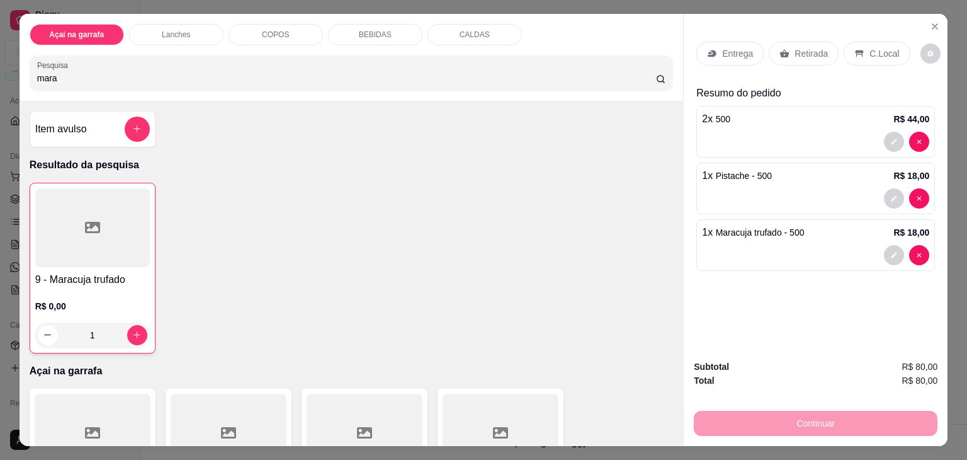
click at [860, 53] on div "C.Local" at bounding box center [877, 54] width 66 height 24
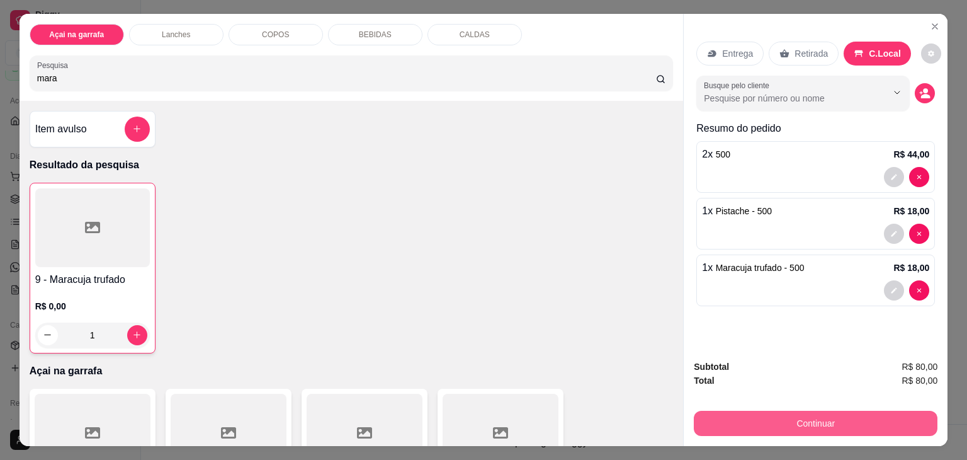
click at [740, 424] on button "Continuar" at bounding box center [816, 422] width 244 height 25
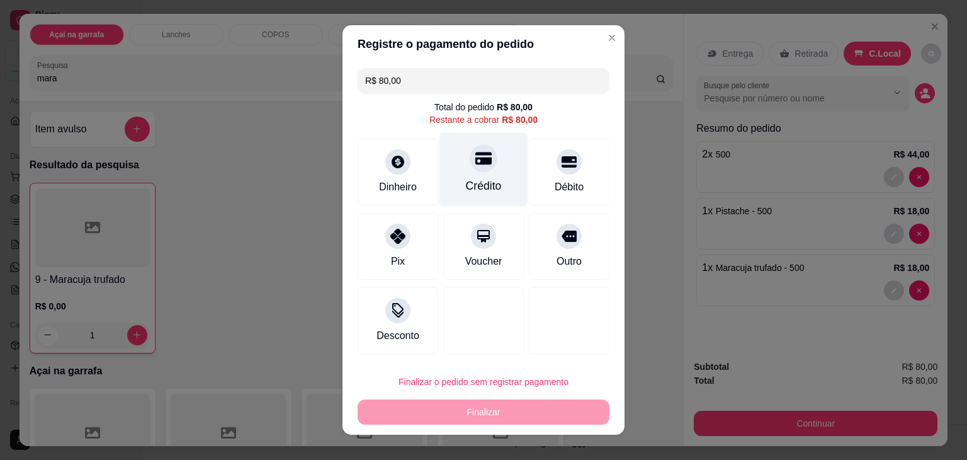
click at [490, 161] on div "Crédito" at bounding box center [483, 170] width 89 height 74
type input "R$ 0,00"
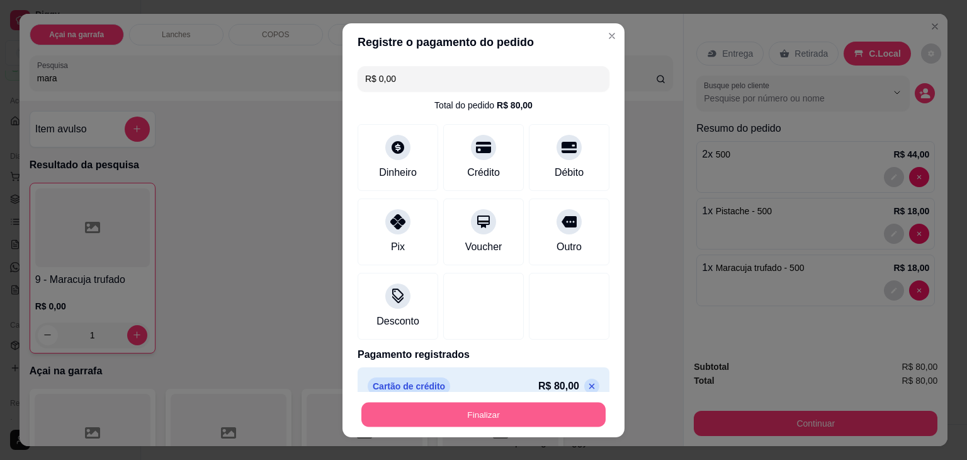
click at [425, 402] on button "Finalizar" at bounding box center [483, 414] width 244 height 25
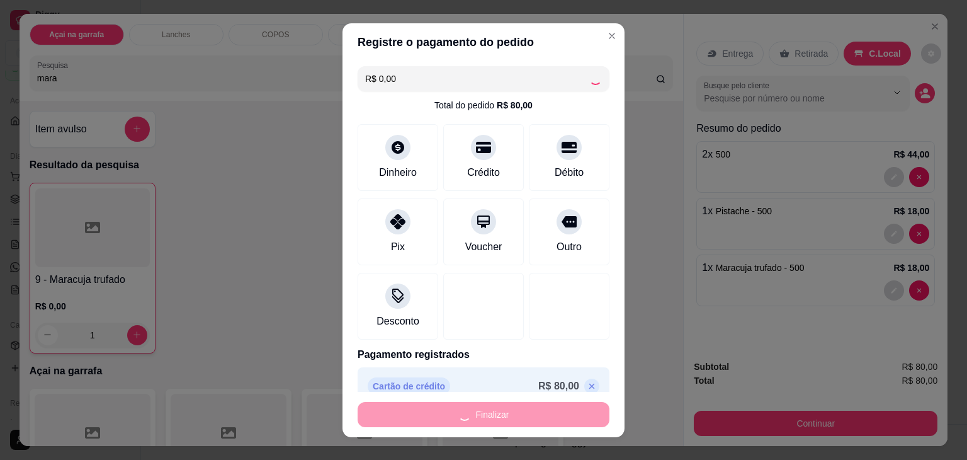
type input "0"
type input "-R$ 80,00"
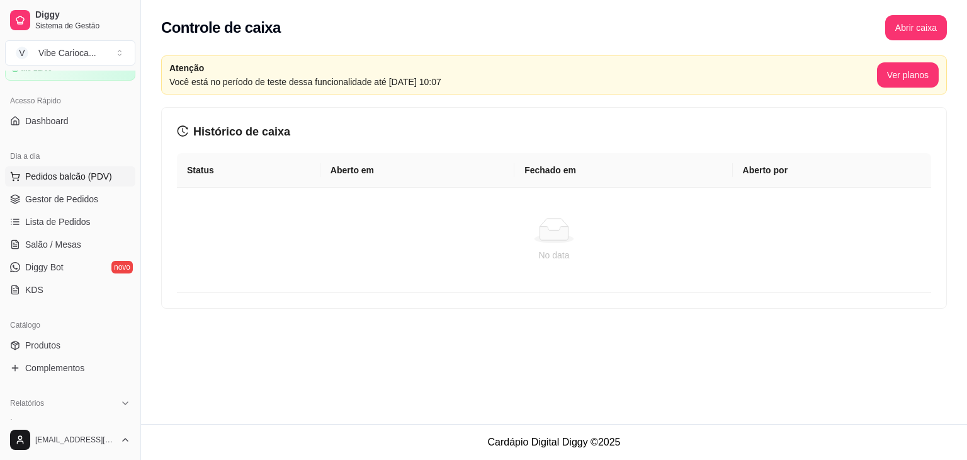
click at [79, 170] on span "Pedidos balcão (PDV)" at bounding box center [68, 176] width 87 height 13
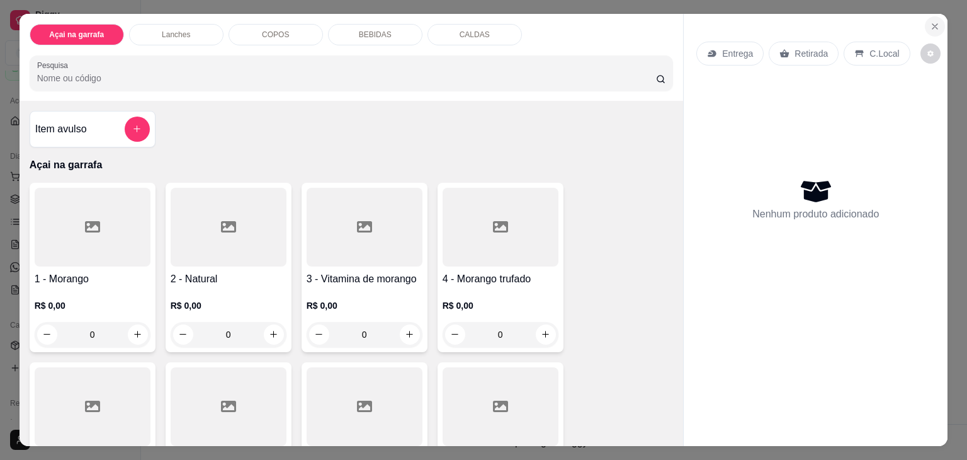
click at [936, 19] on button "Close" at bounding box center [935, 26] width 20 height 20
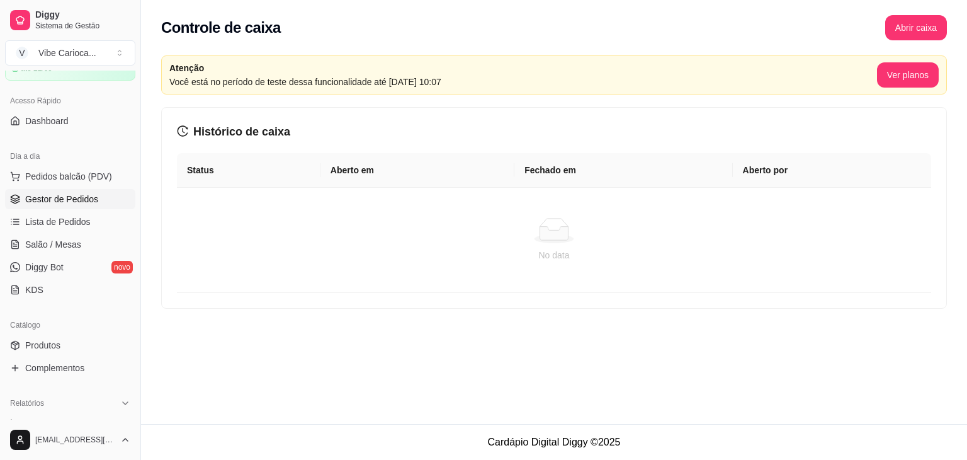
click at [90, 207] on link "Gestor de Pedidos" at bounding box center [70, 199] width 130 height 20
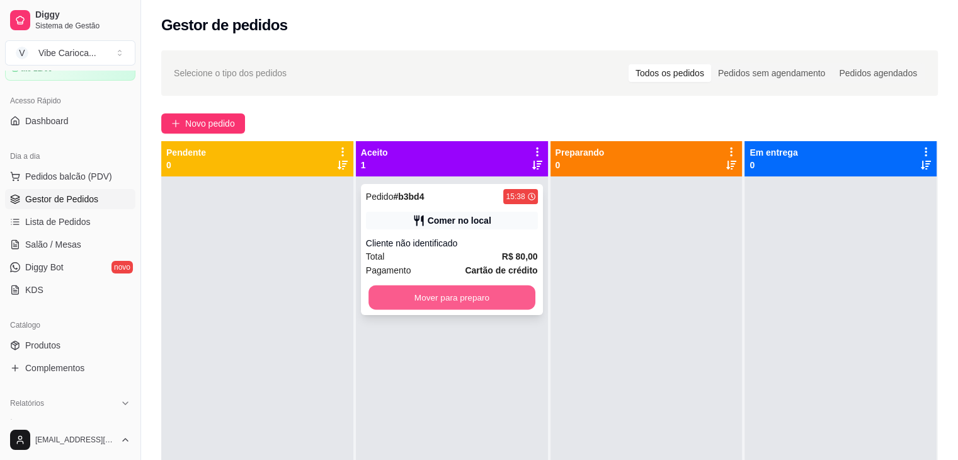
click at [490, 291] on button "Mover para preparo" at bounding box center [451, 297] width 167 height 25
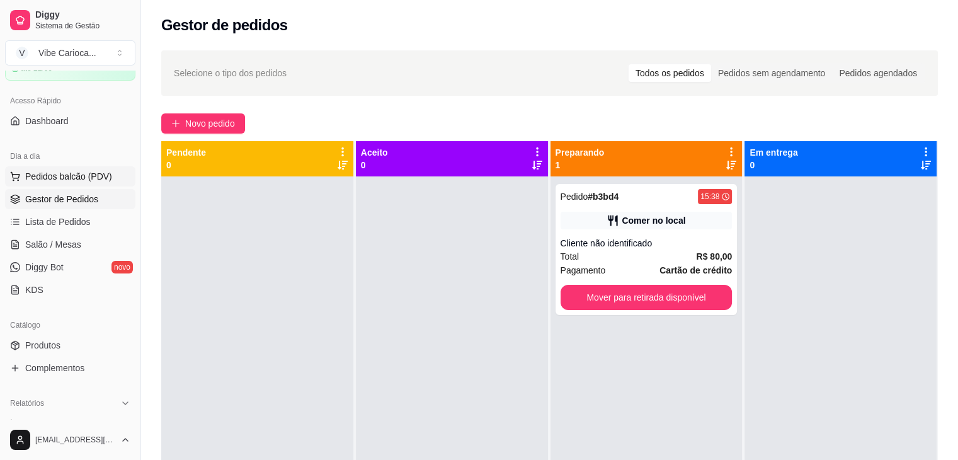
click at [80, 171] on span "Pedidos balcão (PDV)" at bounding box center [68, 176] width 87 height 13
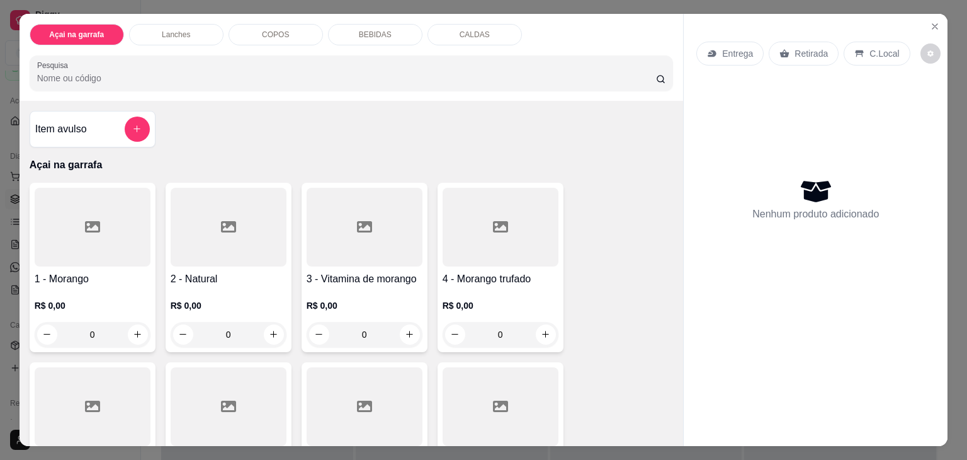
click at [147, 76] on input "Pesquisa" at bounding box center [346, 78] width 619 height 13
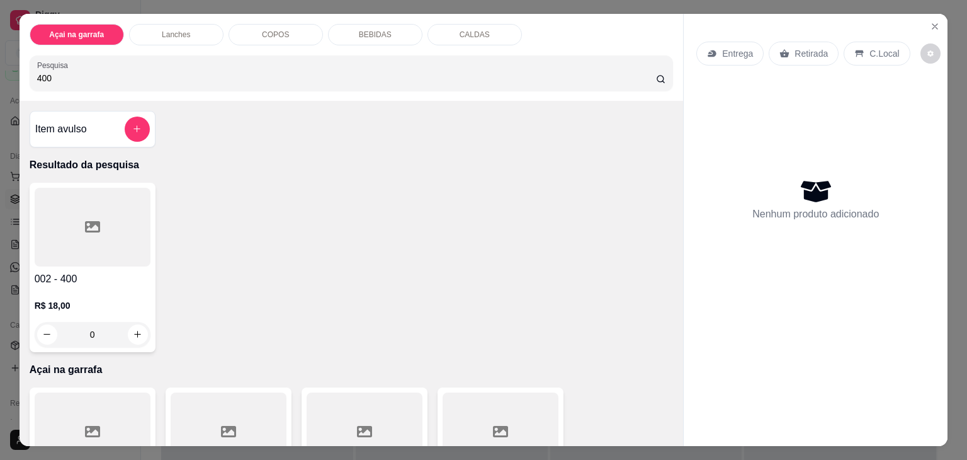
type input "400"
click at [105, 207] on div at bounding box center [93, 227] width 116 height 79
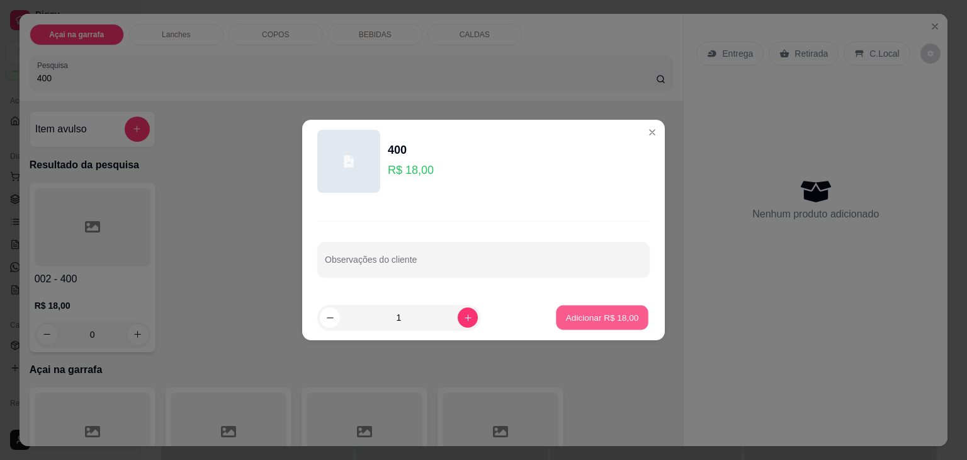
click at [556, 318] on button "Adicionar R$ 18,00" at bounding box center [602, 317] width 93 height 25
type input "1"
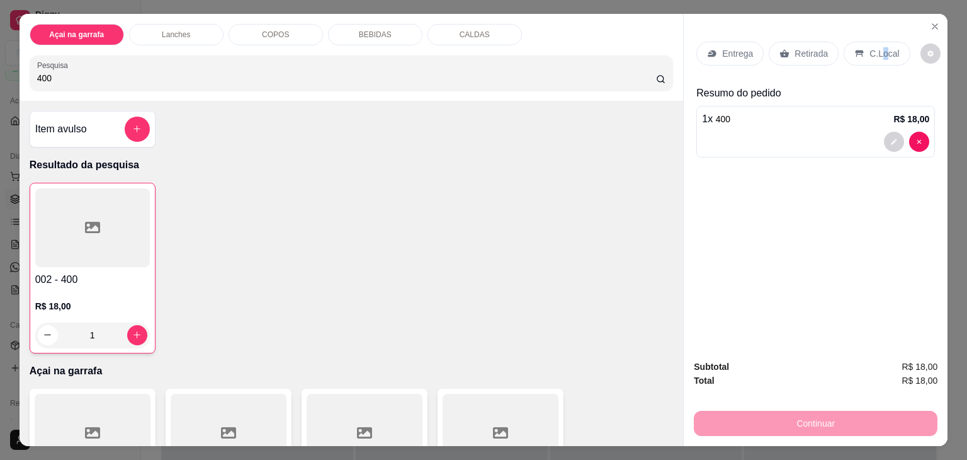
drag, startPoint x: 876, startPoint y: 60, endPoint x: 872, endPoint y: 51, distance: 10.4
click at [872, 51] on div "Entrega Retirada C.Local" at bounding box center [815, 53] width 239 height 44
click at [872, 51] on p "C.Local" at bounding box center [884, 53] width 30 height 13
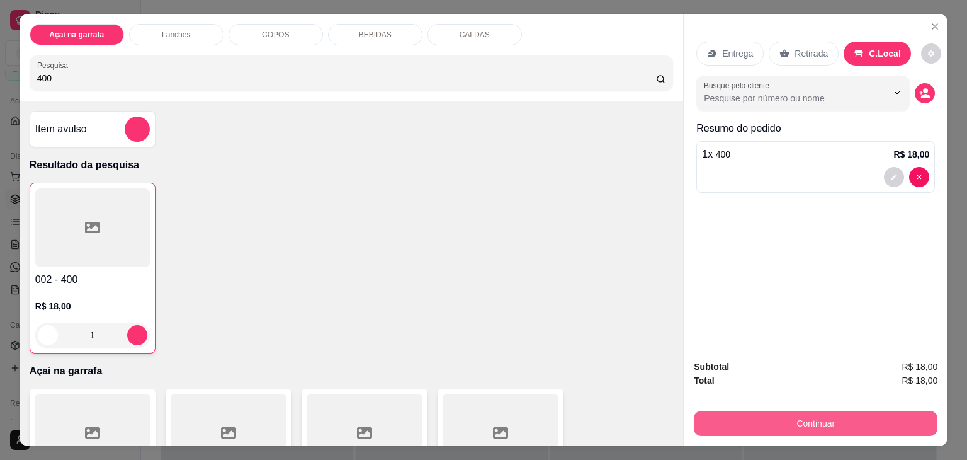
click at [764, 419] on button "Continuar" at bounding box center [816, 422] width 244 height 25
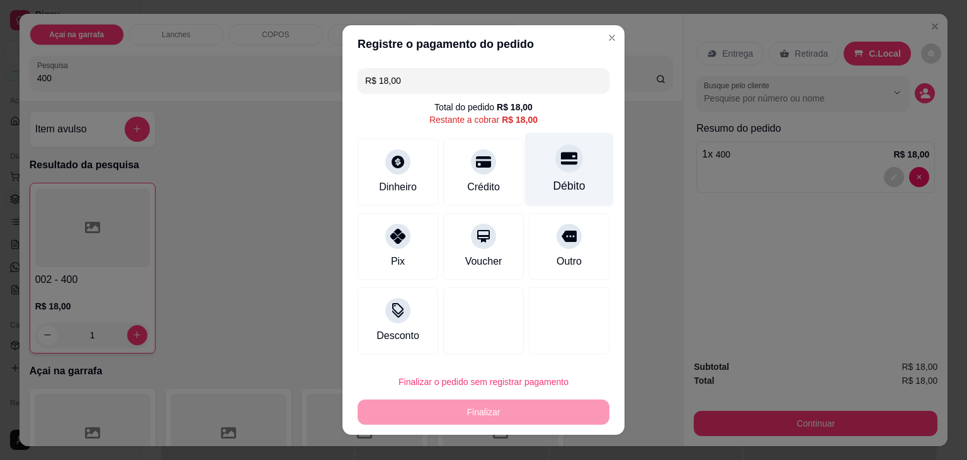
click at [555, 151] on div at bounding box center [569, 158] width 28 height 28
type input "R$ 0,00"
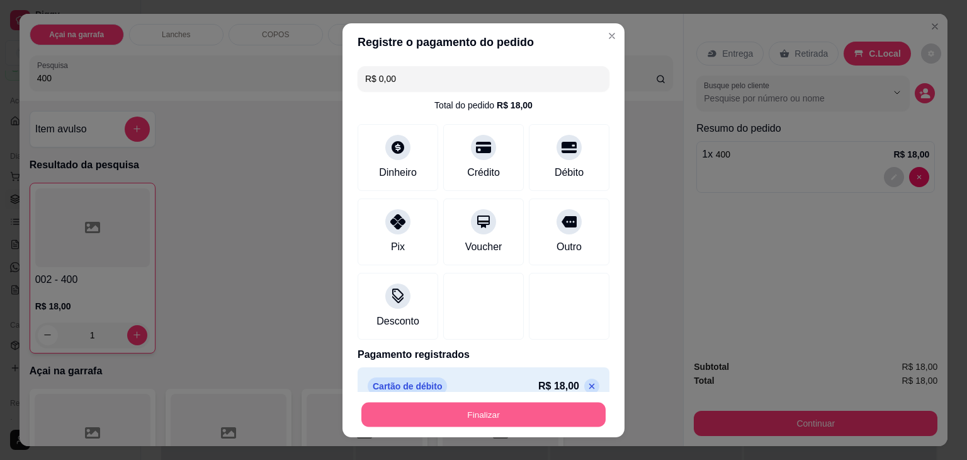
click at [489, 406] on button "Finalizar" at bounding box center [483, 414] width 244 height 25
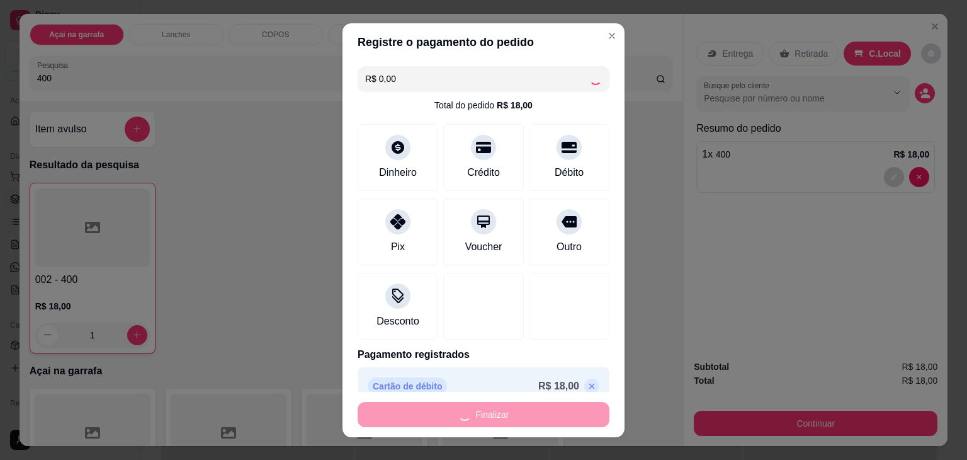
type input "0"
type input "-R$ 18,00"
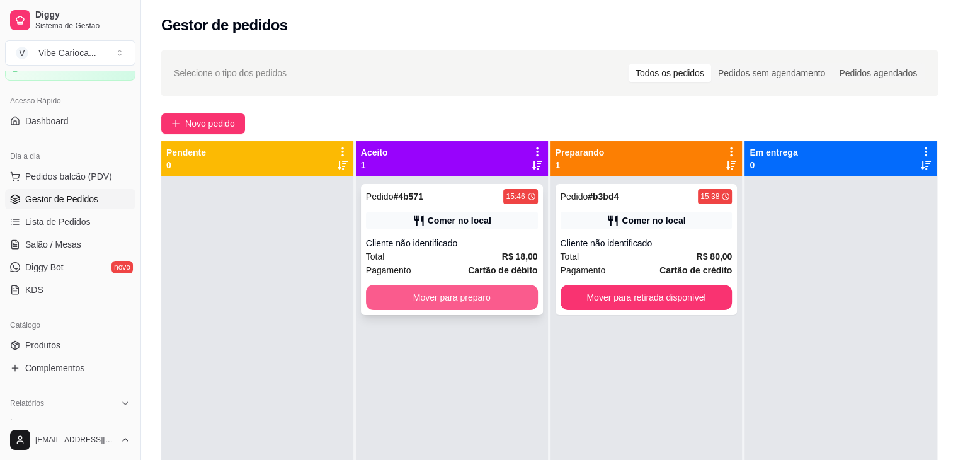
click at [449, 307] on button "Mover para preparo" at bounding box center [452, 297] width 172 height 25
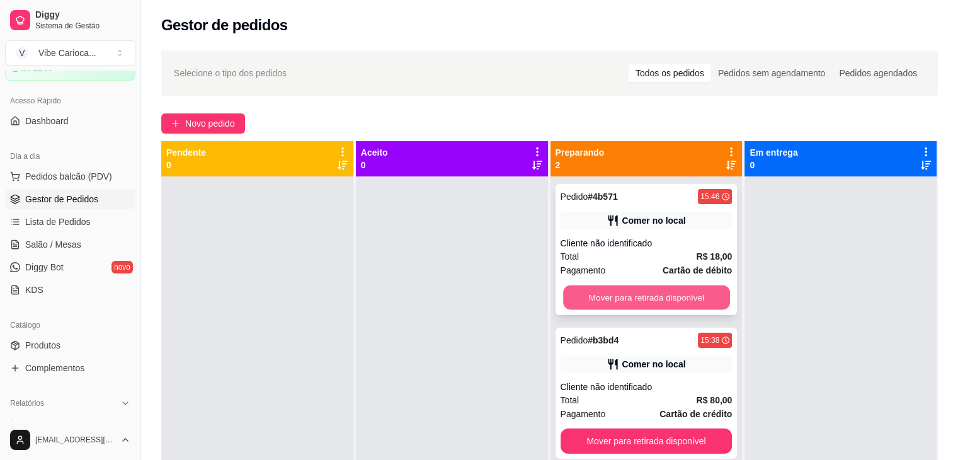
click at [655, 295] on button "Mover para retirada disponível" at bounding box center [646, 297] width 167 height 25
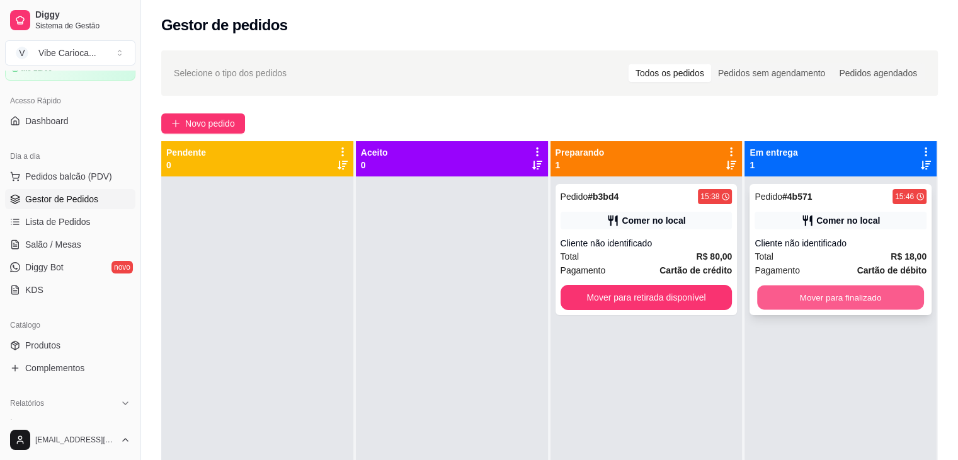
click at [806, 297] on button "Mover para finalizado" at bounding box center [840, 297] width 167 height 25
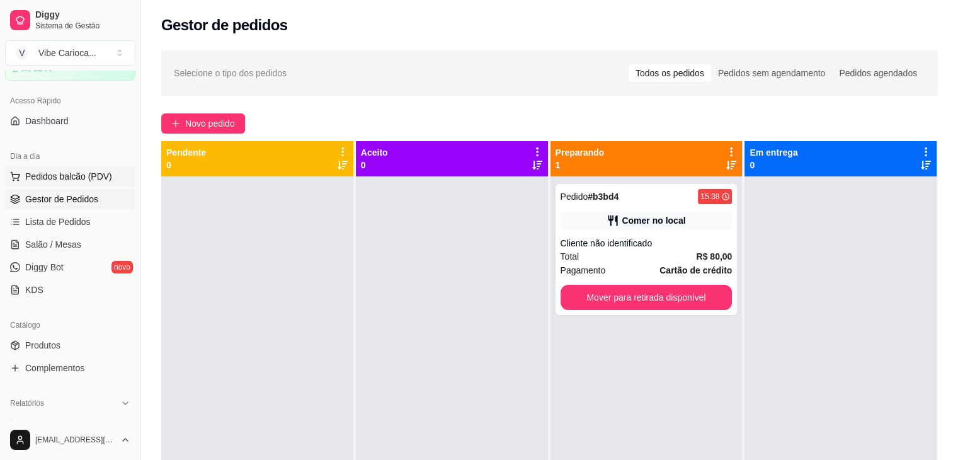
click at [88, 179] on span "Pedidos balcão (PDV)" at bounding box center [68, 176] width 87 height 13
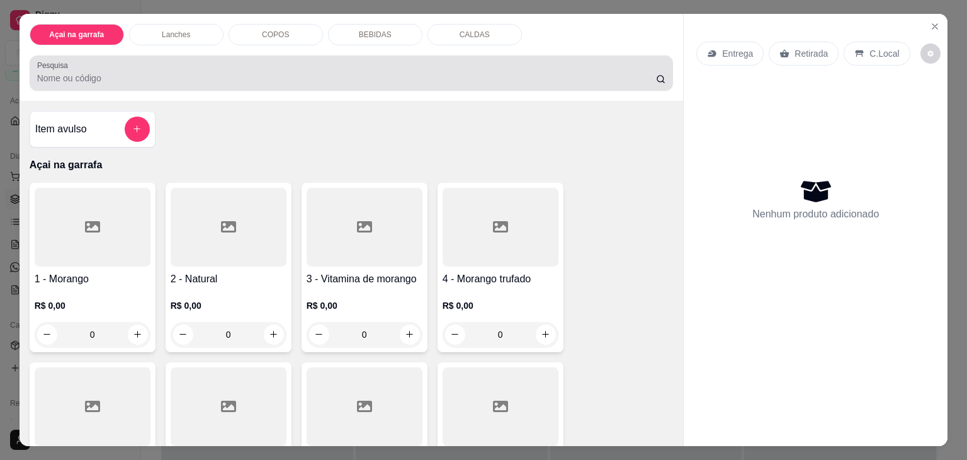
click at [389, 65] on div at bounding box center [351, 72] width 629 height 25
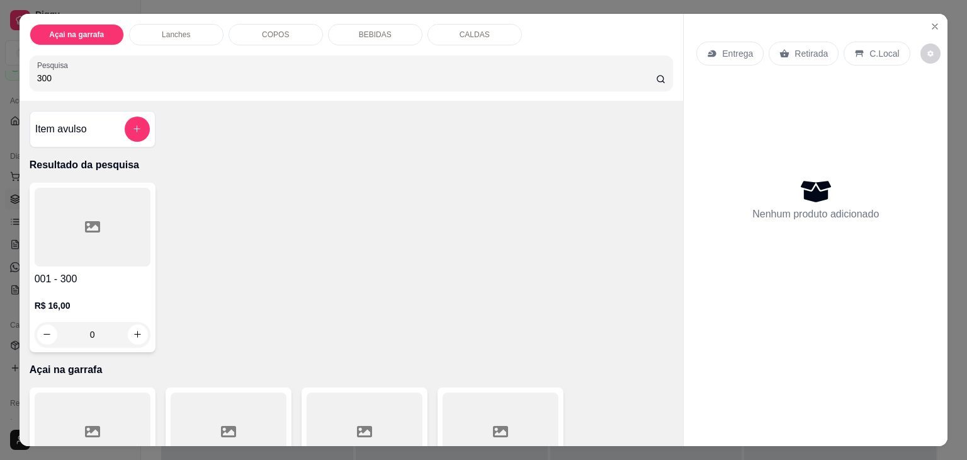
type input "300"
click at [111, 213] on div at bounding box center [93, 227] width 116 height 79
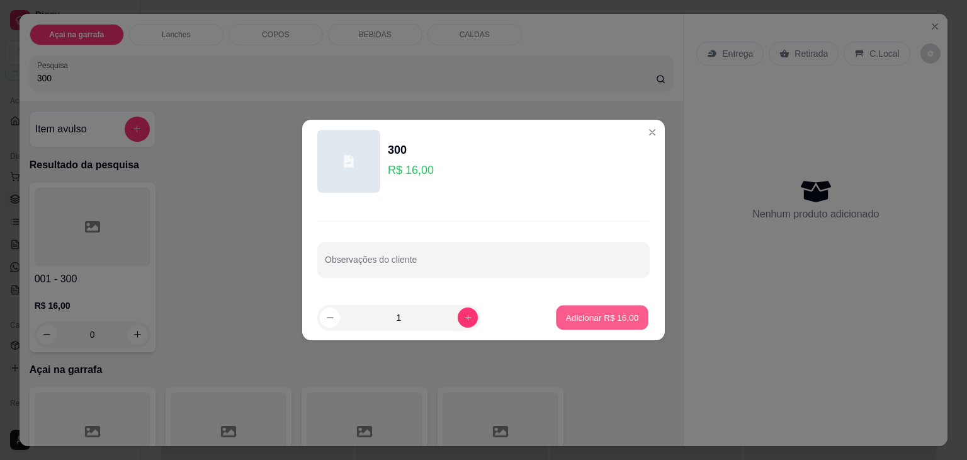
click at [630, 317] on button "Adicionar R$ 16,00" at bounding box center [602, 317] width 93 height 25
type input "1"
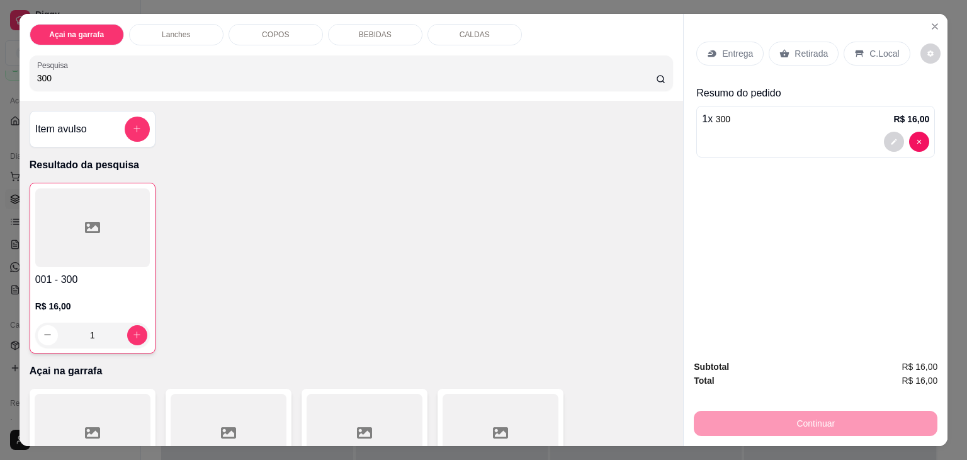
click at [876, 47] on p "C.Local" at bounding box center [884, 53] width 30 height 13
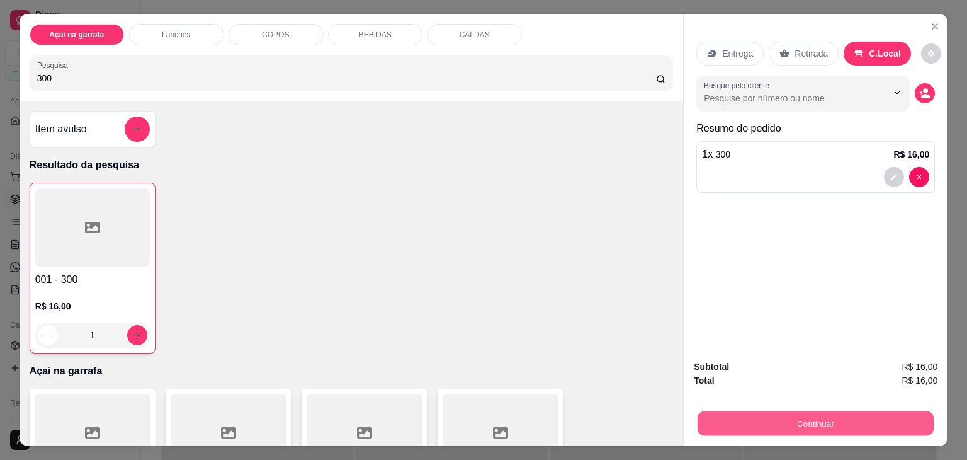
click at [769, 411] on button "Continuar" at bounding box center [816, 423] width 236 height 25
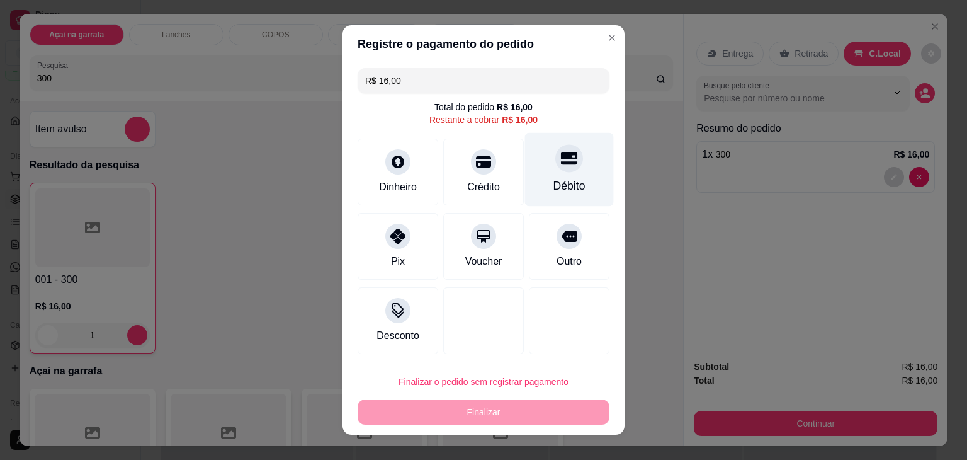
click at [538, 172] on div "Débito" at bounding box center [569, 170] width 89 height 74
type input "R$ 0,00"
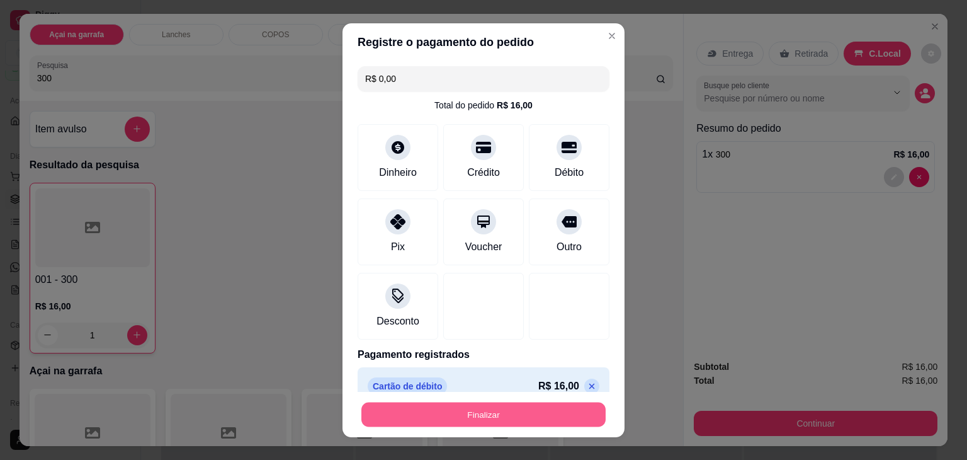
click at [468, 411] on button "Finalizar" at bounding box center [483, 414] width 244 height 25
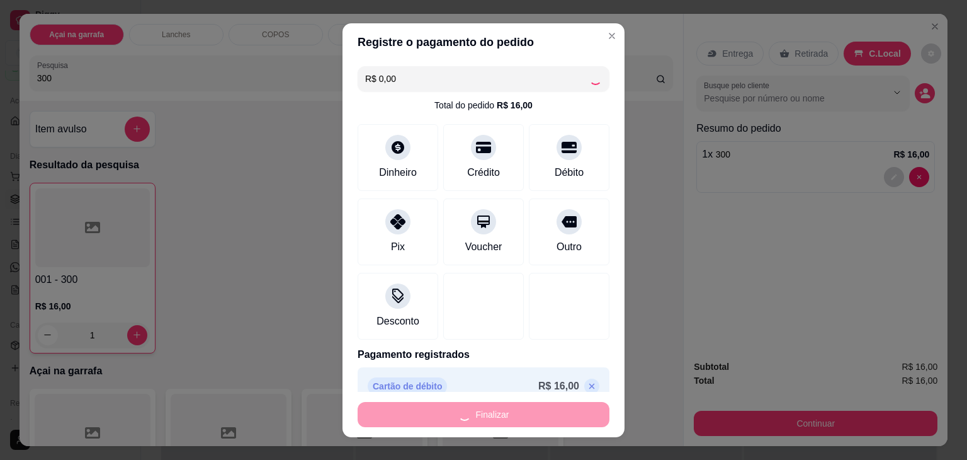
type input "0"
type input "-R$ 16,00"
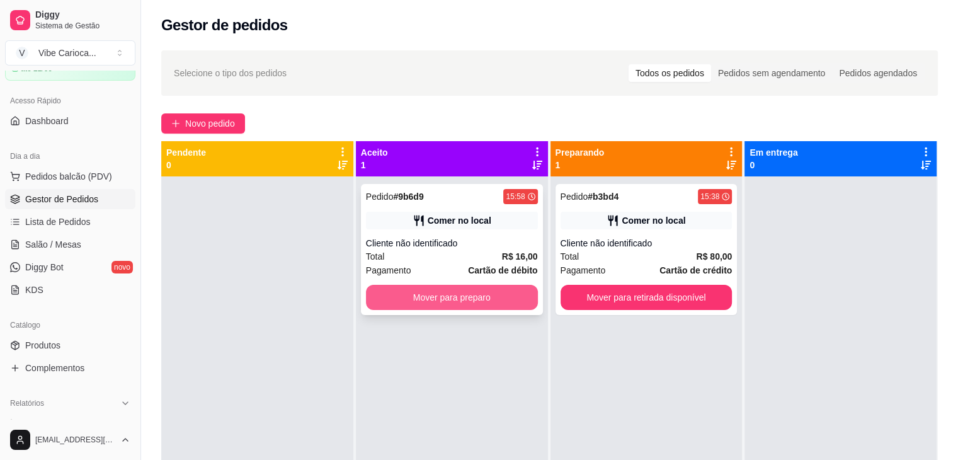
click at [473, 305] on button "Mover para preparo" at bounding box center [452, 297] width 172 height 25
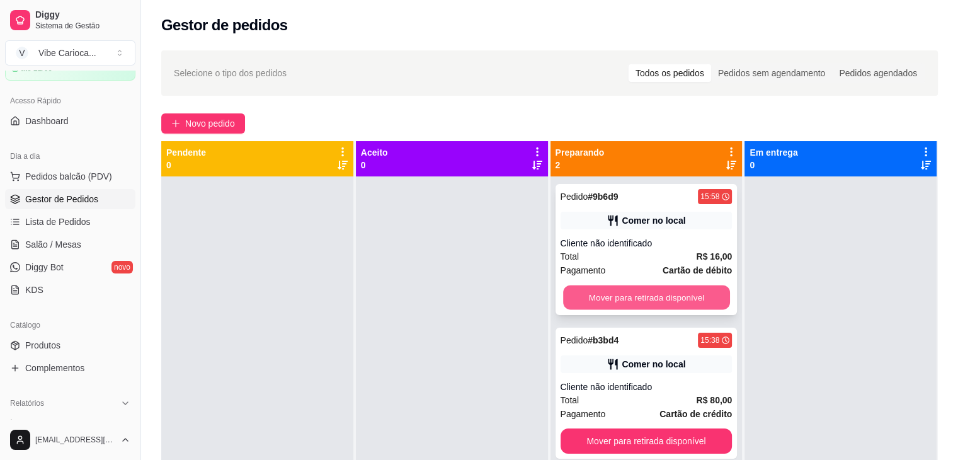
click at [660, 300] on button "Mover para retirada disponível" at bounding box center [646, 297] width 167 height 25
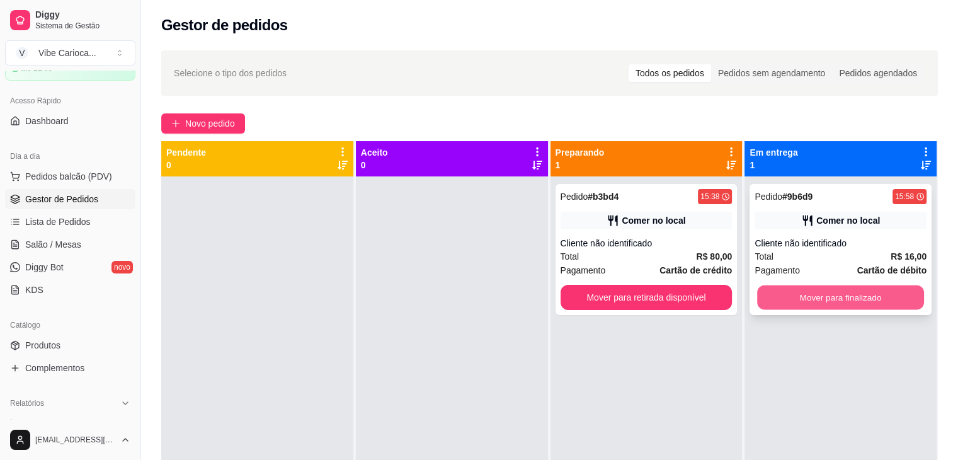
click at [805, 292] on button "Mover para finalizado" at bounding box center [840, 297] width 167 height 25
